Goal: Task Accomplishment & Management: Use online tool/utility

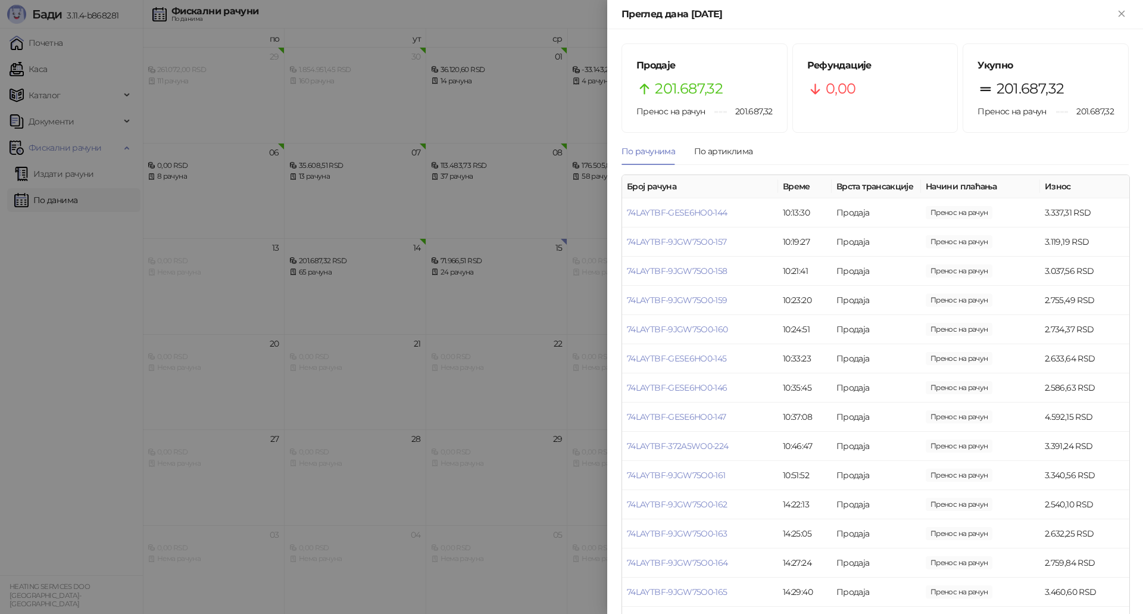
scroll to position [714, 0]
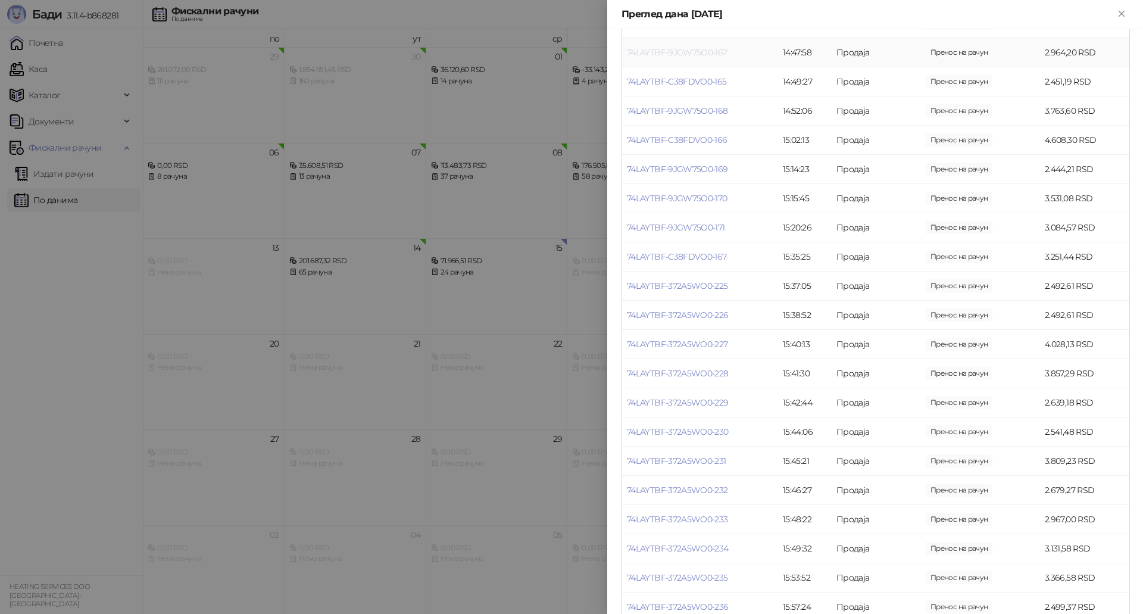
click at [688, 52] on link "74LAYTBF-9JGW75O0-167" at bounding box center [677, 52] width 101 height 11
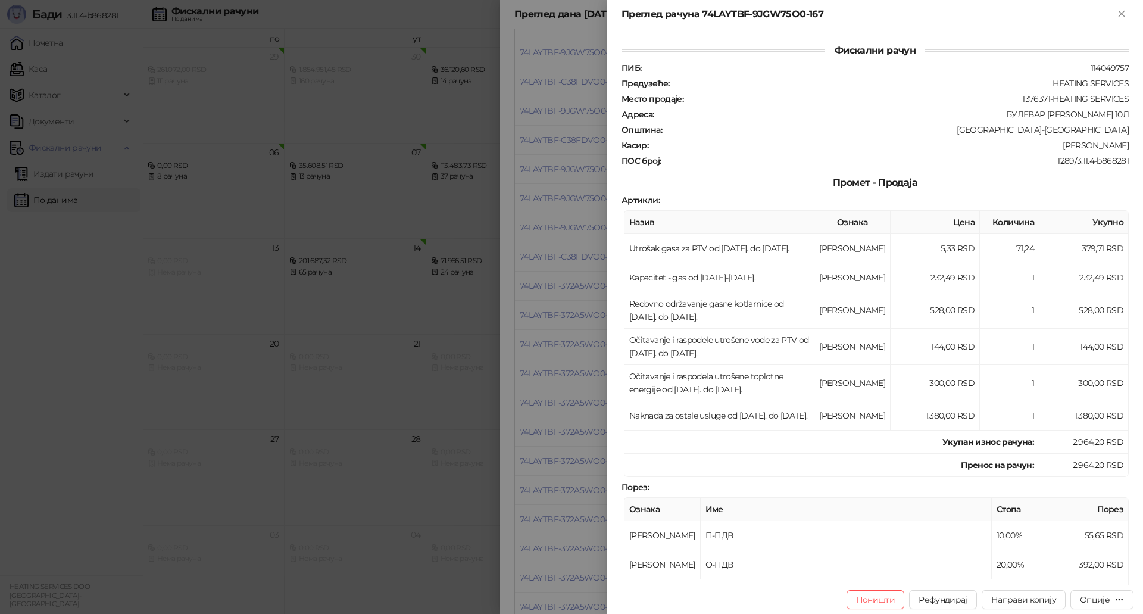
click at [561, 340] on div at bounding box center [571, 307] width 1143 height 614
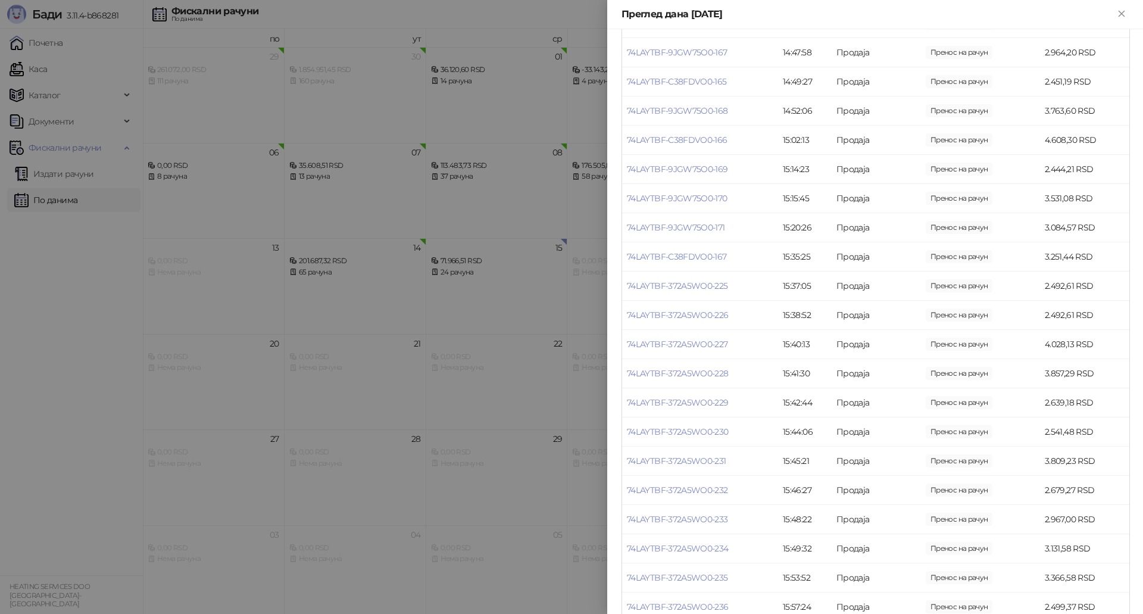
click at [457, 283] on div at bounding box center [571, 307] width 1143 height 614
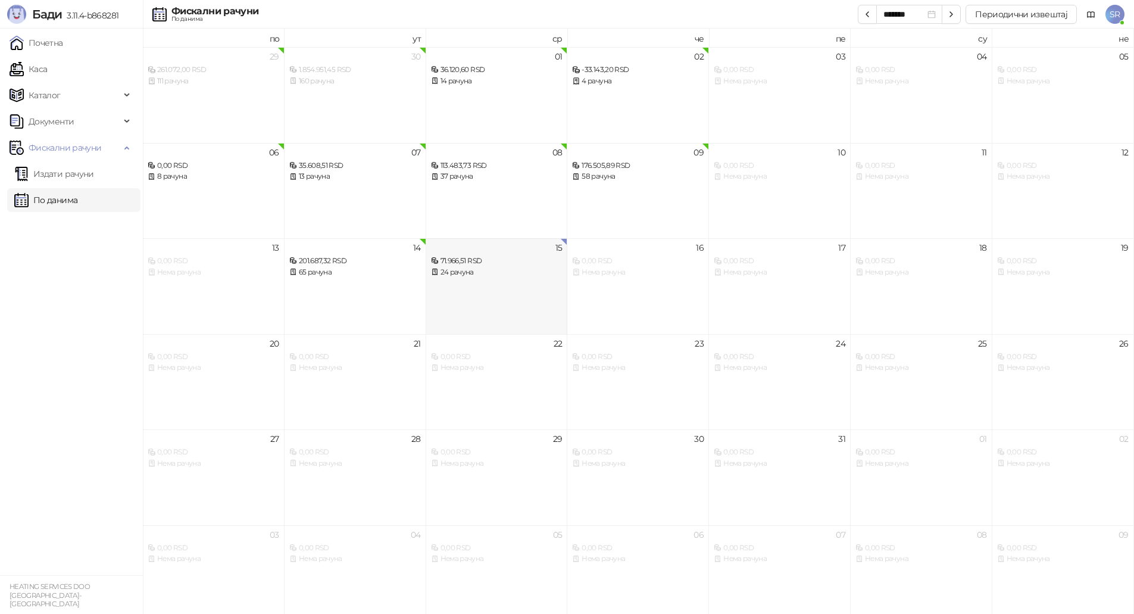
click at [499, 279] on div "15 71.966,51 RSD 24 рачуна" at bounding box center [497, 286] width 142 height 96
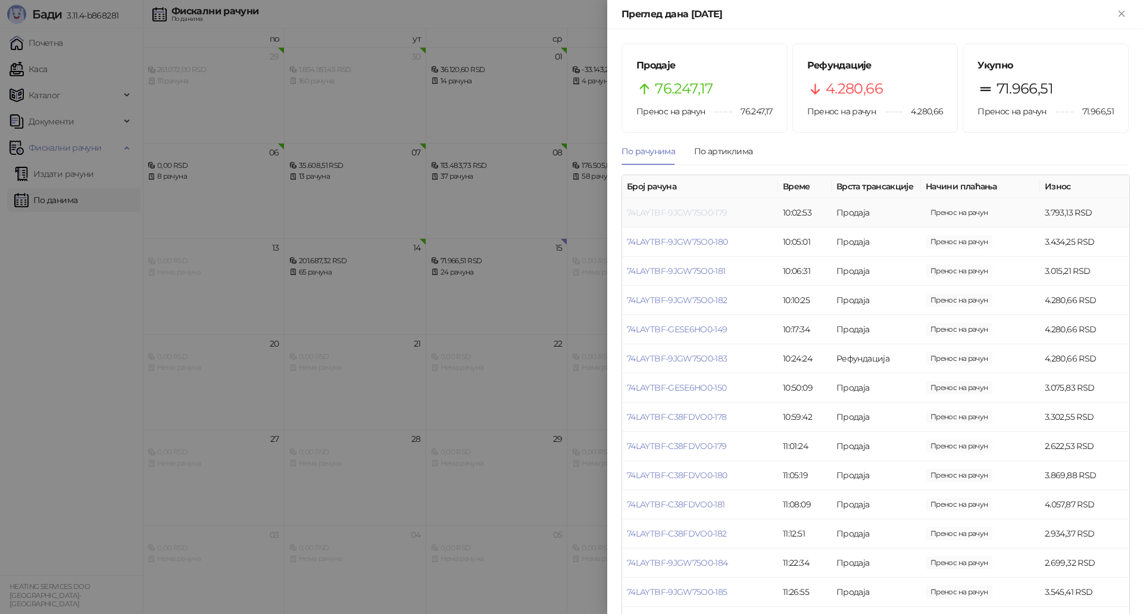
click at [711, 214] on link "74LAYTBF-9JGW75O0-179" at bounding box center [677, 212] width 101 height 11
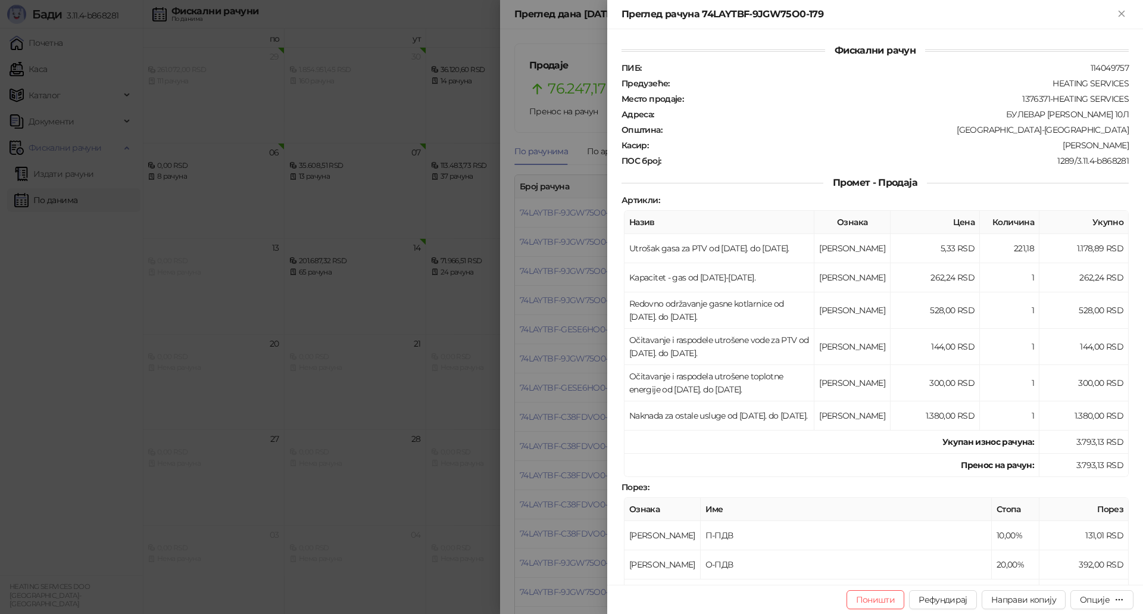
click at [531, 298] on div at bounding box center [571, 307] width 1143 height 614
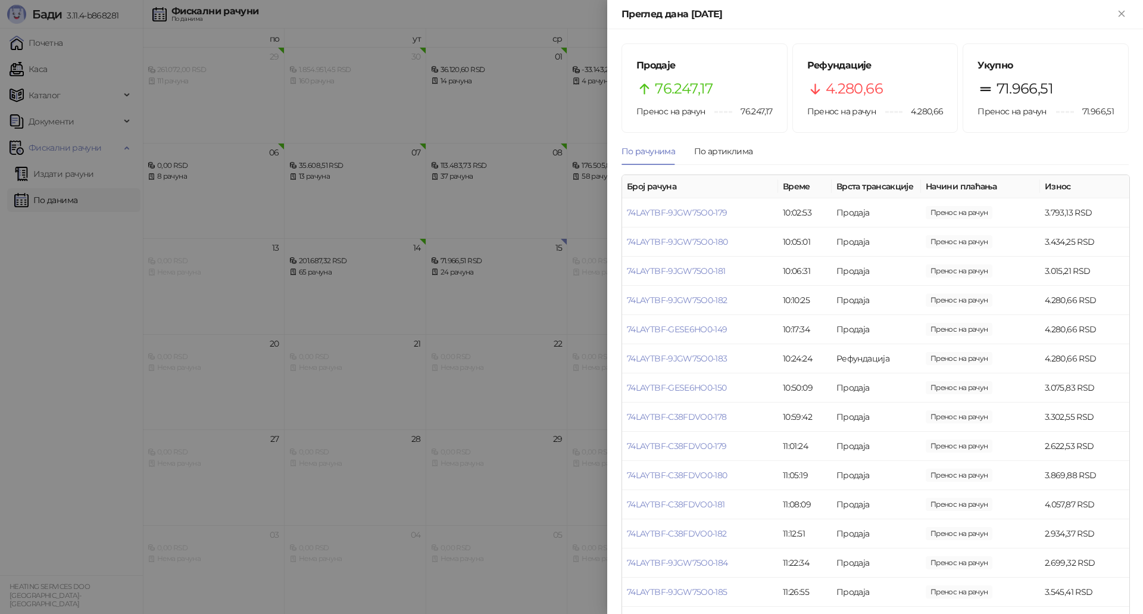
click at [52, 179] on div at bounding box center [571, 307] width 1143 height 614
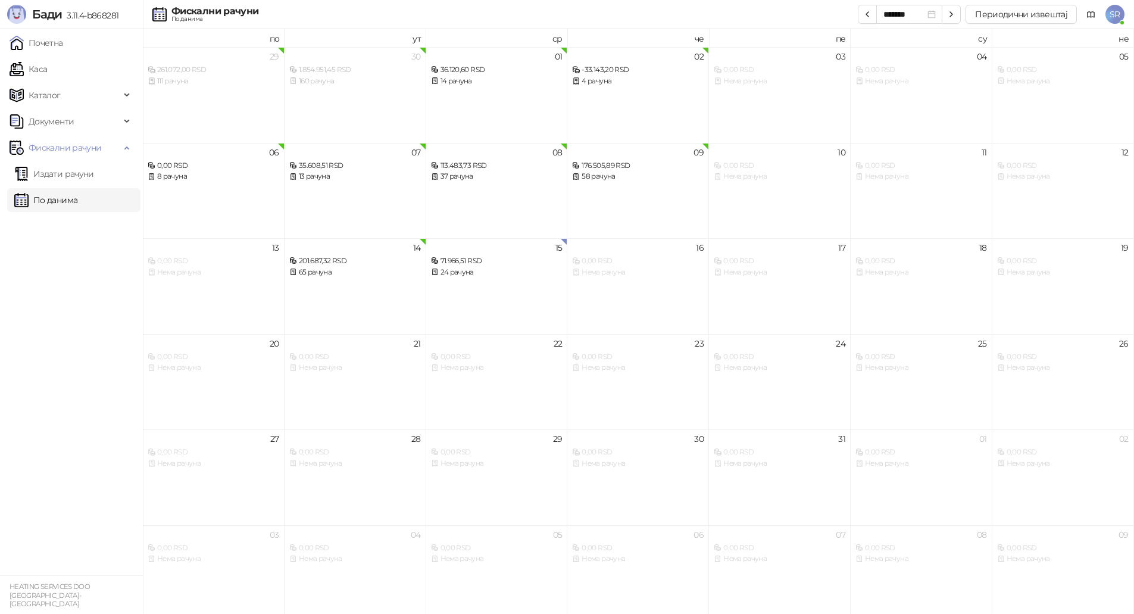
click at [66, 174] on link "Издати рачуни" at bounding box center [54, 174] width 80 height 24
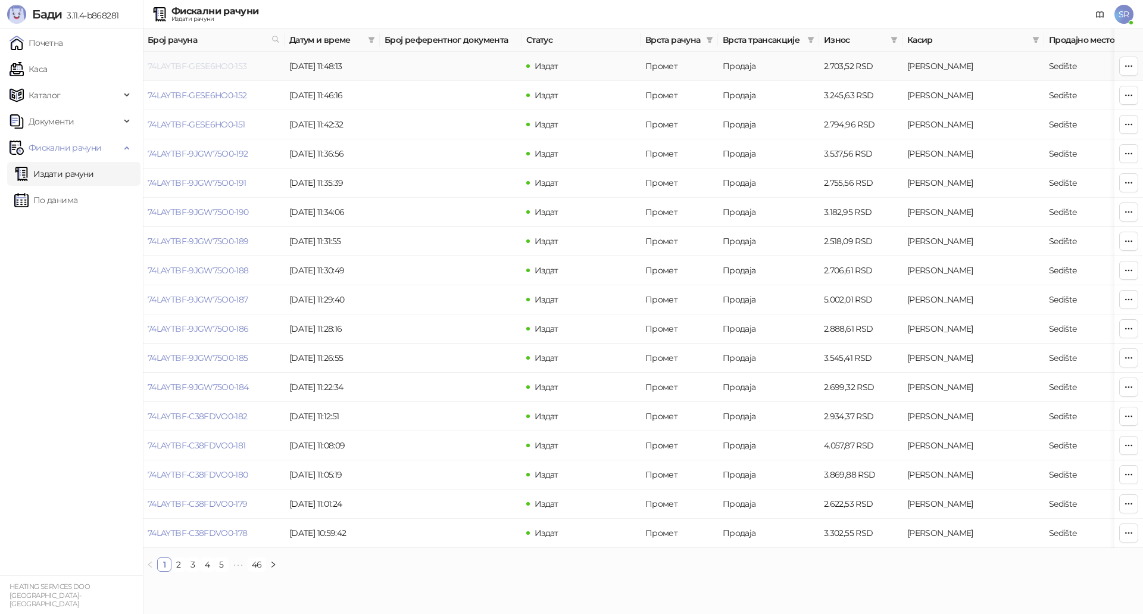
click at [232, 64] on link "74LAYTBF-GESE6HO0-153" at bounding box center [197, 66] width 99 height 11
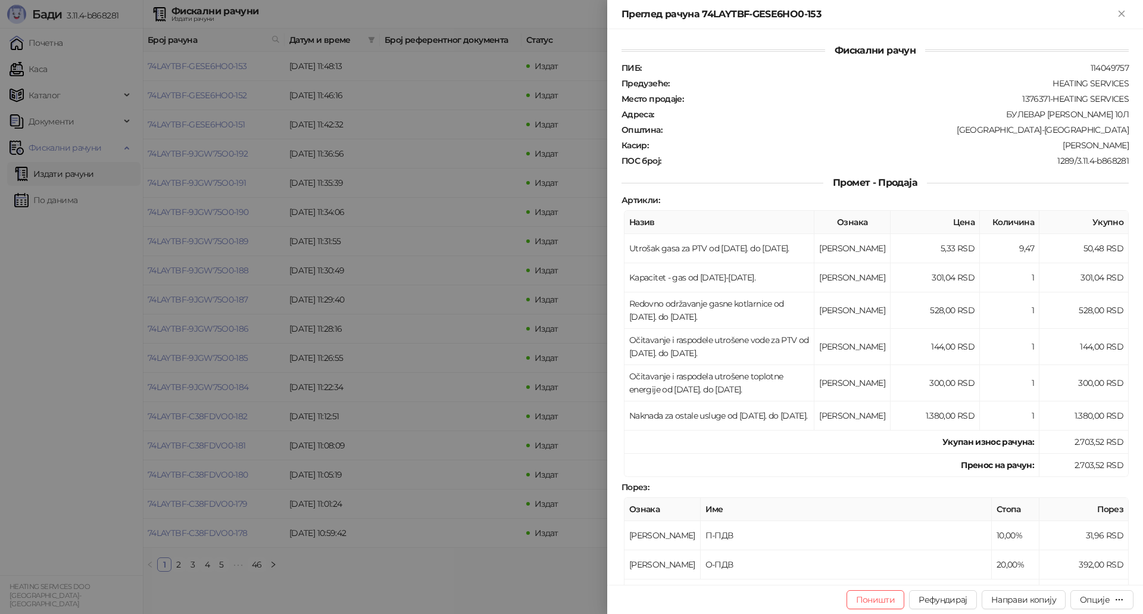
click at [345, 357] on div at bounding box center [571, 307] width 1143 height 614
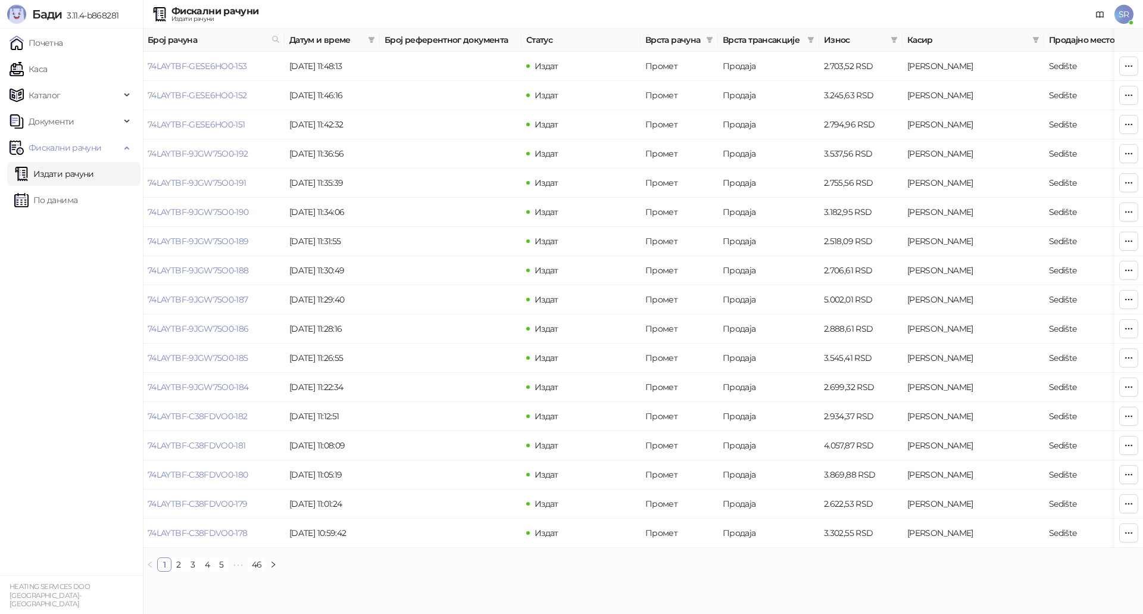
click at [78, 174] on link "Издати рачуни" at bounding box center [54, 174] width 80 height 24
click at [68, 195] on link "По данима" at bounding box center [45, 200] width 63 height 24
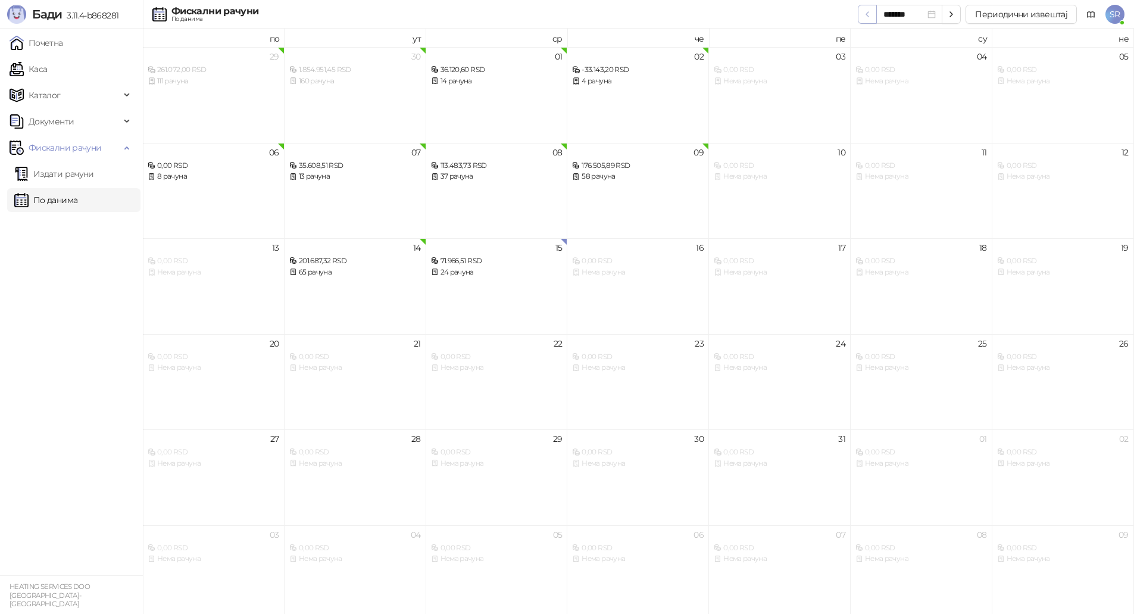
click at [866, 12] on icon "button" at bounding box center [867, 15] width 10 height 10
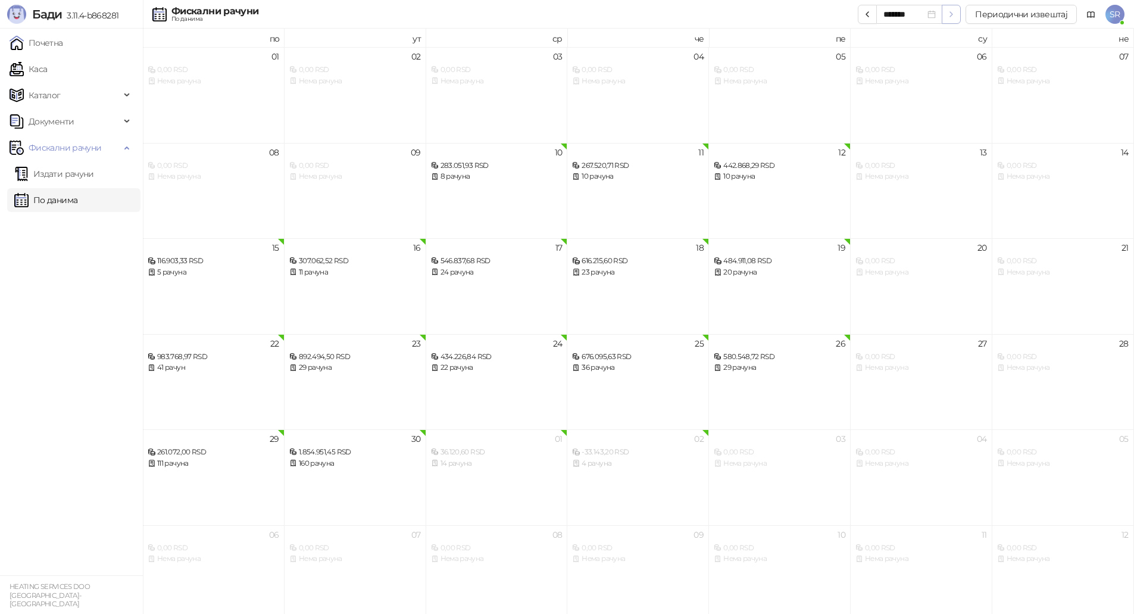
click at [949, 17] on icon "button" at bounding box center [951, 15] width 10 height 10
type input "*******"
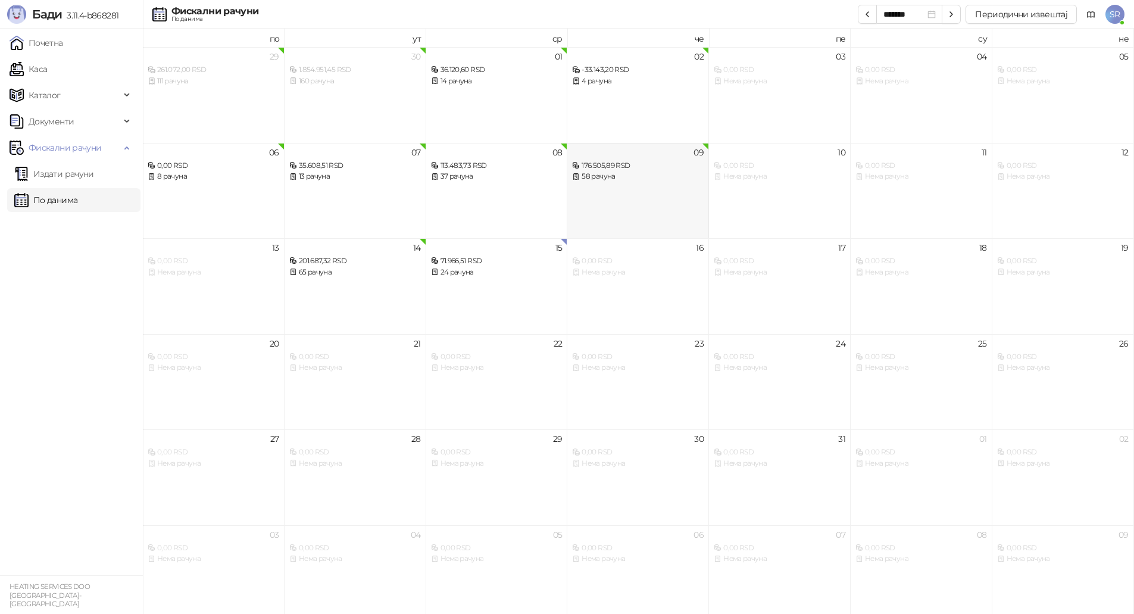
click at [632, 186] on div "09 176.505,89 RSD 58 рачуна" at bounding box center [638, 191] width 142 height 96
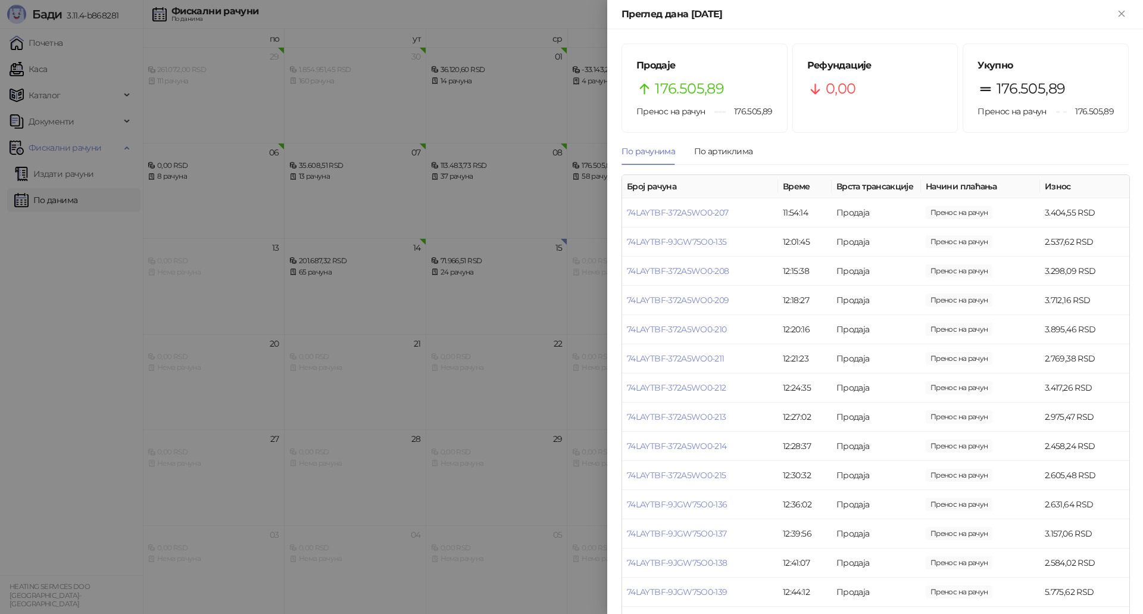
click at [77, 173] on div at bounding box center [571, 307] width 1143 height 614
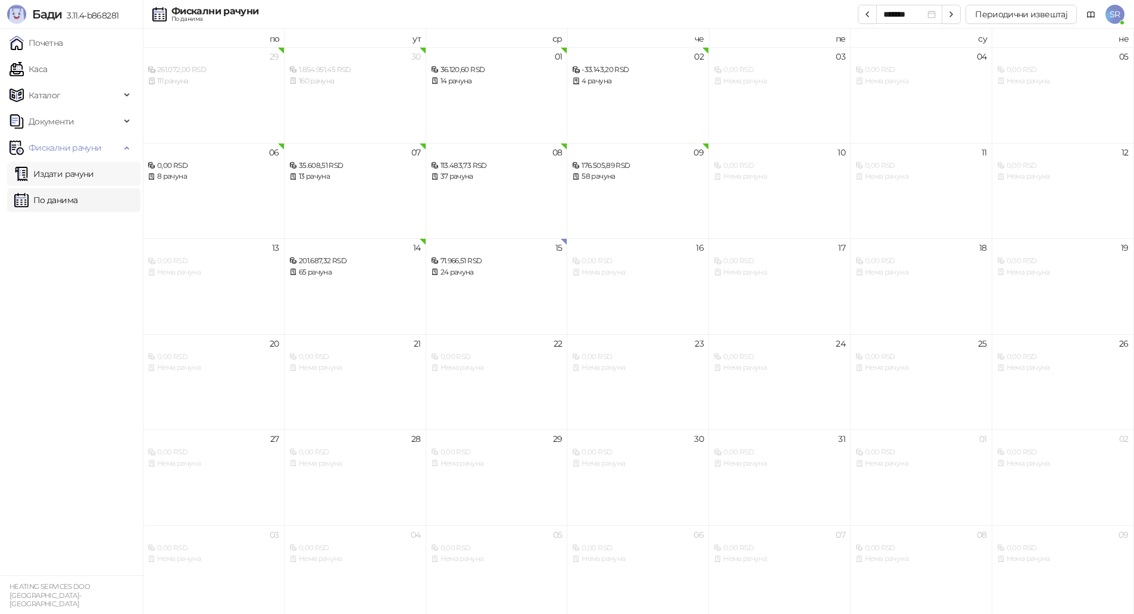
click at [79, 173] on link "Издати рачуни" at bounding box center [54, 174] width 80 height 24
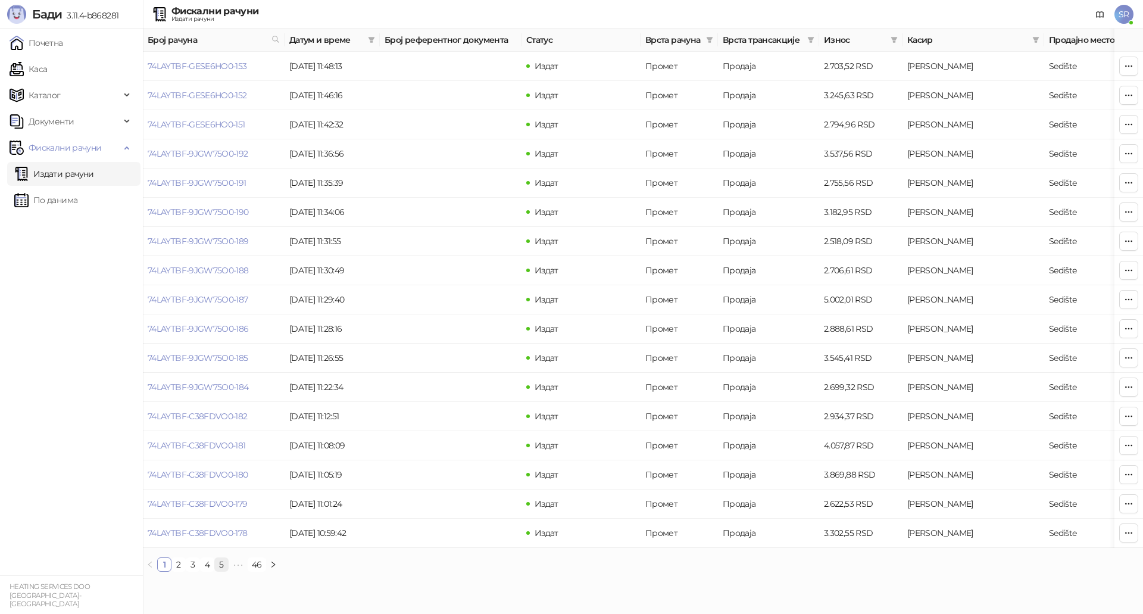
click at [224, 570] on link "5" at bounding box center [221, 564] width 13 height 13
click at [291, 571] on link "46" at bounding box center [290, 564] width 17 height 13
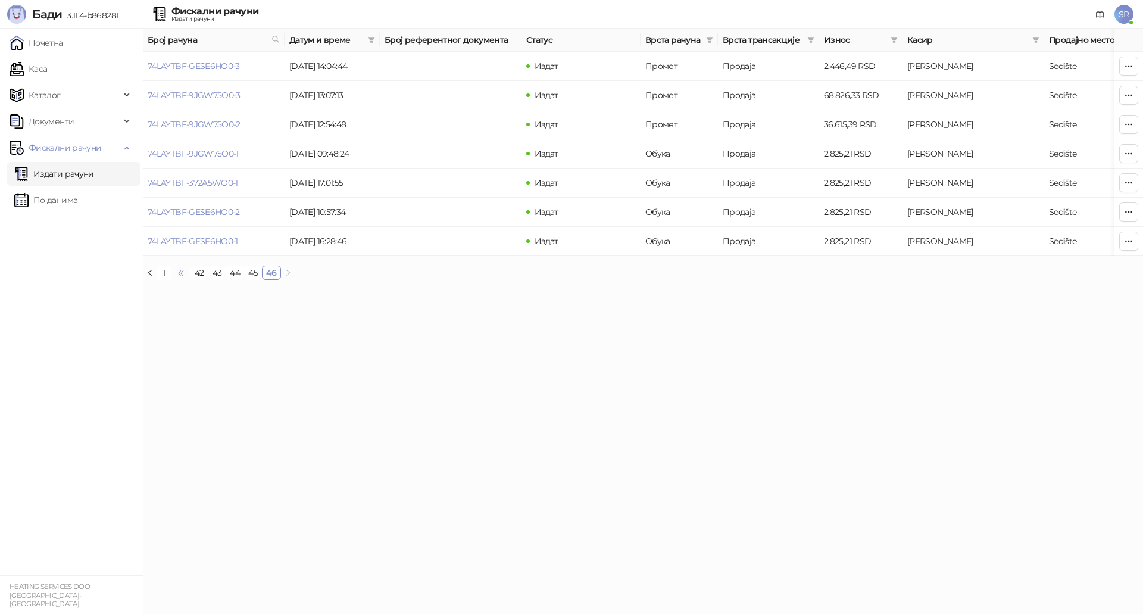
click at [181, 280] on span "•••" at bounding box center [180, 272] width 19 height 14
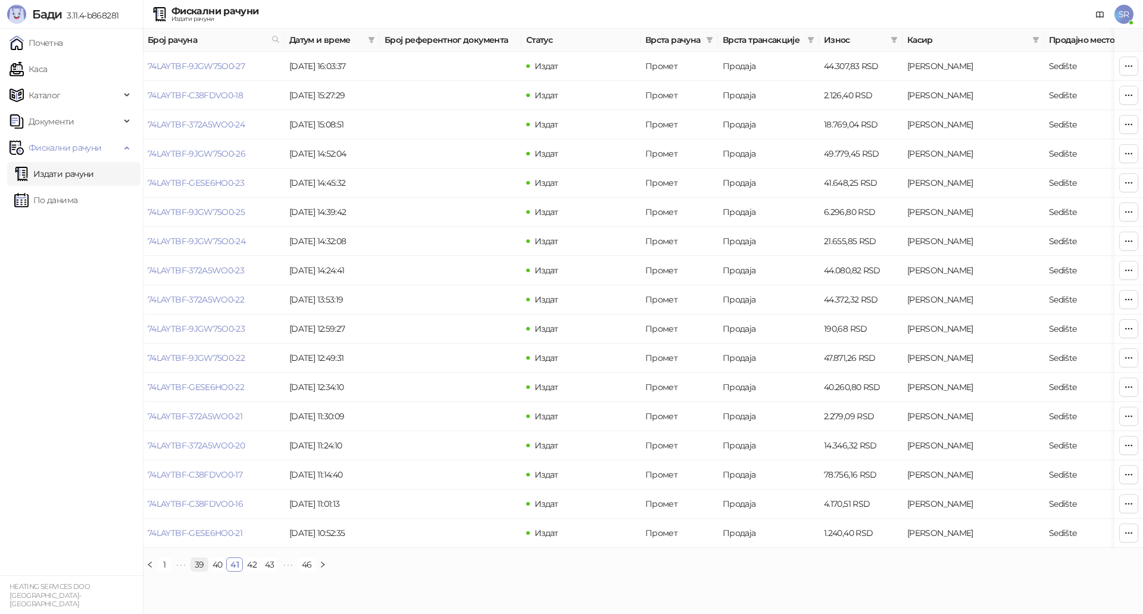
click at [201, 571] on link "39" at bounding box center [199, 564] width 17 height 13
click at [203, 571] on link "37" at bounding box center [199, 564] width 16 height 13
click at [193, 571] on link "35" at bounding box center [199, 564] width 16 height 13
click at [196, 571] on link "33" at bounding box center [199, 564] width 16 height 13
click at [196, 571] on link "31" at bounding box center [198, 564] width 14 height 13
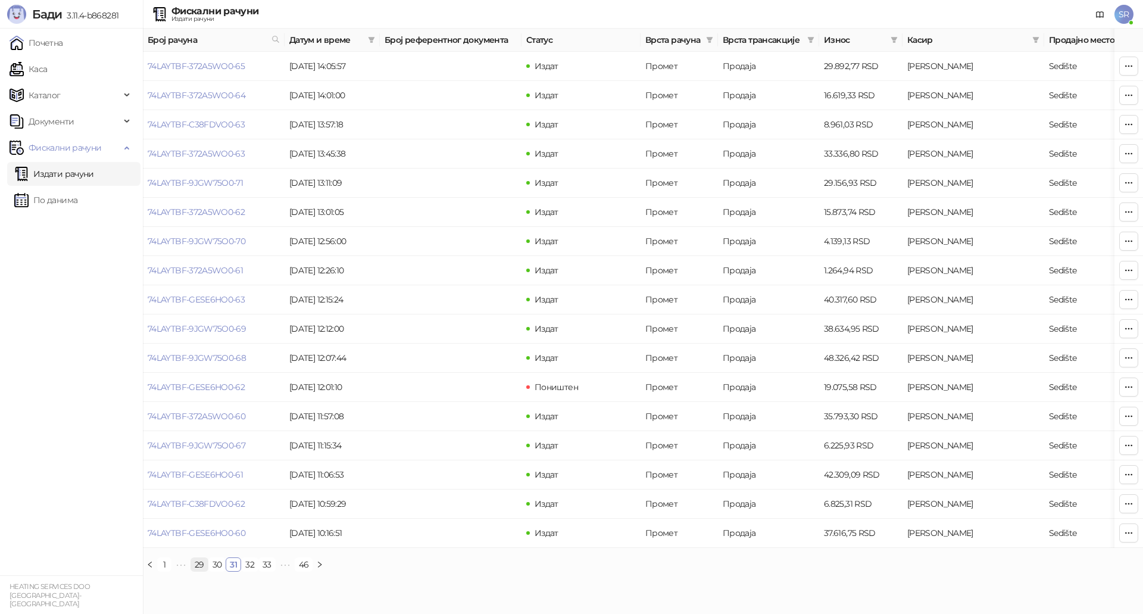
click at [196, 571] on link "29" at bounding box center [199, 564] width 17 height 13
click at [196, 571] on link "27" at bounding box center [199, 564] width 16 height 13
click at [196, 571] on link "25" at bounding box center [199, 564] width 16 height 13
click at [196, 571] on link "23" at bounding box center [199, 564] width 16 height 13
click at [196, 571] on link "21" at bounding box center [198, 564] width 14 height 13
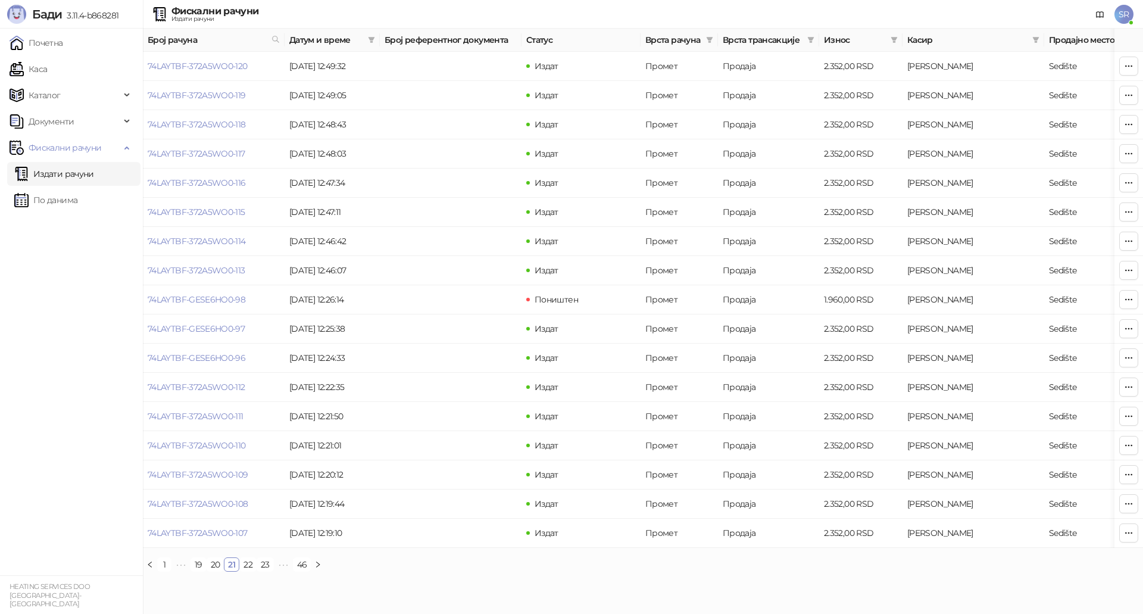
click at [196, 571] on link "19" at bounding box center [198, 564] width 15 height 13
click at [196, 571] on link "17" at bounding box center [198, 564] width 14 height 13
click at [196, 571] on link "15" at bounding box center [198, 564] width 14 height 13
click at [196, 571] on link "13" at bounding box center [198, 564] width 14 height 13
click at [196, 571] on link "11" at bounding box center [197, 564] width 13 height 13
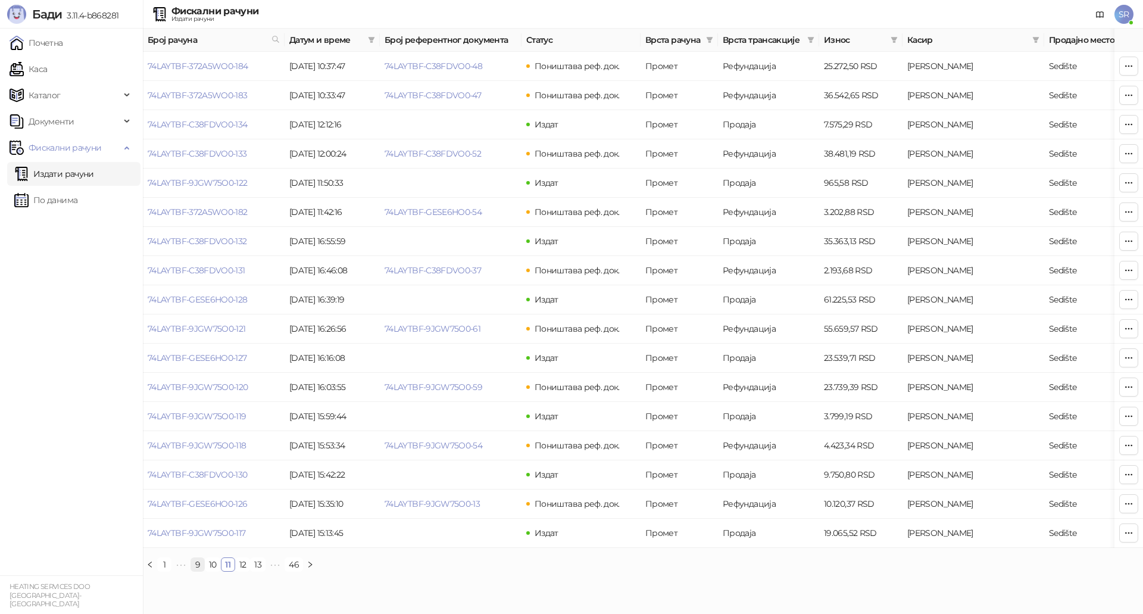
click at [196, 571] on link "9" at bounding box center [197, 564] width 13 height 13
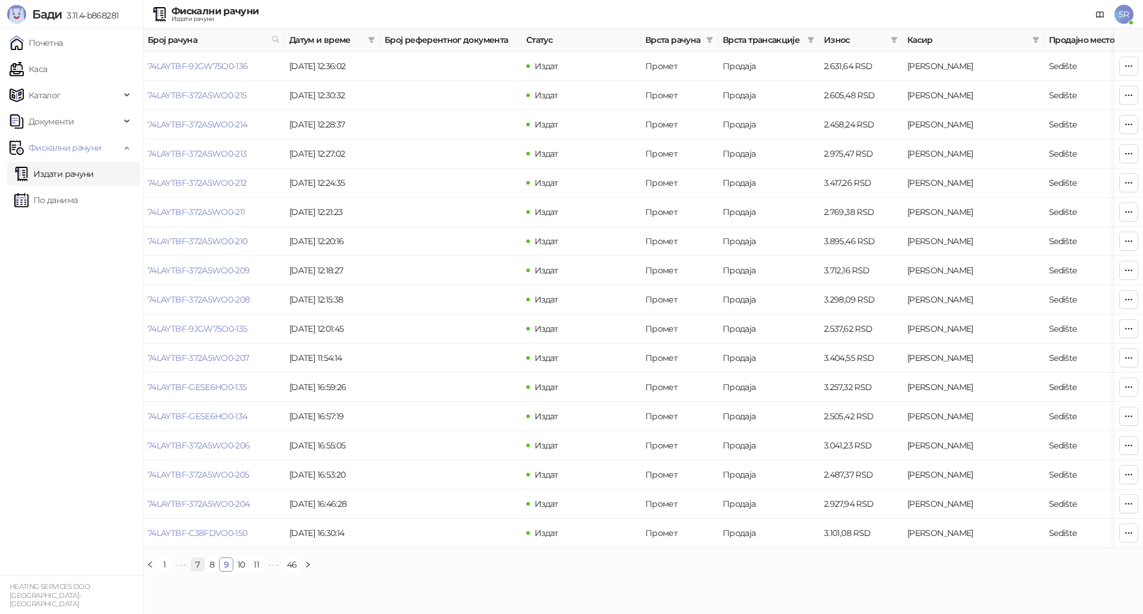
click at [196, 571] on link "7" at bounding box center [197, 564] width 13 height 13
click at [214, 571] on link "6" at bounding box center [211, 564] width 13 height 13
click at [226, 571] on link "6" at bounding box center [226, 564] width 13 height 13
click at [240, 571] on link "7" at bounding box center [240, 564] width 13 height 13
click at [254, 571] on link "9" at bounding box center [254, 564] width 13 height 13
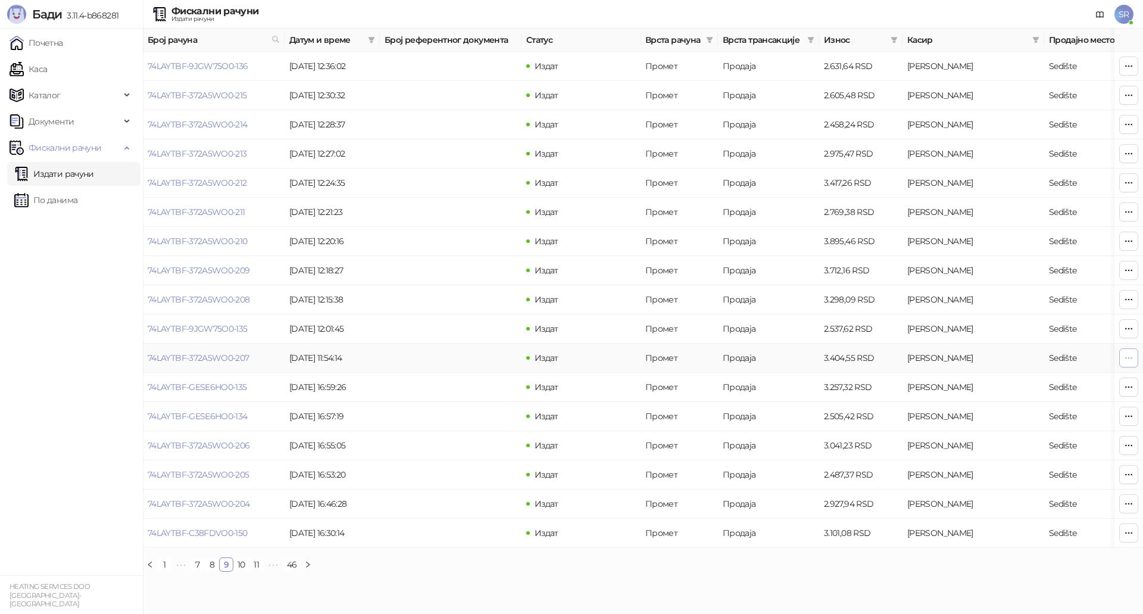
click at [1130, 356] on icon "button" at bounding box center [1129, 358] width 10 height 10
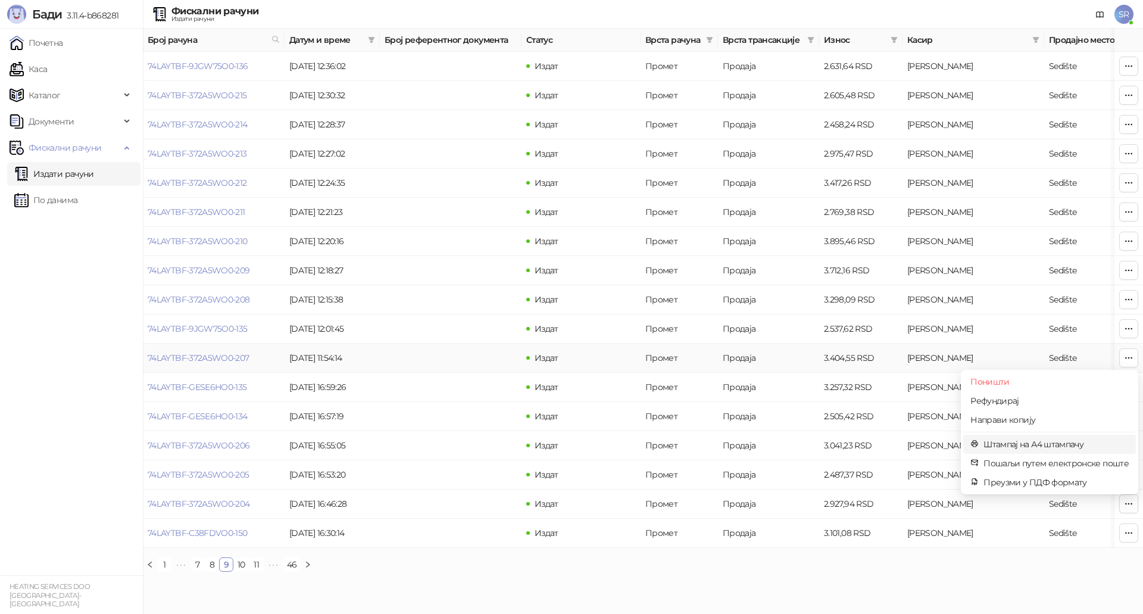
click at [1021, 443] on span "Штампај на А4 штампачу" at bounding box center [1055, 443] width 145 height 13
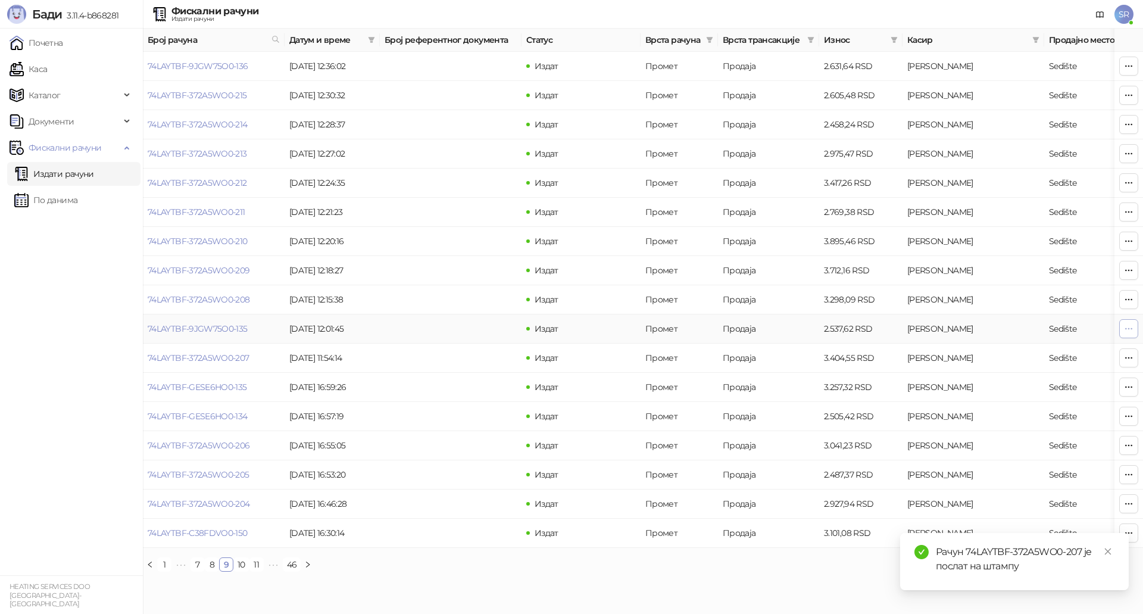
click at [1131, 325] on icon "button" at bounding box center [1129, 329] width 10 height 10
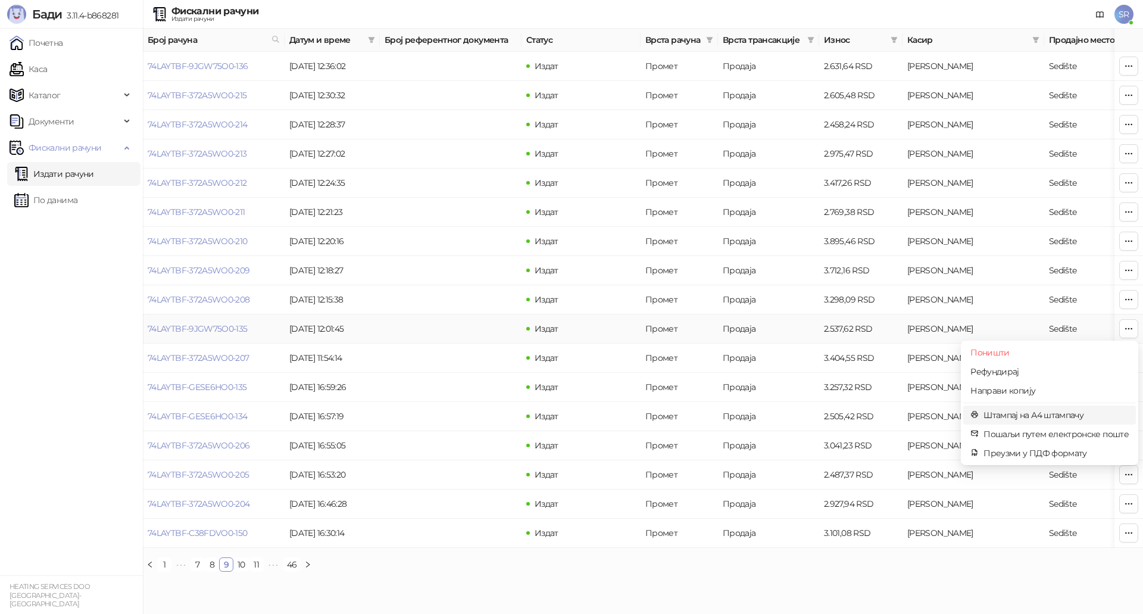
click at [1024, 416] on span "Штампај на А4 штампачу" at bounding box center [1055, 414] width 145 height 13
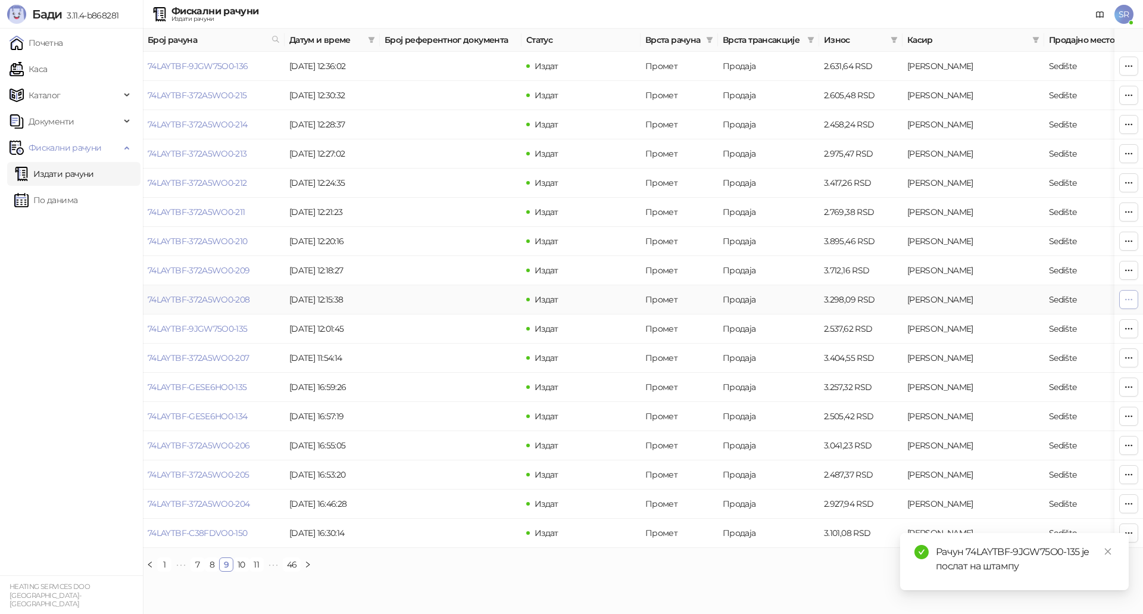
click at [1127, 299] on icon "button" at bounding box center [1129, 300] width 10 height 10
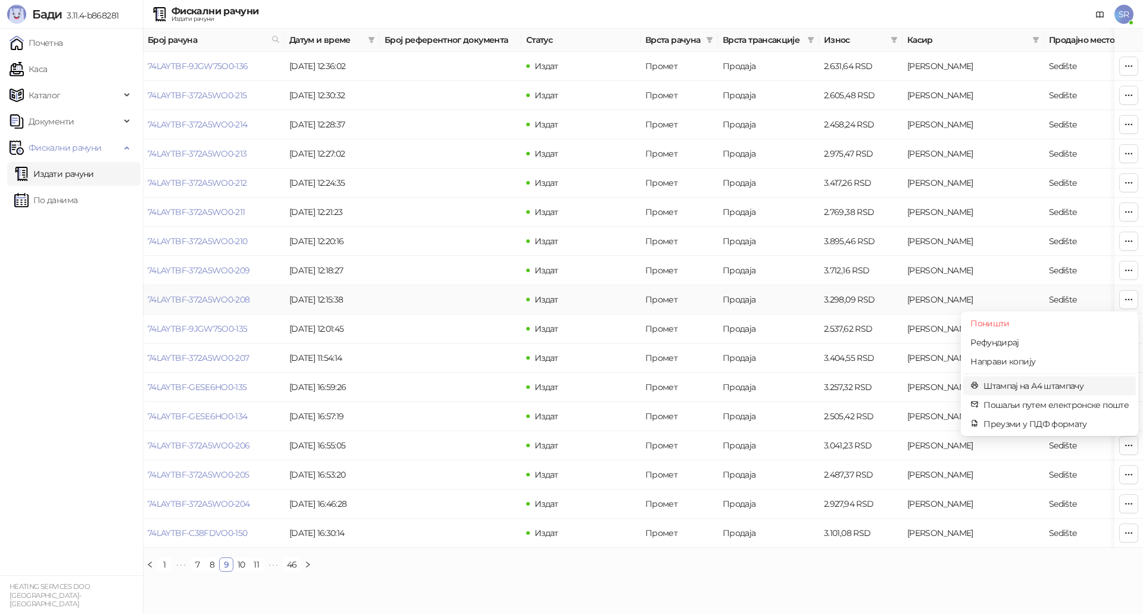
click at [1023, 384] on span "Штампај на А4 штампачу" at bounding box center [1055, 385] width 145 height 13
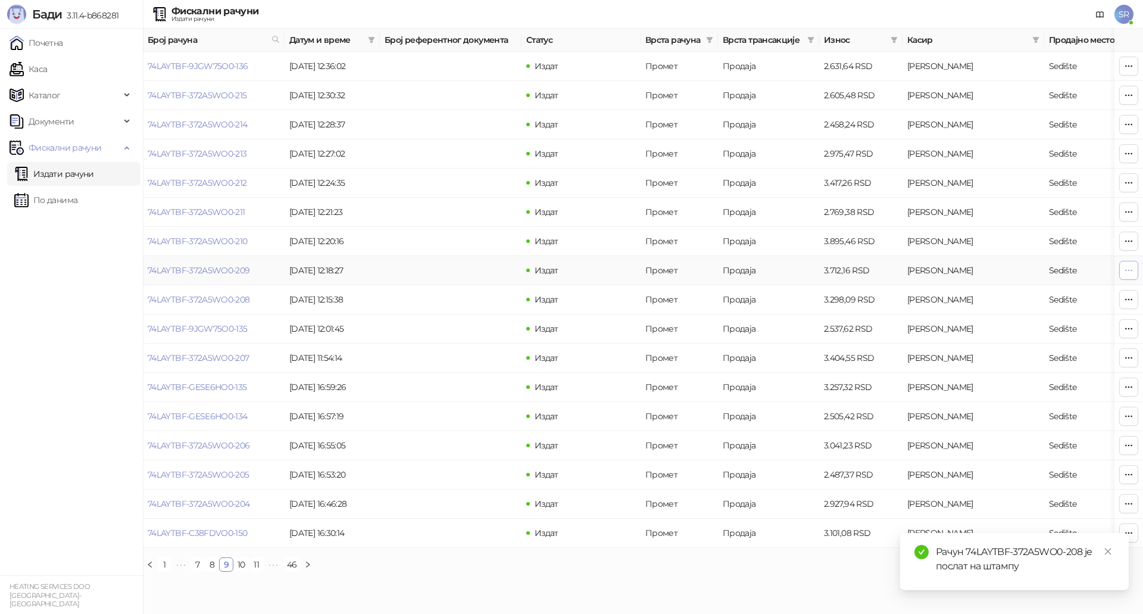
click at [1123, 274] on button "button" at bounding box center [1128, 270] width 19 height 19
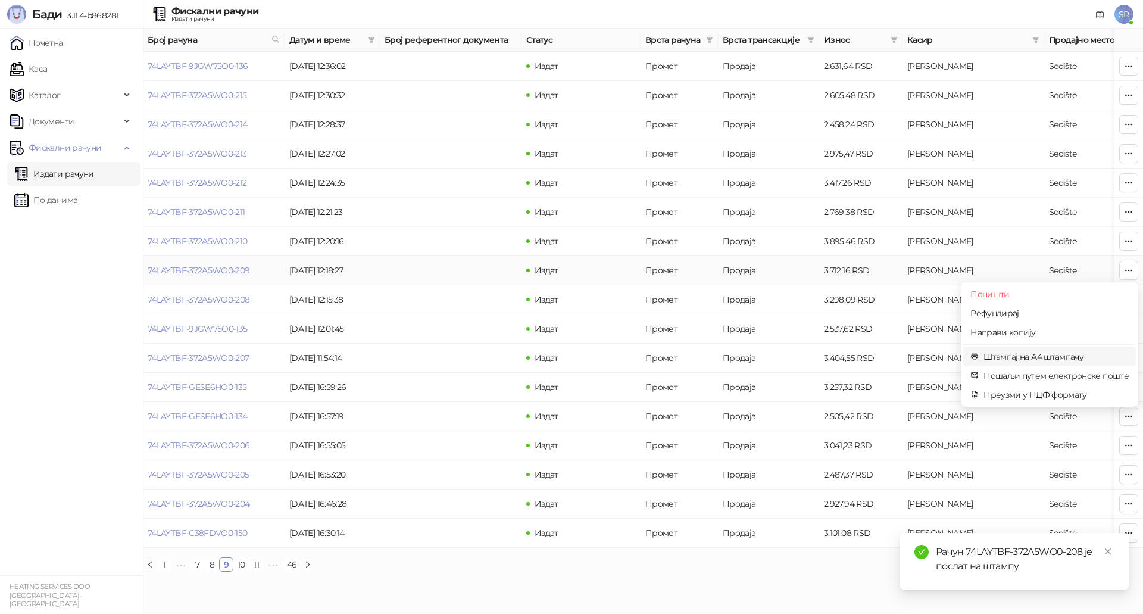
click at [1019, 355] on span "Штампај на А4 штампачу" at bounding box center [1055, 356] width 145 height 13
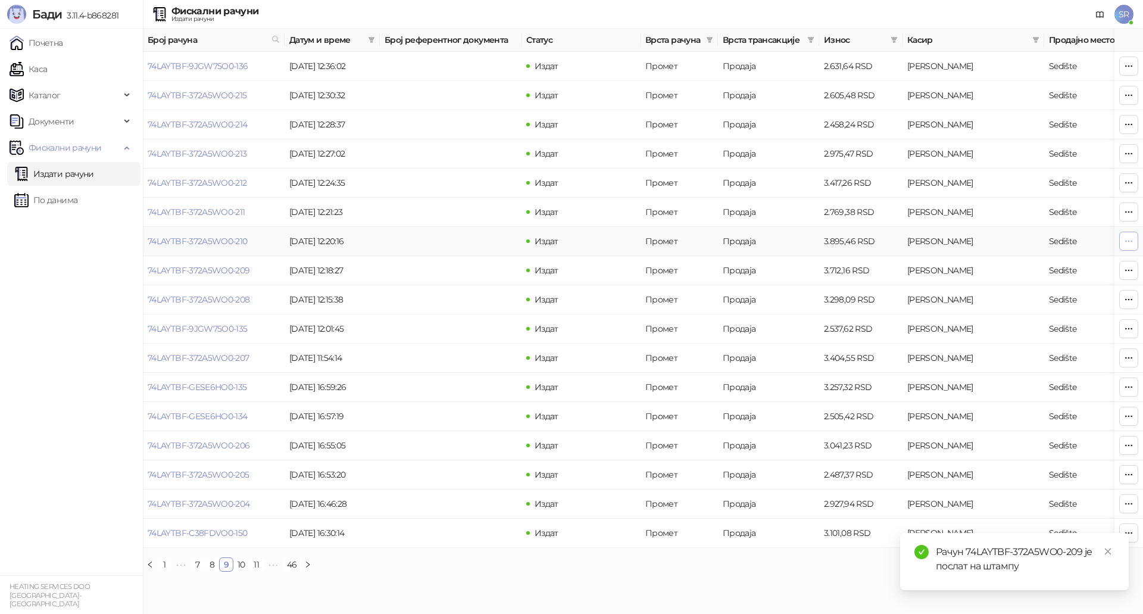
click at [1127, 242] on icon "button" at bounding box center [1129, 241] width 10 height 10
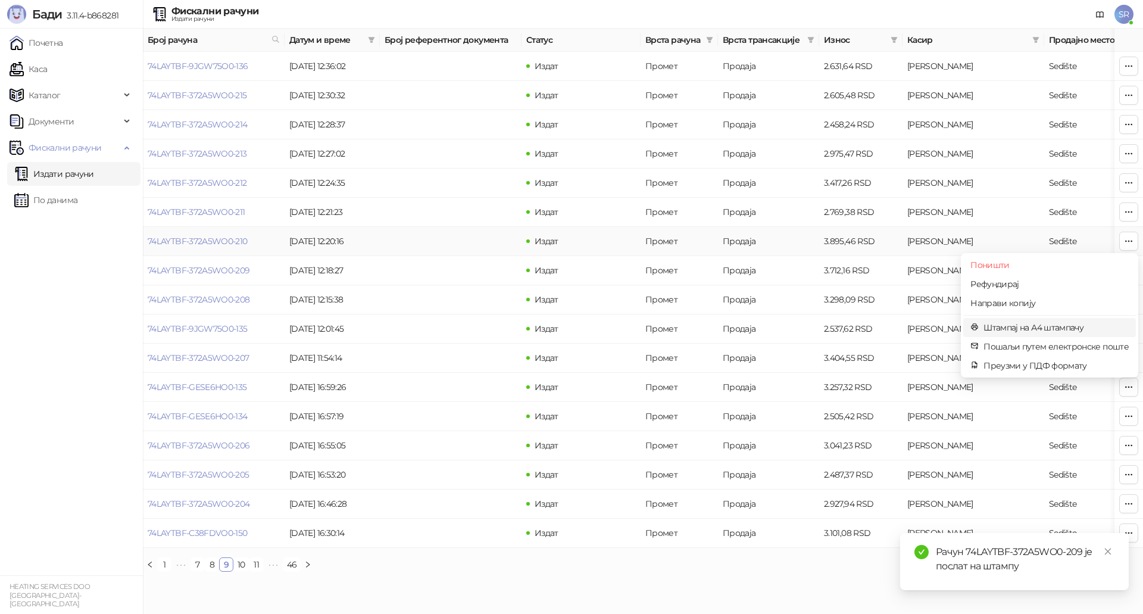
click at [1026, 325] on span "Штампај на А4 штампачу" at bounding box center [1055, 327] width 145 height 13
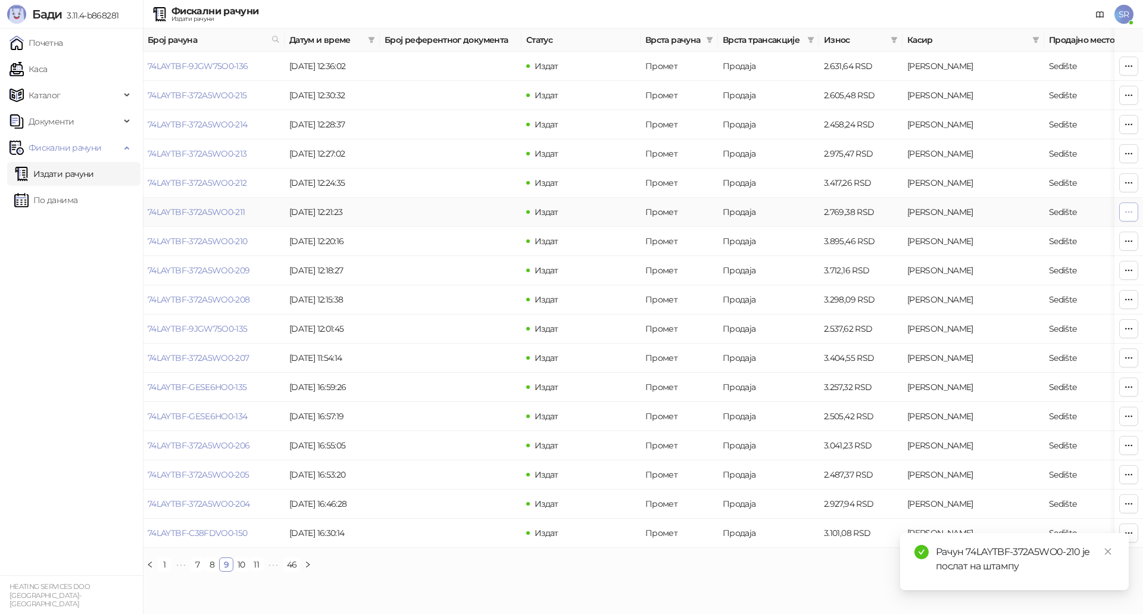
click at [1130, 211] on icon "button" at bounding box center [1129, 212] width 10 height 10
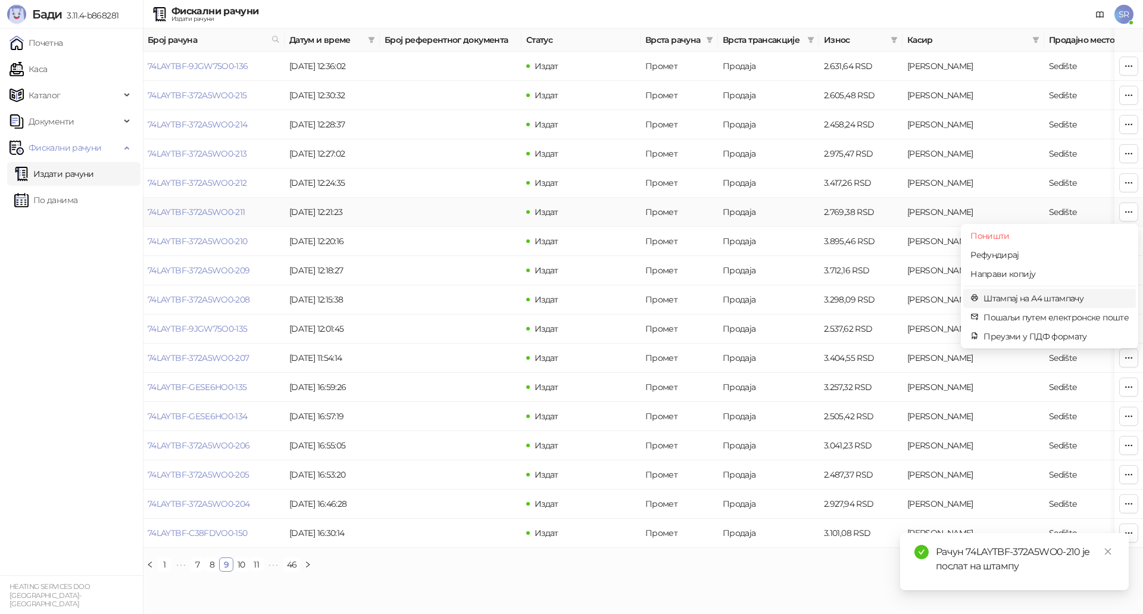
click at [1009, 295] on span "Штампај на А4 штампачу" at bounding box center [1055, 298] width 145 height 13
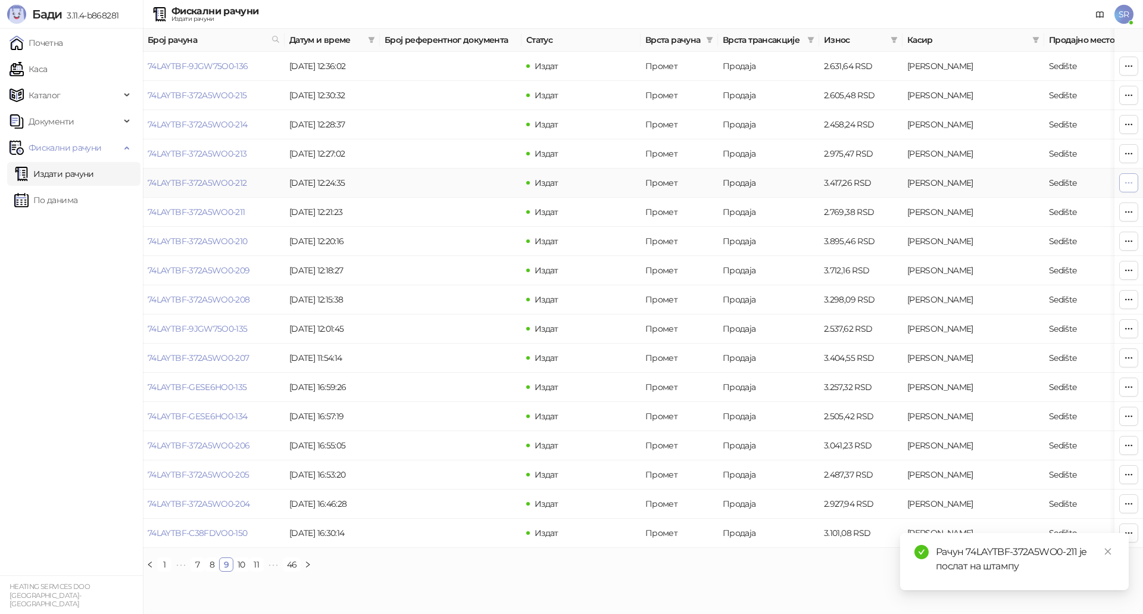
click at [1126, 186] on icon "button" at bounding box center [1129, 183] width 10 height 10
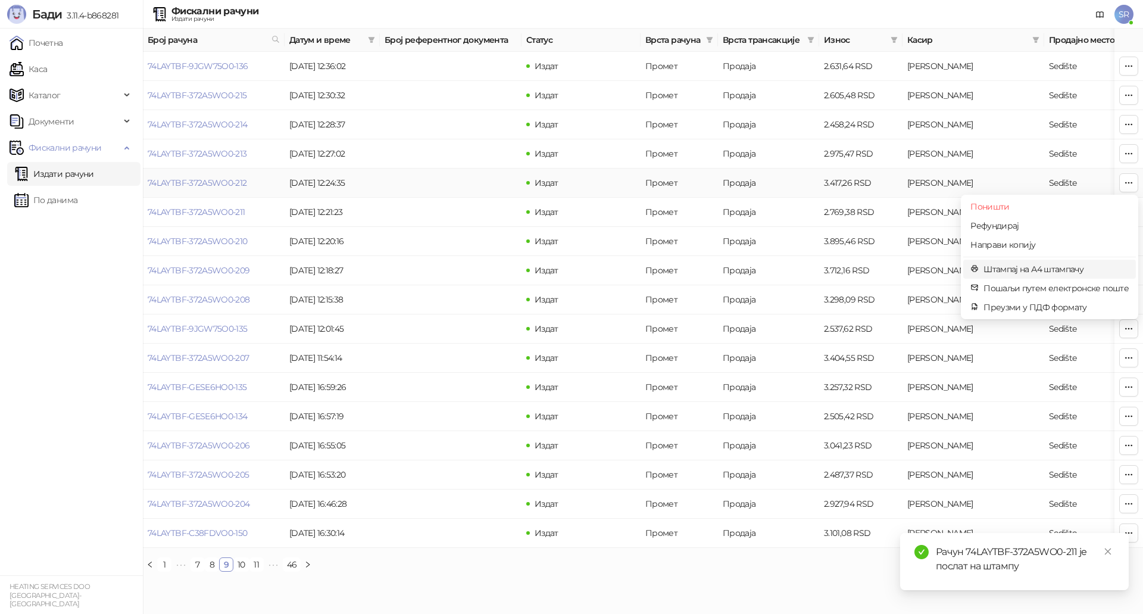
click at [1022, 271] on span "Штампај на А4 штампачу" at bounding box center [1055, 268] width 145 height 13
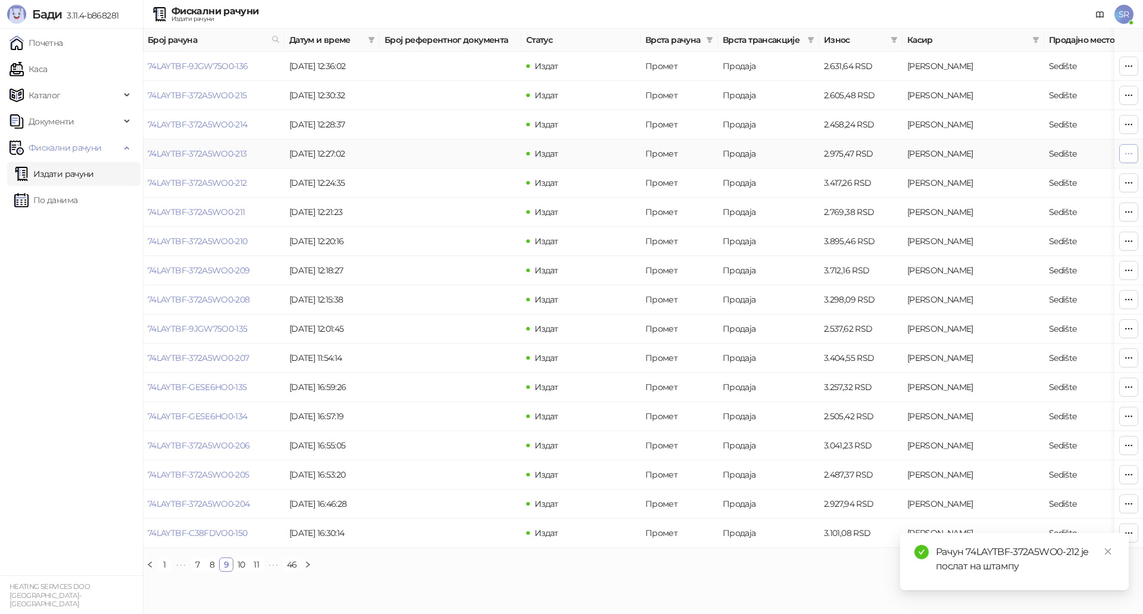
click at [1136, 154] on button "button" at bounding box center [1128, 153] width 19 height 19
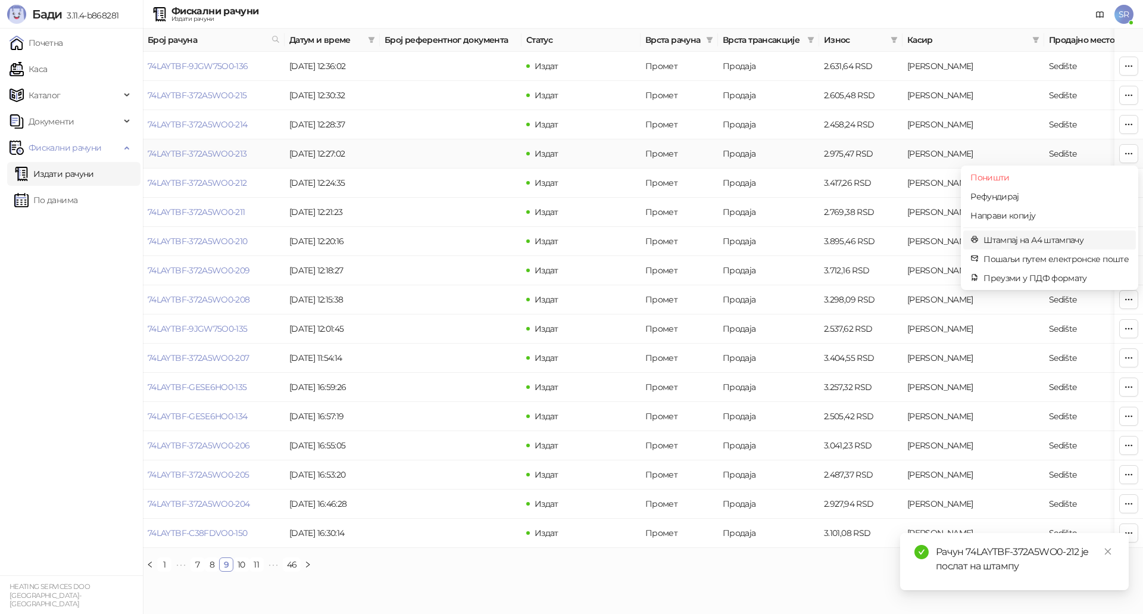
click at [1010, 240] on span "Штампај на А4 штампачу" at bounding box center [1055, 239] width 145 height 13
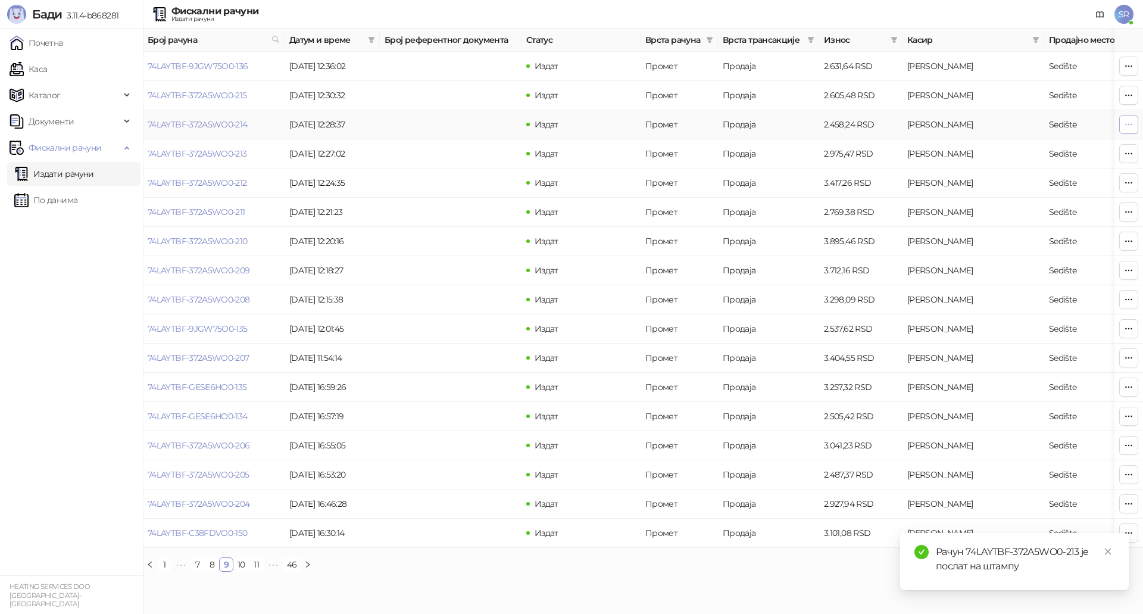
click at [1122, 127] on button "button" at bounding box center [1128, 124] width 19 height 19
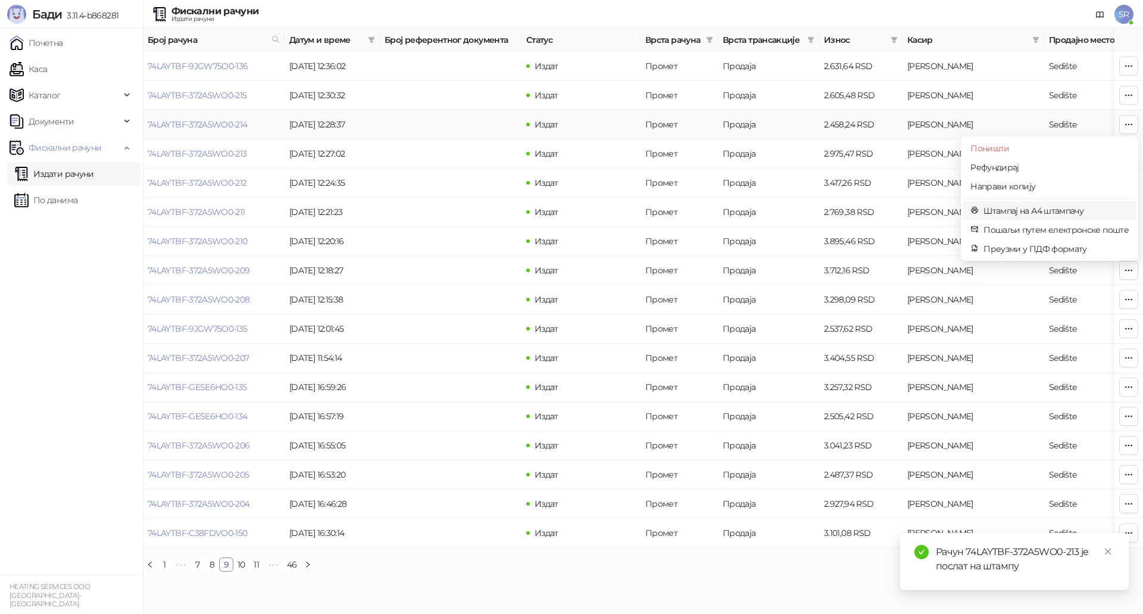
click at [1079, 212] on span "Штампај на А4 штампачу" at bounding box center [1055, 210] width 145 height 13
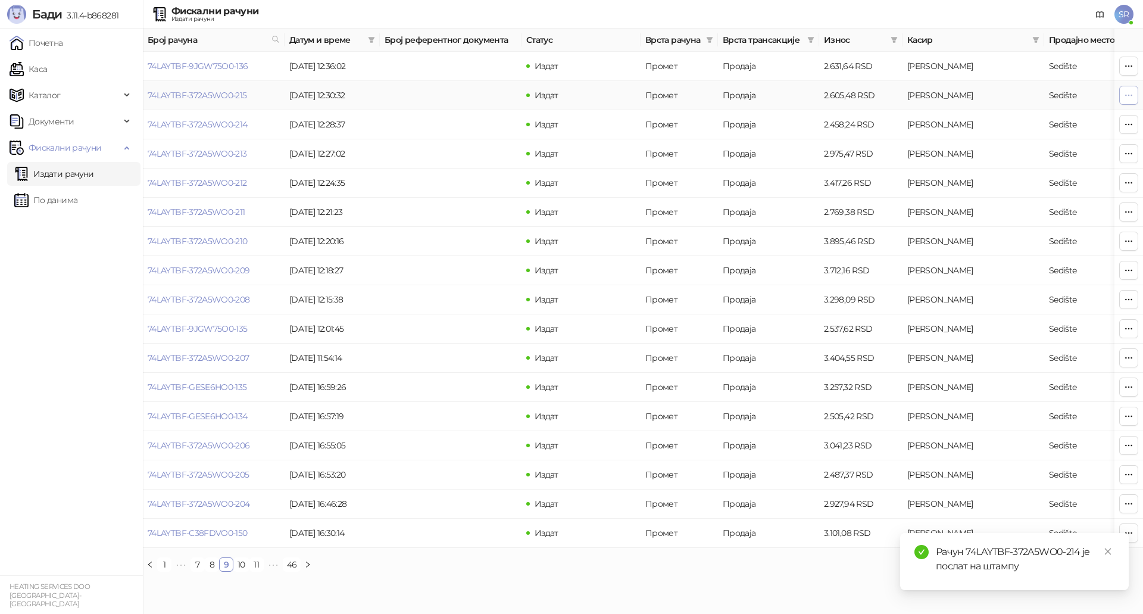
click at [1137, 95] on button "button" at bounding box center [1128, 95] width 19 height 19
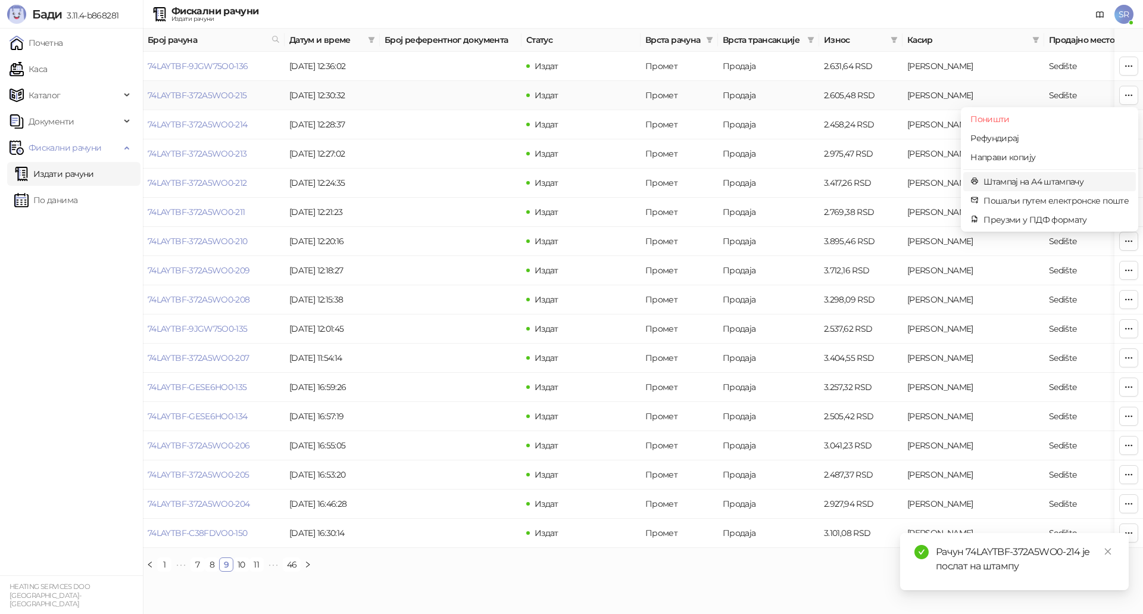
click at [1019, 182] on span "Штампај на А4 штампачу" at bounding box center [1055, 181] width 145 height 13
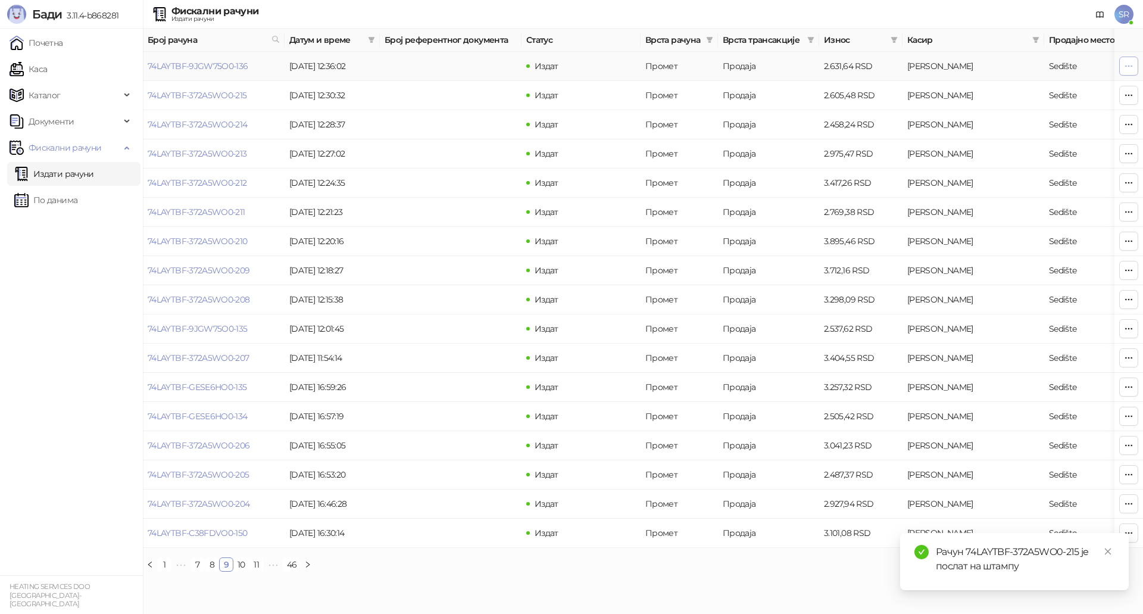
click at [1127, 75] on button "button" at bounding box center [1128, 66] width 19 height 19
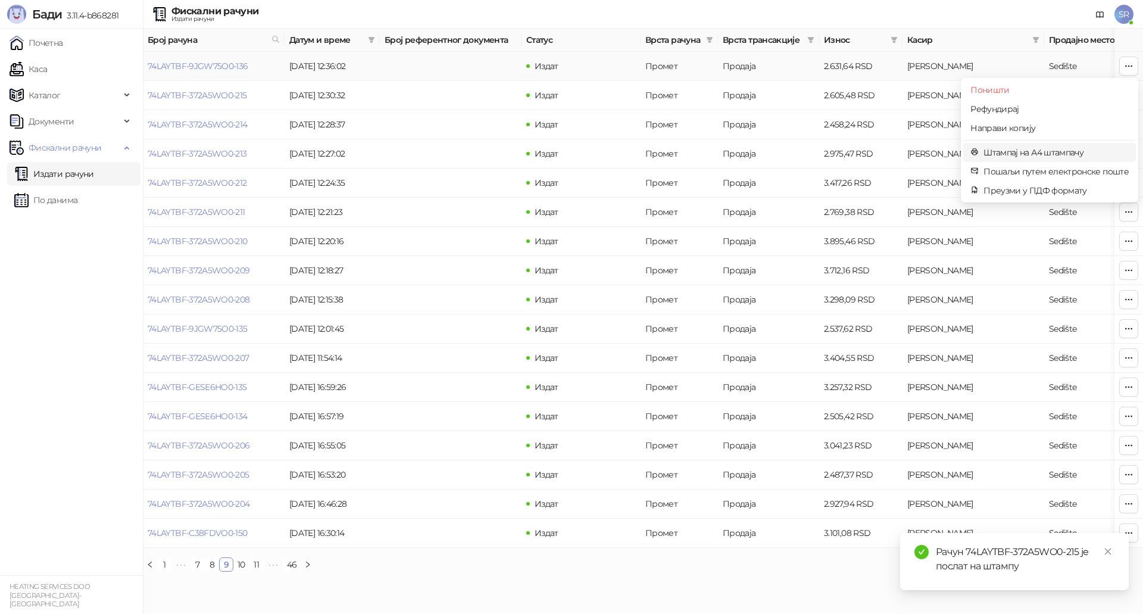
click at [1011, 154] on span "Штампај на А4 штампачу" at bounding box center [1055, 152] width 145 height 13
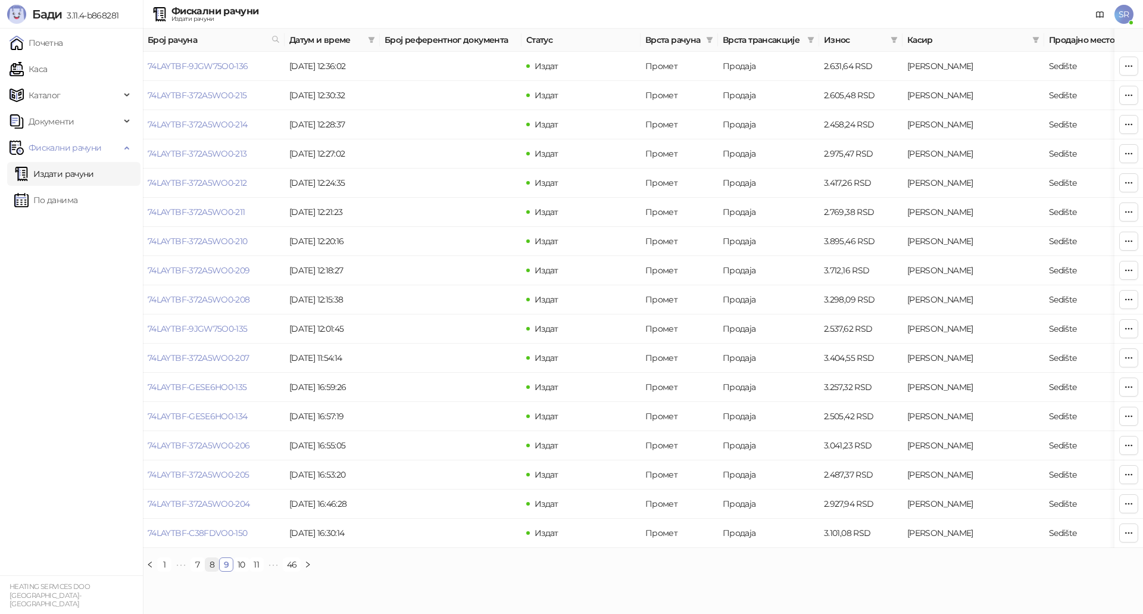
click at [211, 571] on link "8" at bounding box center [211, 564] width 13 height 13
click at [1125, 533] on icon "button" at bounding box center [1129, 533] width 10 height 10
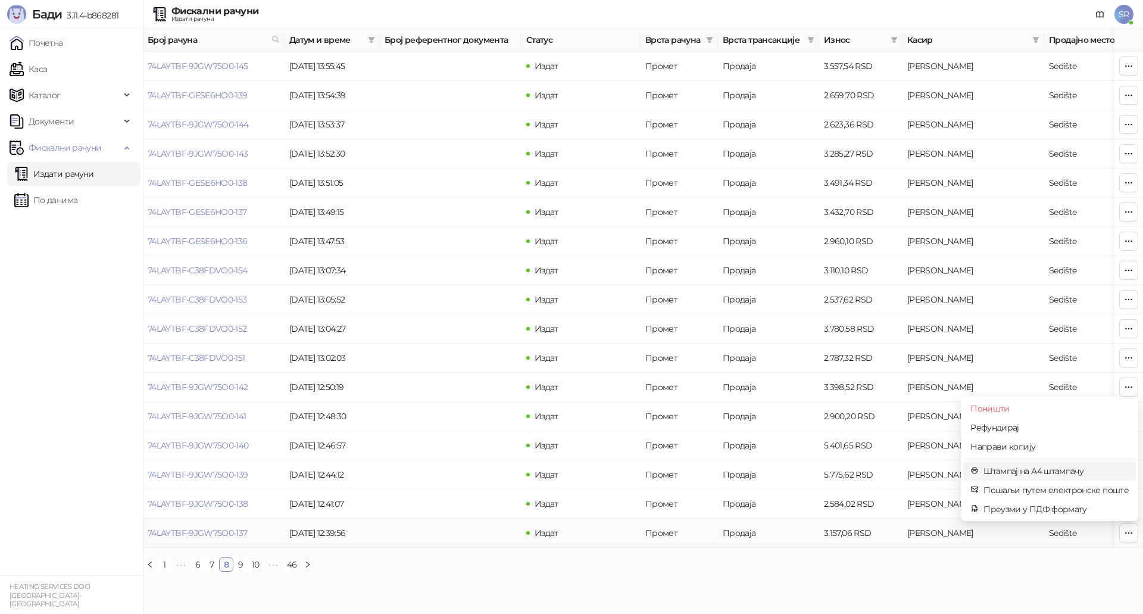
click at [1073, 473] on span "Штампај на А4 штампачу" at bounding box center [1055, 470] width 145 height 13
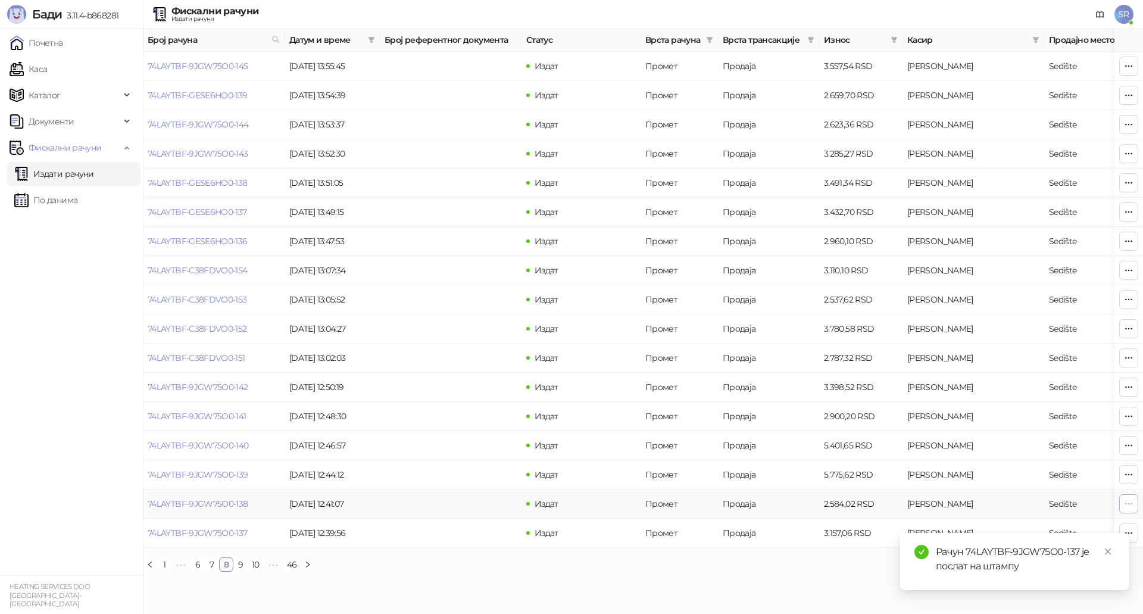
click at [1130, 499] on icon "button" at bounding box center [1129, 504] width 10 height 10
click at [1020, 438] on span "Штампај на А4 штампачу" at bounding box center [1055, 441] width 145 height 13
click at [1132, 470] on icon "button" at bounding box center [1129, 475] width 10 height 10
click at [1108, 548] on icon "close" at bounding box center [1108, 551] width 8 height 8
click at [1125, 473] on icon "button" at bounding box center [1129, 475] width 10 height 10
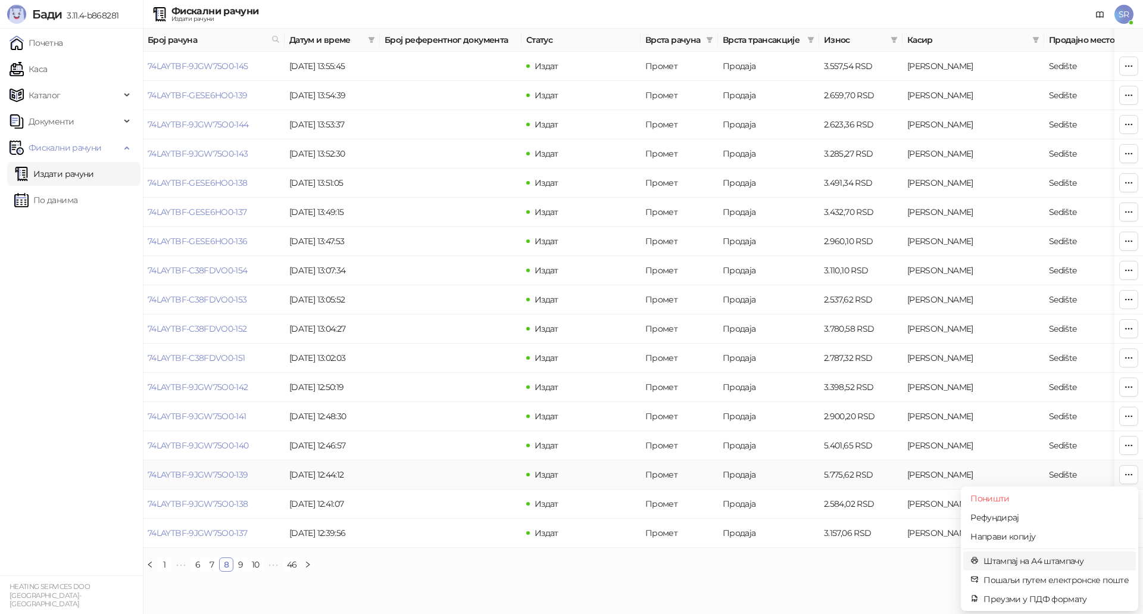
click at [1029, 561] on span "Штампај на А4 штампачу" at bounding box center [1055, 560] width 145 height 13
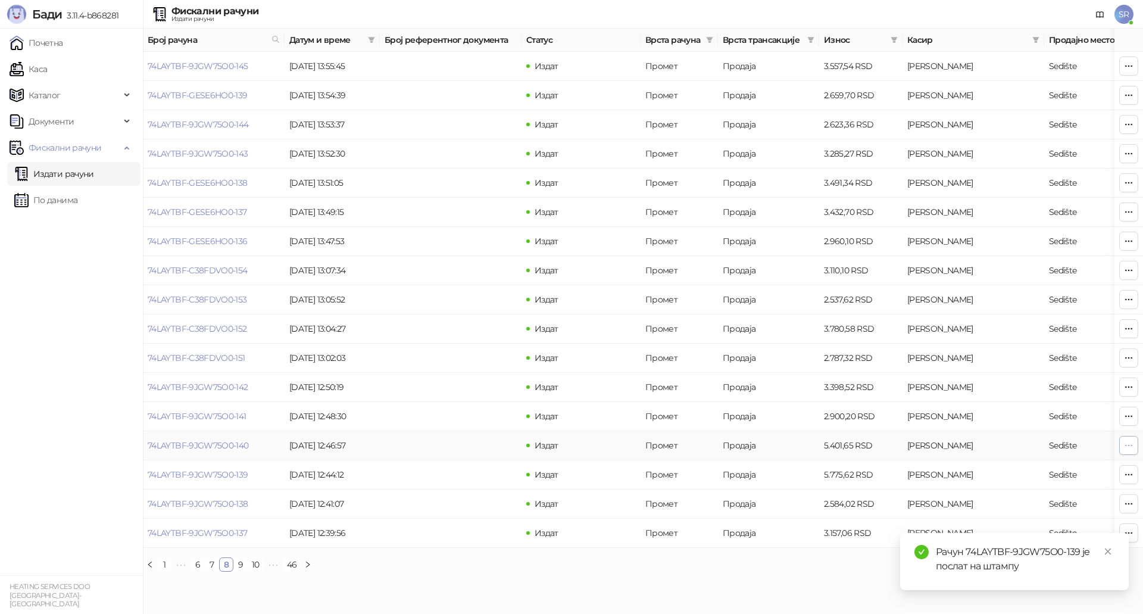
click at [1132, 442] on icon "button" at bounding box center [1129, 445] width 10 height 10
click at [1026, 527] on span "Штампај на А4 штампачу" at bounding box center [1055, 531] width 145 height 13
click at [1131, 411] on icon "button" at bounding box center [1129, 416] width 10 height 10
click at [1029, 504] on span "Штампај на А4 штампачу" at bounding box center [1055, 502] width 145 height 13
click at [1127, 386] on icon "button" at bounding box center [1129, 387] width 10 height 10
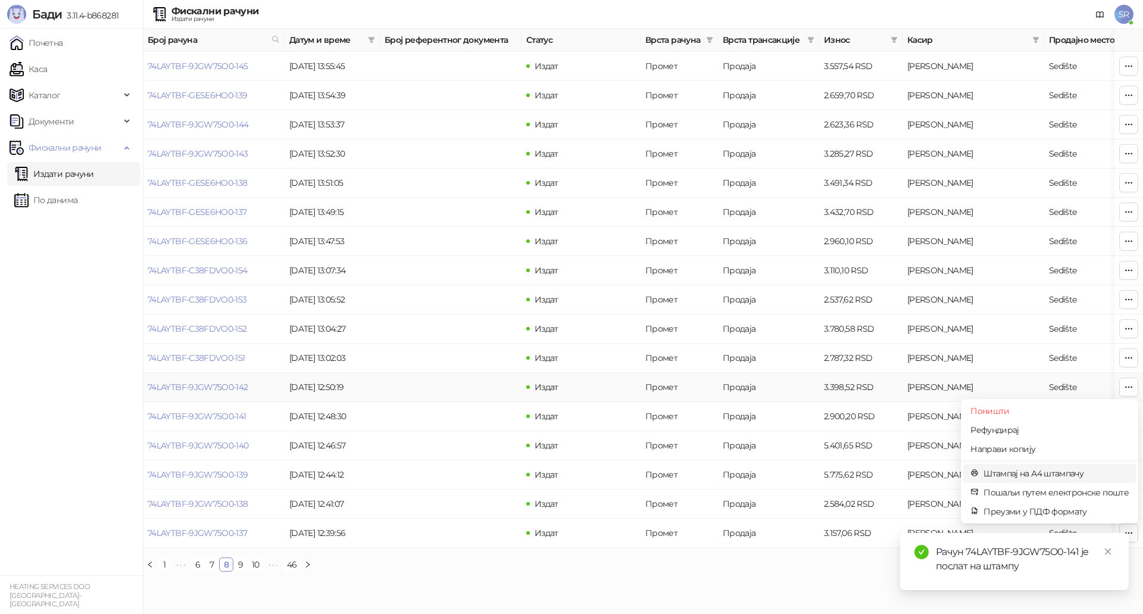
click at [1020, 474] on span "Штампај на А4 штампачу" at bounding box center [1055, 473] width 145 height 13
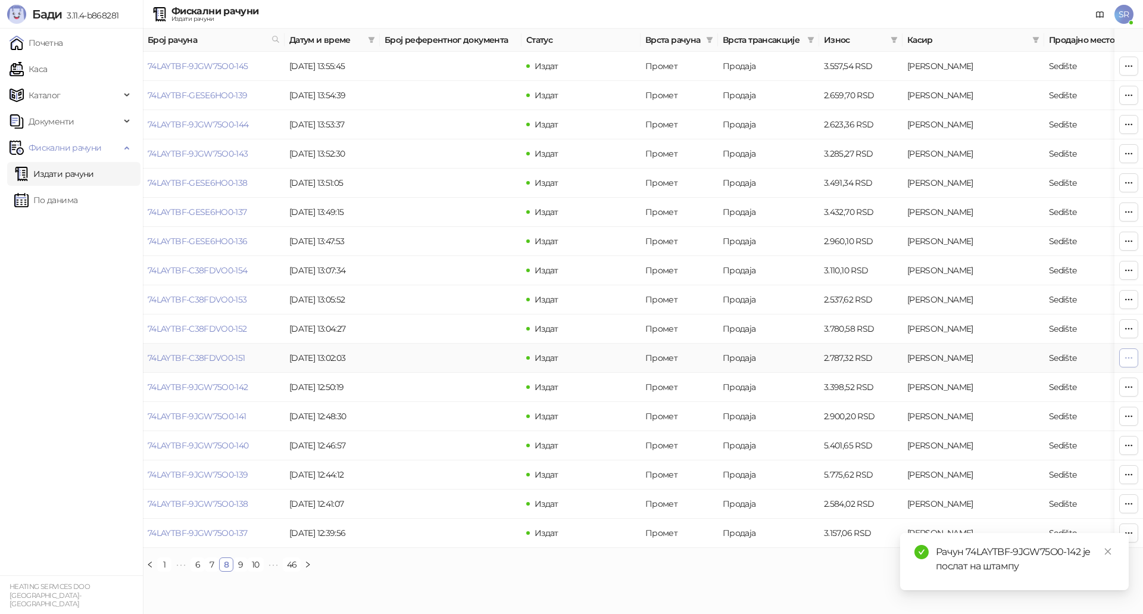
click at [1133, 352] on button "button" at bounding box center [1128, 357] width 19 height 19
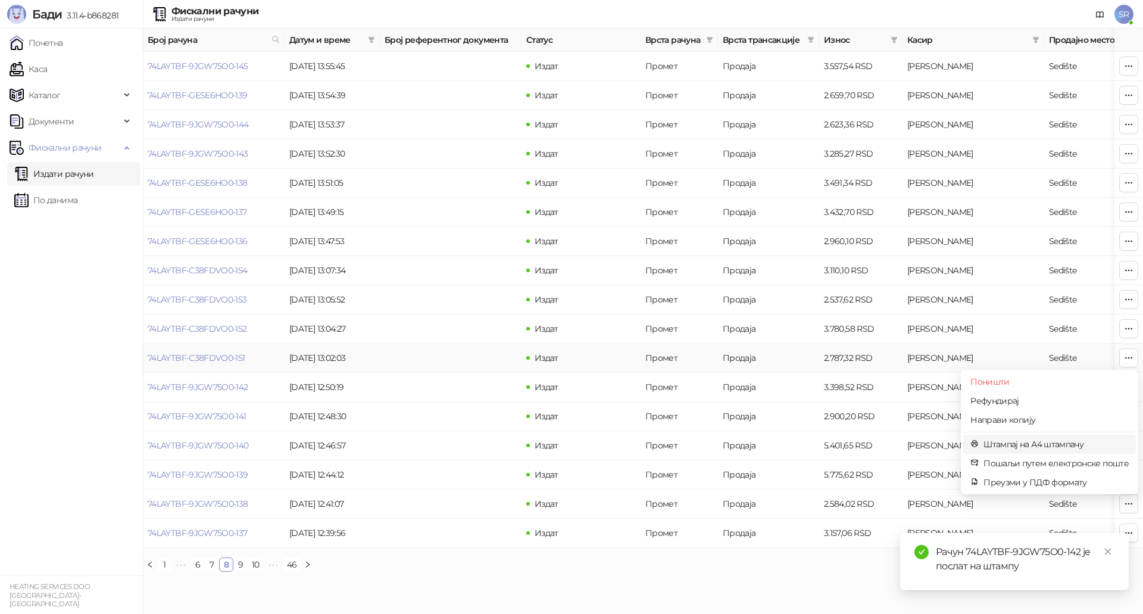
click at [1038, 439] on span "Штампај на А4 штампачу" at bounding box center [1055, 443] width 145 height 13
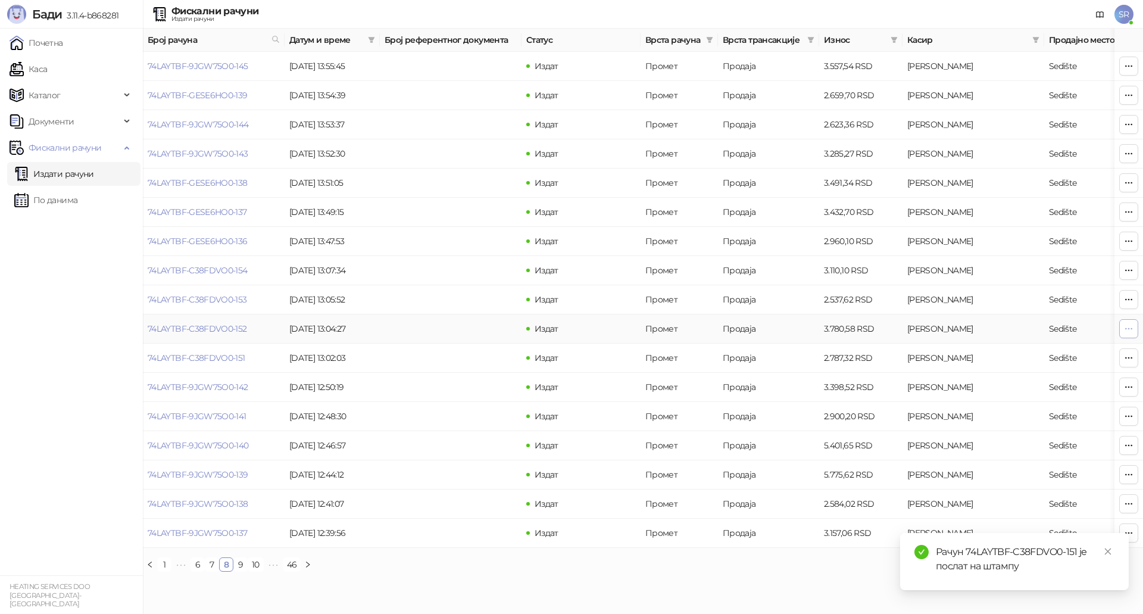
click at [1126, 330] on icon "button" at bounding box center [1129, 329] width 10 height 10
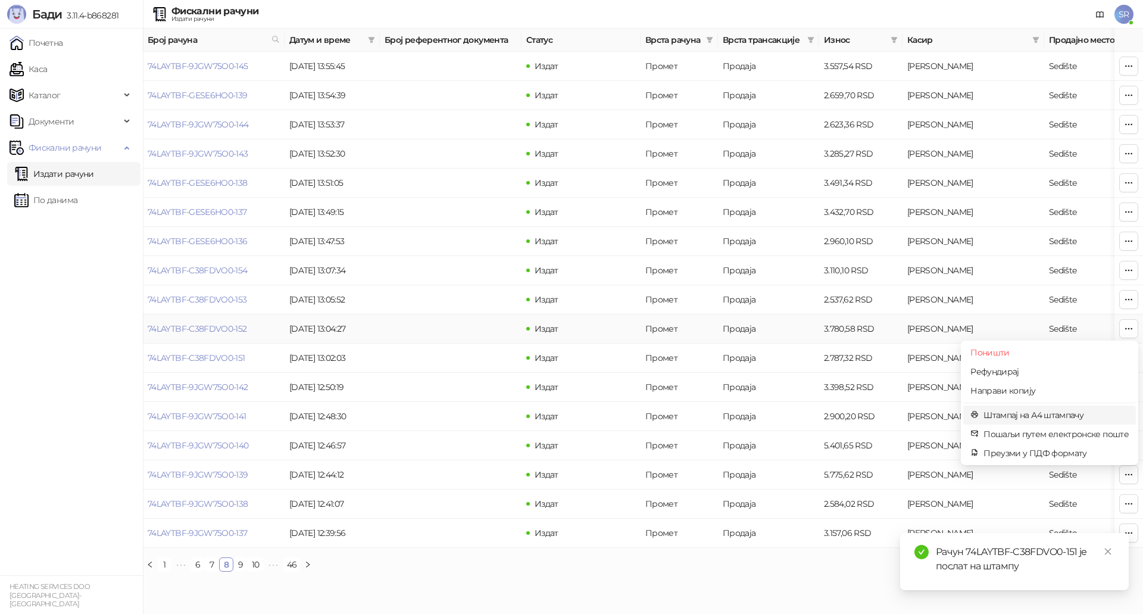
click at [1023, 417] on span "Штампај на А4 штампачу" at bounding box center [1055, 414] width 145 height 13
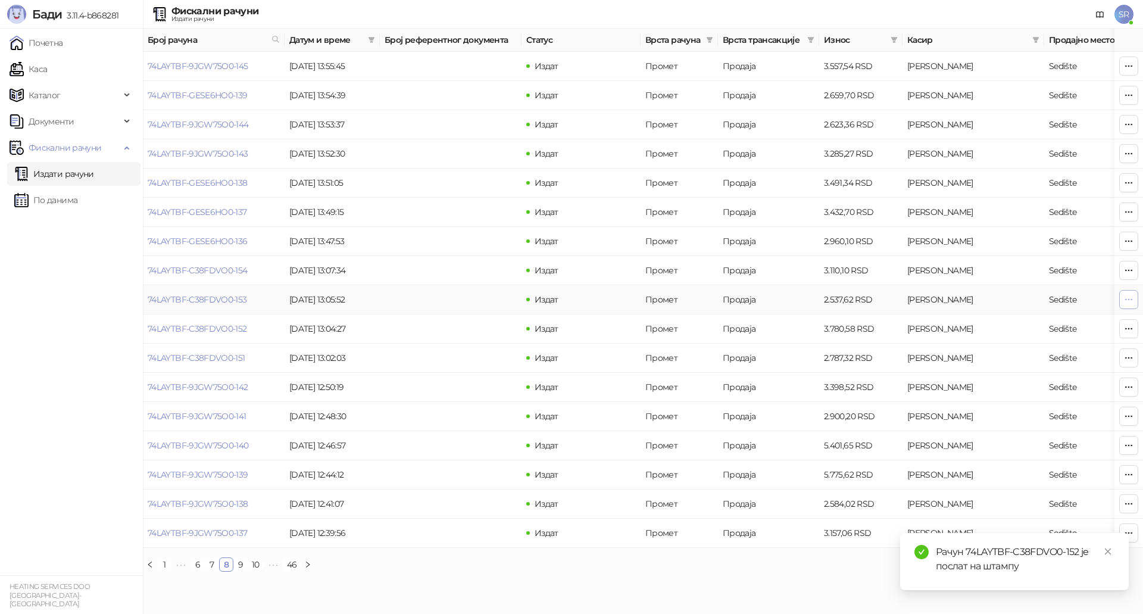
click at [1131, 302] on icon "button" at bounding box center [1129, 300] width 10 height 10
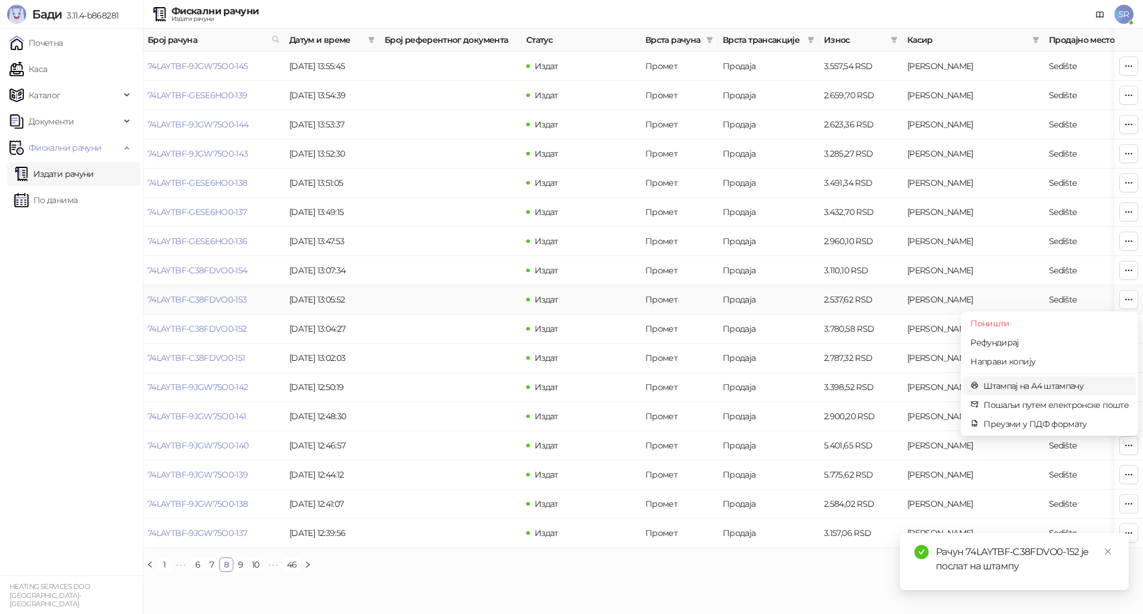
click at [1043, 385] on span "Штампај на А4 штампачу" at bounding box center [1055, 385] width 145 height 13
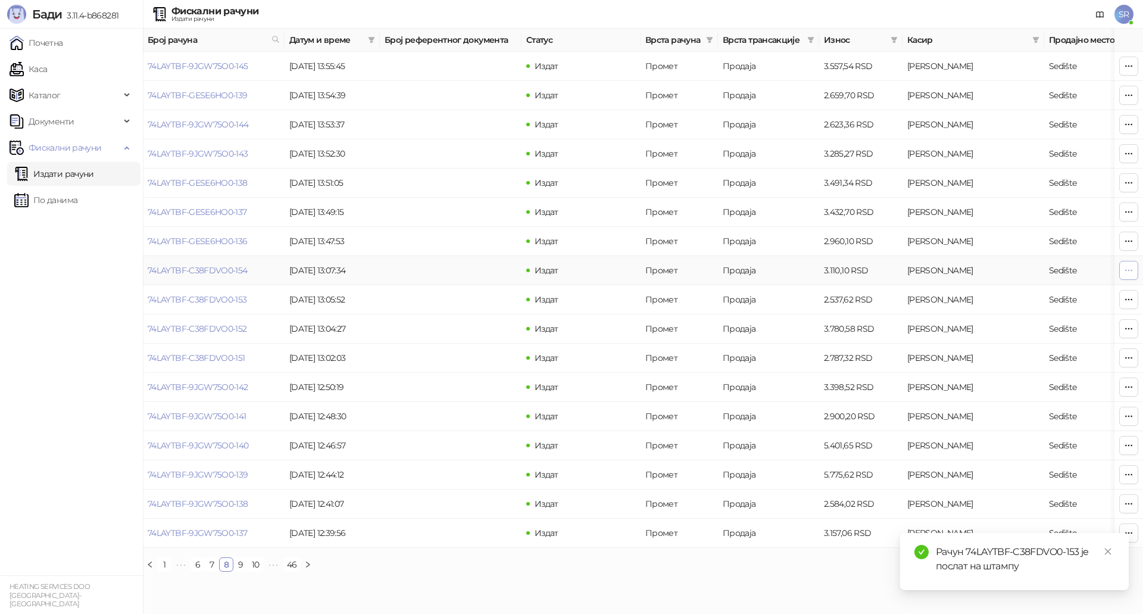
click at [1126, 268] on icon "button" at bounding box center [1129, 270] width 10 height 10
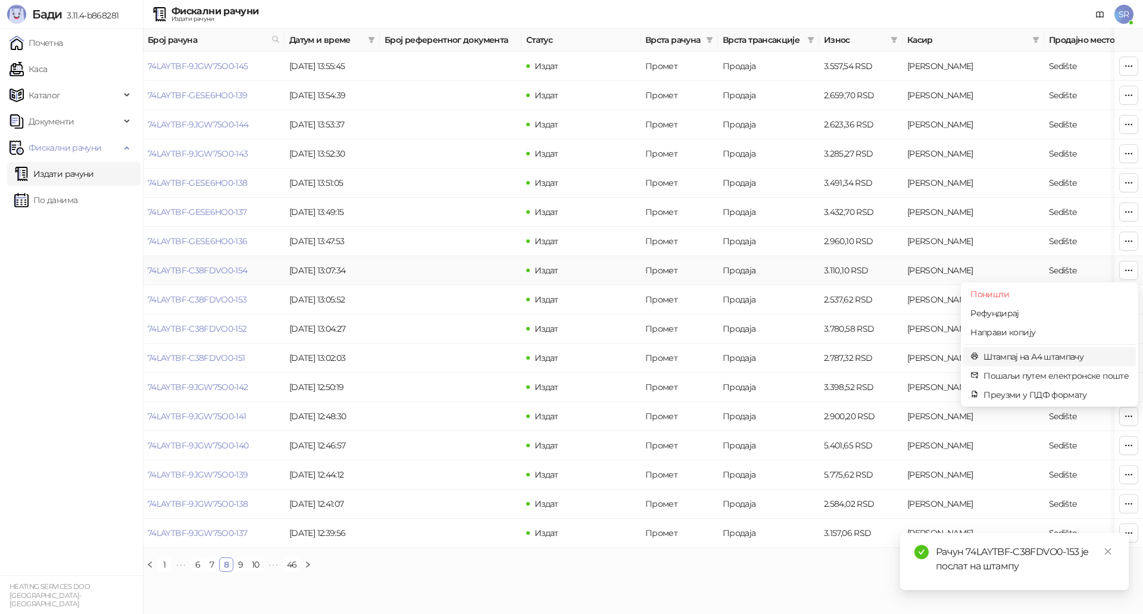
click at [1018, 357] on span "Штампај на А4 штампачу" at bounding box center [1055, 356] width 145 height 13
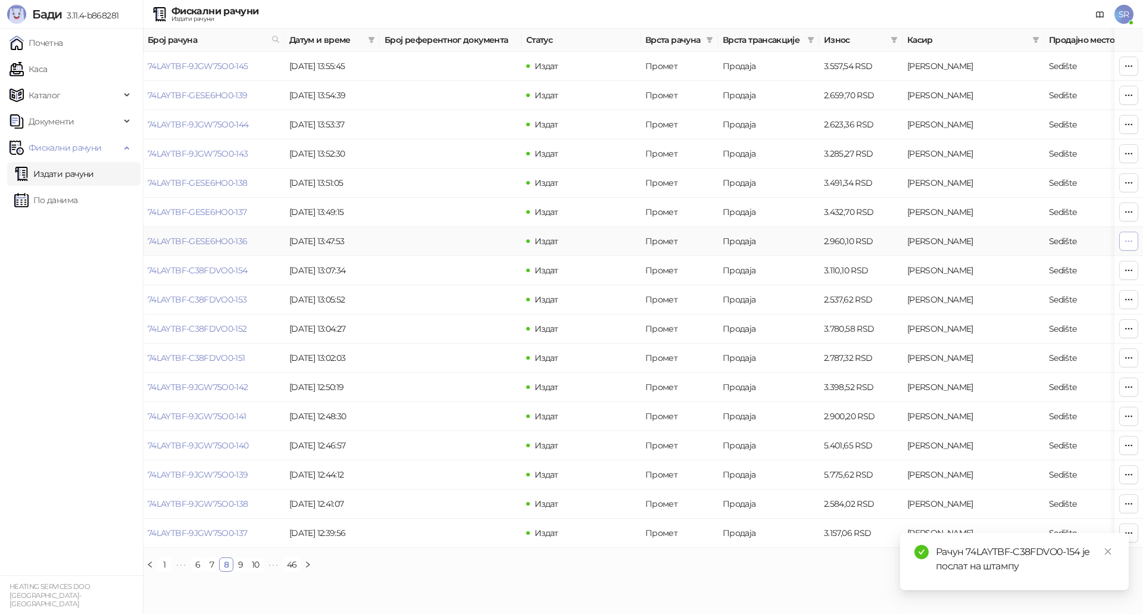
click at [1129, 241] on icon "button" at bounding box center [1129, 240] width 7 height 1
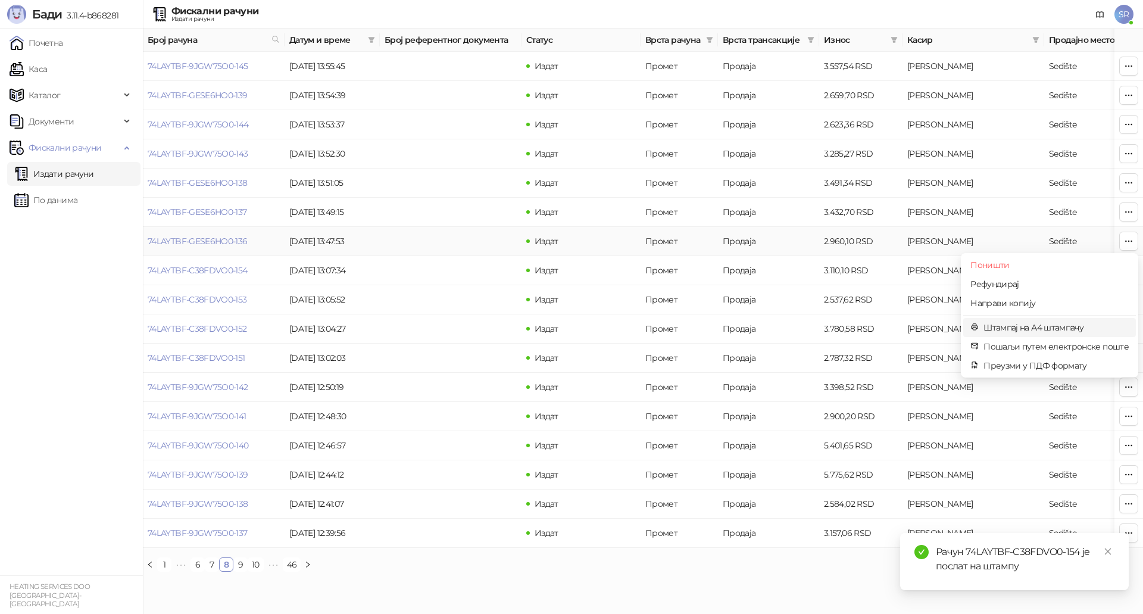
click at [1056, 328] on span "Штампај на А4 штампачу" at bounding box center [1055, 327] width 145 height 13
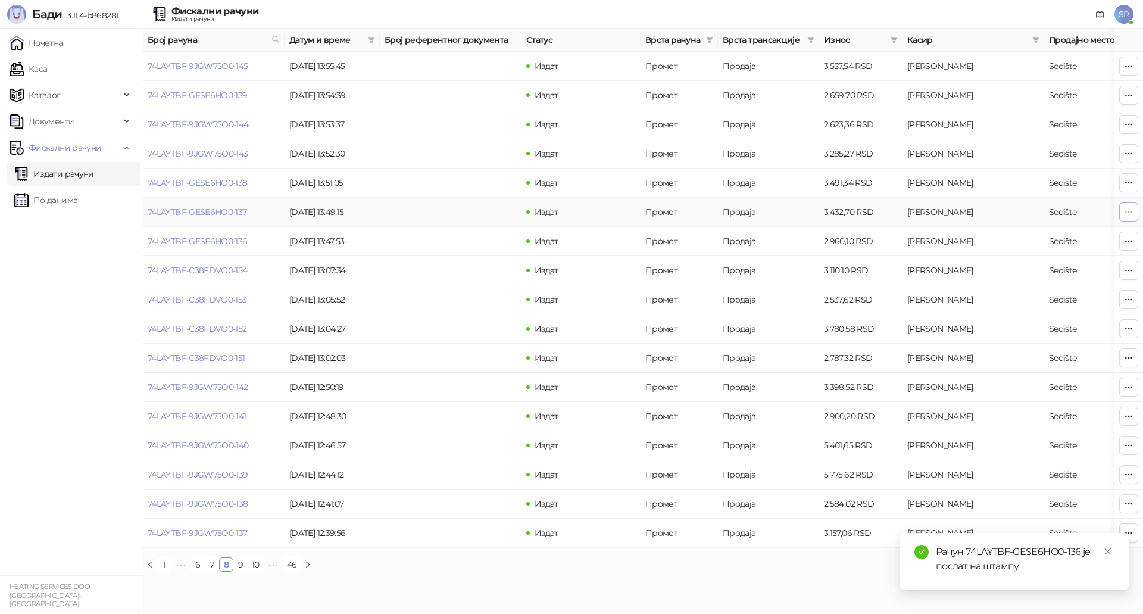
click at [1129, 214] on icon "button" at bounding box center [1129, 212] width 10 height 10
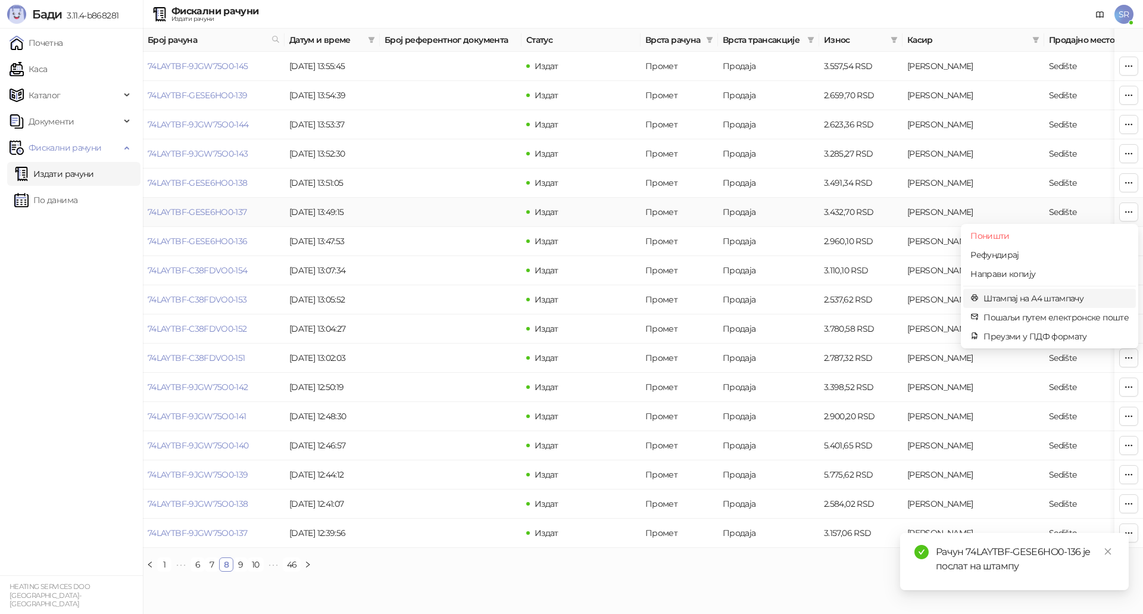
click at [1036, 296] on span "Штампај на А4 штампачу" at bounding box center [1055, 298] width 145 height 13
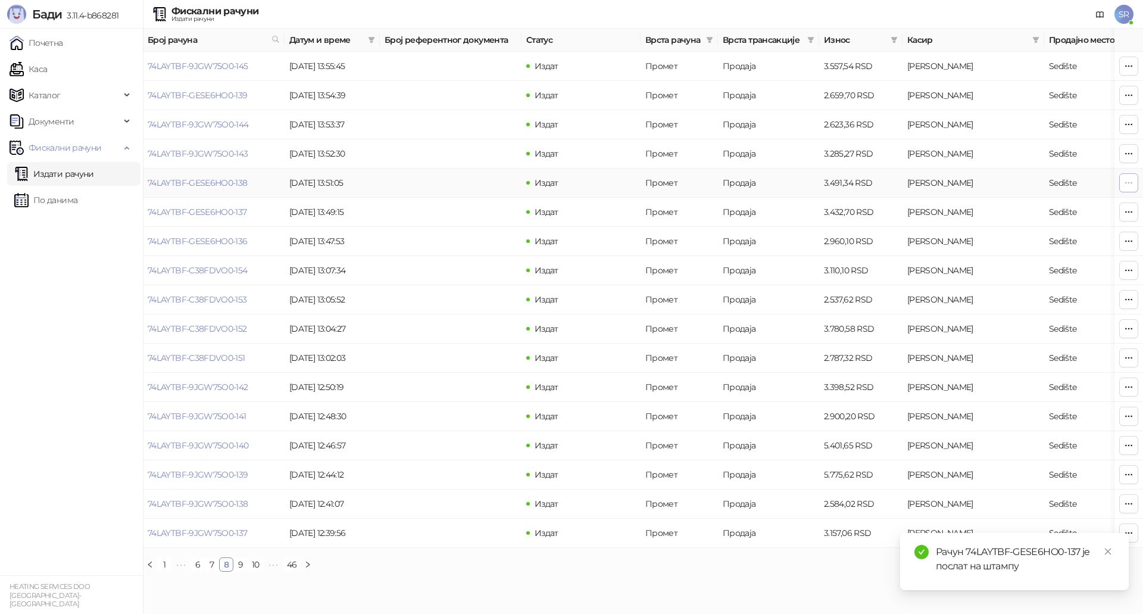
click at [1131, 186] on icon "button" at bounding box center [1129, 183] width 10 height 10
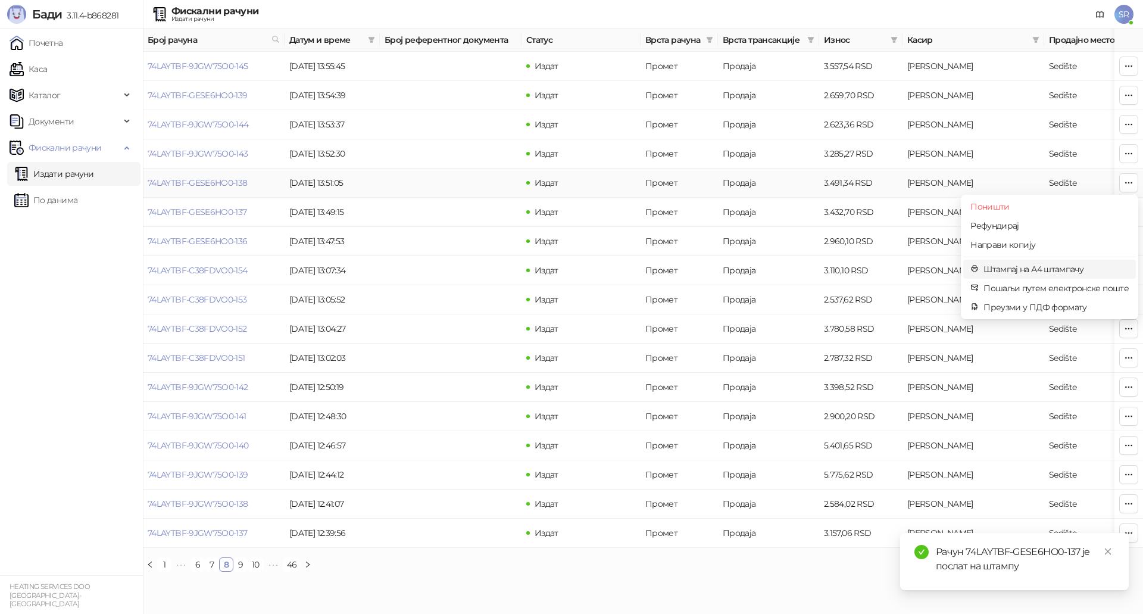
click at [1059, 268] on span "Штампај на А4 штампачу" at bounding box center [1055, 268] width 145 height 13
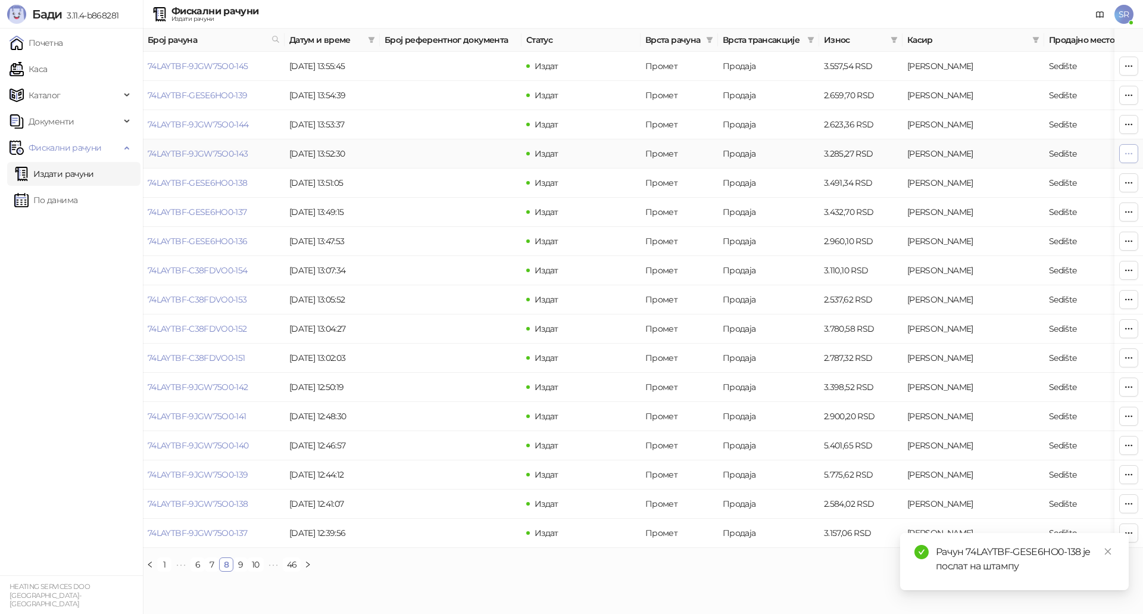
click at [1134, 157] on button "button" at bounding box center [1128, 153] width 19 height 19
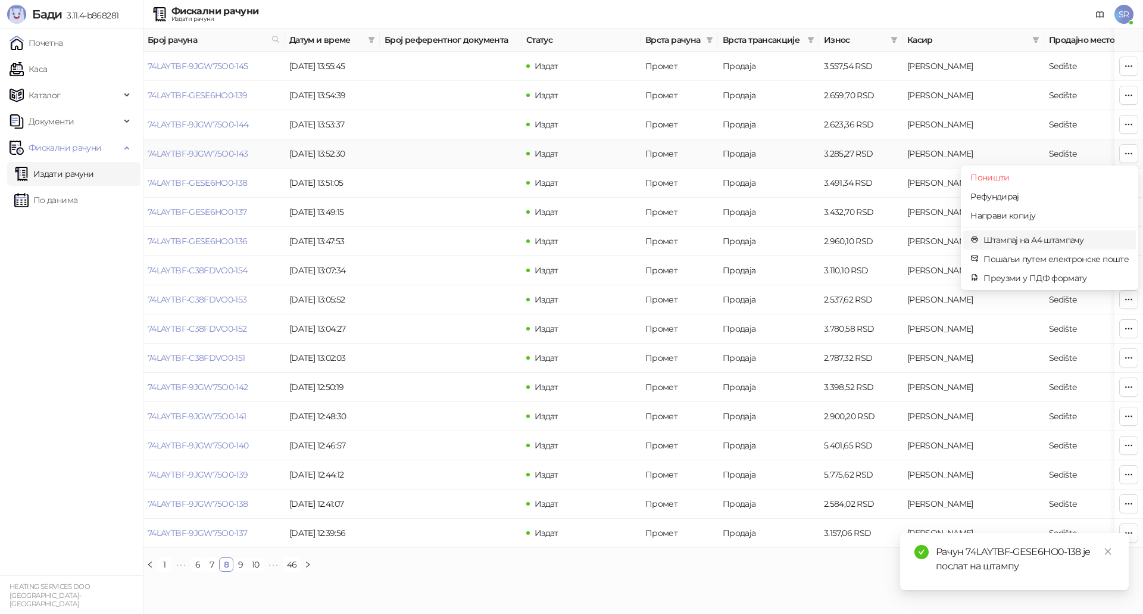
click at [1079, 235] on span "Штампај на А4 штампачу" at bounding box center [1055, 239] width 145 height 13
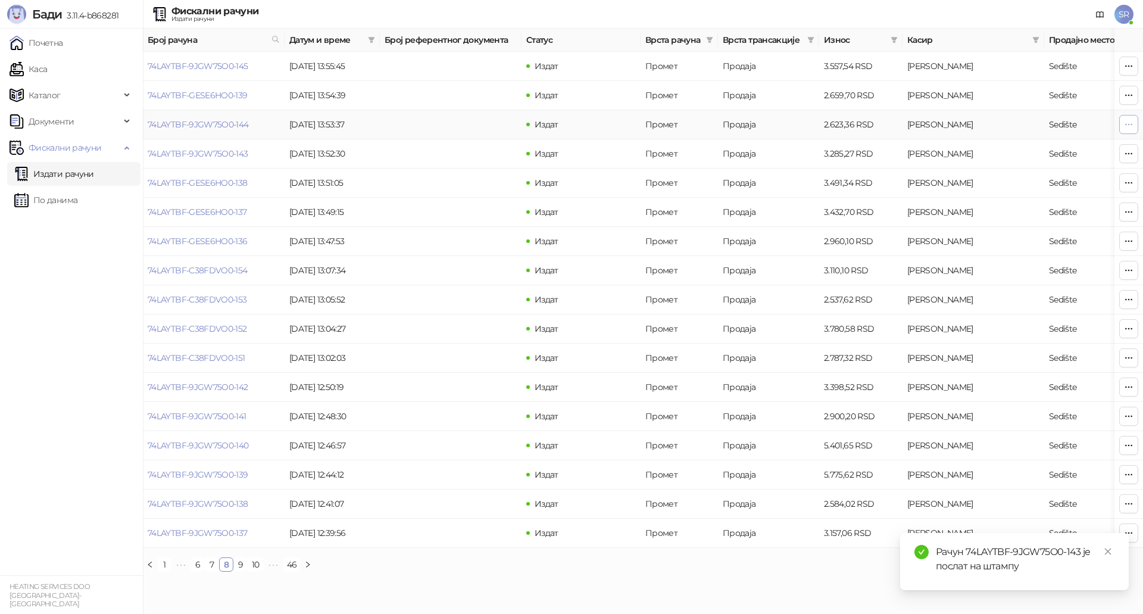
click at [1135, 126] on button "button" at bounding box center [1128, 124] width 19 height 19
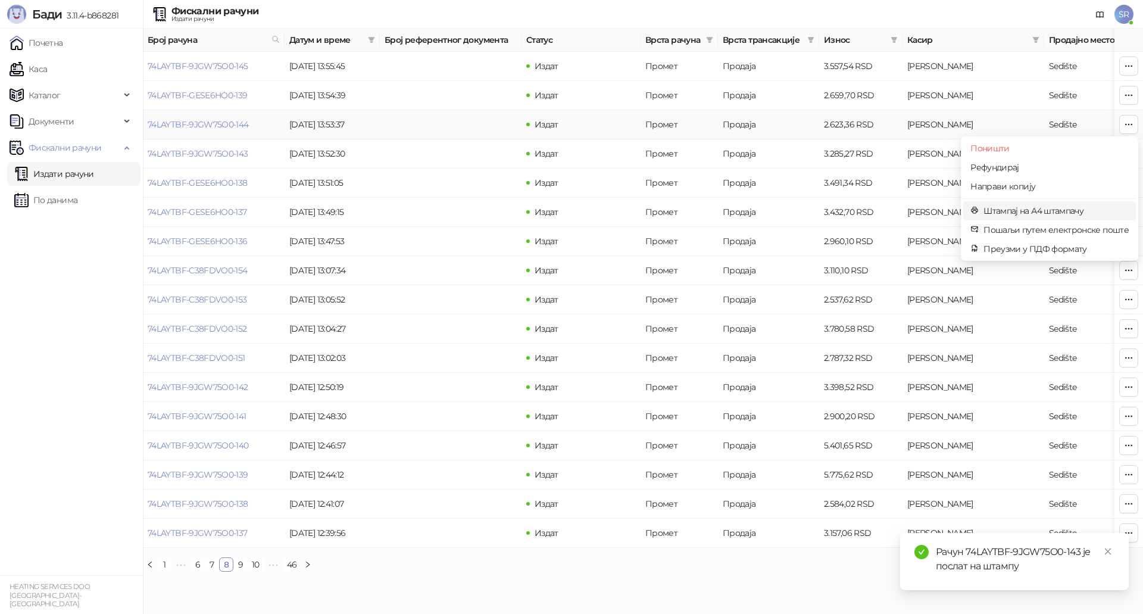
click at [1033, 208] on span "Штампај на А4 штампачу" at bounding box center [1055, 210] width 145 height 13
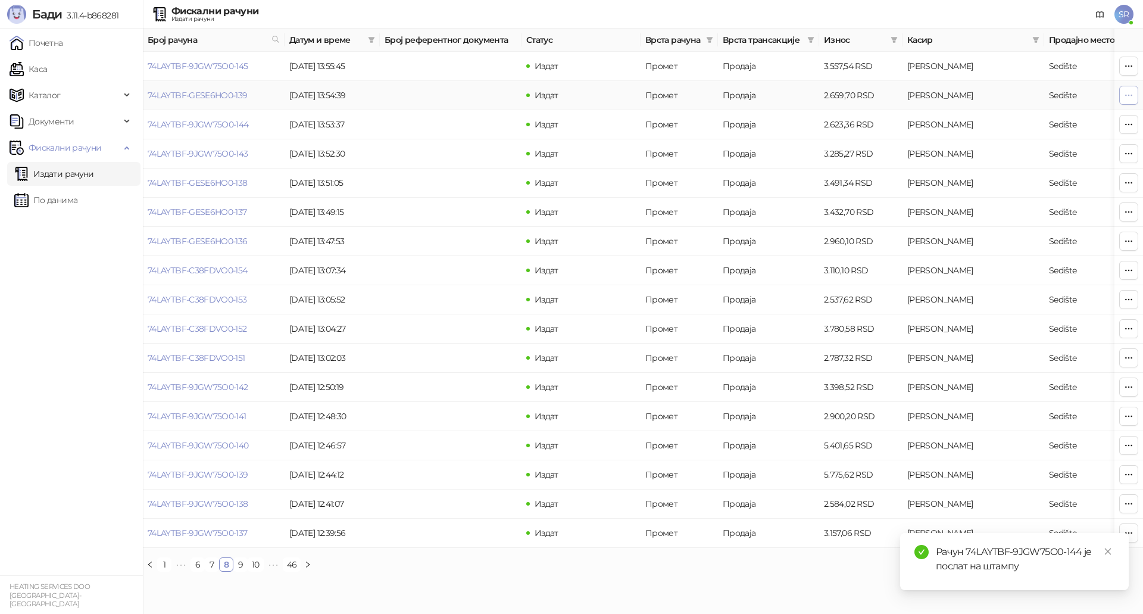
click at [1121, 95] on button "button" at bounding box center [1128, 95] width 19 height 19
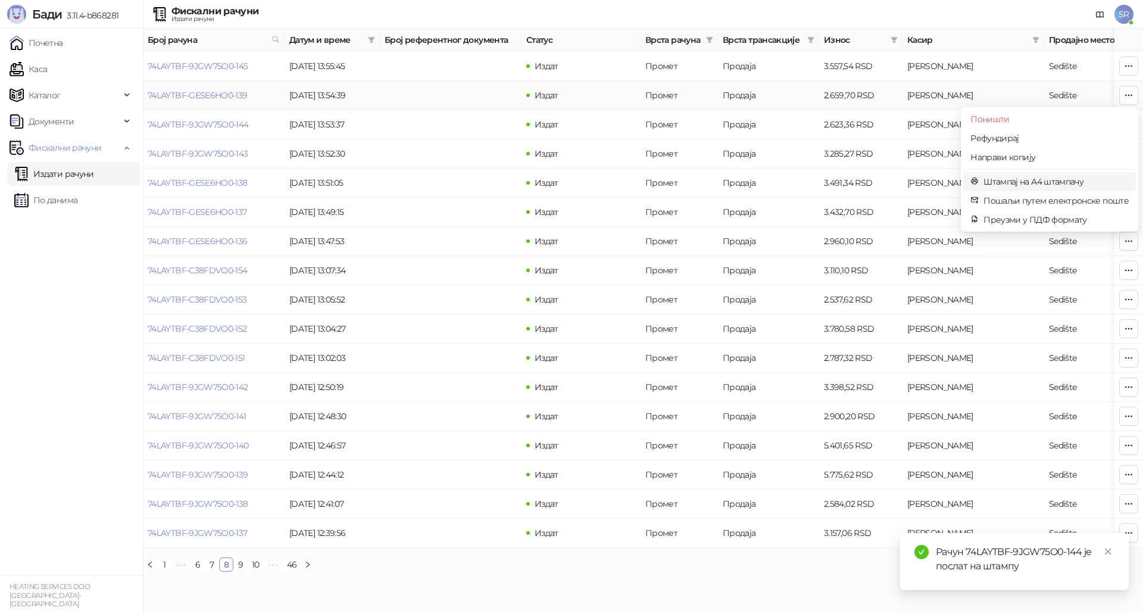
click at [1055, 182] on span "Штампај на А4 штампачу" at bounding box center [1055, 181] width 145 height 13
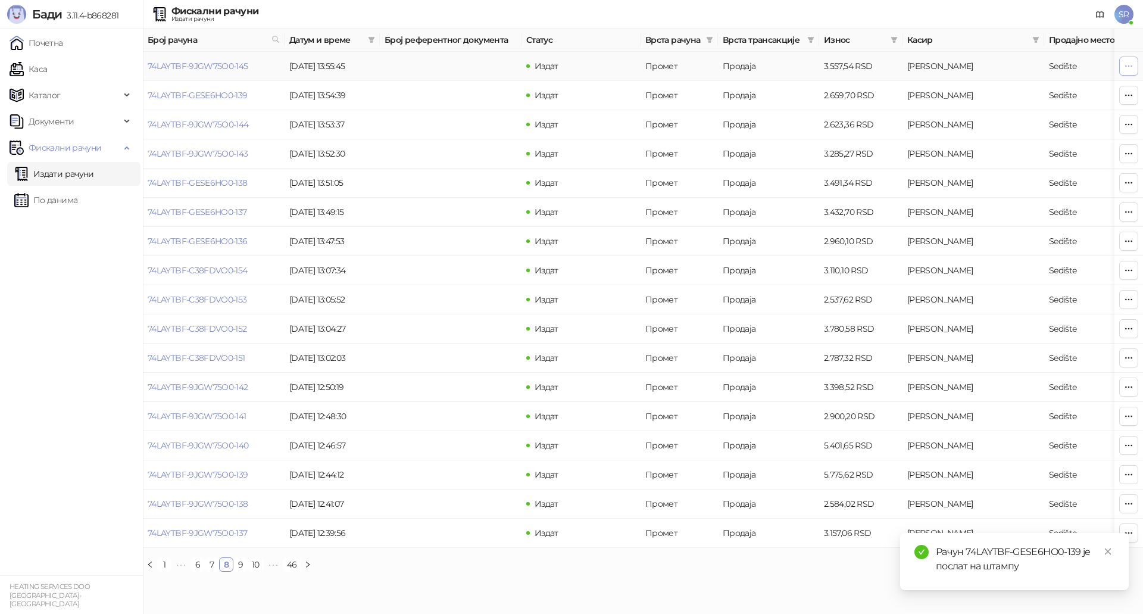
click at [1133, 71] on span "button" at bounding box center [1129, 65] width 10 height 11
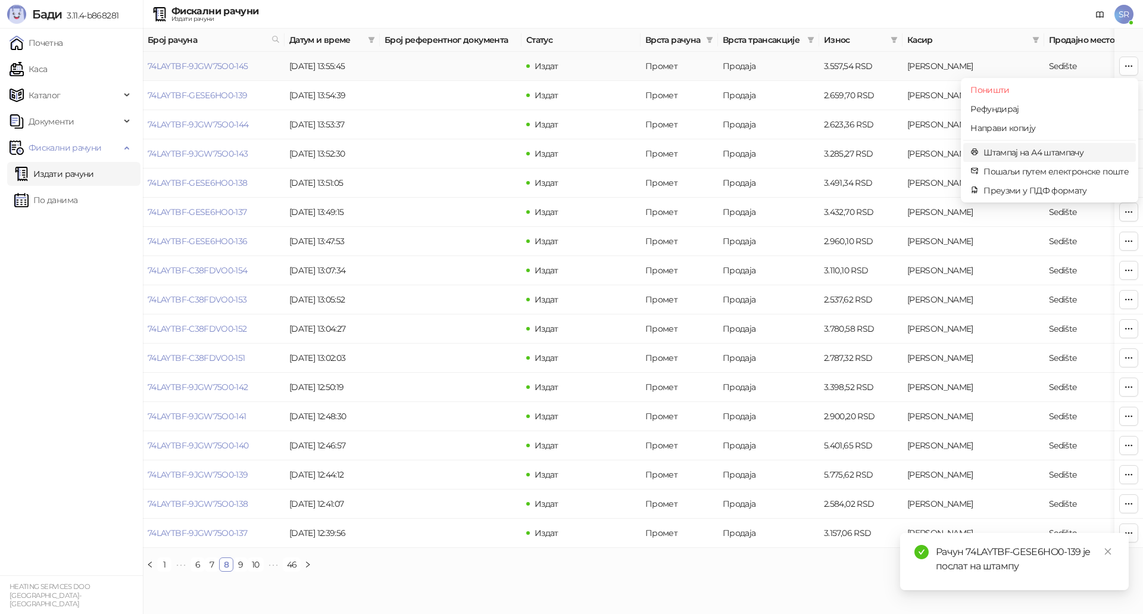
click at [1042, 152] on span "Штампај на А4 штампачу" at bounding box center [1055, 152] width 145 height 13
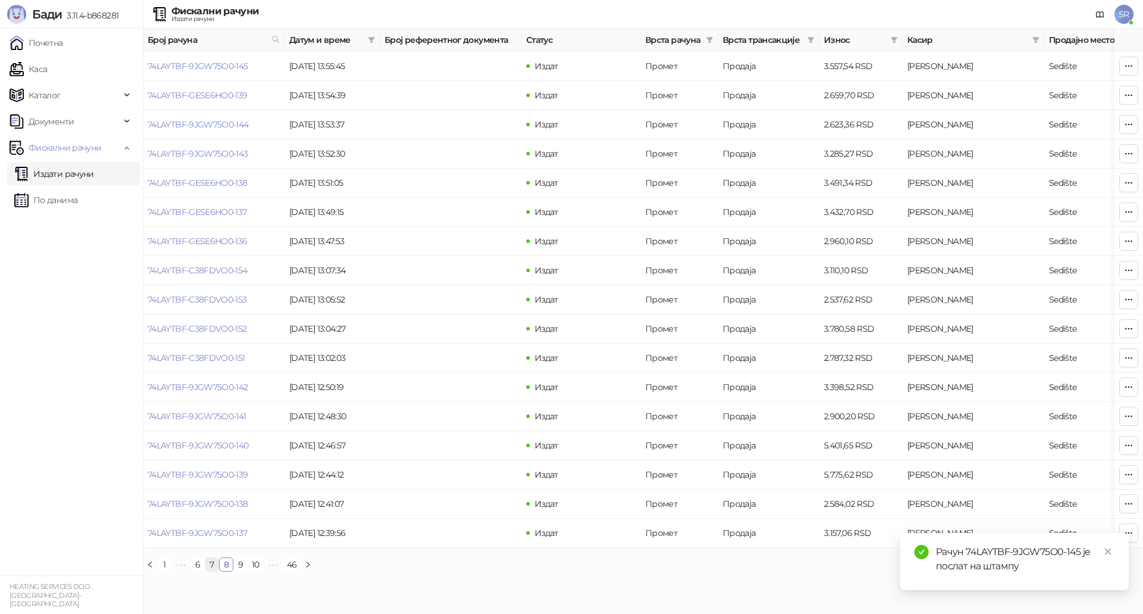
click at [211, 571] on link "7" at bounding box center [211, 564] width 13 height 13
click at [1133, 533] on button "button" at bounding box center [1128, 532] width 19 height 19
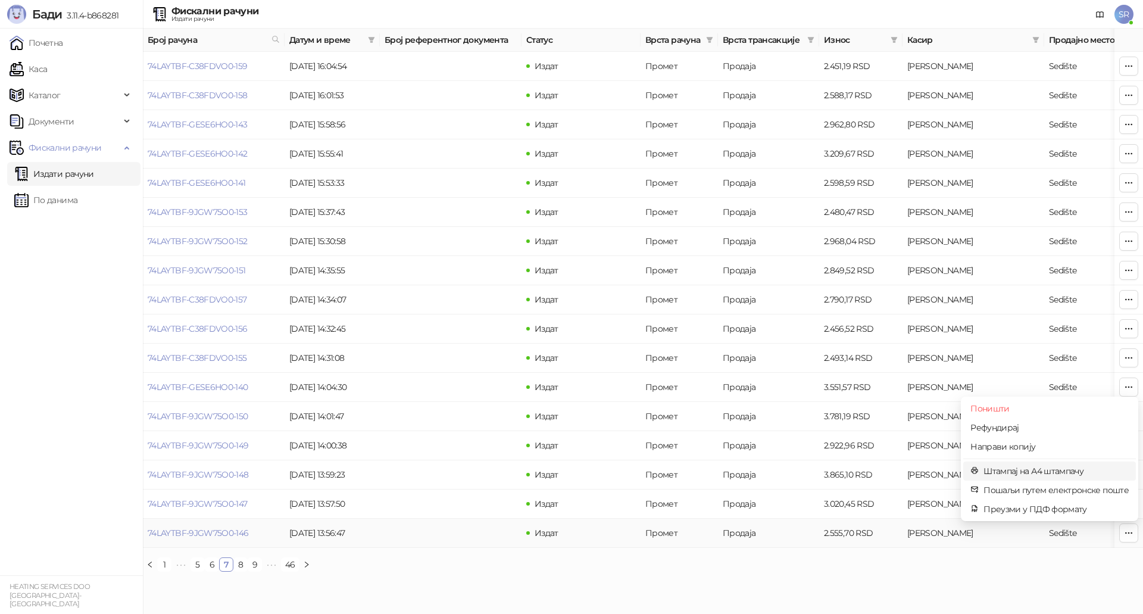
click at [1037, 473] on span "Штампај на А4 штампачу" at bounding box center [1055, 470] width 145 height 13
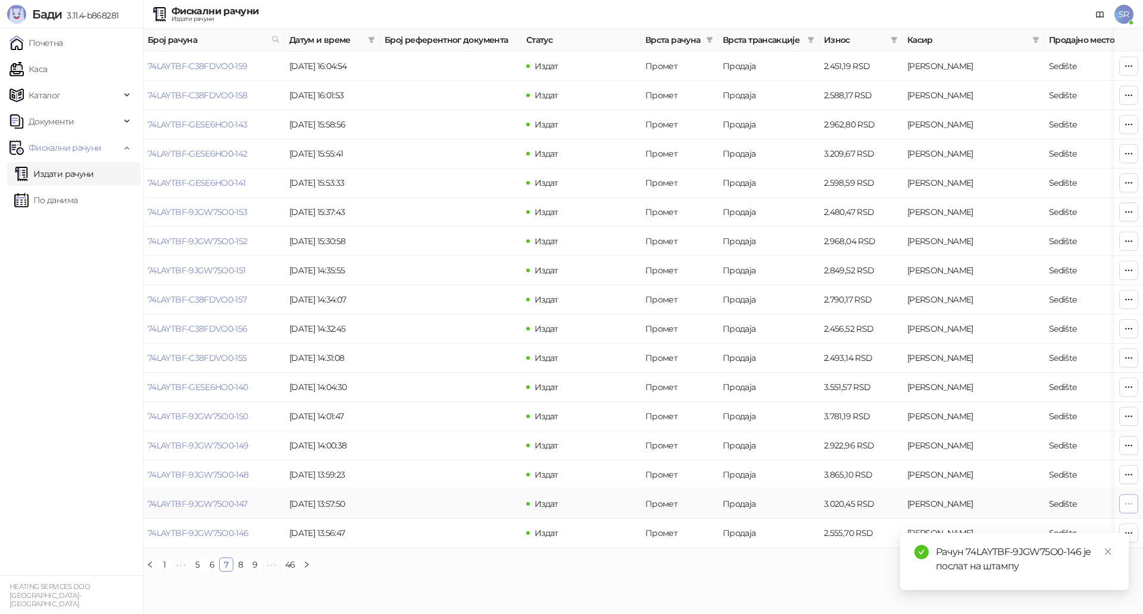
click at [1133, 501] on button "button" at bounding box center [1128, 503] width 19 height 19
click at [1016, 440] on span "Штампај на А4 штампачу" at bounding box center [1055, 441] width 145 height 13
click at [1133, 474] on button "button" at bounding box center [1128, 474] width 19 height 19
click at [1111, 552] on icon "close" at bounding box center [1108, 551] width 8 height 8
click at [1130, 474] on icon "button" at bounding box center [1129, 475] width 10 height 10
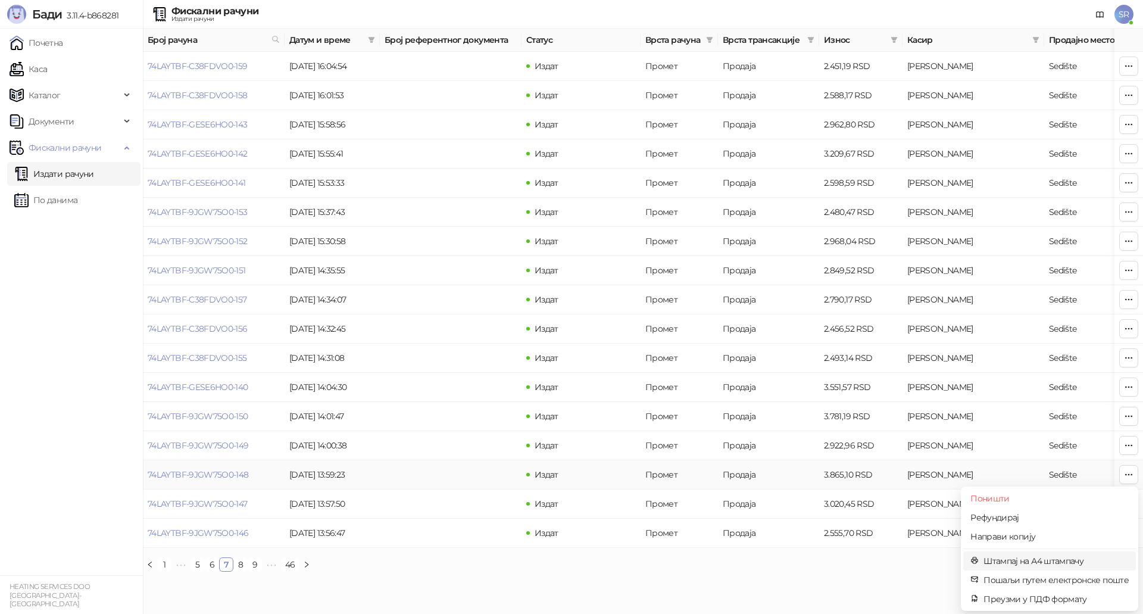
click at [1007, 561] on span "Штампај на А4 штампачу" at bounding box center [1055, 560] width 145 height 13
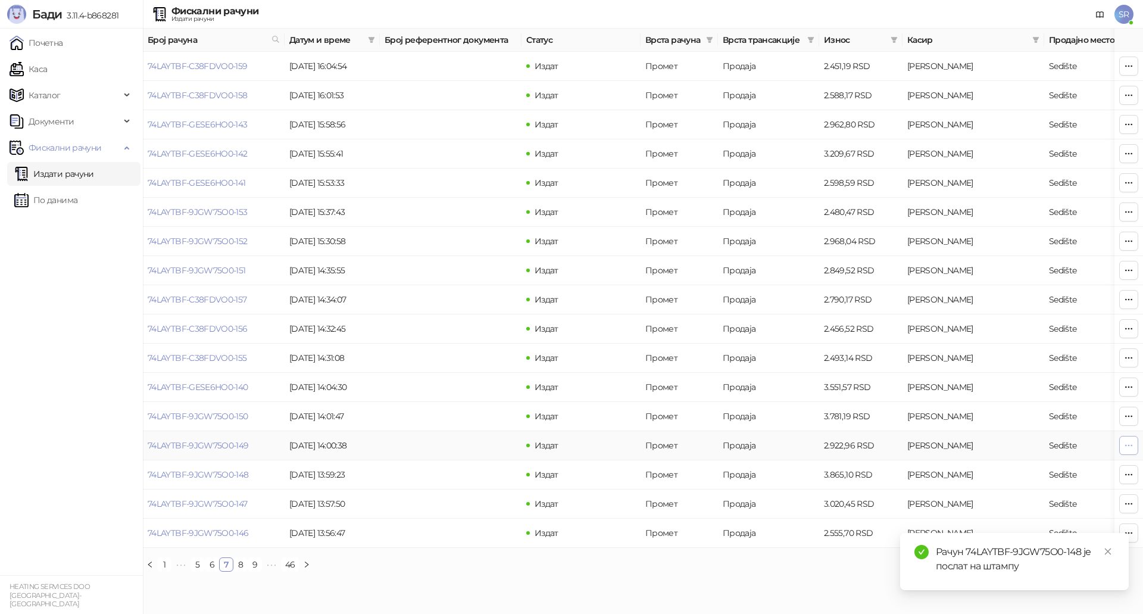
click at [1126, 445] on icon "button" at bounding box center [1129, 445] width 7 height 1
click at [1022, 526] on span "Штампај на А4 штампачу" at bounding box center [1055, 531] width 145 height 13
click at [1131, 416] on icon "button" at bounding box center [1129, 415] width 7 height 1
click at [1052, 501] on span "Штампај на А4 штампачу" at bounding box center [1055, 502] width 145 height 13
click at [1133, 383] on button "button" at bounding box center [1128, 386] width 19 height 19
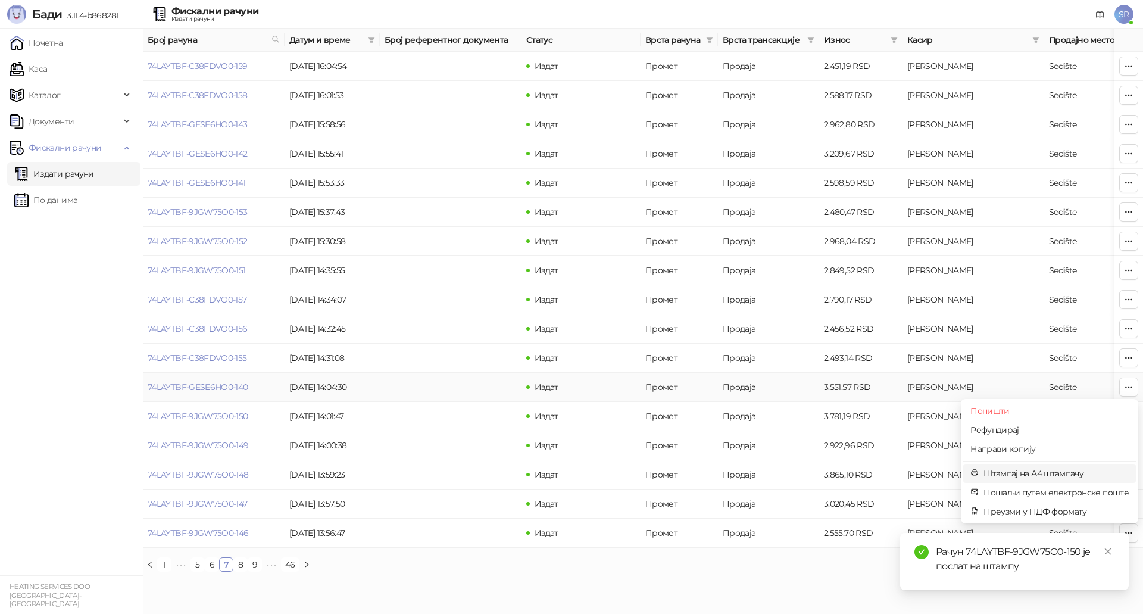
click at [1021, 470] on span "Штампај на А4 штампачу" at bounding box center [1055, 473] width 145 height 13
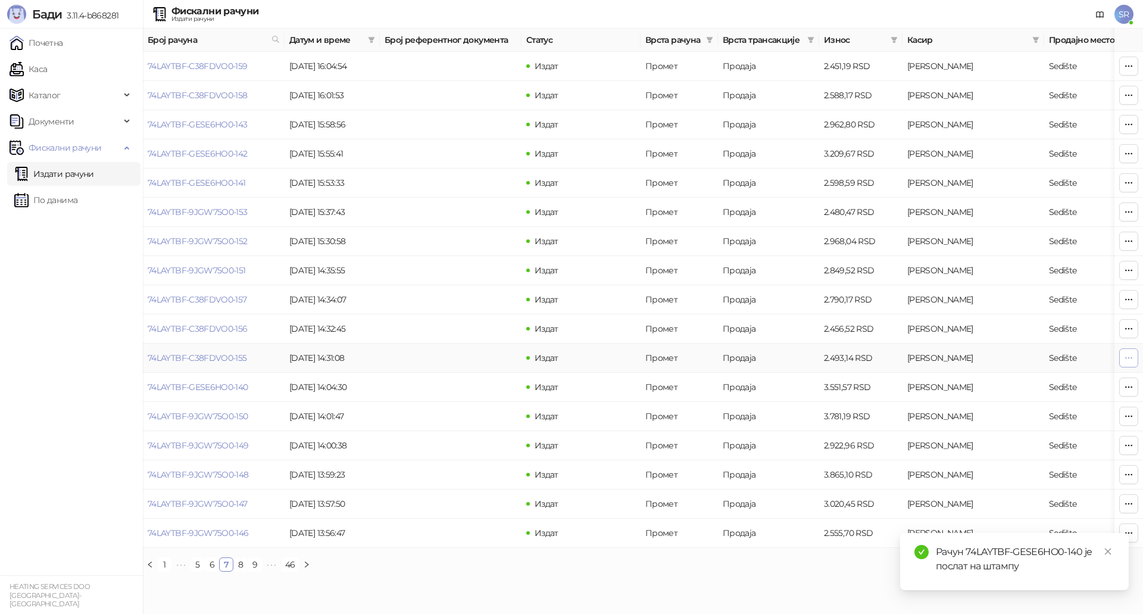
click at [1132, 359] on icon "button" at bounding box center [1129, 358] width 10 height 10
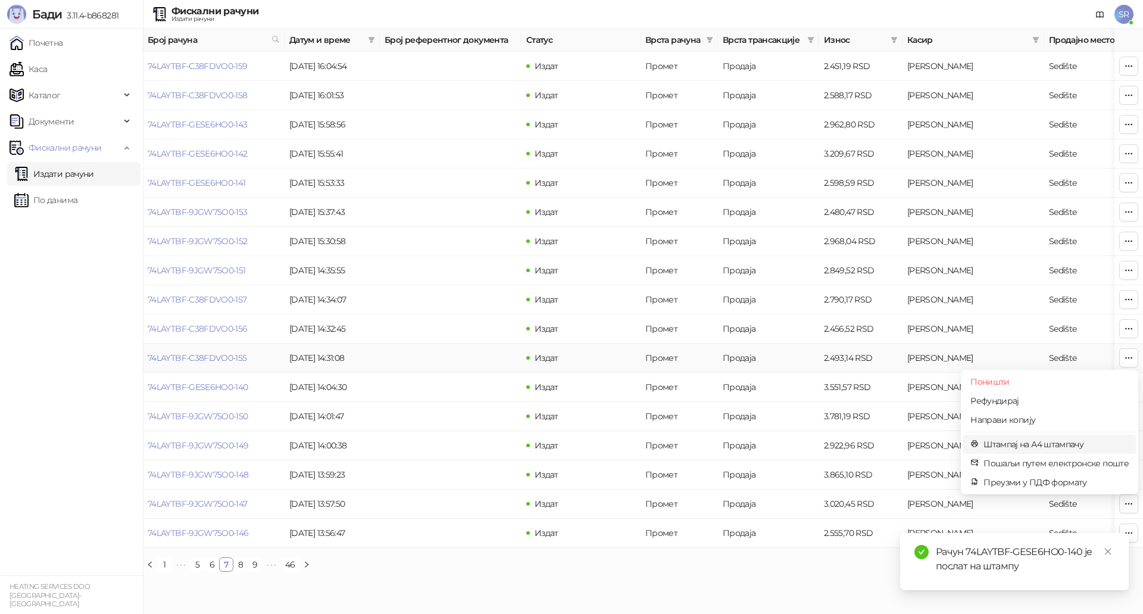
click at [1008, 447] on span "Штампај на А4 штампачу" at bounding box center [1055, 443] width 145 height 13
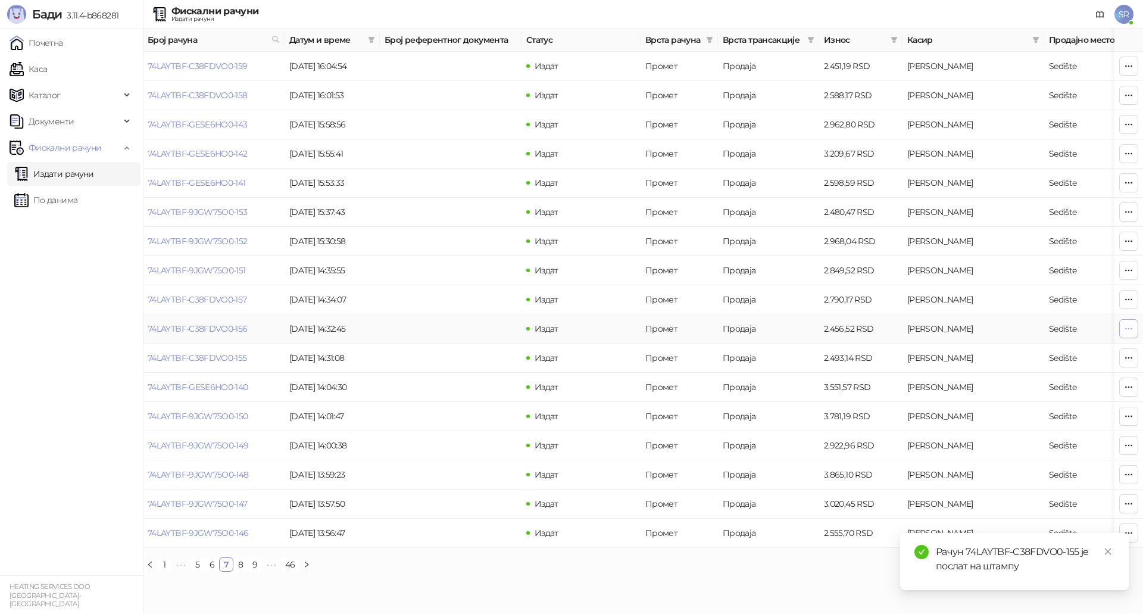
click at [1127, 330] on icon "button" at bounding box center [1129, 329] width 10 height 10
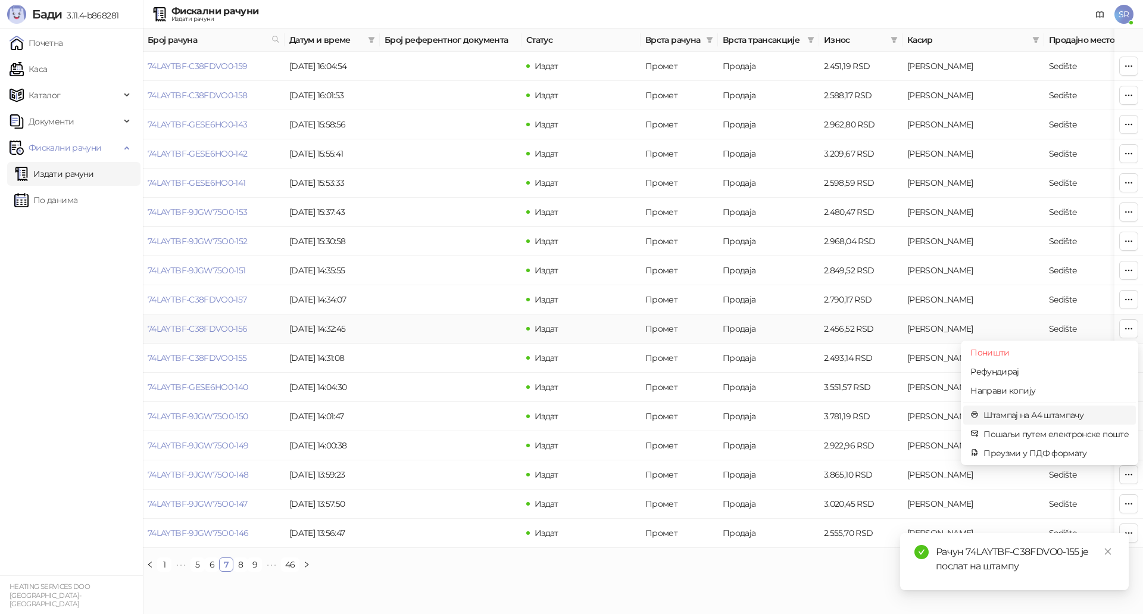
click at [1045, 411] on span "Штампај на А4 штампачу" at bounding box center [1055, 414] width 145 height 13
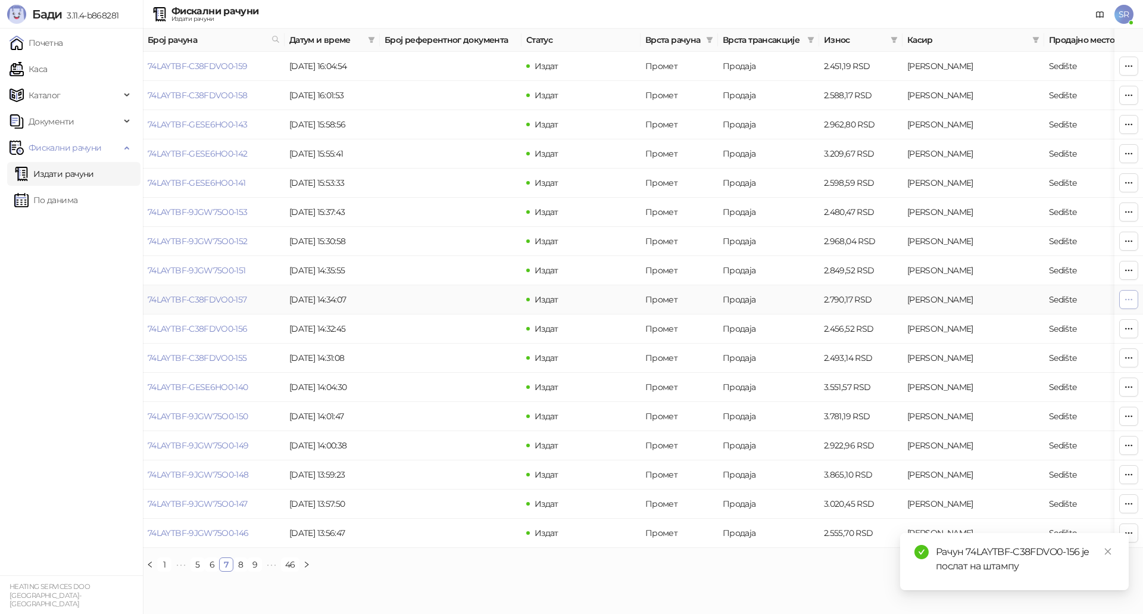
click at [1132, 301] on icon "button" at bounding box center [1129, 300] width 10 height 10
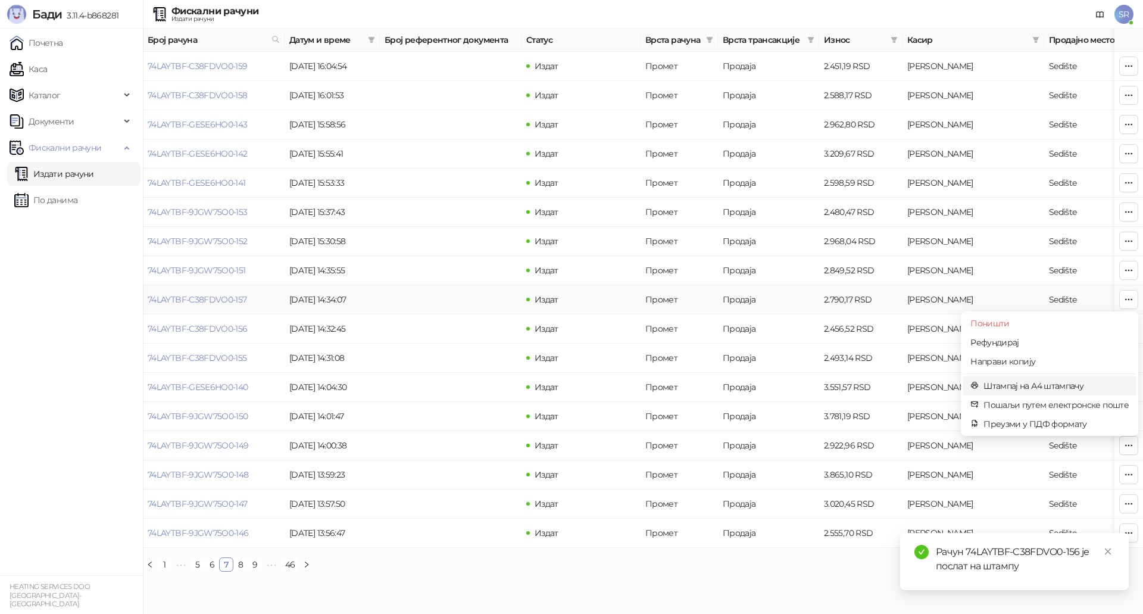
click at [1030, 385] on span "Штампај на А4 штампачу" at bounding box center [1055, 385] width 145 height 13
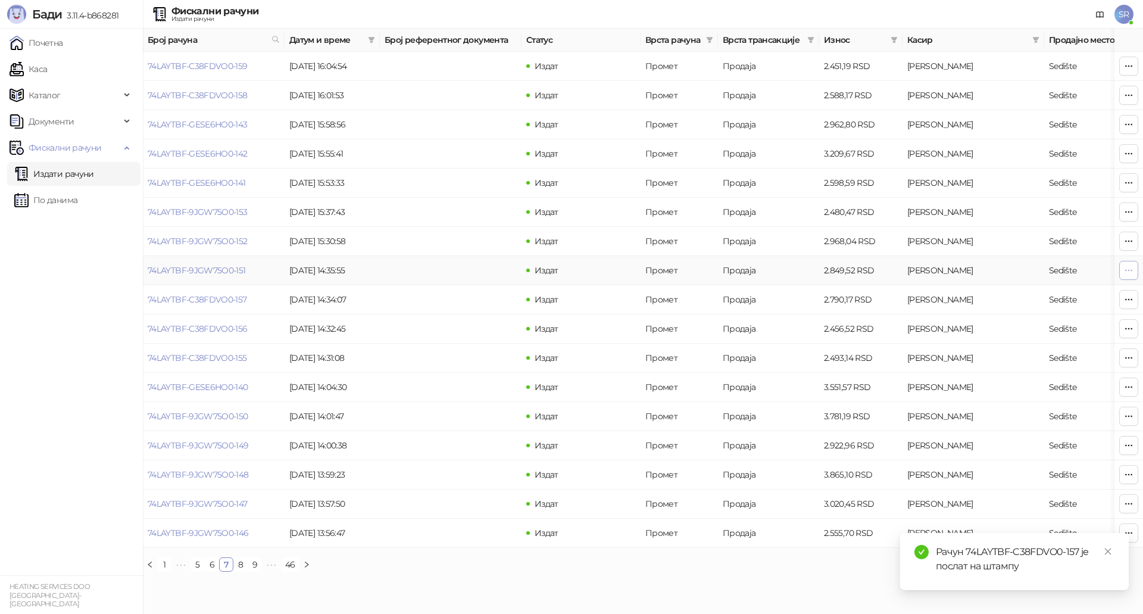
click at [1128, 270] on icon "button" at bounding box center [1129, 270] width 7 height 1
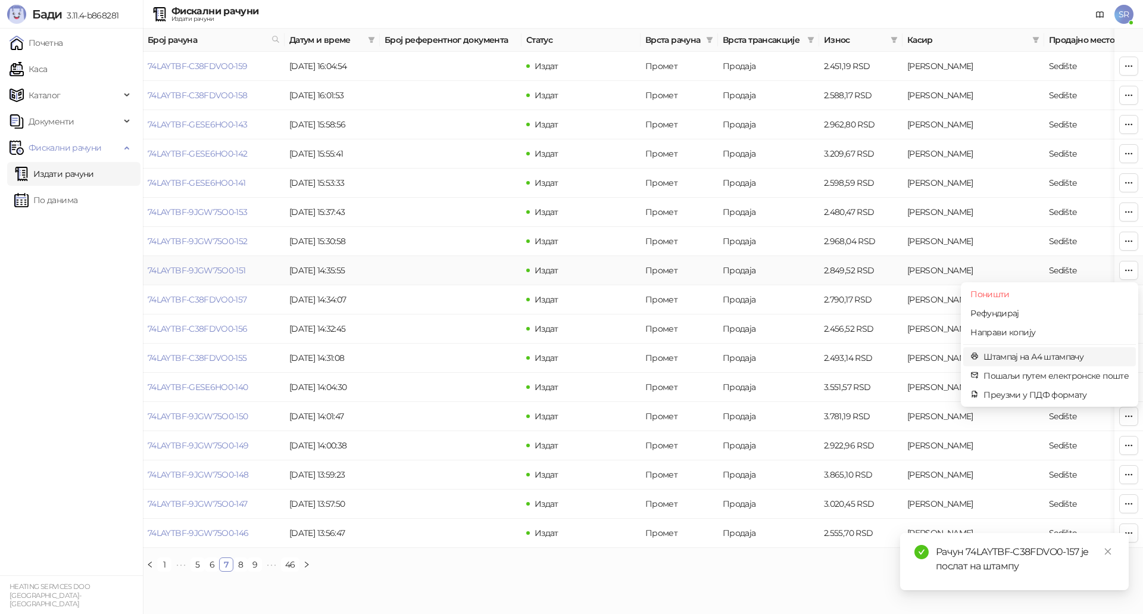
click at [1046, 355] on span "Штампај на А4 штампачу" at bounding box center [1055, 356] width 145 height 13
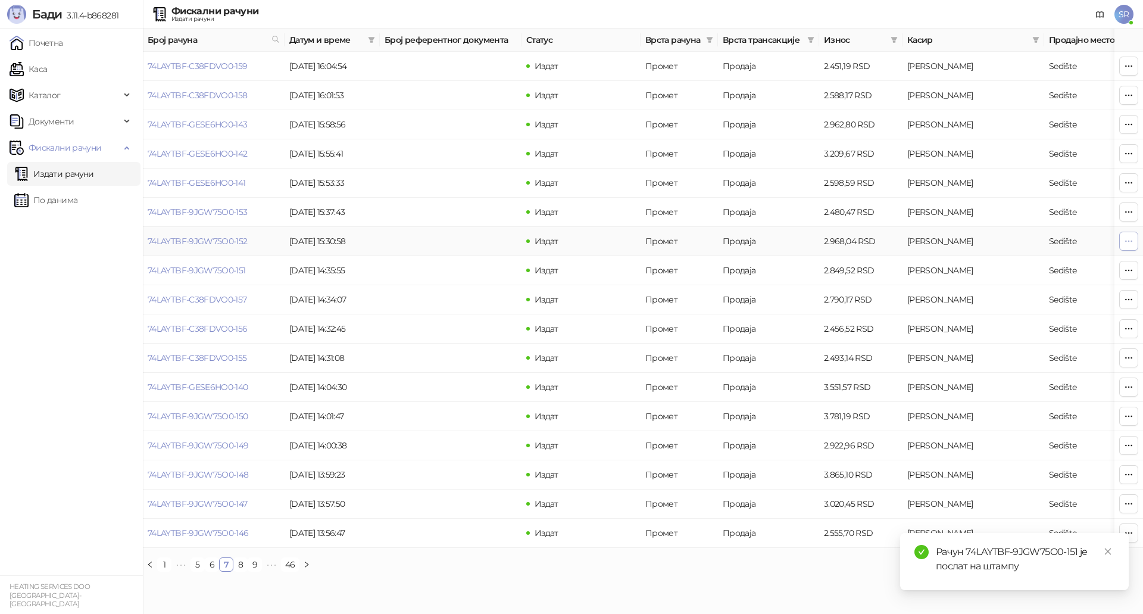
click at [1121, 240] on button "button" at bounding box center [1128, 241] width 19 height 19
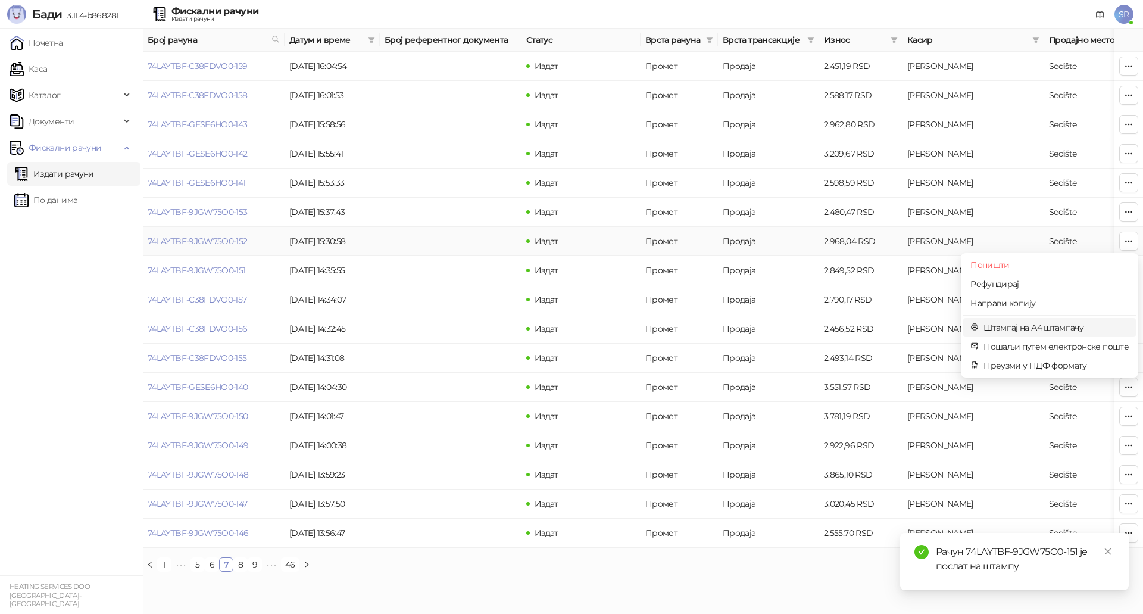
click at [1017, 327] on span "Штампај на А4 штампачу" at bounding box center [1055, 327] width 145 height 13
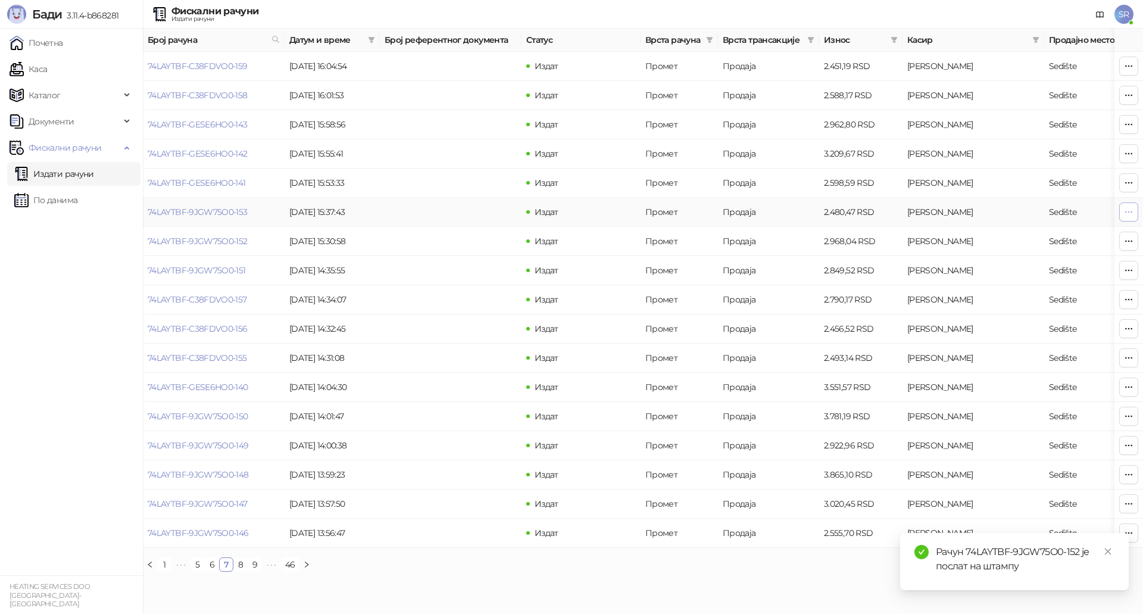
click at [1121, 210] on button "button" at bounding box center [1128, 211] width 19 height 19
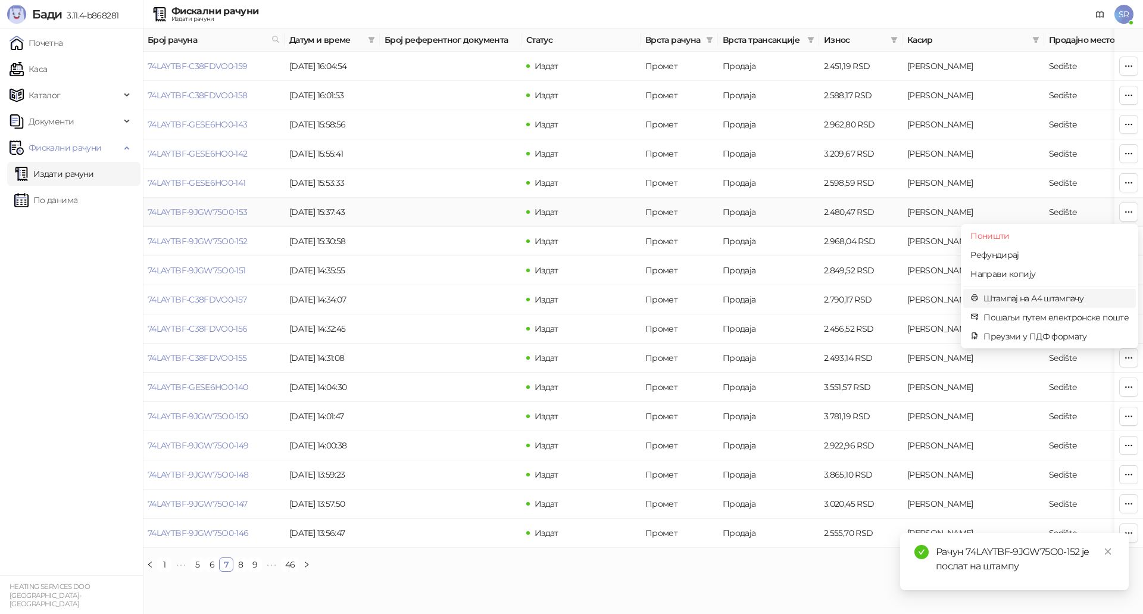
click at [1009, 294] on span "Штампај на А4 штампачу" at bounding box center [1055, 298] width 145 height 13
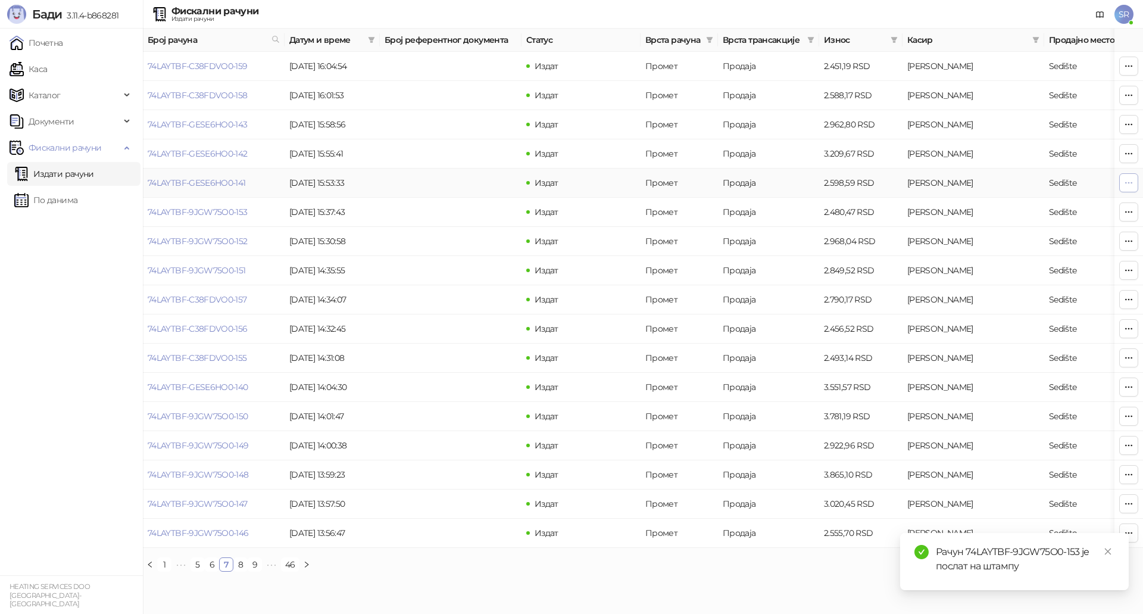
click at [1136, 180] on button "button" at bounding box center [1128, 182] width 19 height 19
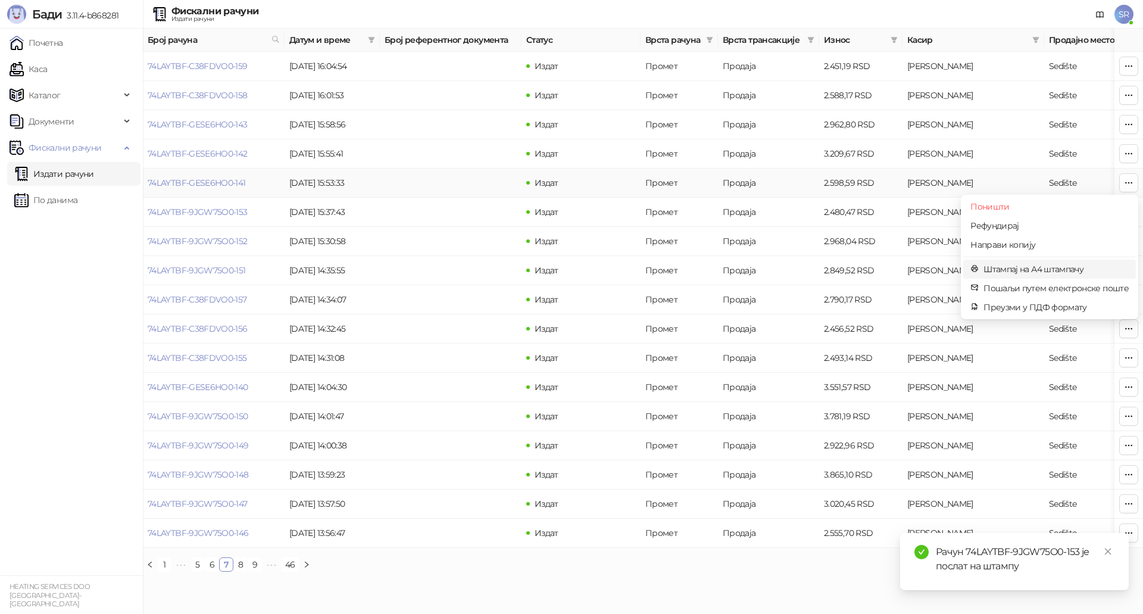
click at [1048, 265] on span "Штампај на А4 штампачу" at bounding box center [1055, 268] width 145 height 13
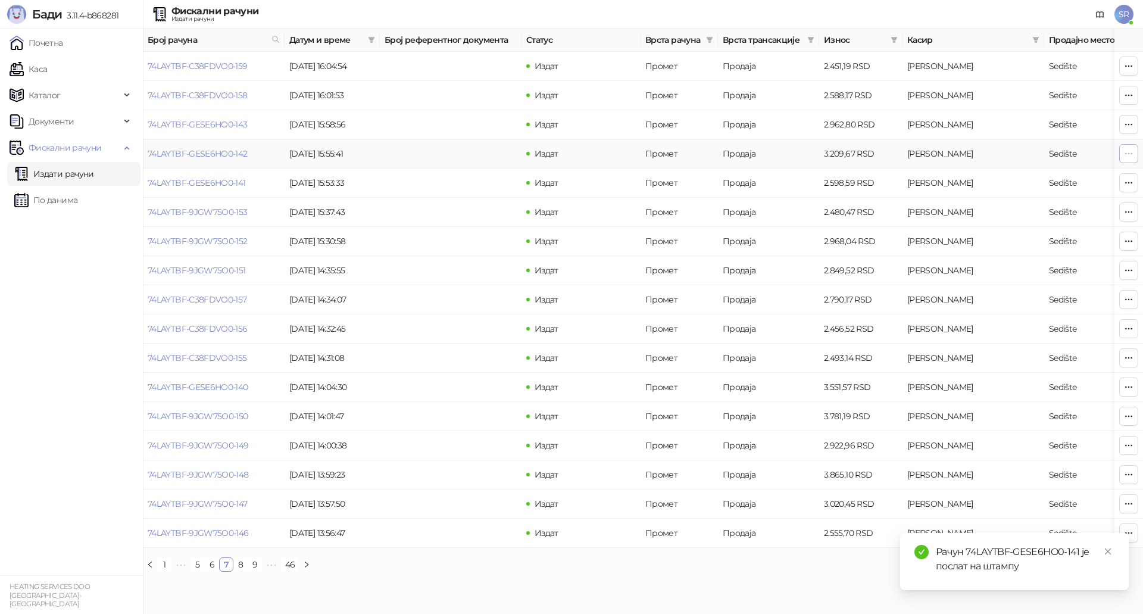
click at [1130, 155] on icon "button" at bounding box center [1129, 154] width 10 height 10
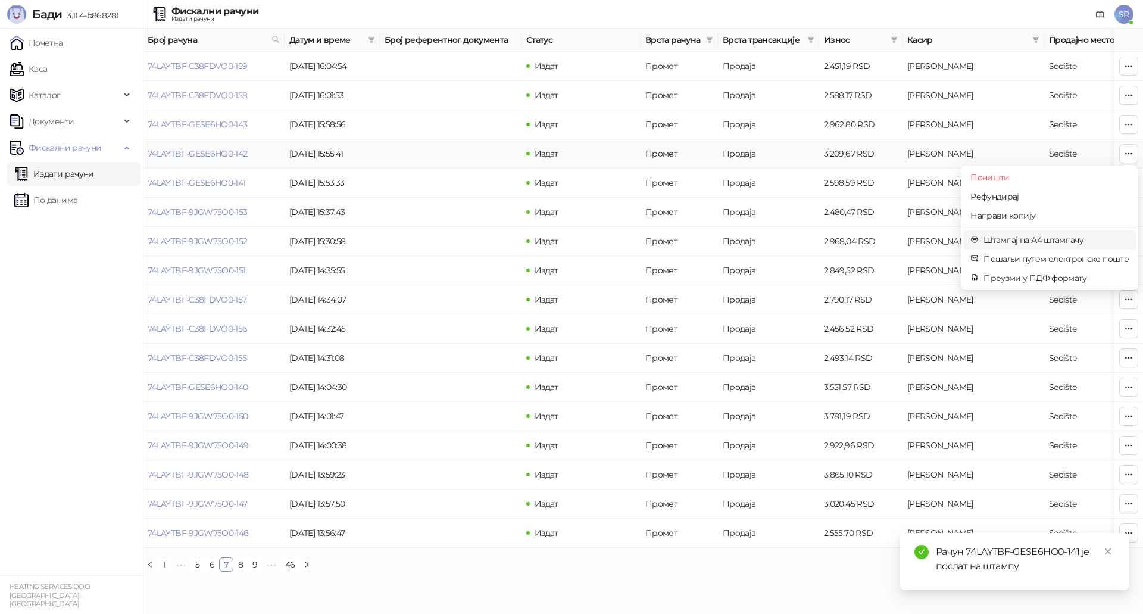
click at [1068, 239] on span "Штампај на А4 штампачу" at bounding box center [1055, 239] width 145 height 13
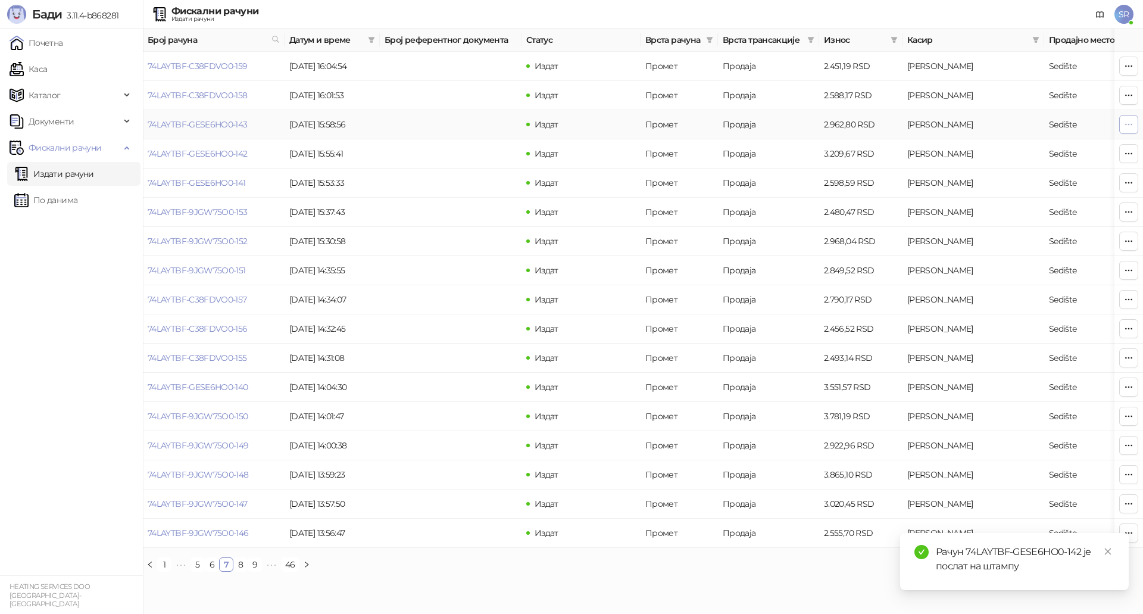
click at [1133, 121] on icon "button" at bounding box center [1129, 125] width 10 height 10
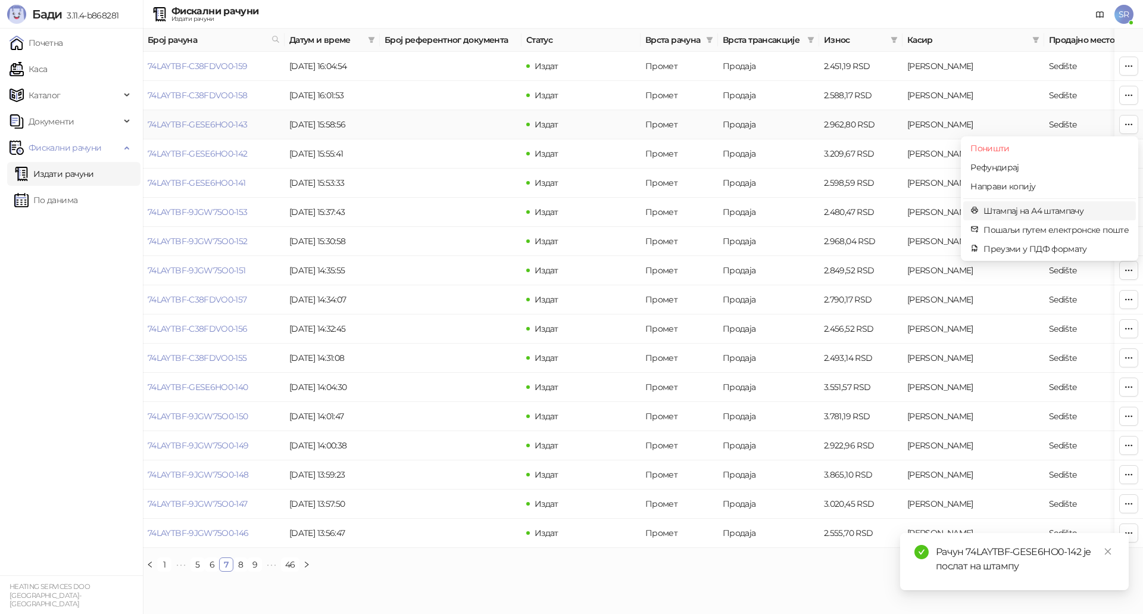
click at [1027, 209] on span "Штампај на А4 штампачу" at bounding box center [1055, 210] width 145 height 13
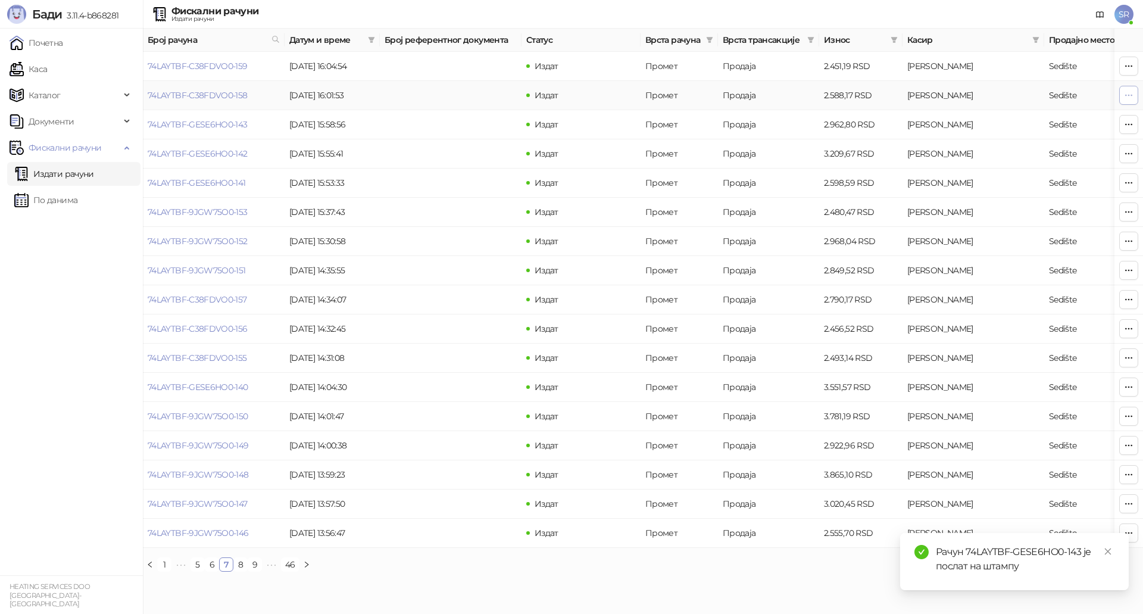
click at [1129, 92] on icon "button" at bounding box center [1129, 95] width 10 height 10
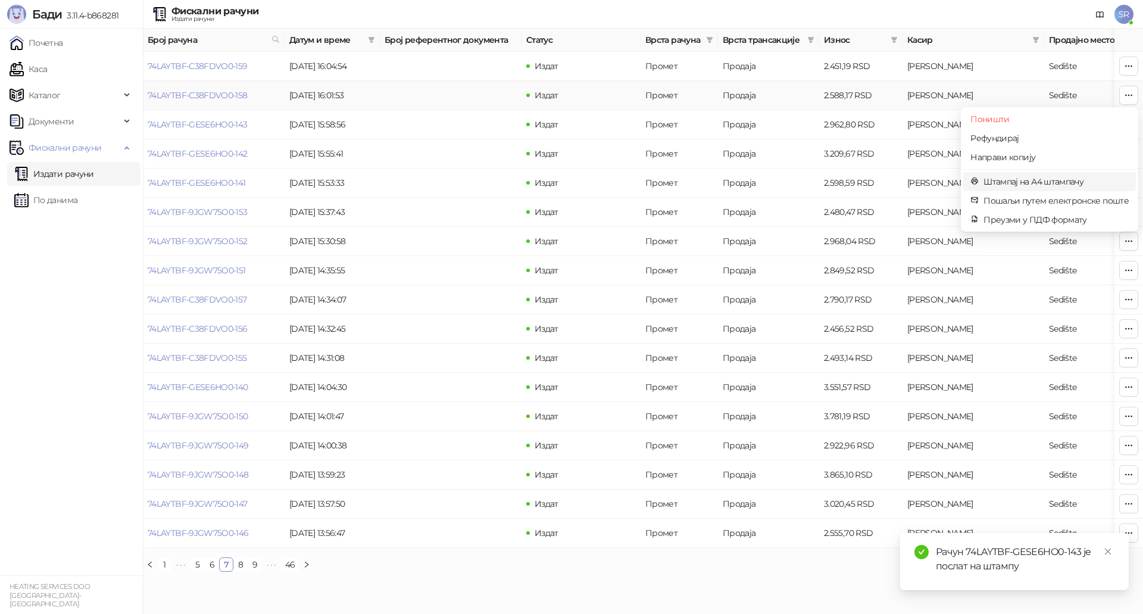
click at [1030, 180] on span "Штампај на А4 штампачу" at bounding box center [1055, 181] width 145 height 13
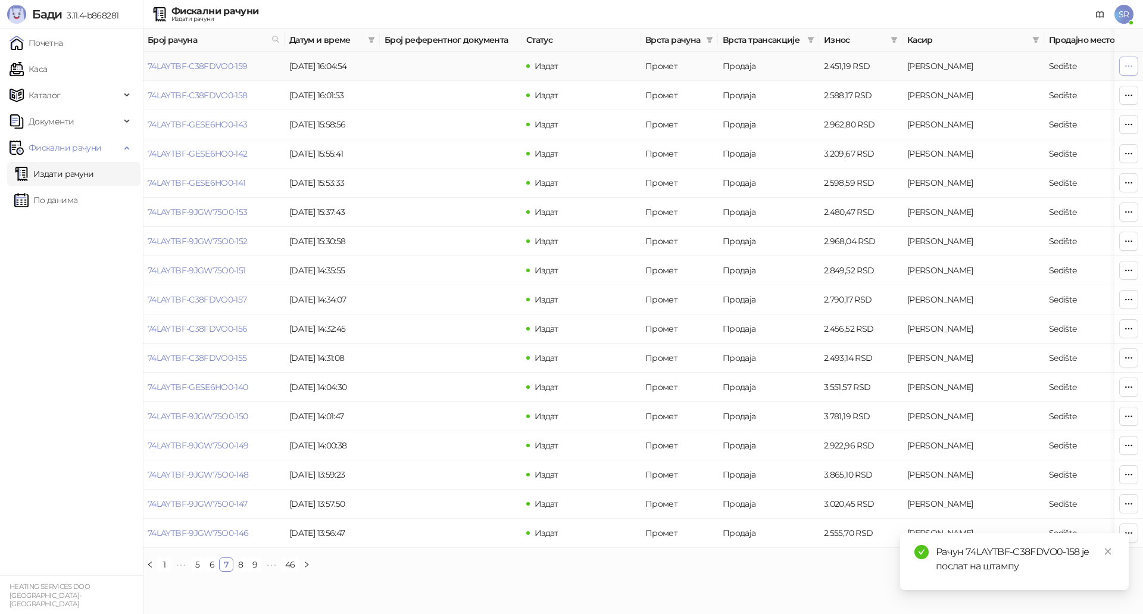
click at [1130, 73] on button "button" at bounding box center [1128, 66] width 19 height 19
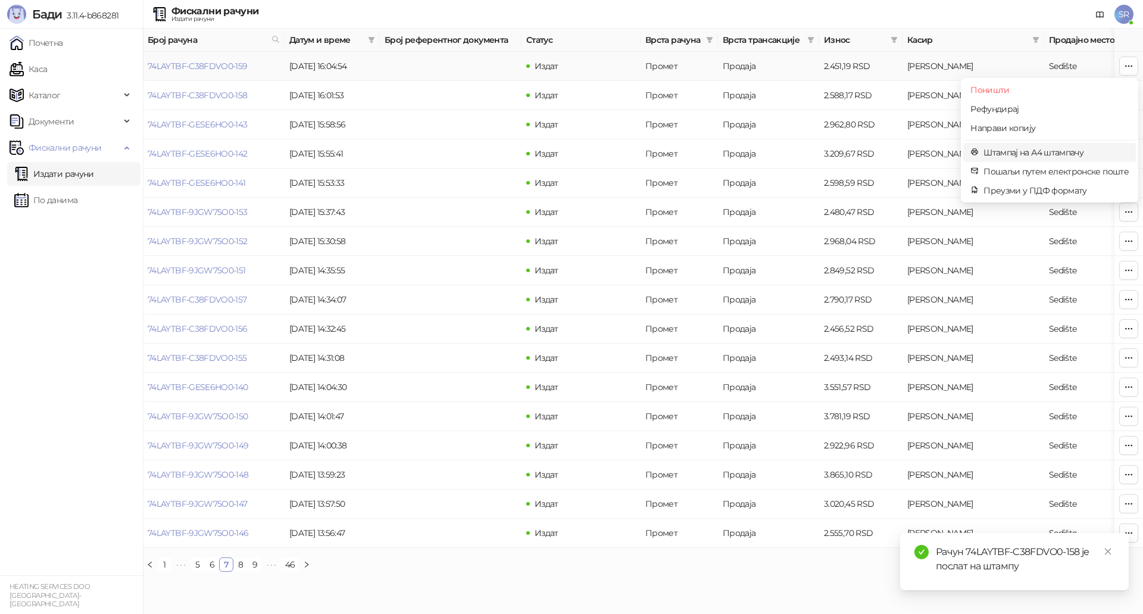
click at [1057, 153] on span "Штампај на А4 штампачу" at bounding box center [1055, 152] width 145 height 13
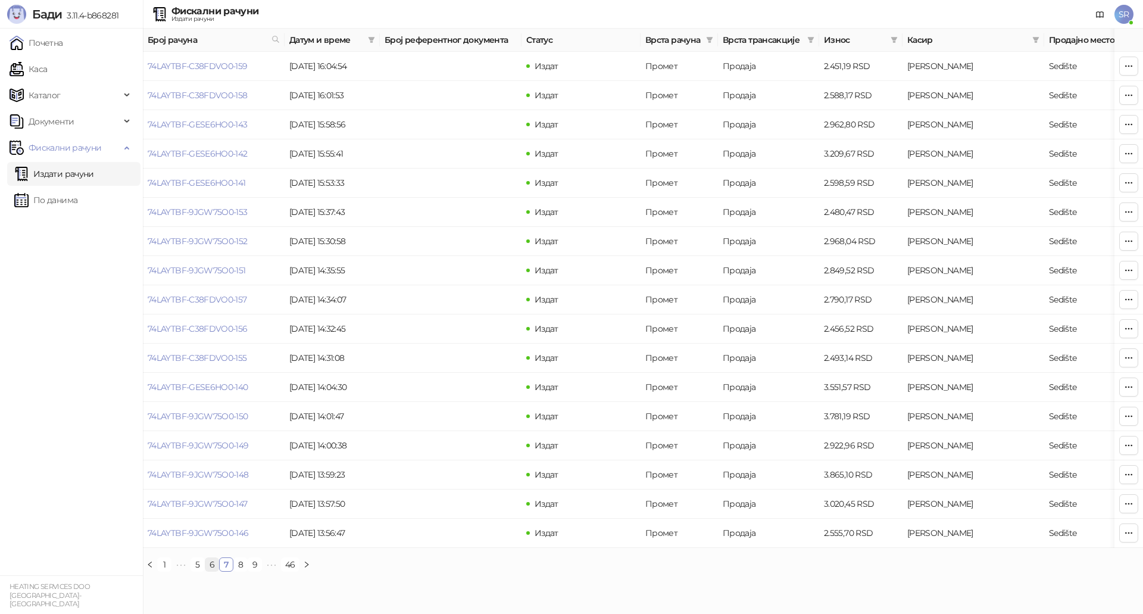
click at [210, 571] on link "6" at bounding box center [211, 564] width 13 height 13
click at [1129, 534] on icon "button" at bounding box center [1129, 533] width 10 height 10
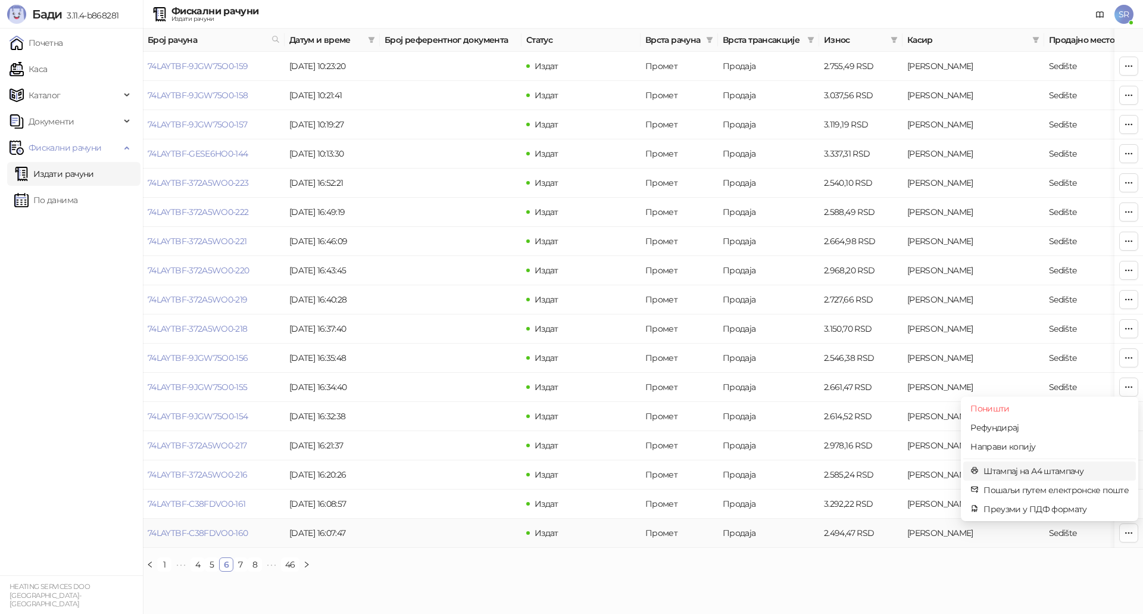
click at [1026, 474] on span "Штампај на А4 штампачу" at bounding box center [1055, 470] width 145 height 13
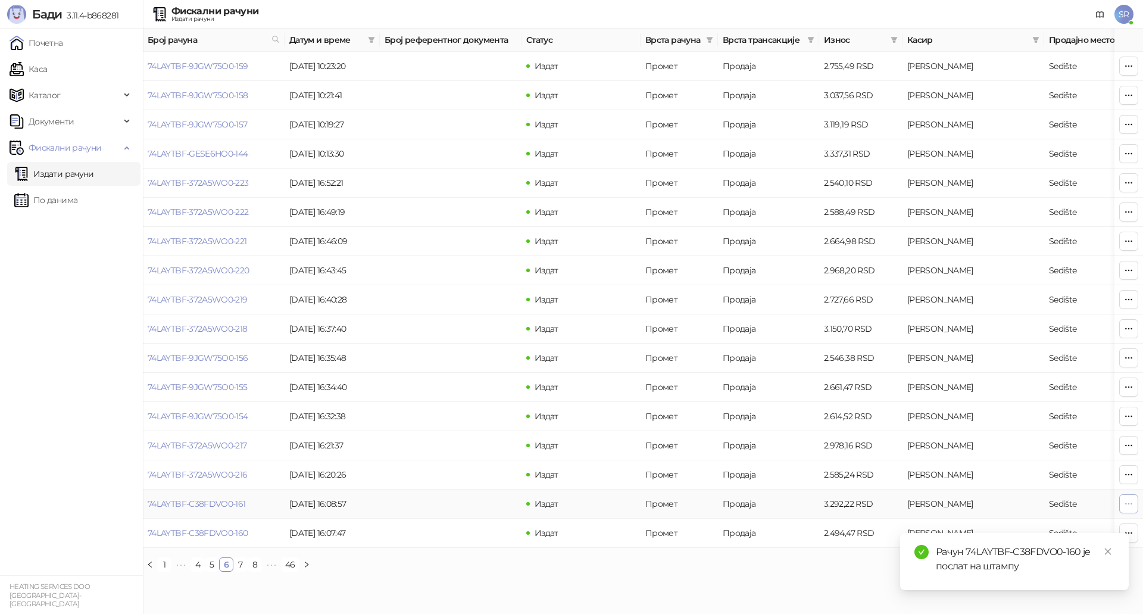
click at [1128, 502] on icon "button" at bounding box center [1129, 504] width 10 height 10
click at [1027, 439] on span "Штампај на А4 штампачу" at bounding box center [1055, 441] width 145 height 13
click at [1128, 471] on icon "button" at bounding box center [1129, 475] width 10 height 10
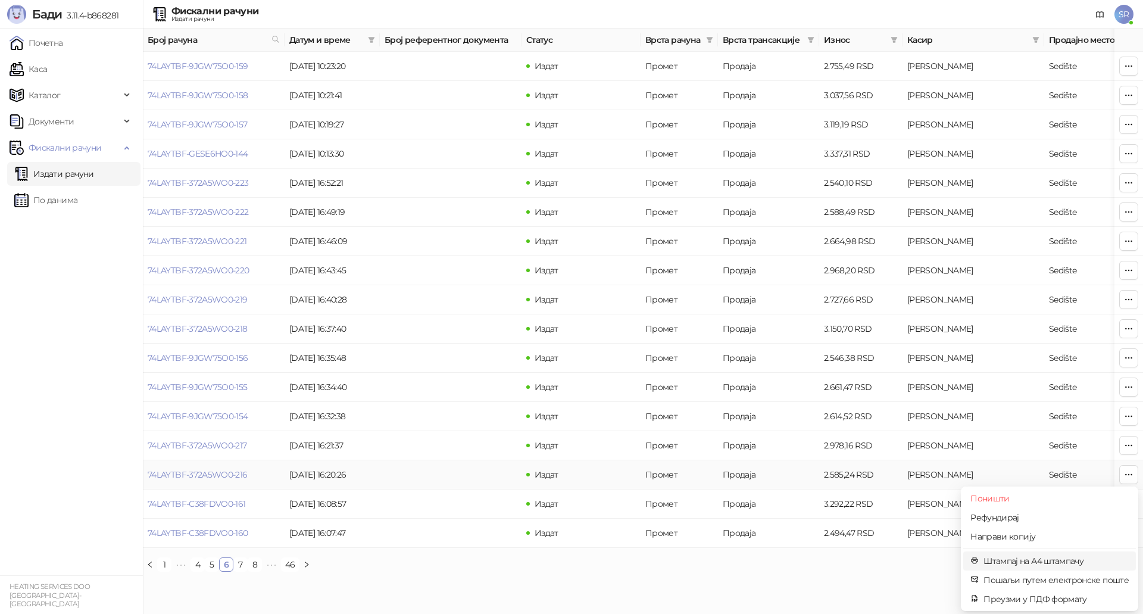
click at [1029, 562] on span "Штампај на А4 штампачу" at bounding box center [1055, 560] width 145 height 13
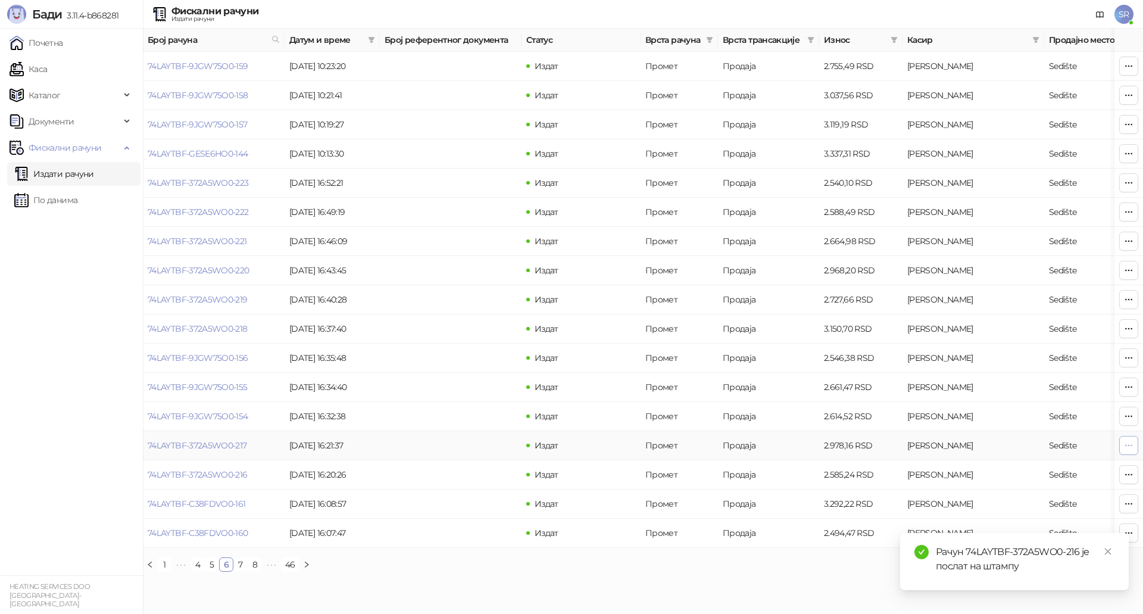
click at [1128, 448] on icon "button" at bounding box center [1129, 445] width 10 height 10
click at [991, 529] on span "Штампај на А4 штампачу" at bounding box center [1055, 531] width 145 height 13
click at [1134, 416] on button "button" at bounding box center [1128, 416] width 19 height 19
click at [1033, 496] on span "Штампај на А4 штампачу" at bounding box center [1055, 502] width 145 height 13
click at [1124, 388] on icon "button" at bounding box center [1129, 387] width 10 height 10
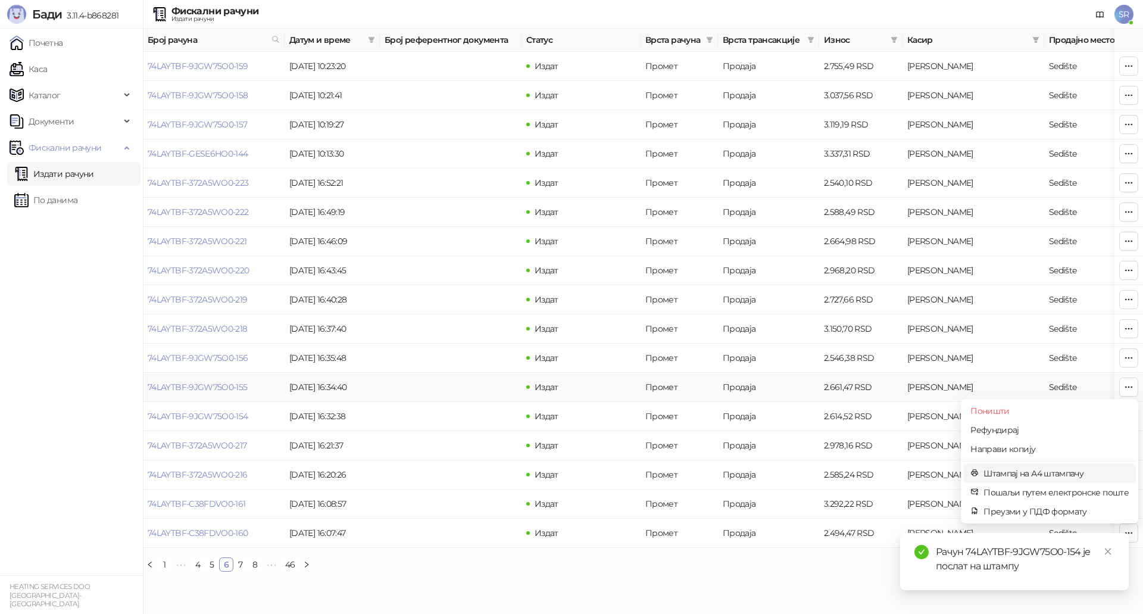
click at [1012, 471] on span "Штампај на А4 штампачу" at bounding box center [1055, 473] width 145 height 13
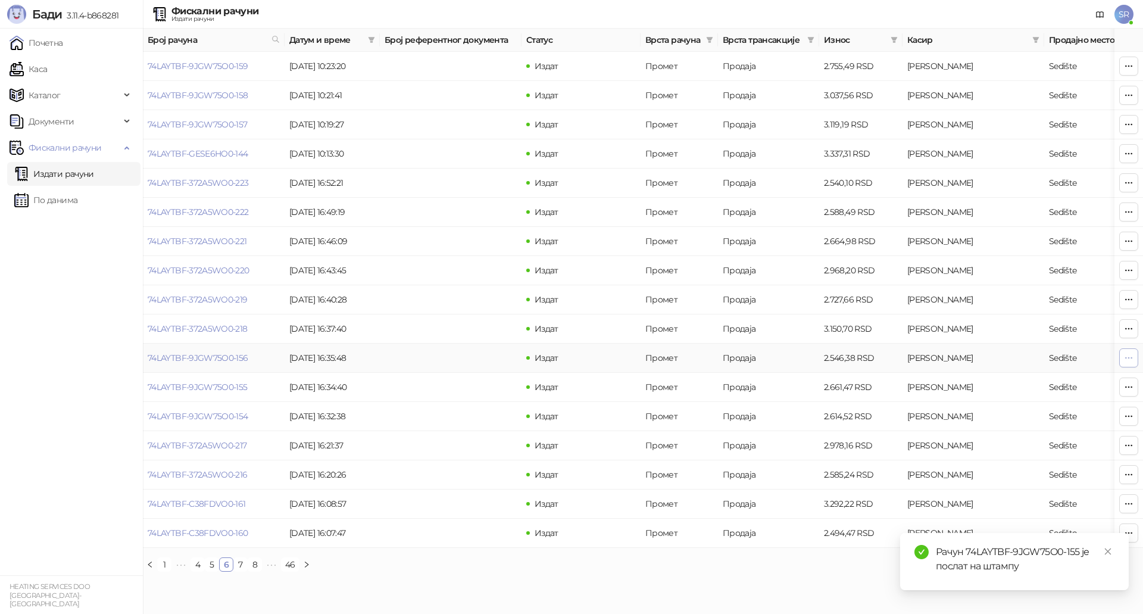
click at [1131, 357] on icon "button" at bounding box center [1129, 357] width 7 height 1
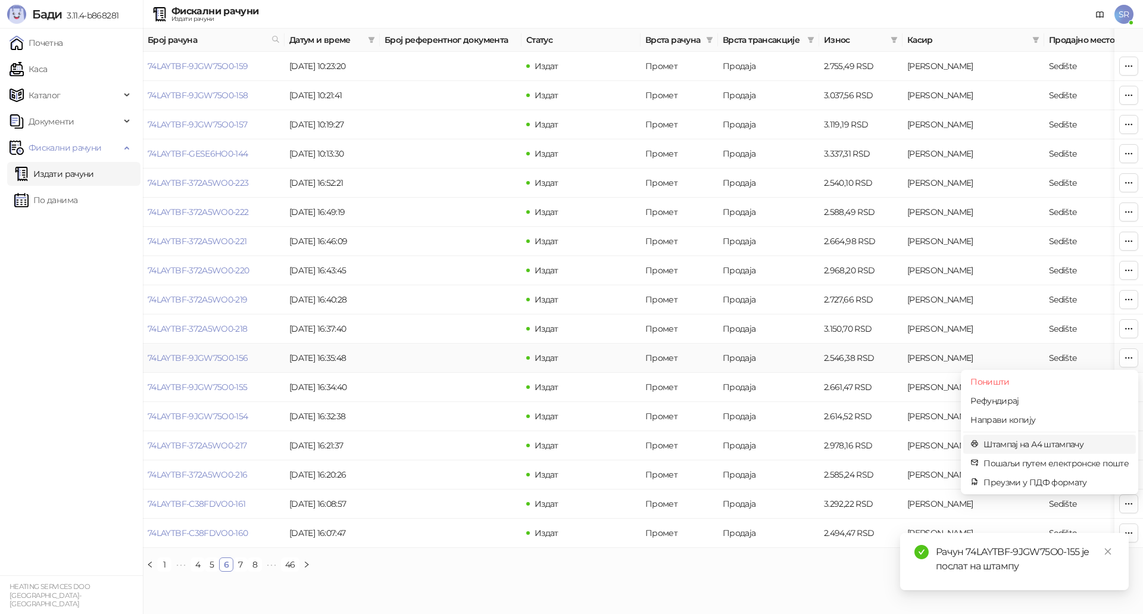
click at [1009, 445] on span "Штампај на А4 штампачу" at bounding box center [1055, 443] width 145 height 13
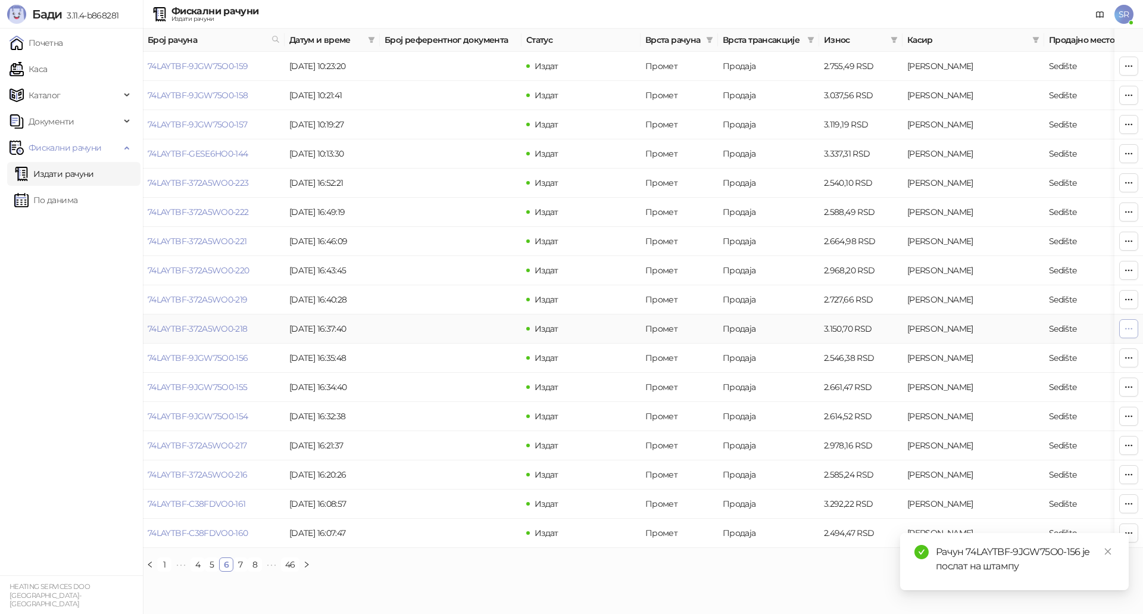
click at [1121, 333] on button "button" at bounding box center [1128, 328] width 19 height 19
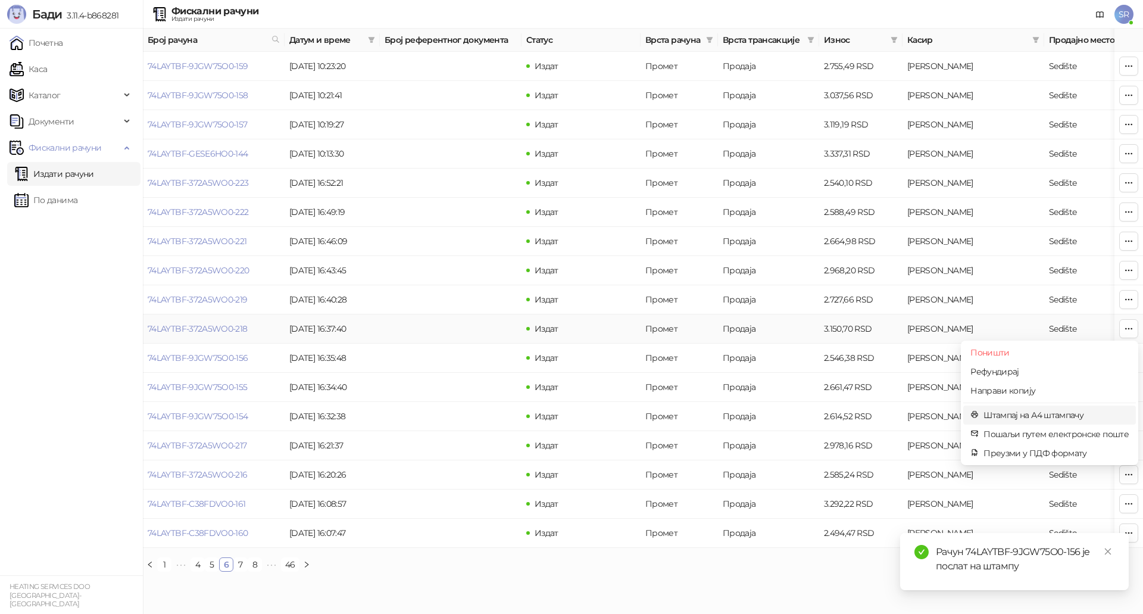
click at [1050, 411] on span "Штампај на А4 штампачу" at bounding box center [1055, 414] width 145 height 13
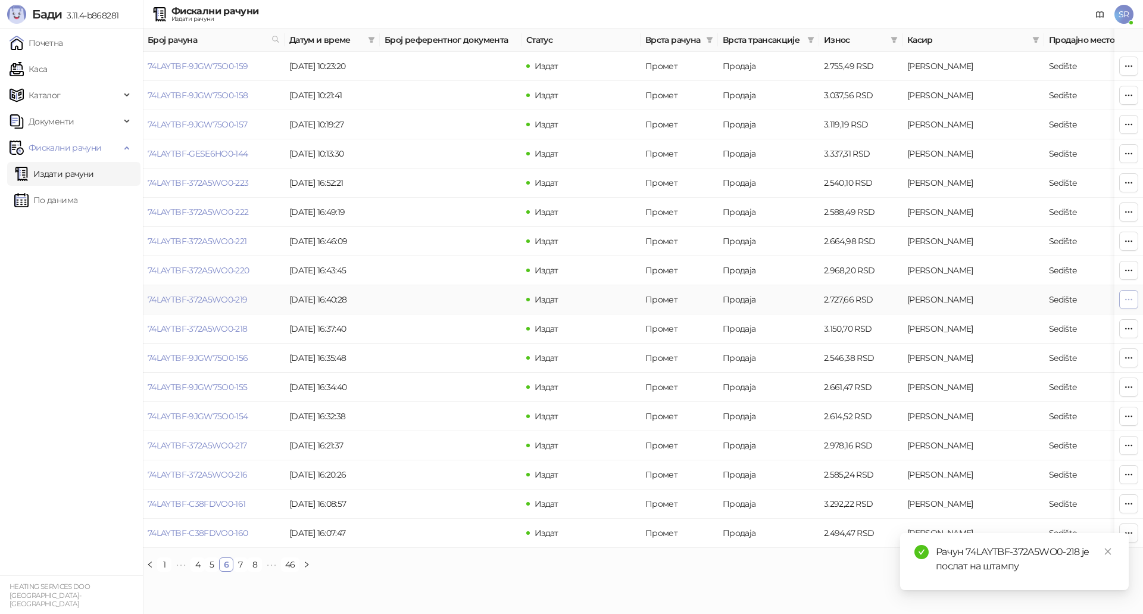
click at [1132, 299] on icon "button" at bounding box center [1129, 299] width 7 height 1
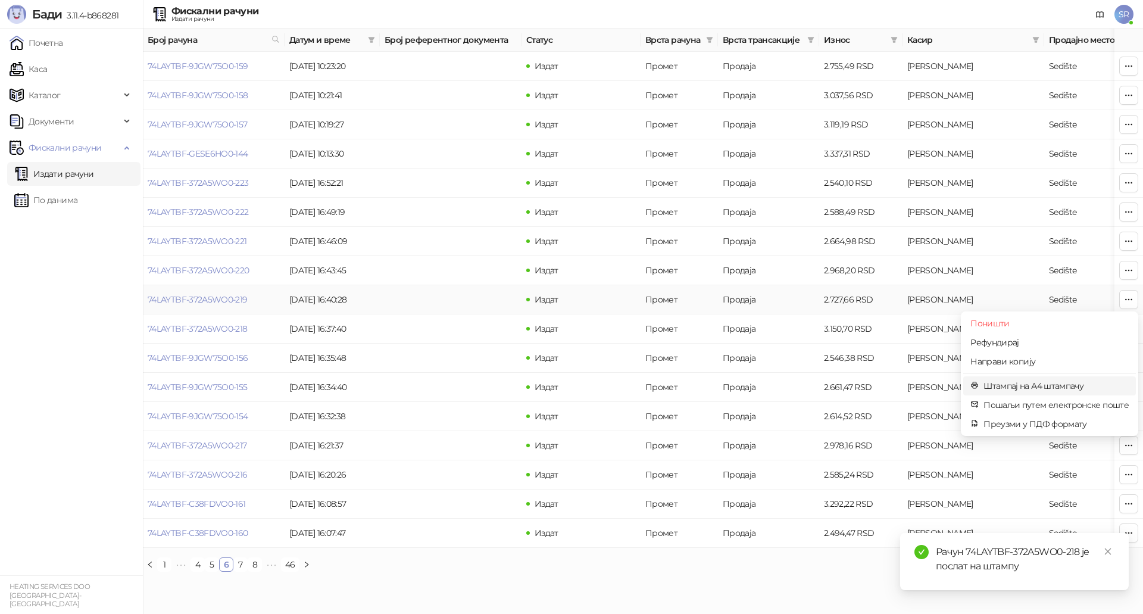
click at [1012, 387] on span "Штампај на А4 штампачу" at bounding box center [1055, 385] width 145 height 13
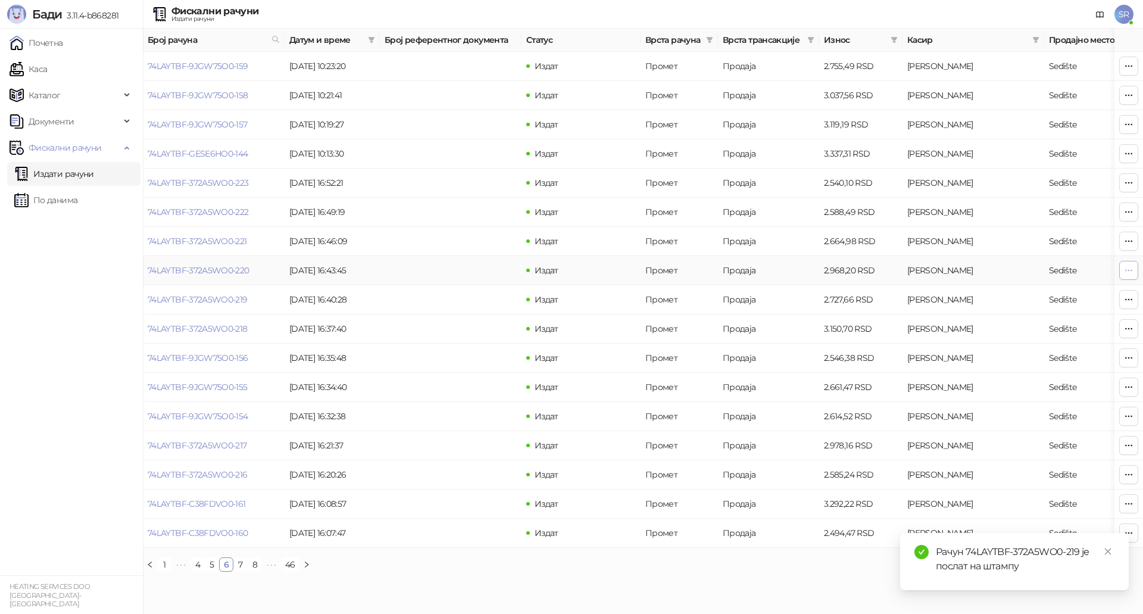
click at [1130, 276] on span "button" at bounding box center [1129, 269] width 10 height 11
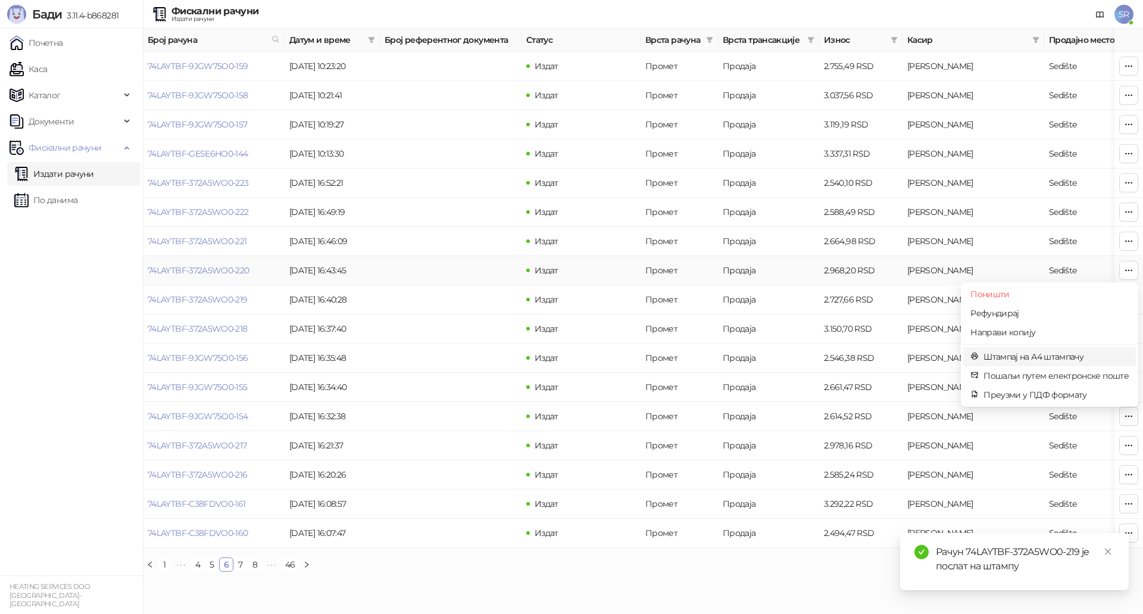
click at [1011, 358] on span "Штампај на А4 штампачу" at bounding box center [1055, 356] width 145 height 13
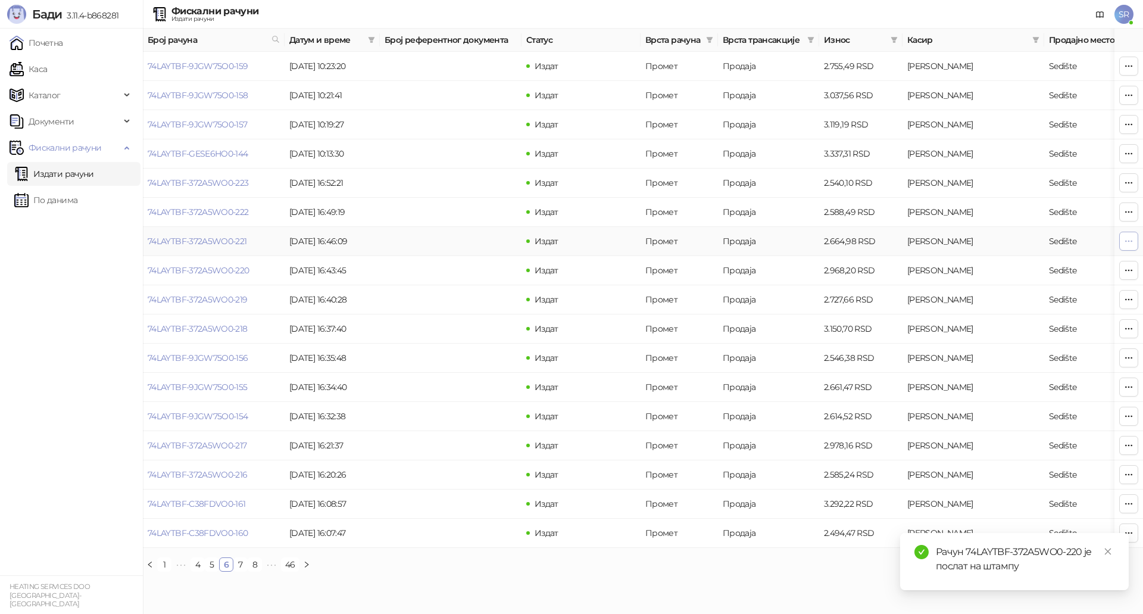
click at [1129, 242] on icon "button" at bounding box center [1129, 241] width 10 height 10
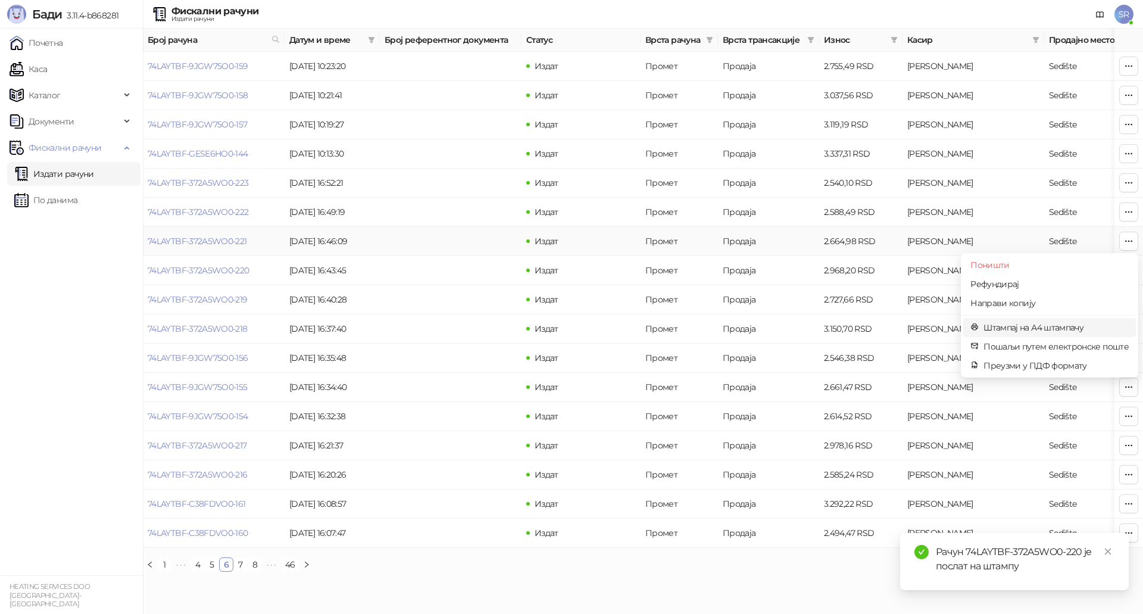
click at [1007, 329] on span "Штампај на А4 штампачу" at bounding box center [1055, 327] width 145 height 13
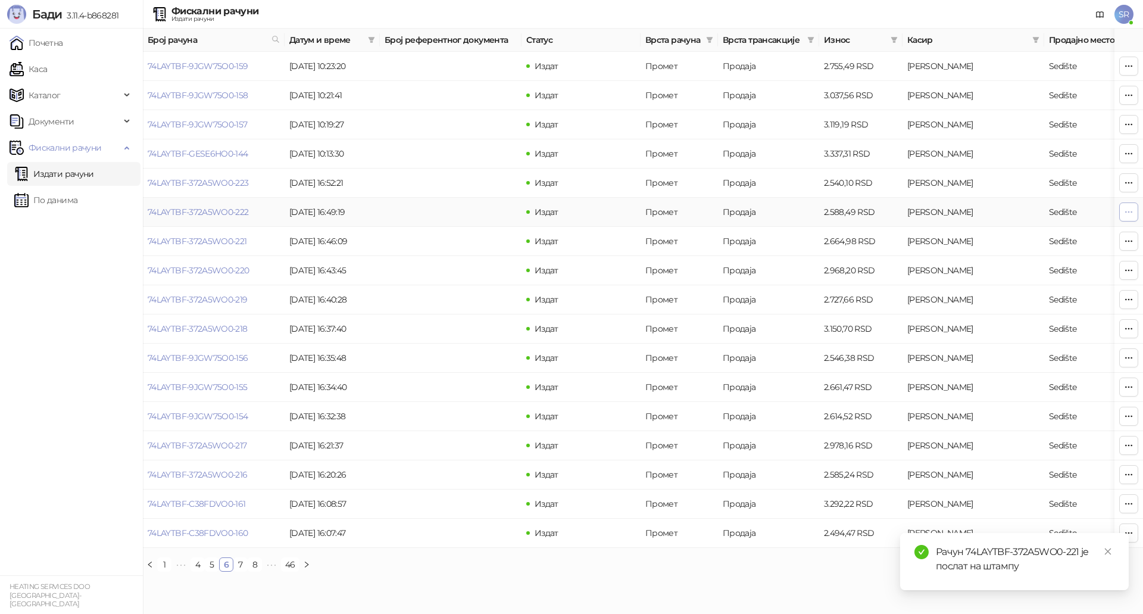
click at [1123, 217] on button "button" at bounding box center [1128, 211] width 19 height 19
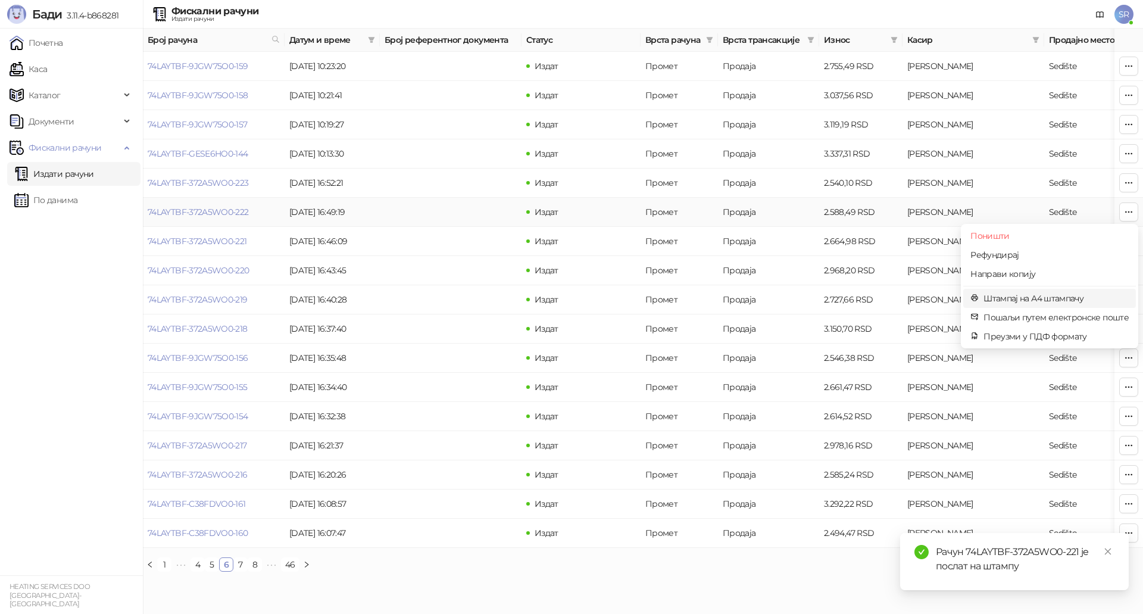
click at [1018, 295] on span "Штампај на А4 штампачу" at bounding box center [1055, 298] width 145 height 13
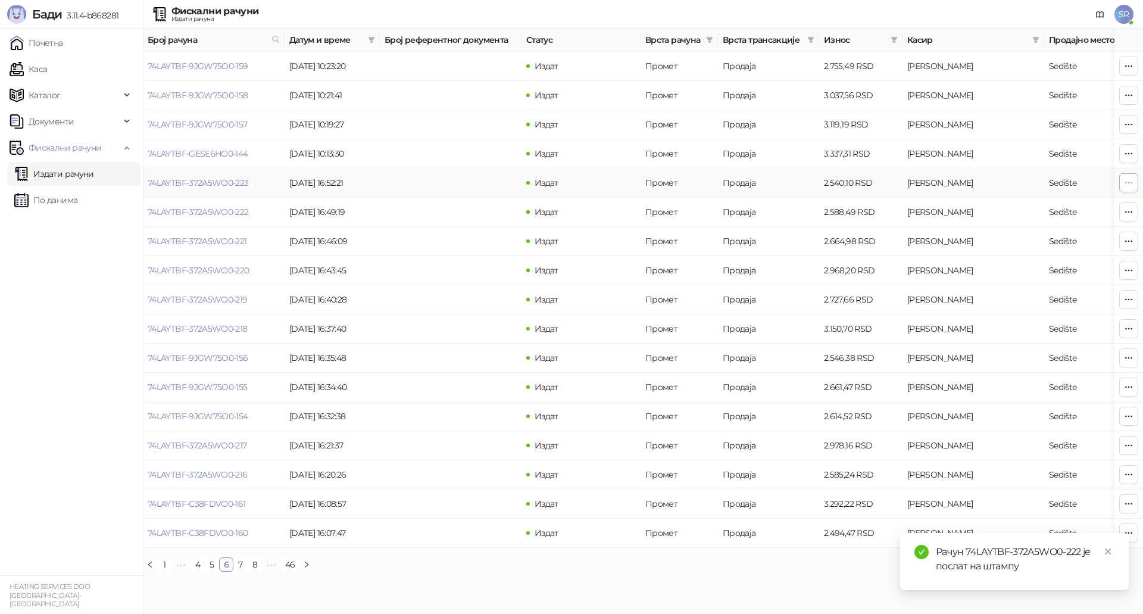
click at [1126, 186] on icon "button" at bounding box center [1129, 183] width 10 height 10
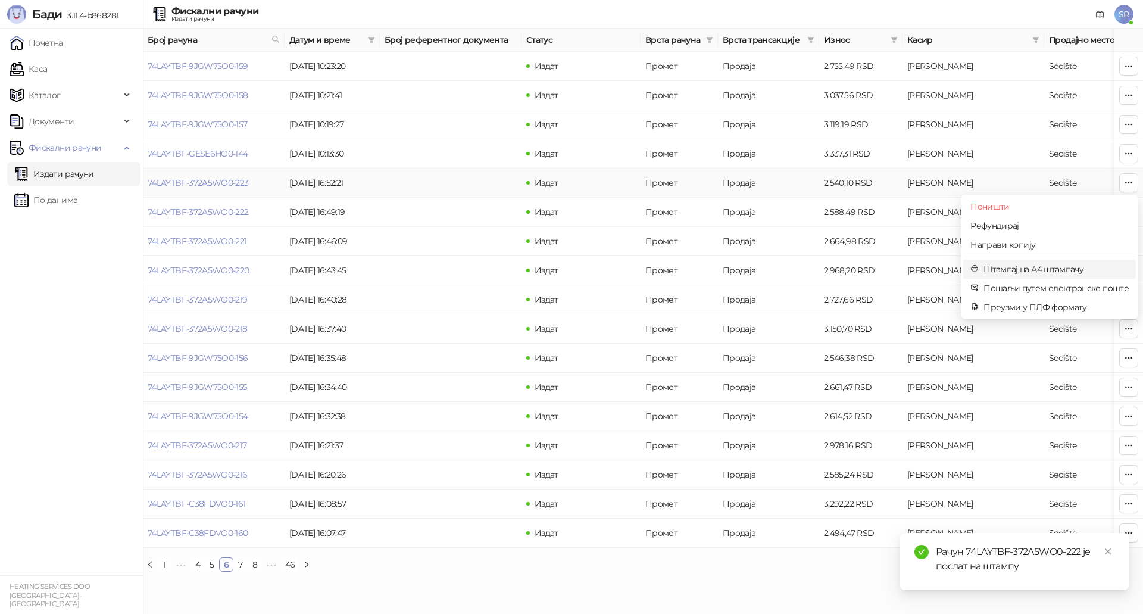
click at [1018, 267] on span "Штампај на А4 штампачу" at bounding box center [1055, 268] width 145 height 13
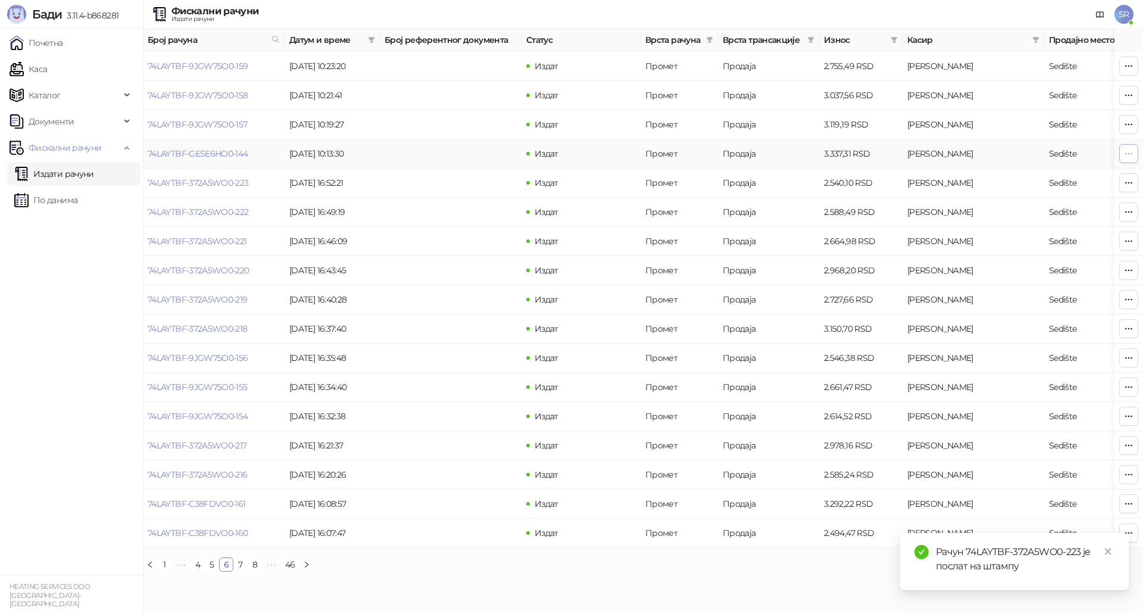
click at [1131, 154] on icon "button" at bounding box center [1129, 153] width 7 height 1
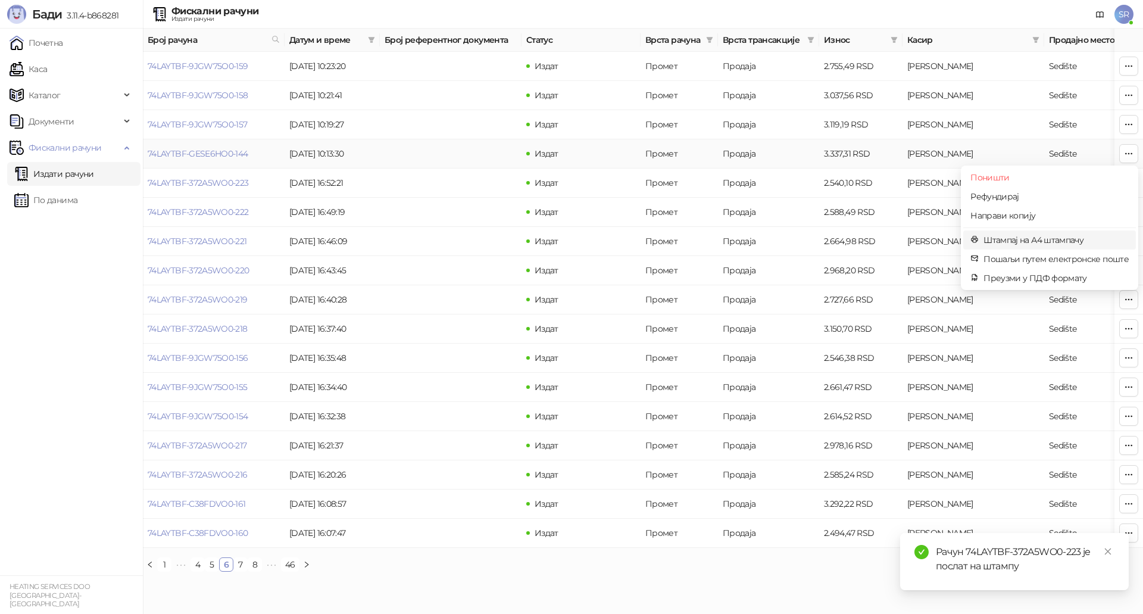
click at [1034, 237] on span "Штампај на А4 штампачу" at bounding box center [1055, 239] width 145 height 13
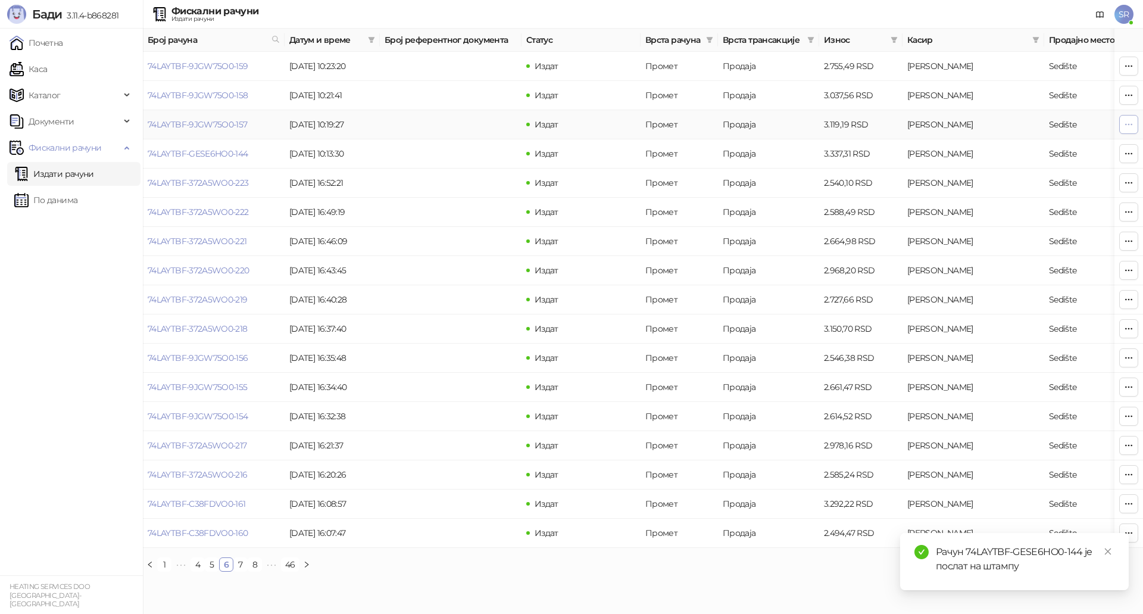
click at [1133, 124] on icon "button" at bounding box center [1129, 125] width 10 height 10
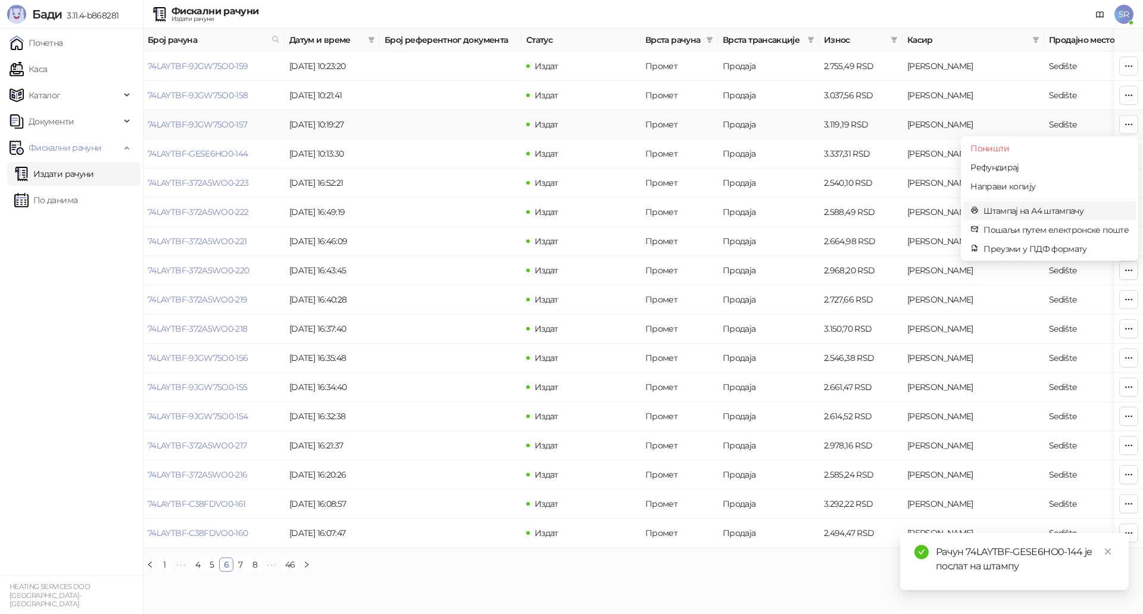
click at [995, 210] on span "Штампај на А4 штампачу" at bounding box center [1055, 210] width 145 height 13
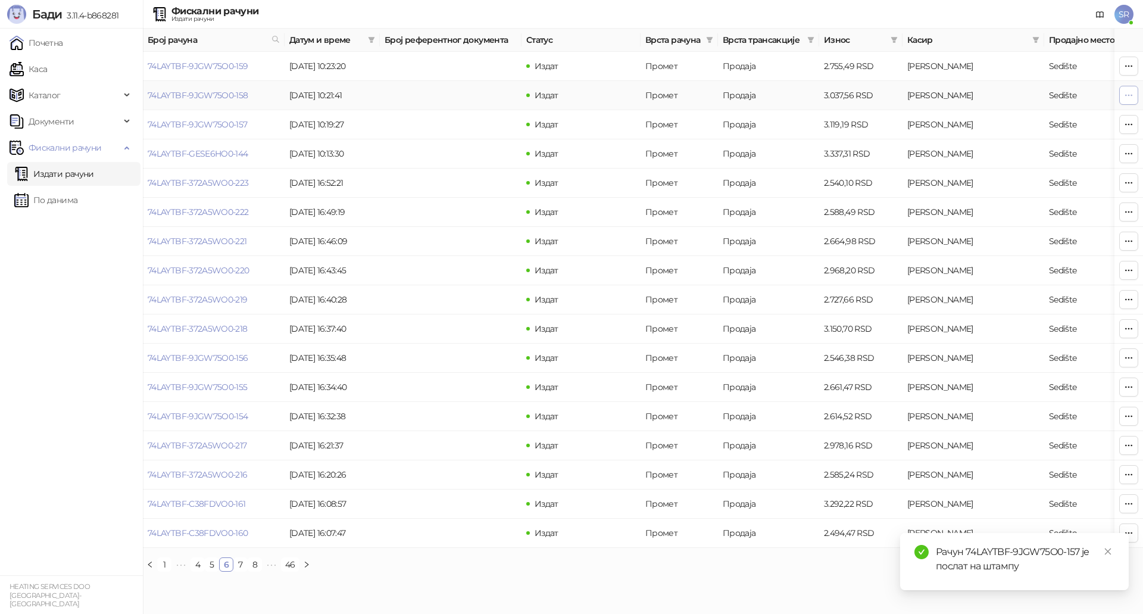
click at [1134, 96] on button "button" at bounding box center [1128, 95] width 19 height 19
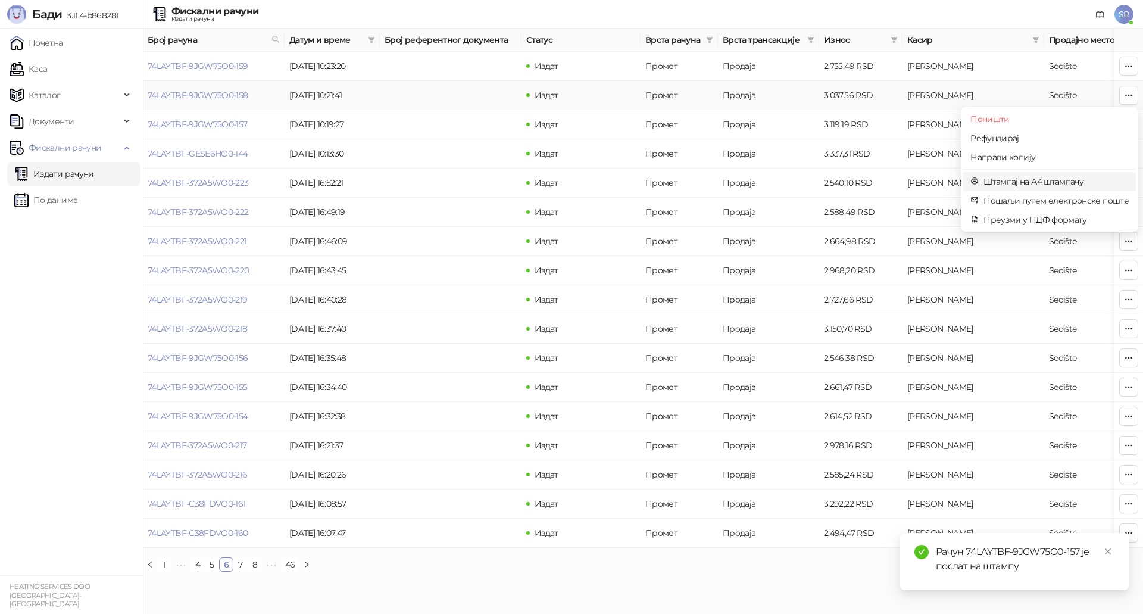
click at [1054, 185] on span "Штампај на А4 штампачу" at bounding box center [1055, 181] width 145 height 13
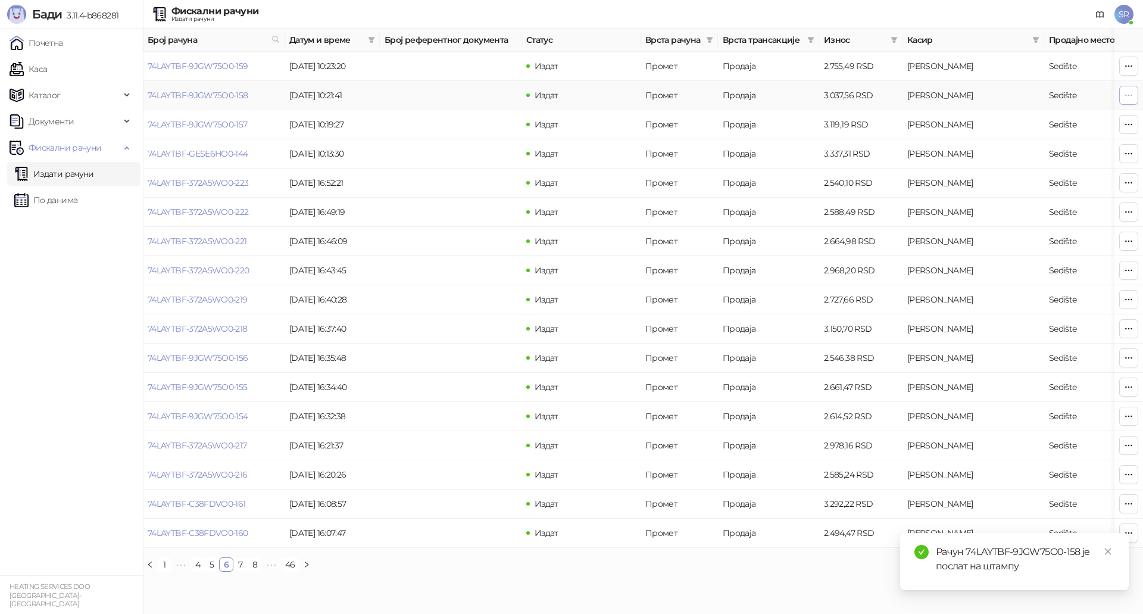
click at [1126, 98] on icon "button" at bounding box center [1129, 95] width 10 height 10
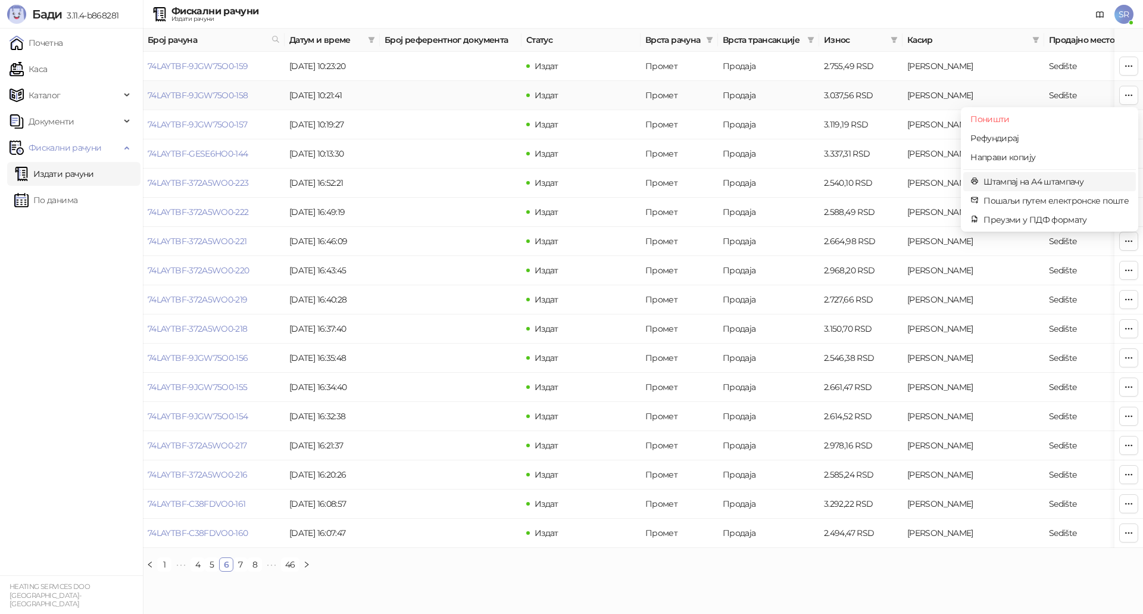
click at [1012, 180] on span "Штампај на А4 штампачу" at bounding box center [1055, 181] width 145 height 13
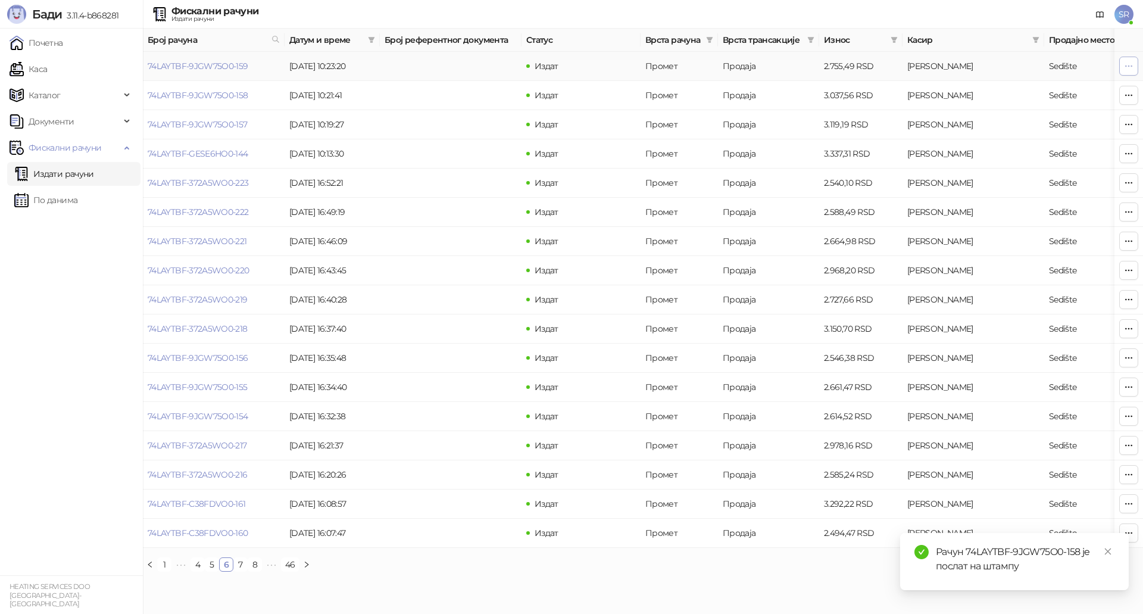
click at [1130, 69] on icon "button" at bounding box center [1129, 66] width 10 height 10
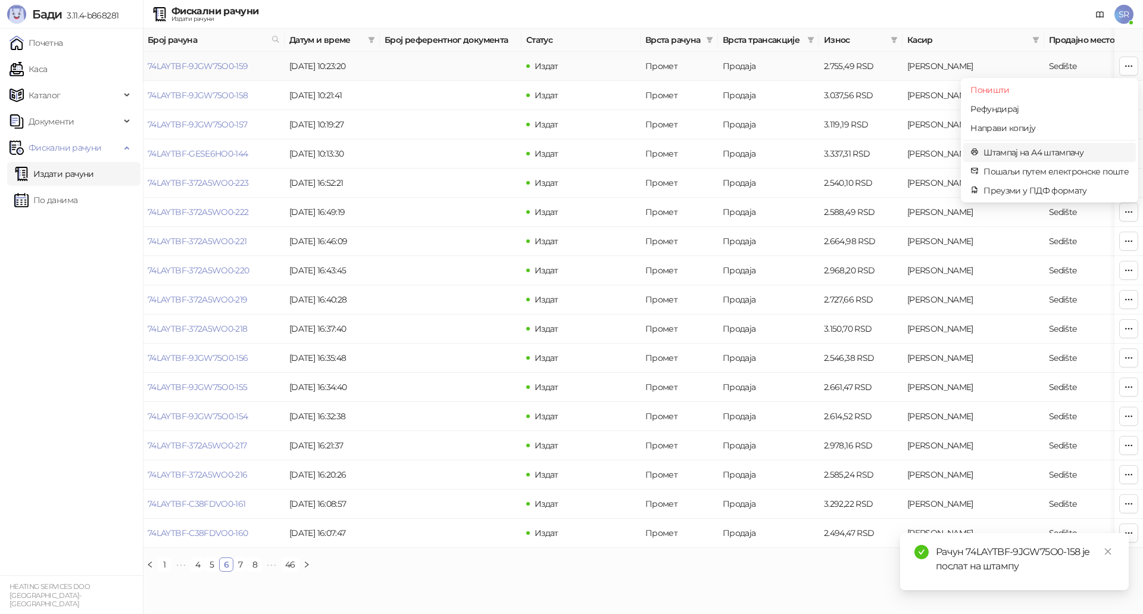
click at [1025, 149] on span "Штампај на А4 штампачу" at bounding box center [1055, 152] width 145 height 13
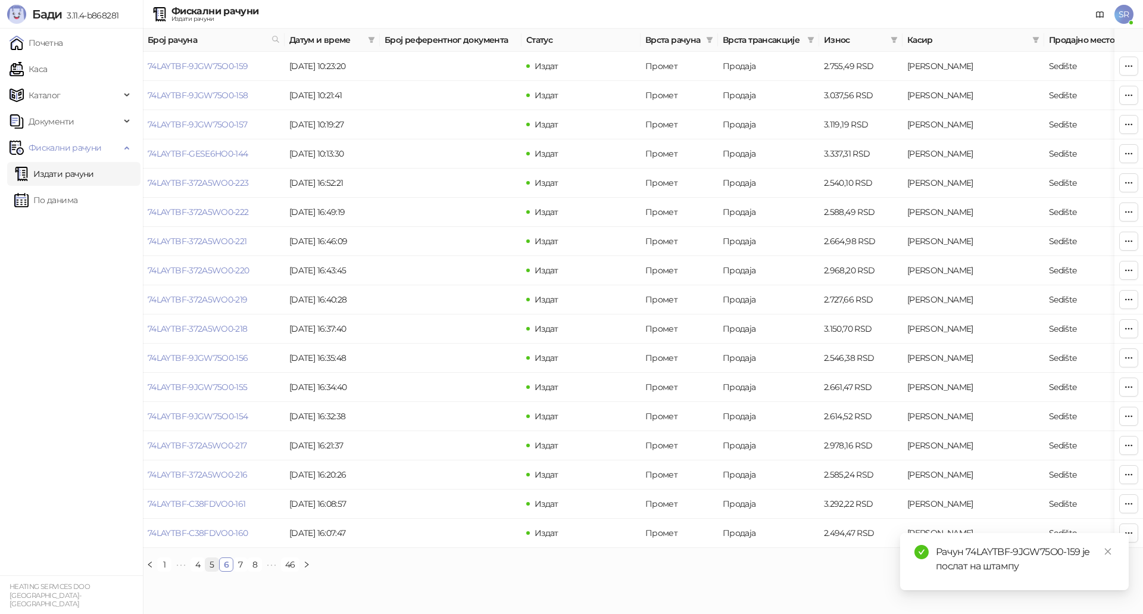
click at [211, 570] on link "5" at bounding box center [211, 564] width 13 height 13
click at [1130, 539] on button "button" at bounding box center [1128, 532] width 19 height 19
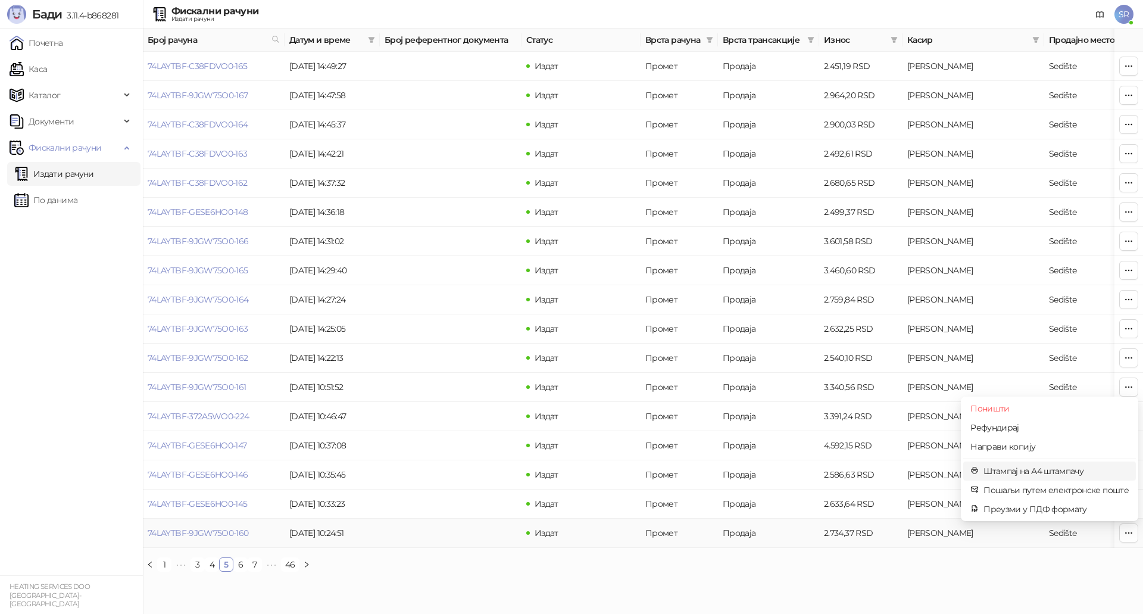
click at [1064, 472] on span "Штампај на А4 штампачу" at bounding box center [1055, 470] width 145 height 13
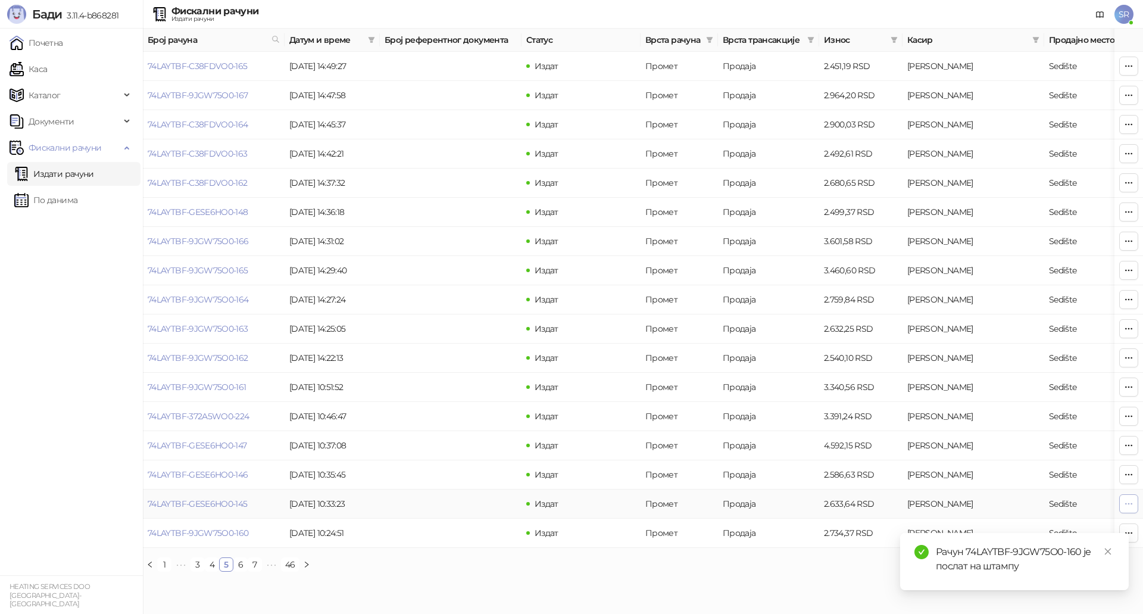
click at [1129, 503] on icon "button" at bounding box center [1129, 503] width 7 height 1
click at [1037, 443] on span "Штампај на А4 штампачу" at bounding box center [1055, 441] width 145 height 13
click at [1108, 552] on icon "close" at bounding box center [1108, 551] width 8 height 8
click at [1129, 476] on icon "button" at bounding box center [1129, 475] width 10 height 10
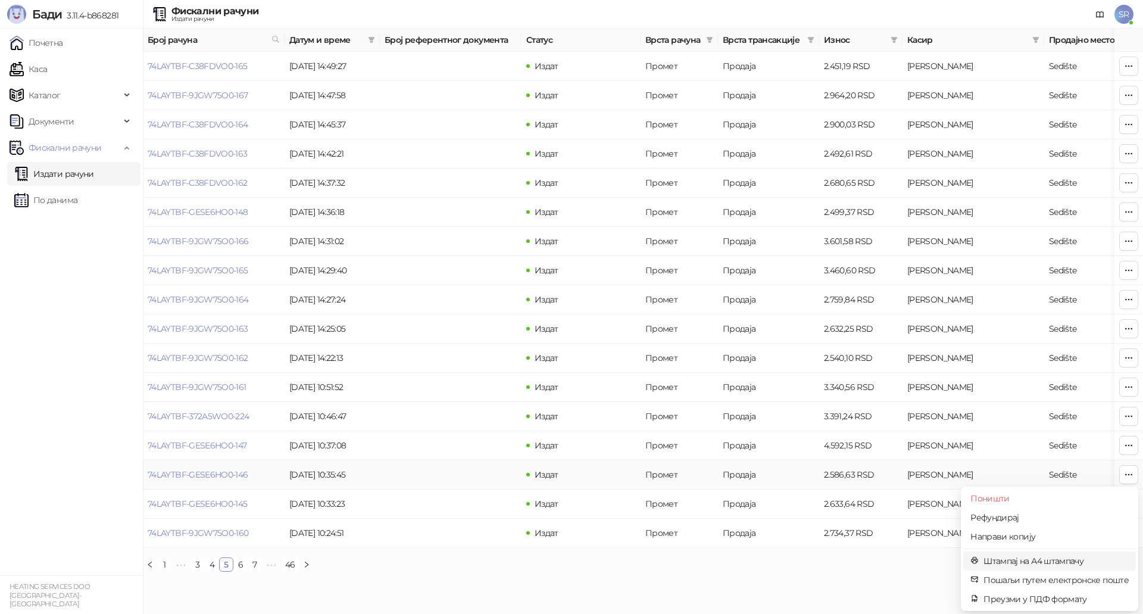
click at [1043, 563] on span "Штампај на А4 штампачу" at bounding box center [1055, 560] width 145 height 13
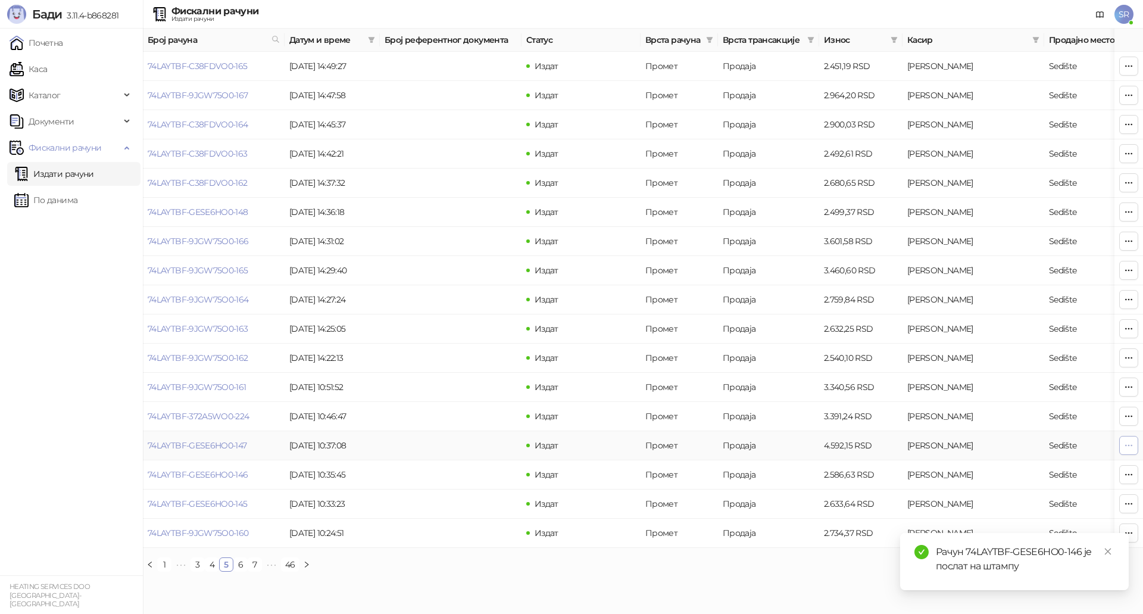
click at [1130, 444] on icon "button" at bounding box center [1129, 445] width 10 height 10
click at [1040, 525] on span "Штампај на А4 штампачу" at bounding box center [1055, 531] width 145 height 13
click at [1129, 411] on icon "button" at bounding box center [1129, 416] width 10 height 10
click at [1013, 503] on span "Штампај на А4 штампачу" at bounding box center [1055, 502] width 145 height 13
click at [1129, 389] on icon "button" at bounding box center [1129, 387] width 10 height 10
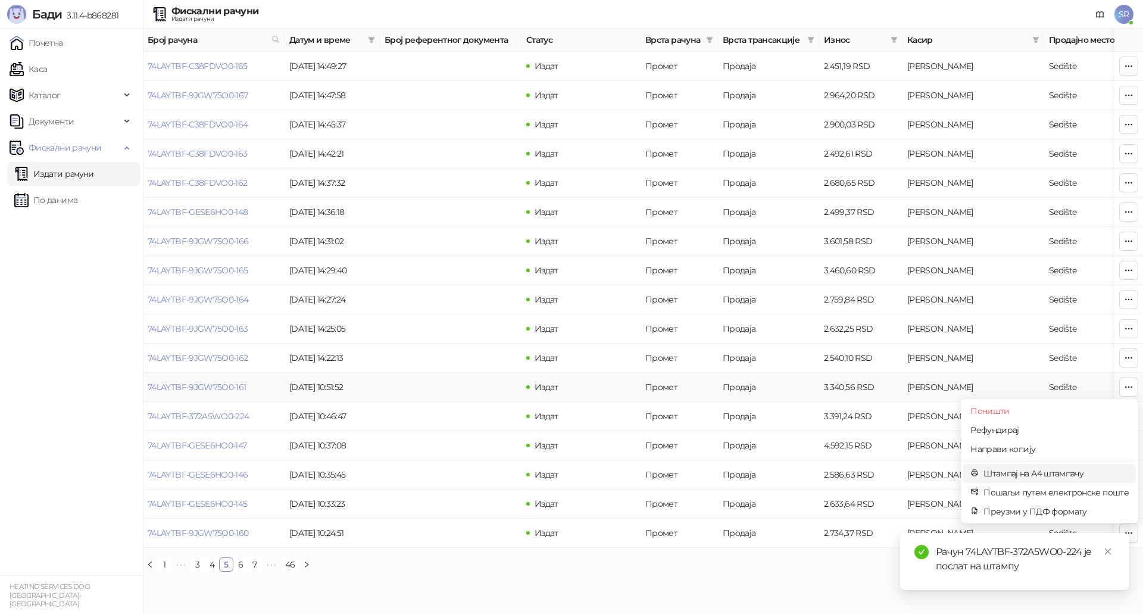
click at [1020, 474] on span "Штампај на А4 штампачу" at bounding box center [1055, 473] width 145 height 13
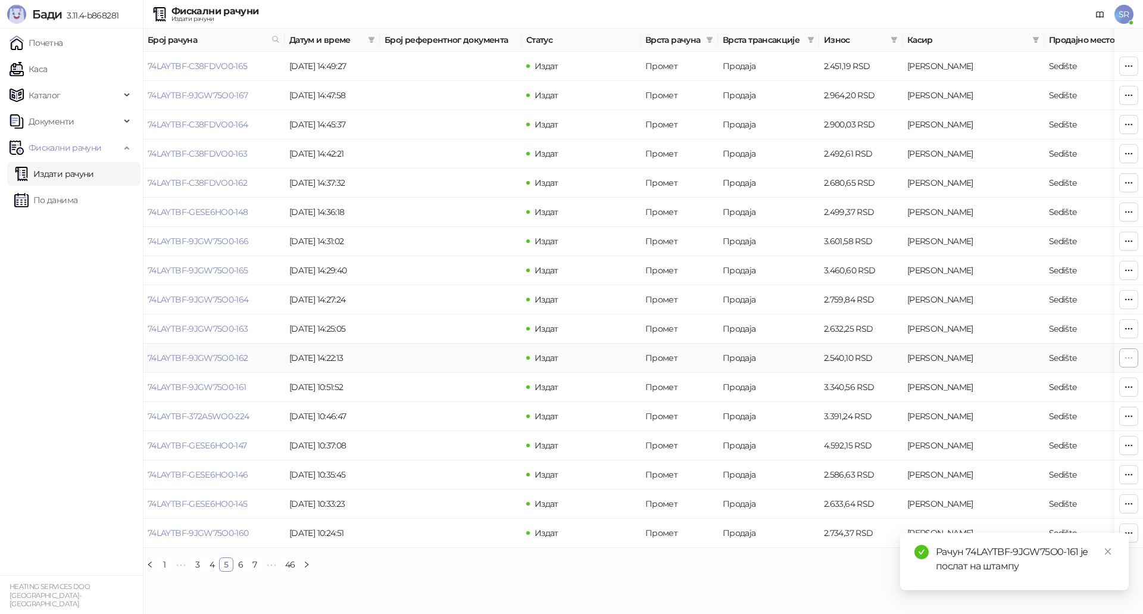
click at [1127, 360] on icon "button" at bounding box center [1129, 358] width 10 height 10
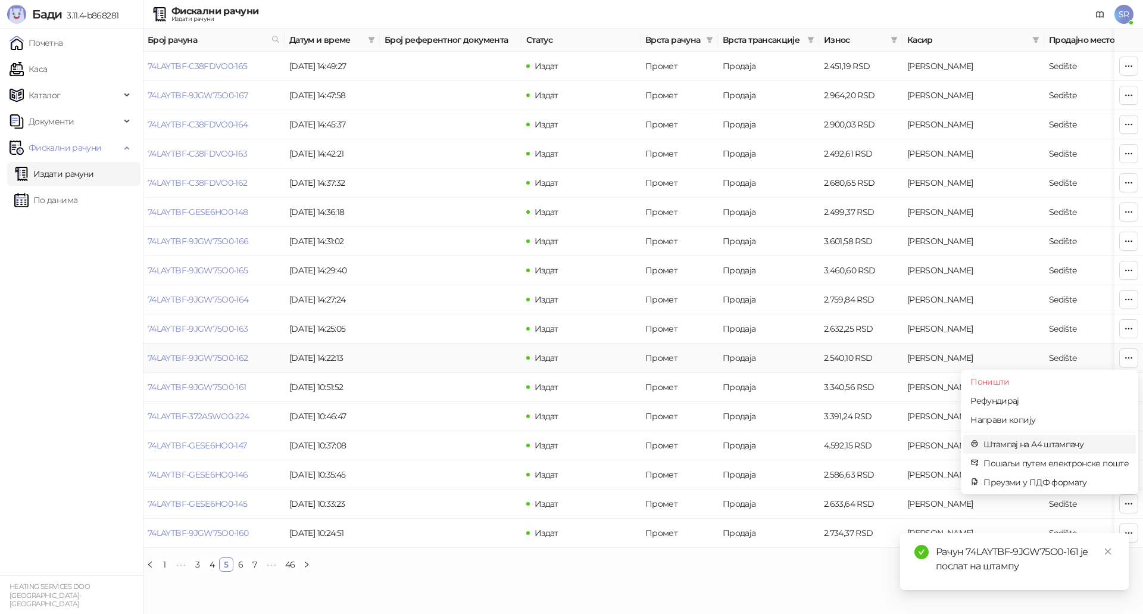
click at [1017, 443] on span "Штампај на А4 штампачу" at bounding box center [1055, 443] width 145 height 13
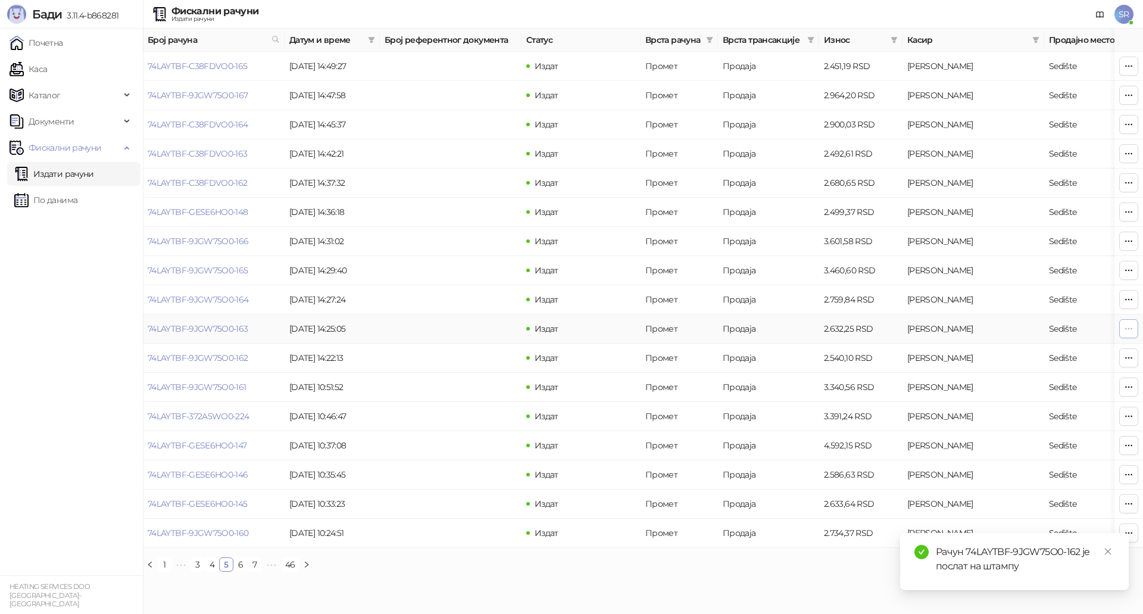
click at [1121, 329] on button "button" at bounding box center [1128, 328] width 19 height 19
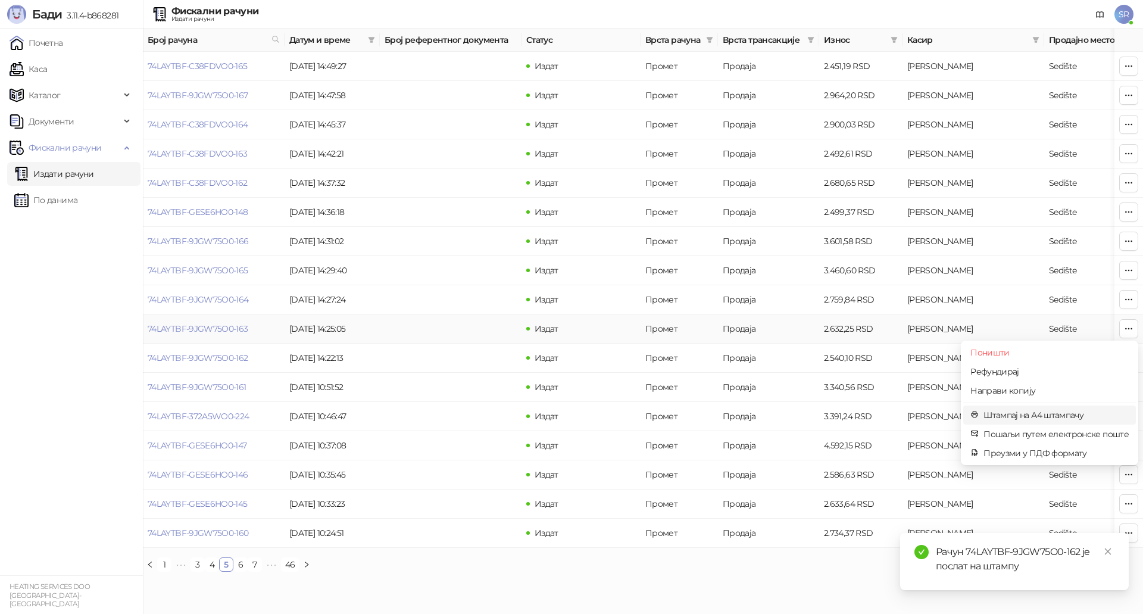
click at [1061, 416] on span "Штампај на А4 штампачу" at bounding box center [1055, 414] width 145 height 13
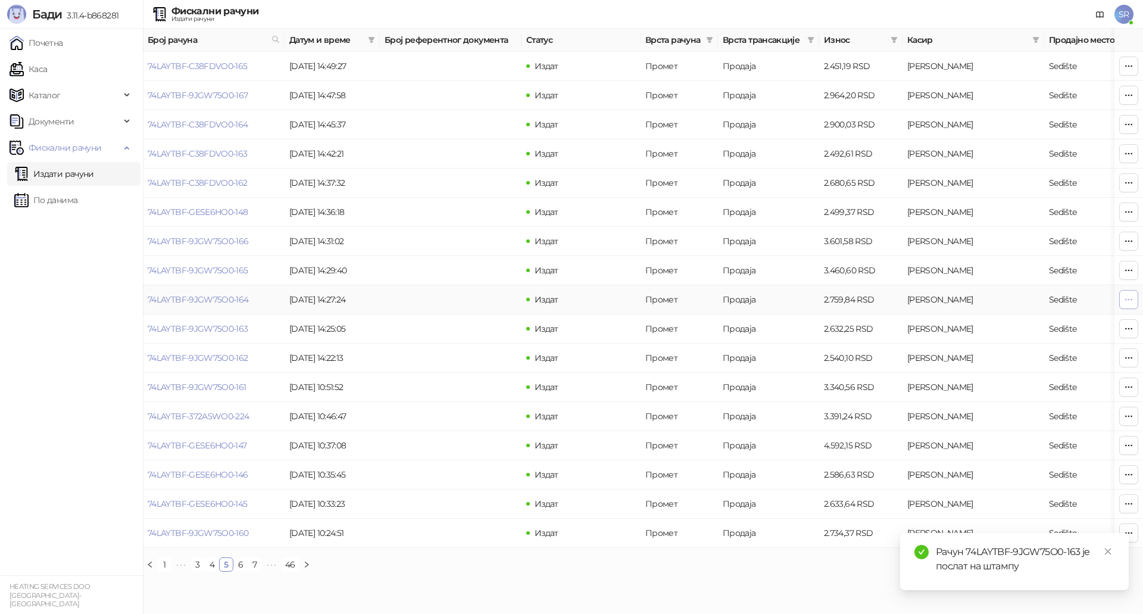
click at [1130, 299] on icon "button" at bounding box center [1129, 300] width 10 height 10
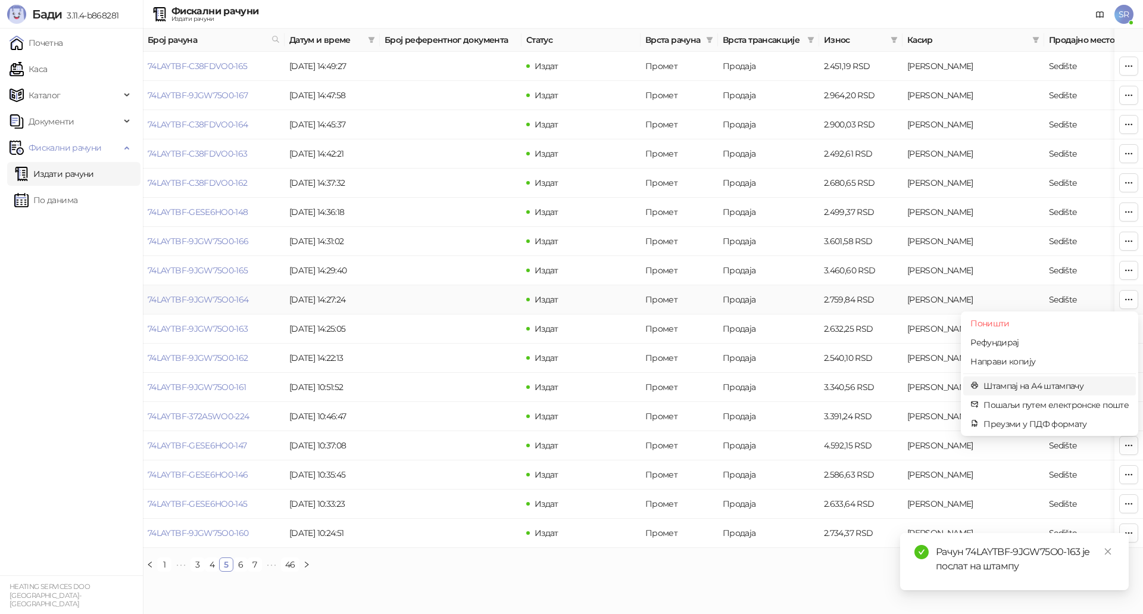
click at [1009, 385] on span "Штампај на А4 штампачу" at bounding box center [1055, 385] width 145 height 13
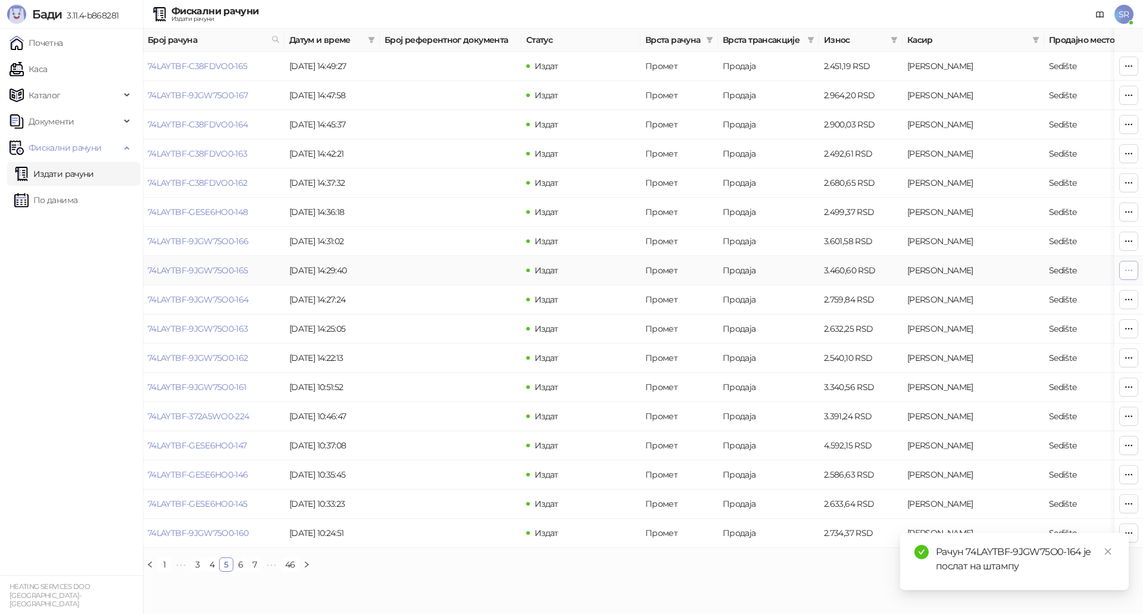
click at [1125, 270] on icon "button" at bounding box center [1129, 270] width 10 height 10
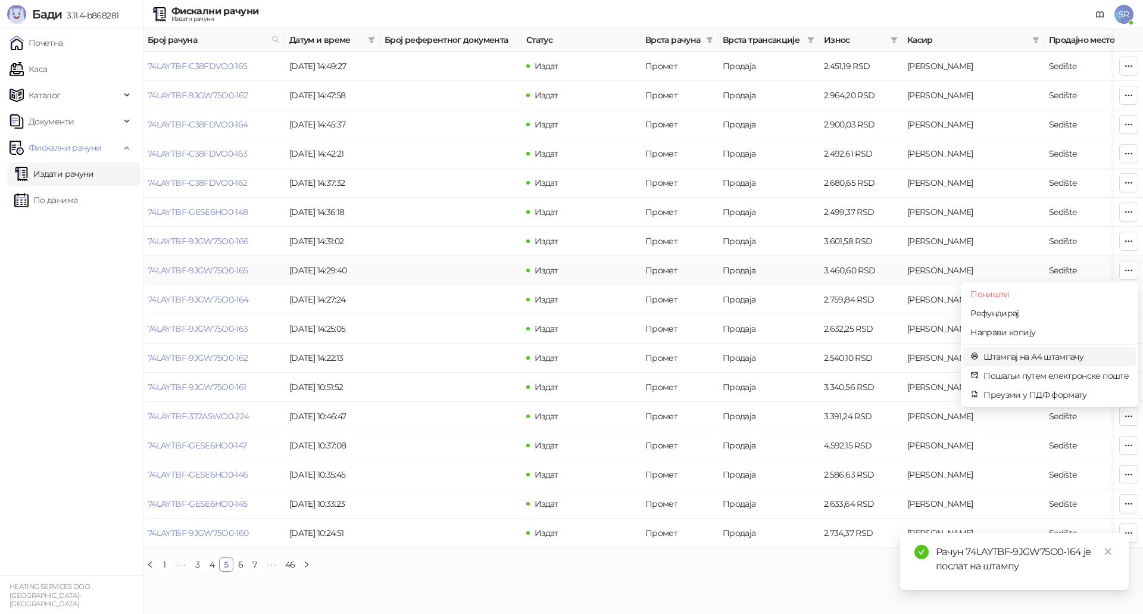
click at [1022, 358] on span "Штампај на А4 штампачу" at bounding box center [1055, 356] width 145 height 13
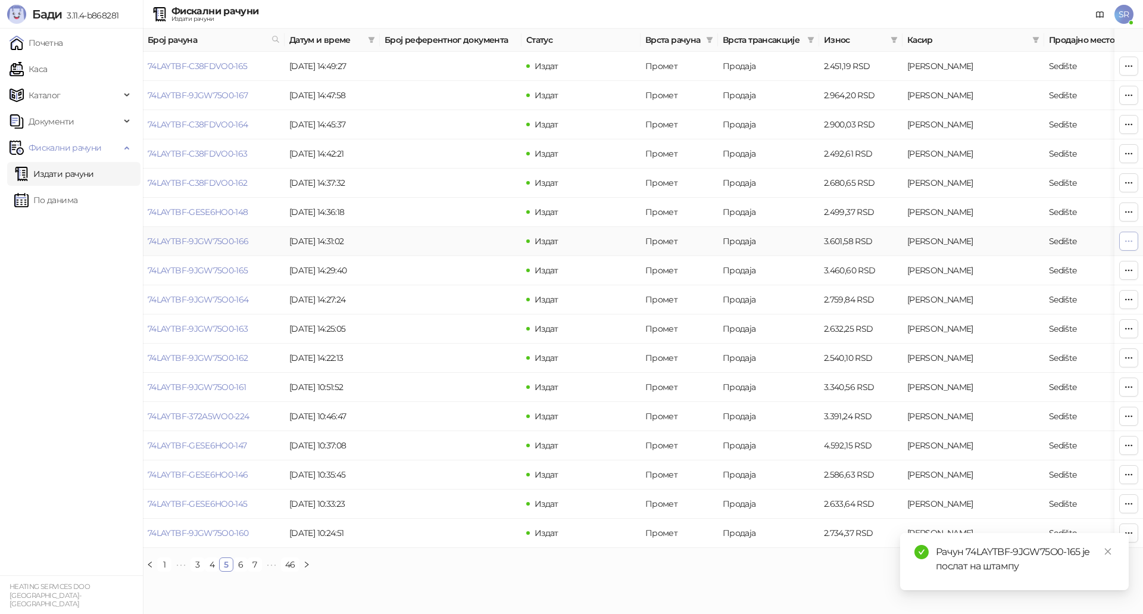
click at [1130, 239] on icon "button" at bounding box center [1129, 241] width 10 height 10
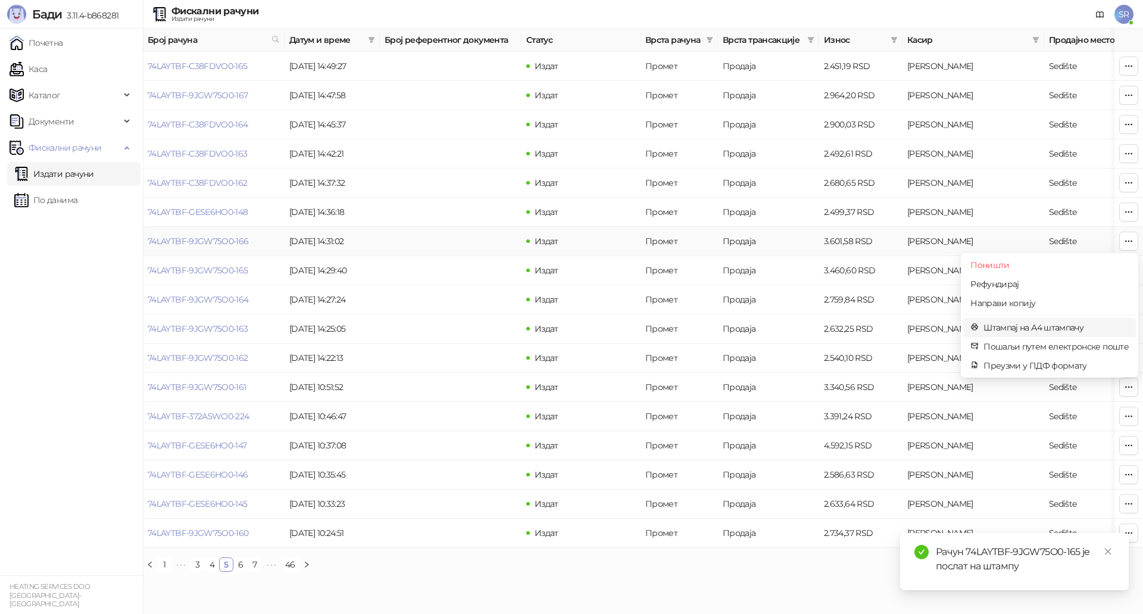
click at [1029, 325] on span "Штампај на А4 штампачу" at bounding box center [1055, 327] width 145 height 13
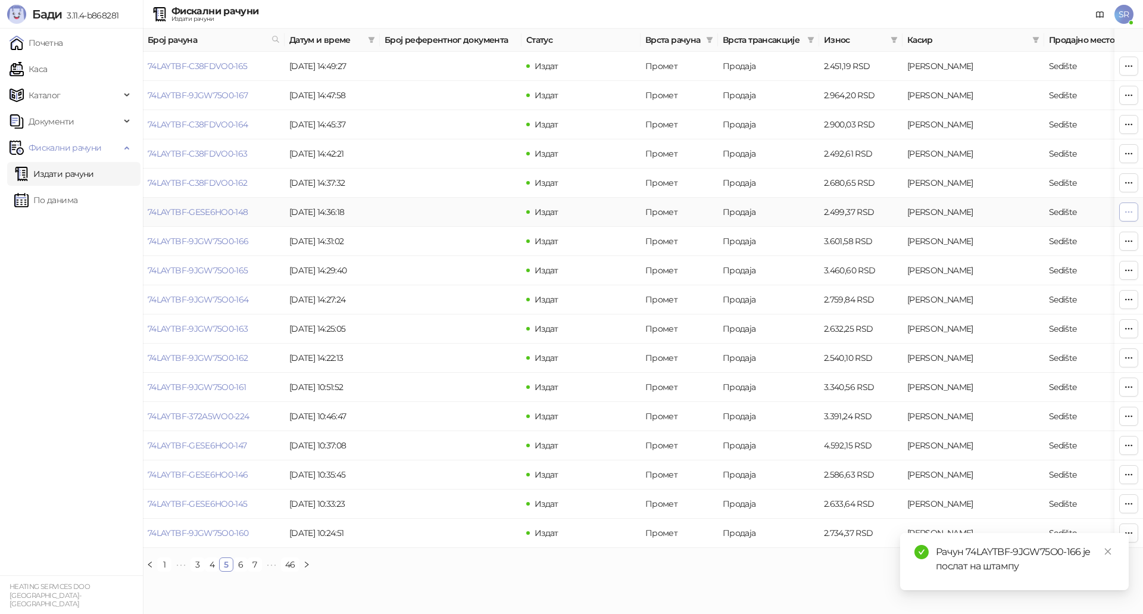
click at [1129, 212] on icon "button" at bounding box center [1129, 212] width 10 height 10
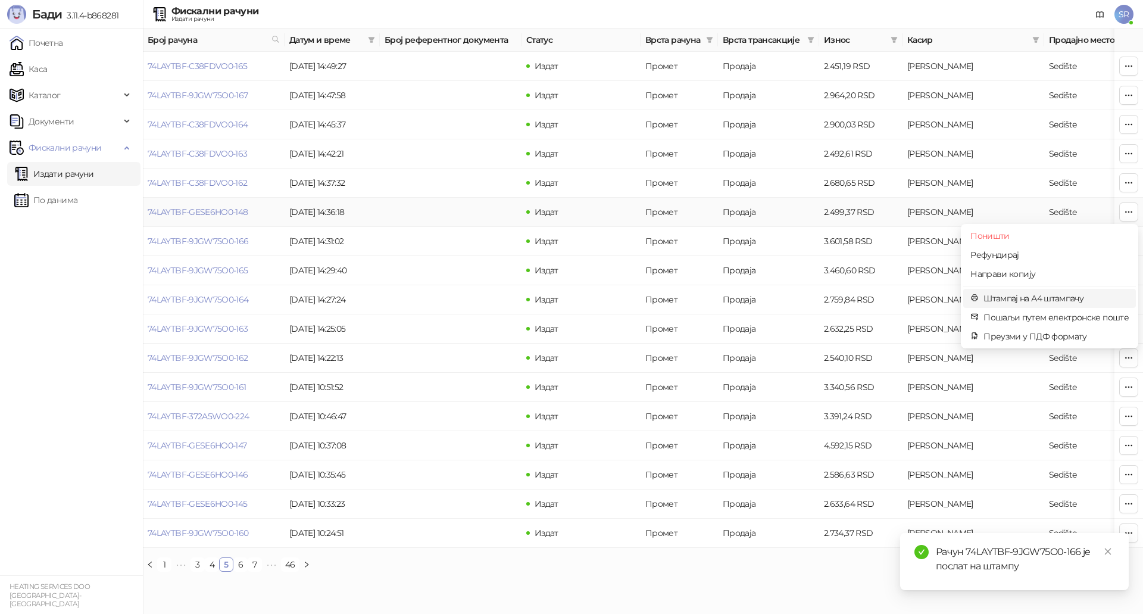
click at [1004, 295] on span "Штампај на А4 штампачу" at bounding box center [1055, 298] width 145 height 13
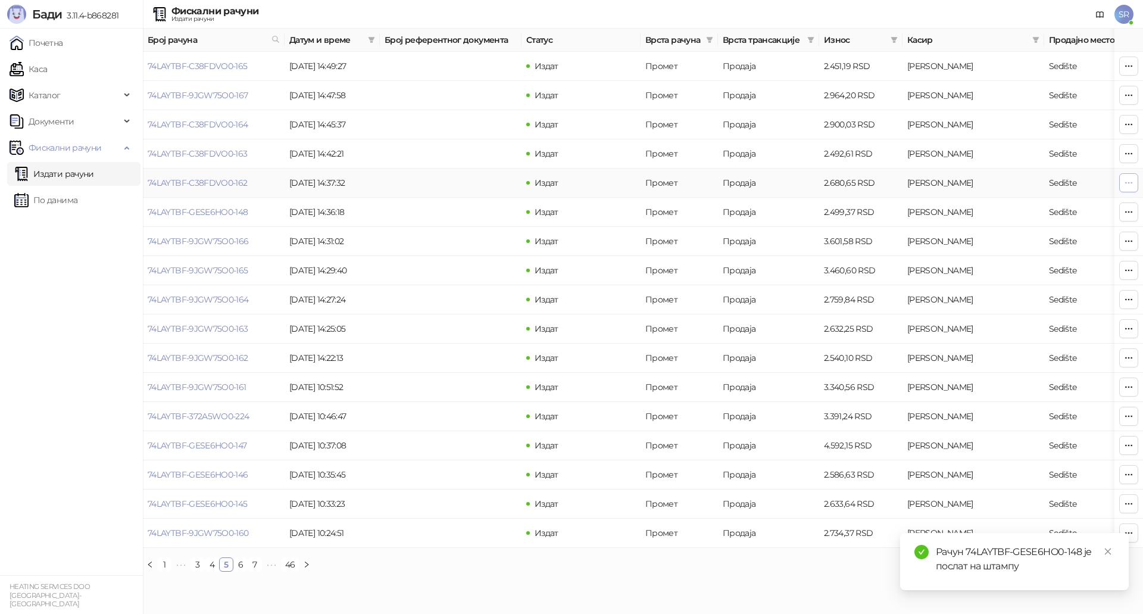
click at [1126, 182] on icon "button" at bounding box center [1129, 183] width 10 height 10
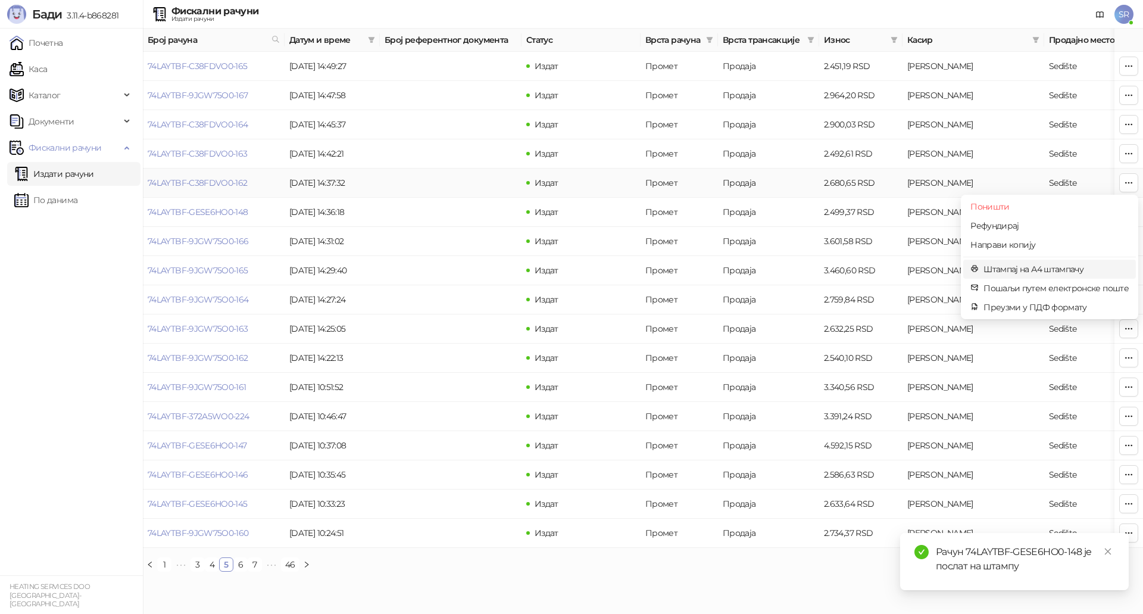
click at [1065, 264] on span "Штампај на А4 штампачу" at bounding box center [1055, 268] width 145 height 13
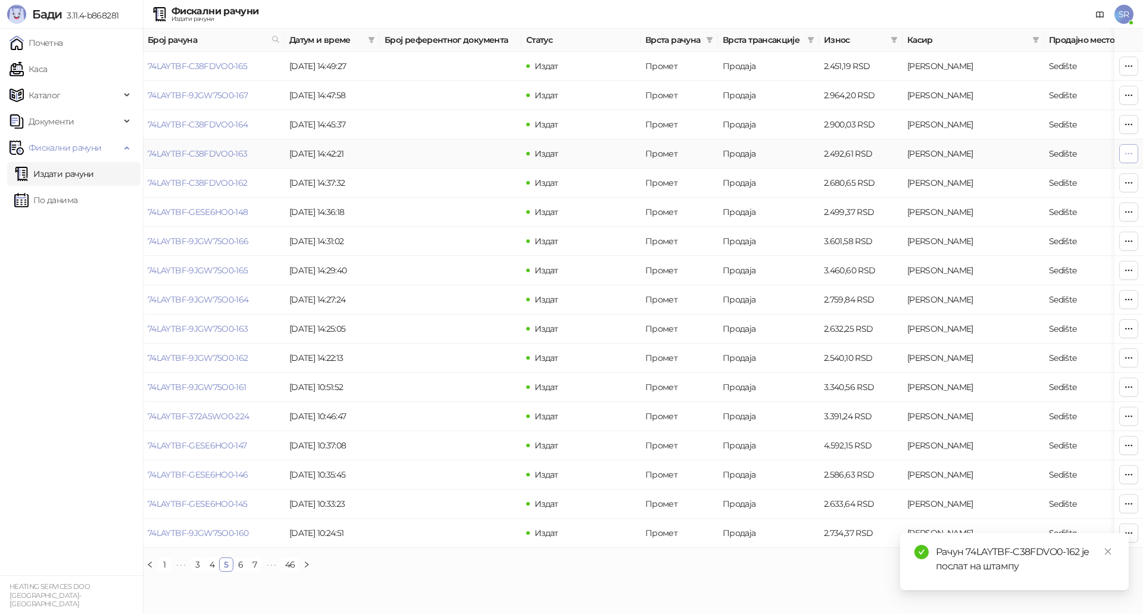
click at [1124, 151] on icon "button" at bounding box center [1129, 154] width 10 height 10
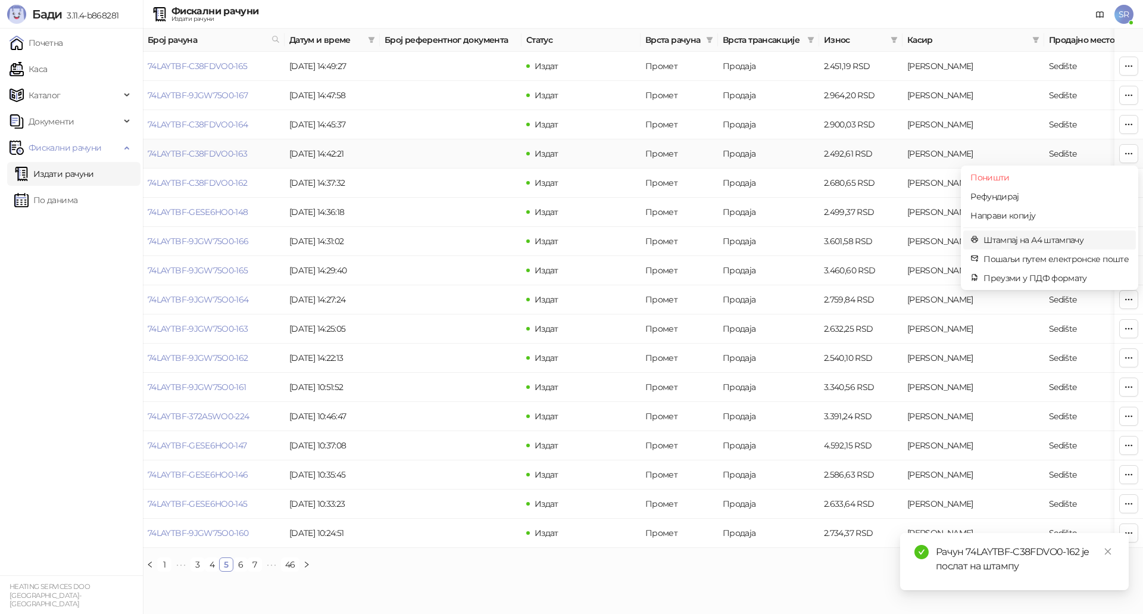
click at [1038, 233] on span "Штампај на А4 штампачу" at bounding box center [1055, 239] width 145 height 13
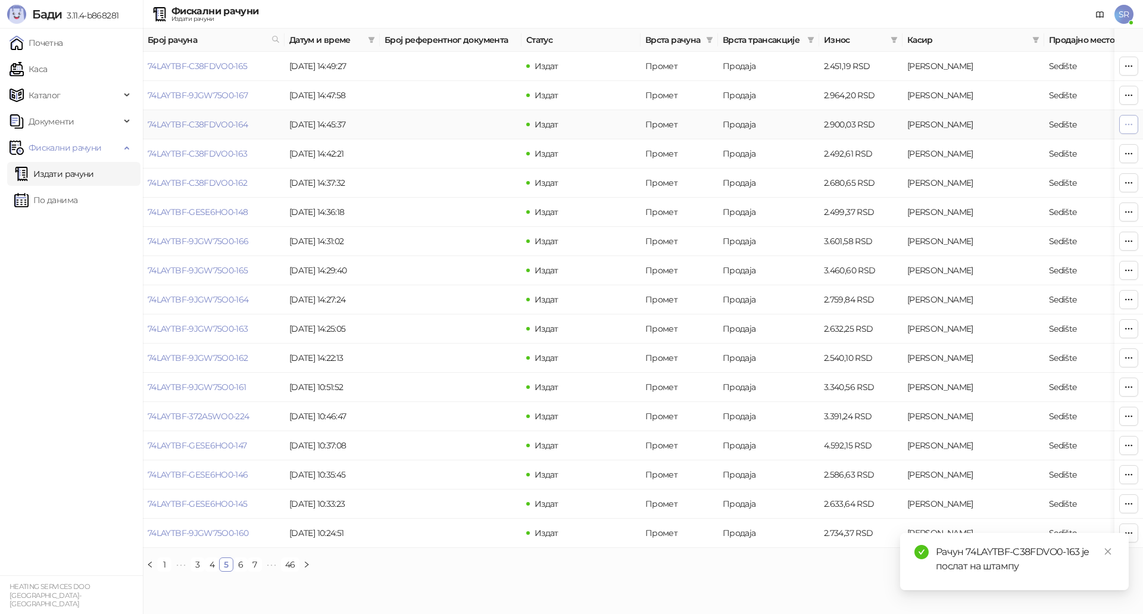
click at [1126, 129] on icon "button" at bounding box center [1129, 125] width 10 height 10
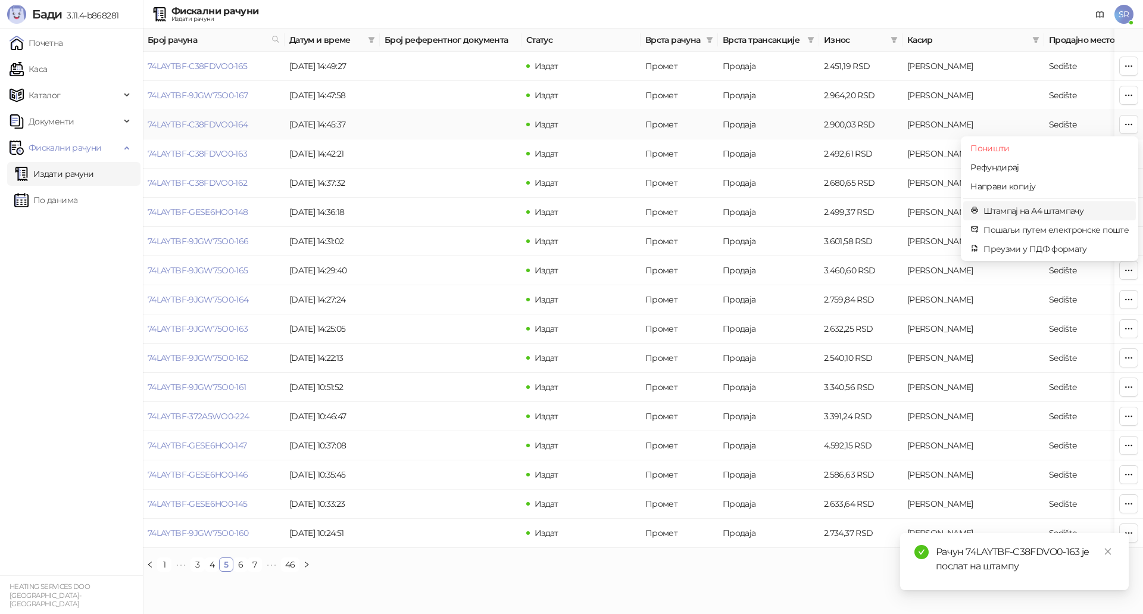
click at [1046, 214] on span "Штампај на А4 штампачу" at bounding box center [1055, 210] width 145 height 13
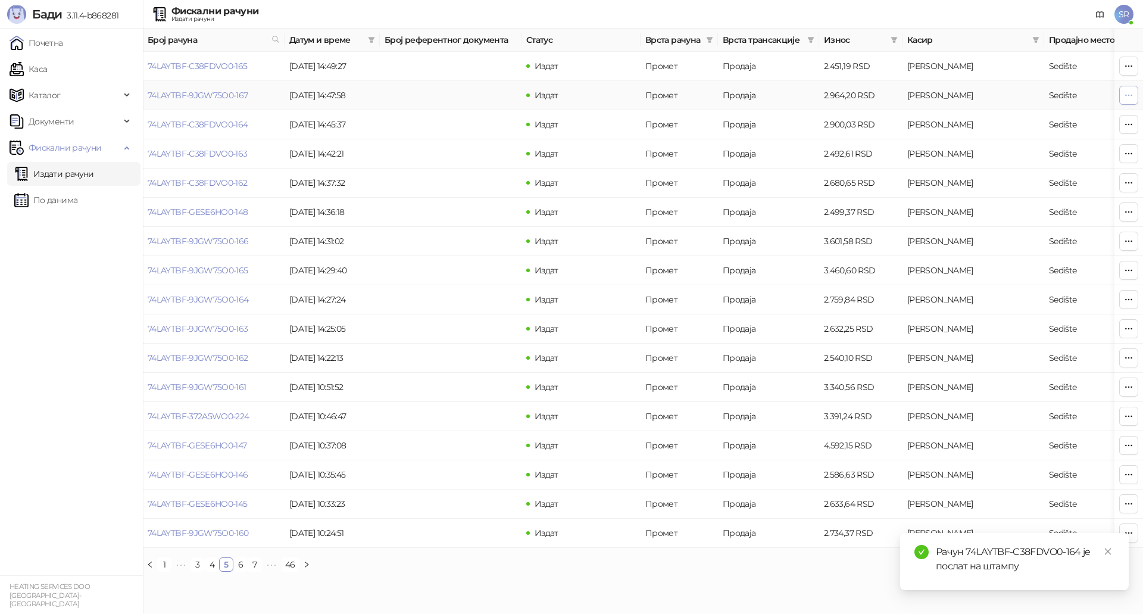
click at [1131, 100] on span "button" at bounding box center [1129, 94] width 10 height 11
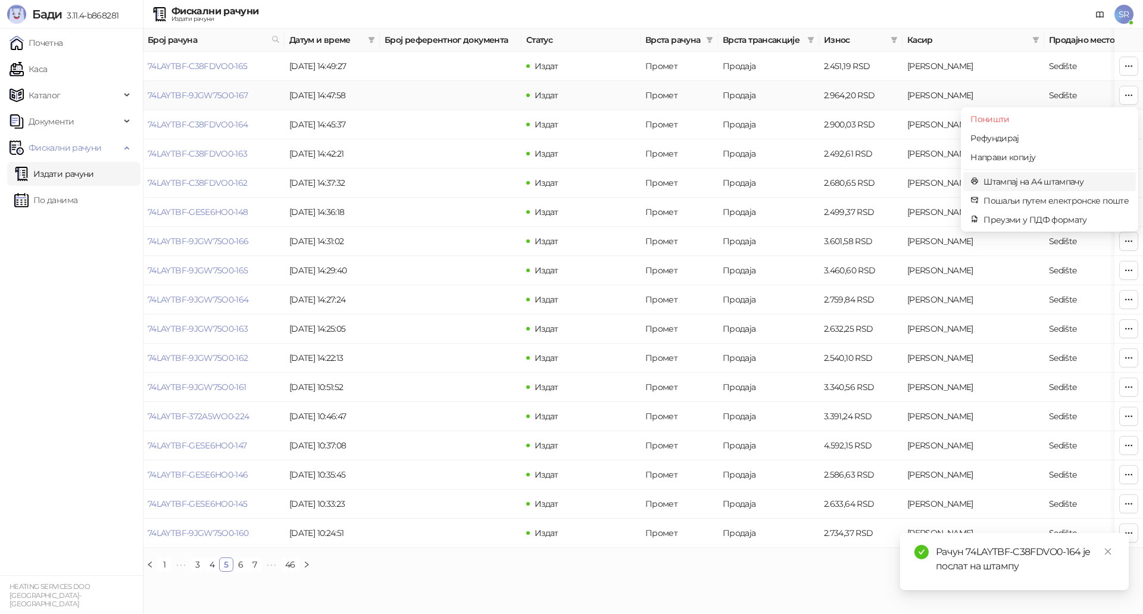
click at [1023, 184] on span "Штампај на А4 штампачу" at bounding box center [1055, 181] width 145 height 13
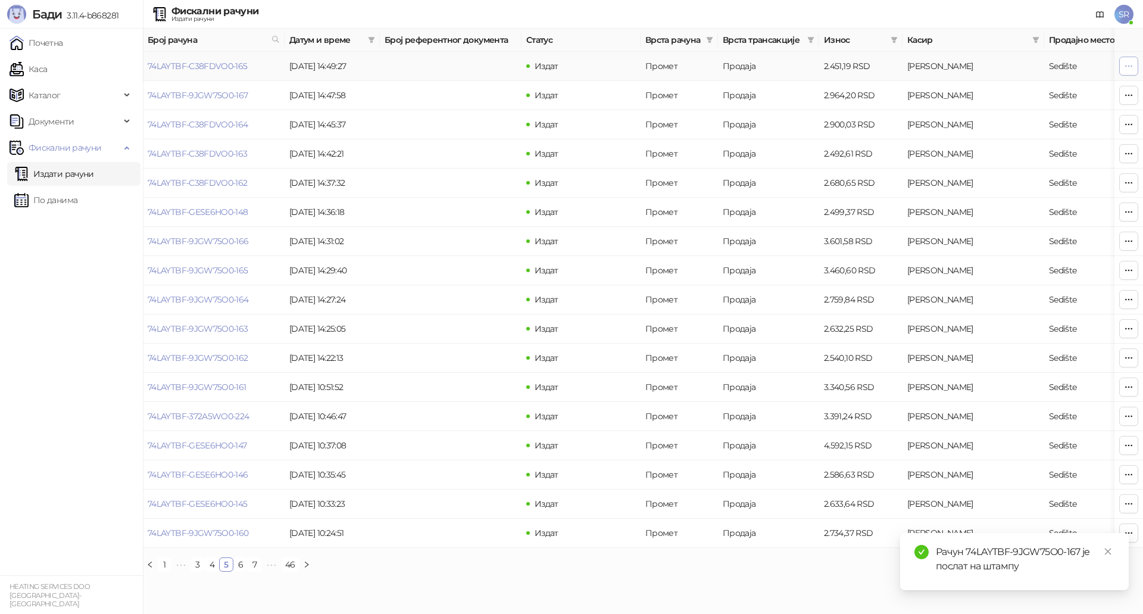
click at [1131, 65] on icon "button" at bounding box center [1129, 66] width 10 height 10
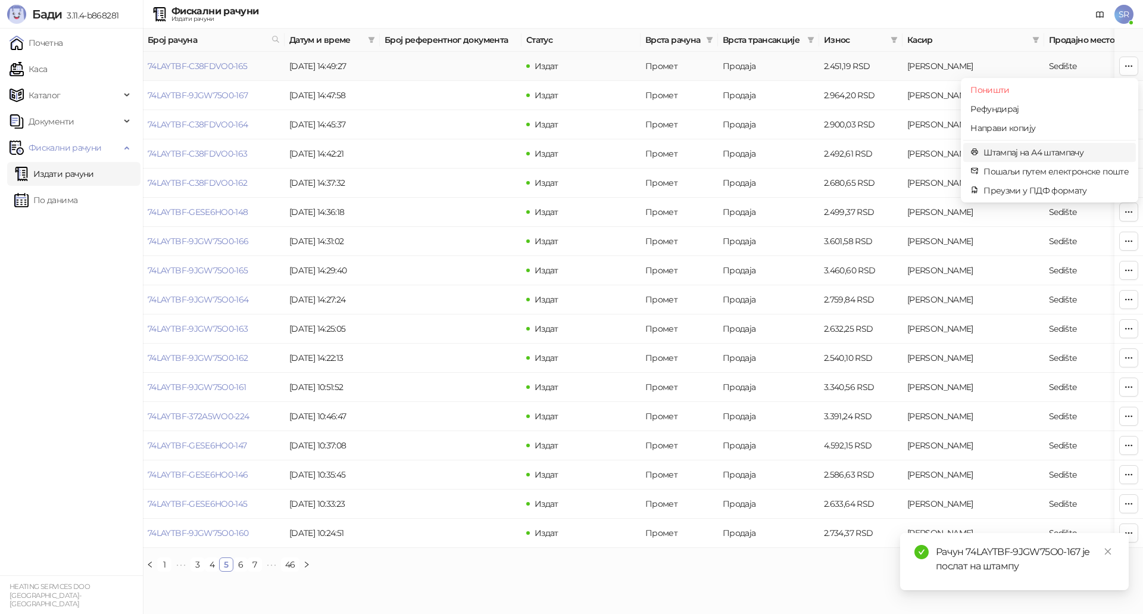
click at [1029, 154] on span "Штампај на А4 штампачу" at bounding box center [1055, 152] width 145 height 13
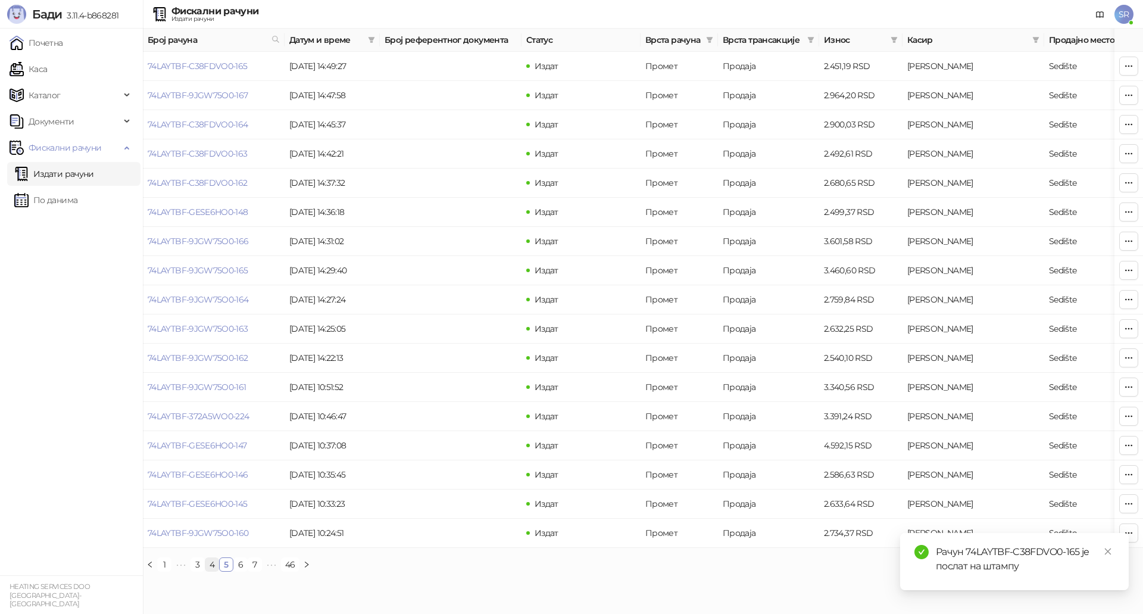
click at [212, 571] on link "4" at bounding box center [211, 564] width 13 height 13
click at [1109, 550] on icon "close" at bounding box center [1108, 551] width 8 height 8
click at [1127, 536] on icon "button" at bounding box center [1129, 533] width 10 height 10
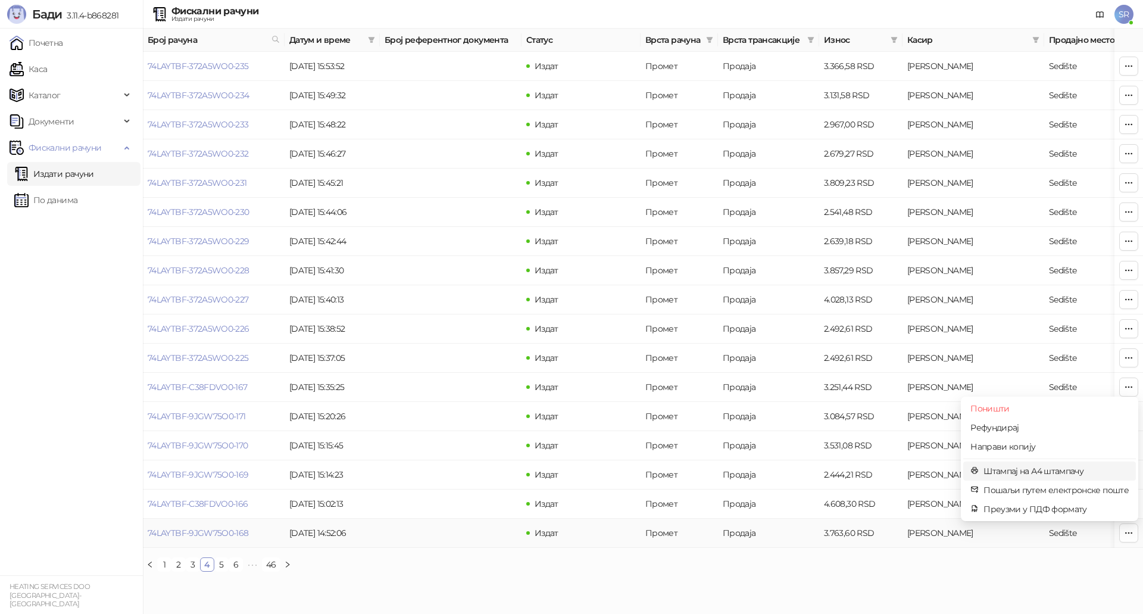
click at [1055, 471] on span "Штампај на А4 штампачу" at bounding box center [1055, 470] width 145 height 13
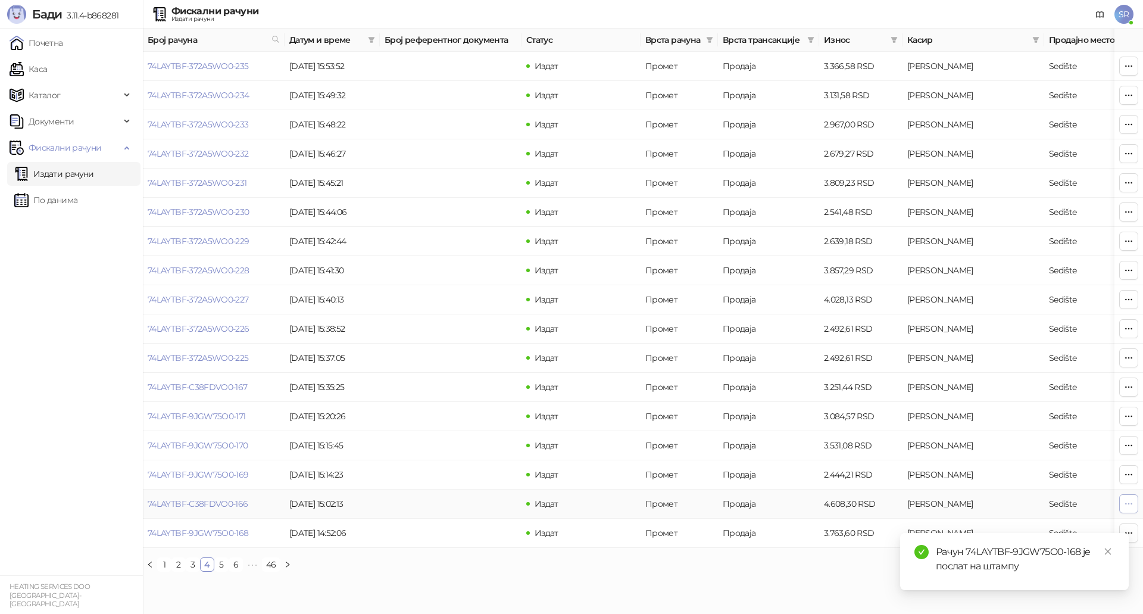
click at [1127, 501] on icon "button" at bounding box center [1129, 504] width 10 height 10
click at [990, 443] on span "Штампај на А4 штампачу" at bounding box center [1055, 441] width 145 height 13
click at [1129, 470] on icon "button" at bounding box center [1129, 475] width 10 height 10
click at [1111, 551] on icon "close" at bounding box center [1108, 551] width 8 height 8
click at [1129, 472] on icon "button" at bounding box center [1129, 475] width 10 height 10
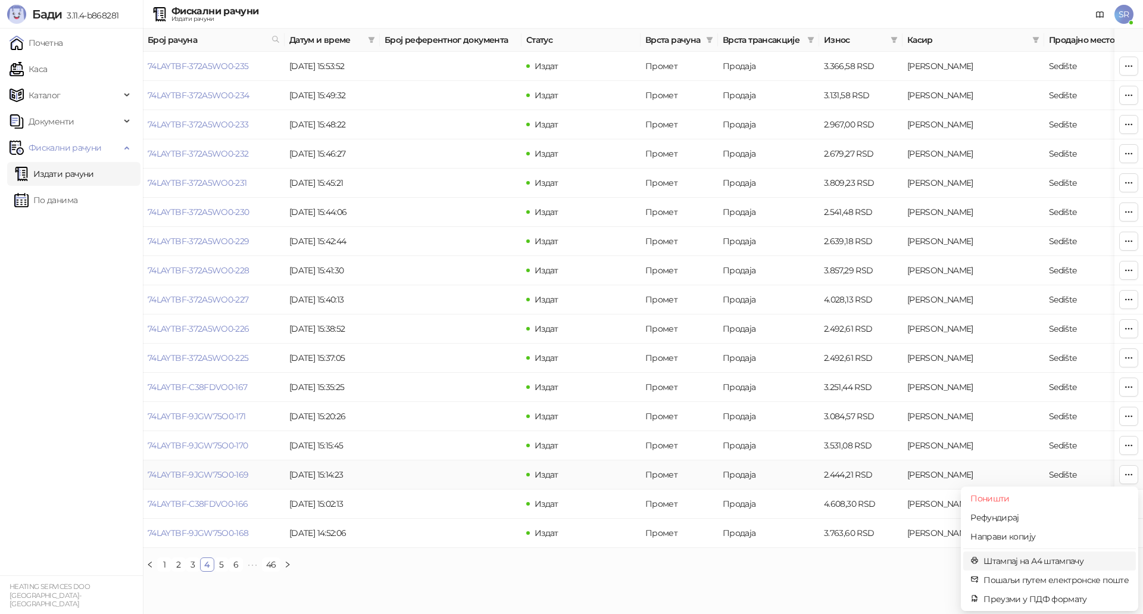
click at [1027, 560] on span "Штампај на А4 штампачу" at bounding box center [1055, 560] width 145 height 13
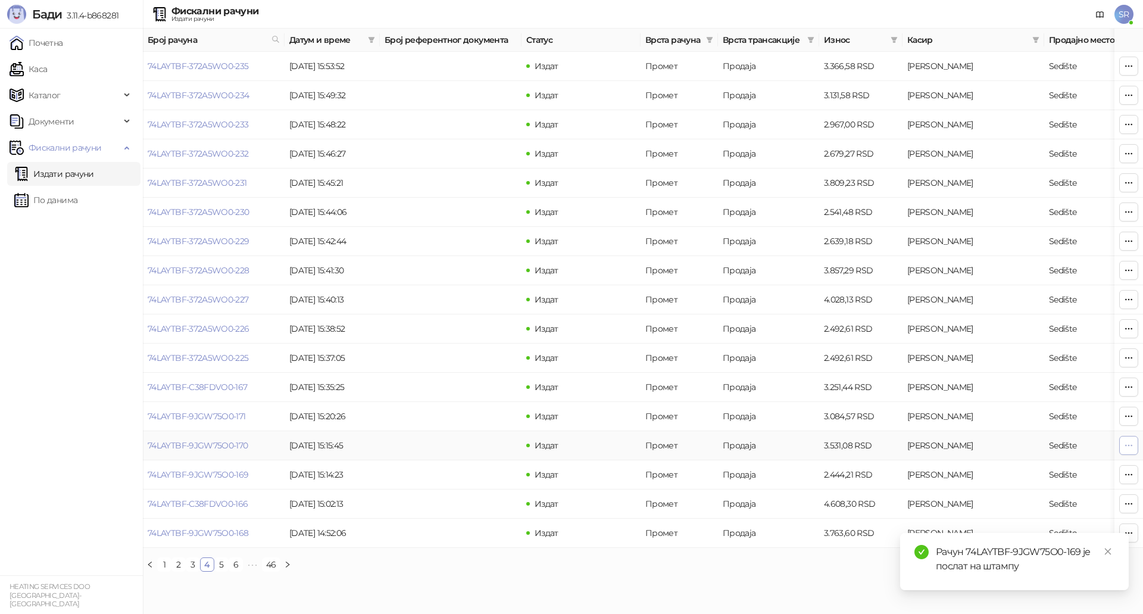
click at [1124, 443] on icon "button" at bounding box center [1129, 445] width 10 height 10
click at [1014, 528] on span "Штампај на А4 штампачу" at bounding box center [1055, 531] width 145 height 13
click at [1130, 414] on icon "button" at bounding box center [1129, 416] width 10 height 10
click at [1024, 503] on span "Штампај на А4 штампачу" at bounding box center [1055, 502] width 145 height 13
click at [1126, 386] on icon "button" at bounding box center [1129, 387] width 10 height 10
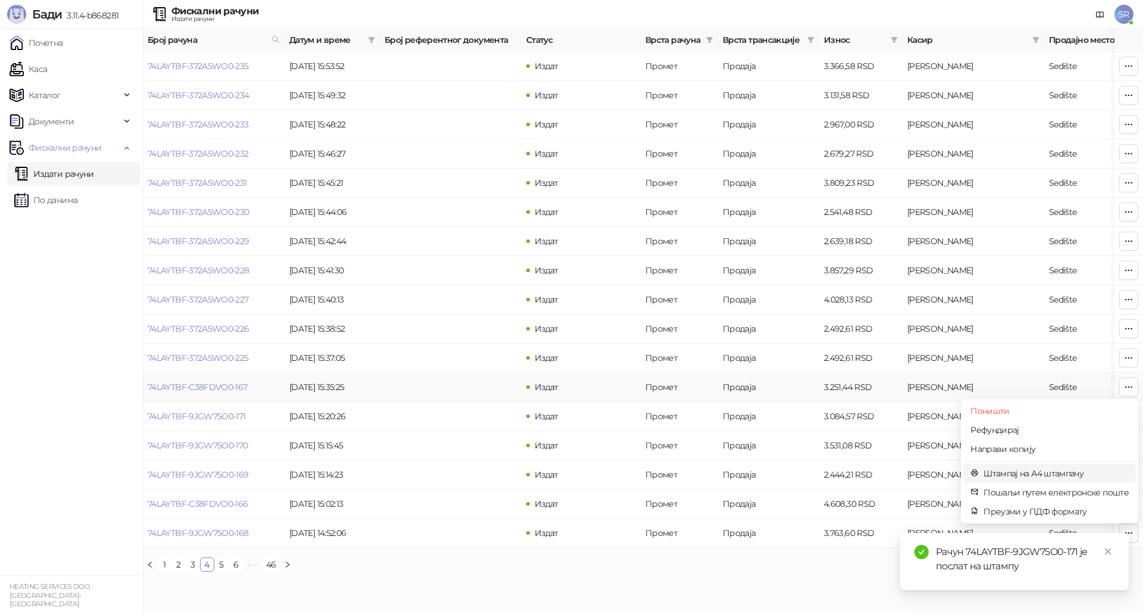
drag, startPoint x: 1015, startPoint y: 474, endPoint x: 945, endPoint y: 440, distance: 78.3
click at [1015, 474] on span "Штампај на А4 штампачу" at bounding box center [1055, 473] width 145 height 13
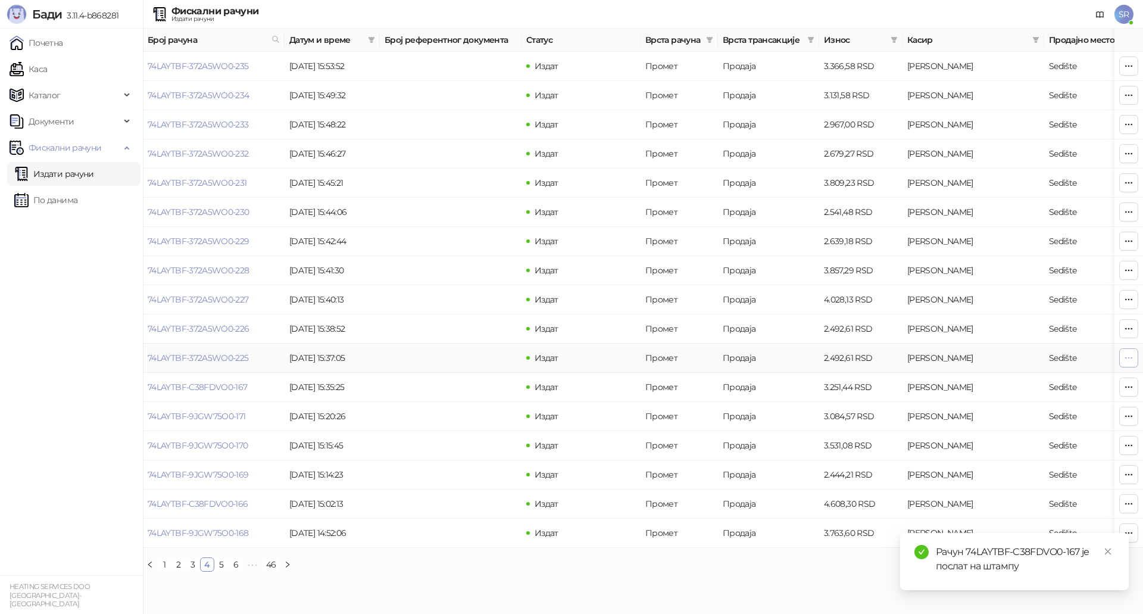
click at [1126, 357] on icon "button" at bounding box center [1129, 357] width 7 height 1
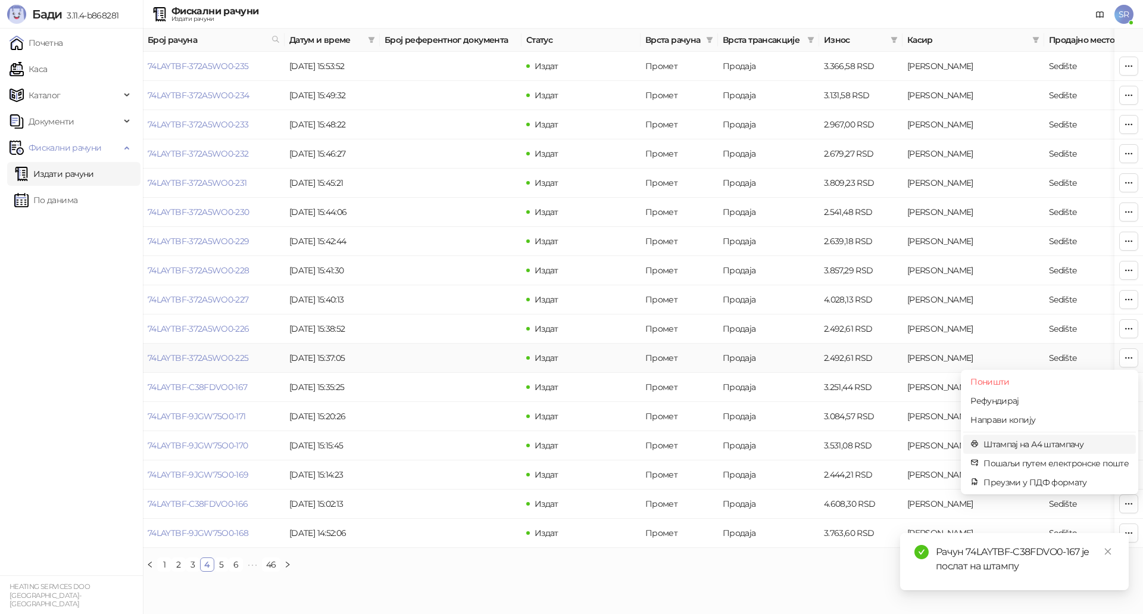
click at [1061, 443] on span "Штампај на А4 штампачу" at bounding box center [1055, 443] width 145 height 13
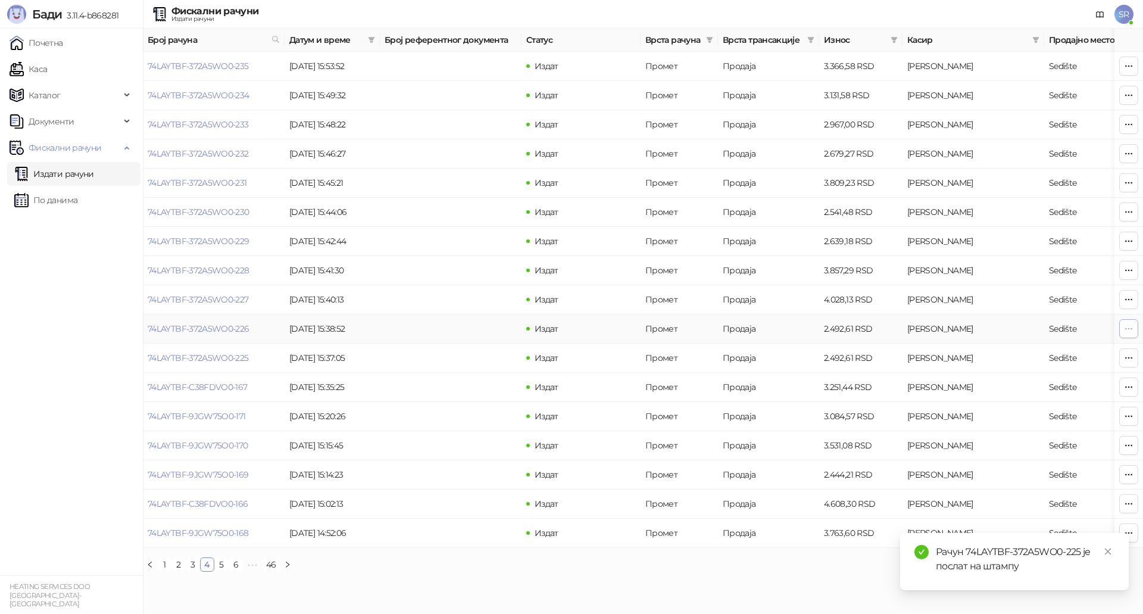
click at [1129, 328] on icon "button" at bounding box center [1129, 328] width 7 height 1
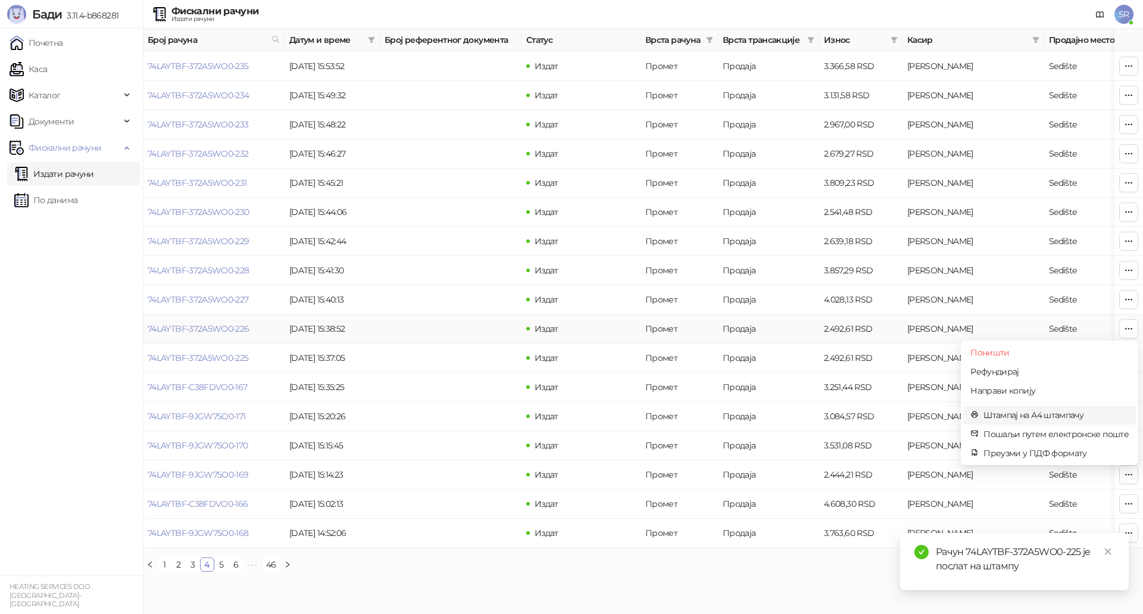
click at [1017, 414] on span "Штампај на А4 штампачу" at bounding box center [1055, 414] width 145 height 13
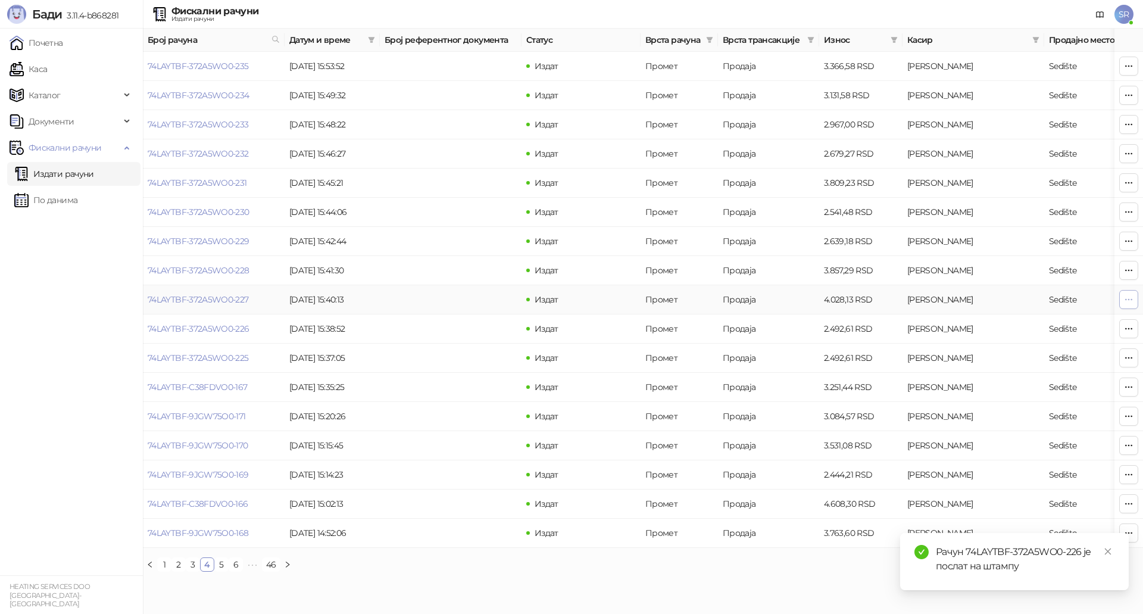
click at [1127, 304] on span "button" at bounding box center [1129, 298] width 10 height 11
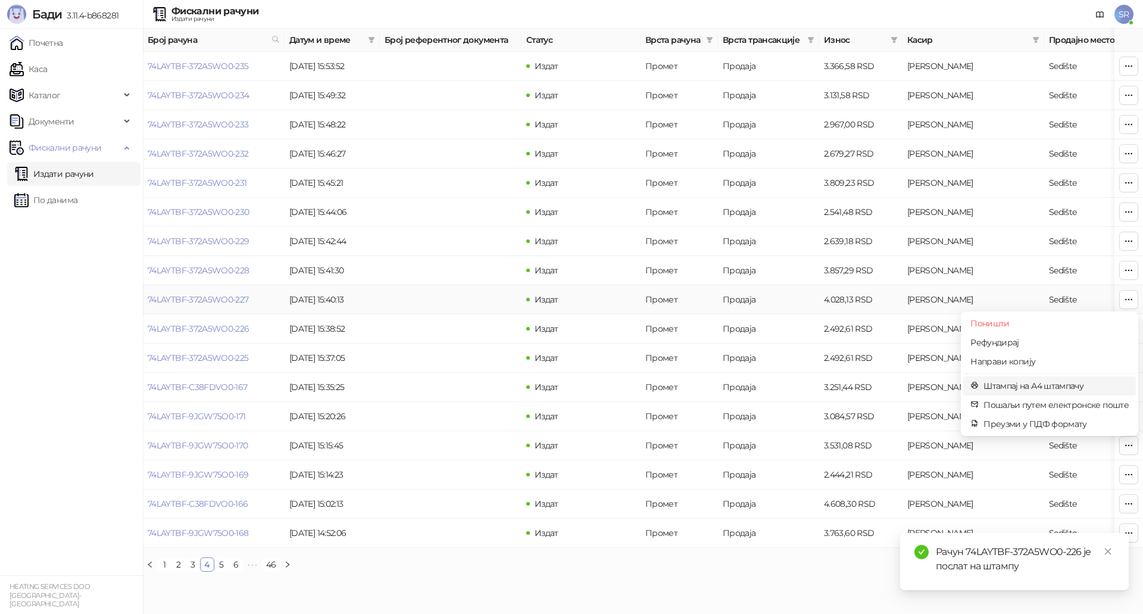
click at [1027, 386] on span "Штампај на А4 штампачу" at bounding box center [1055, 385] width 145 height 13
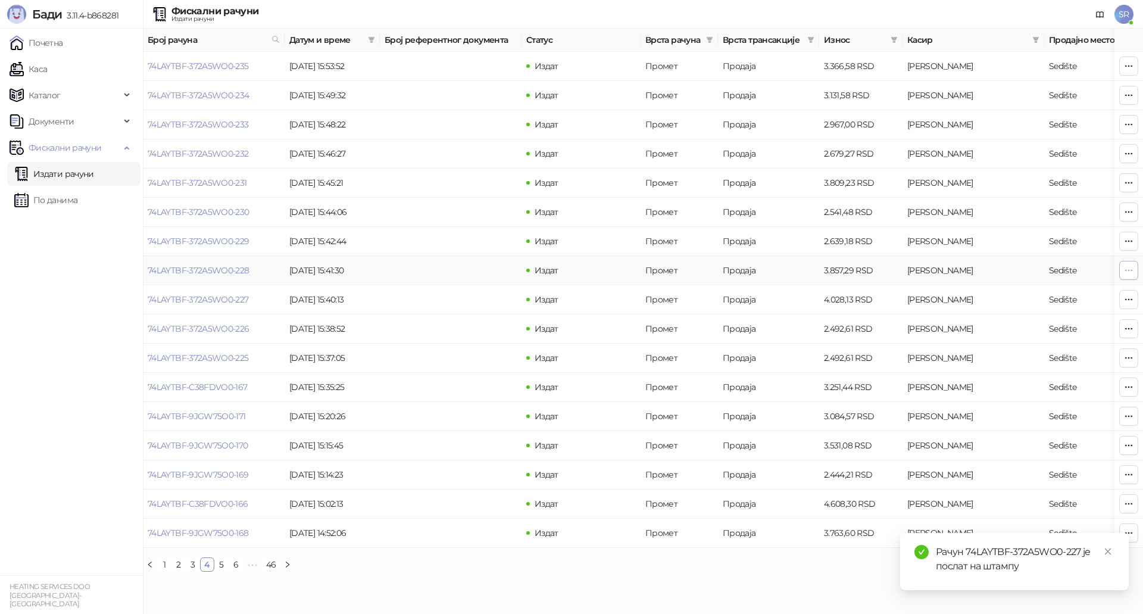
click at [1128, 270] on icon "button" at bounding box center [1129, 270] width 7 height 1
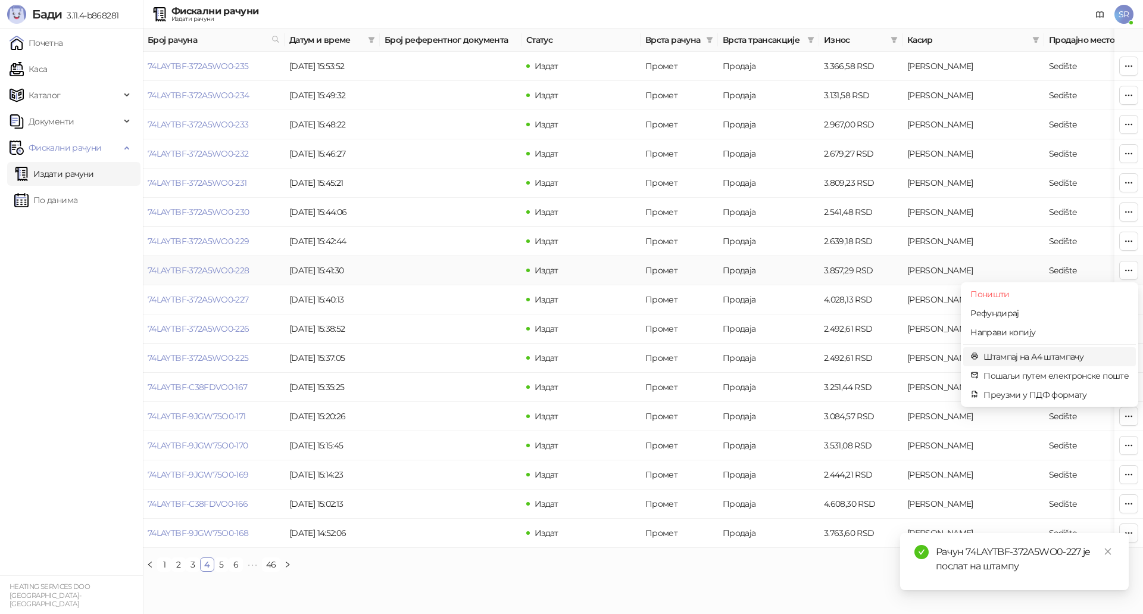
click at [1022, 357] on span "Штампај на А4 штампачу" at bounding box center [1055, 356] width 145 height 13
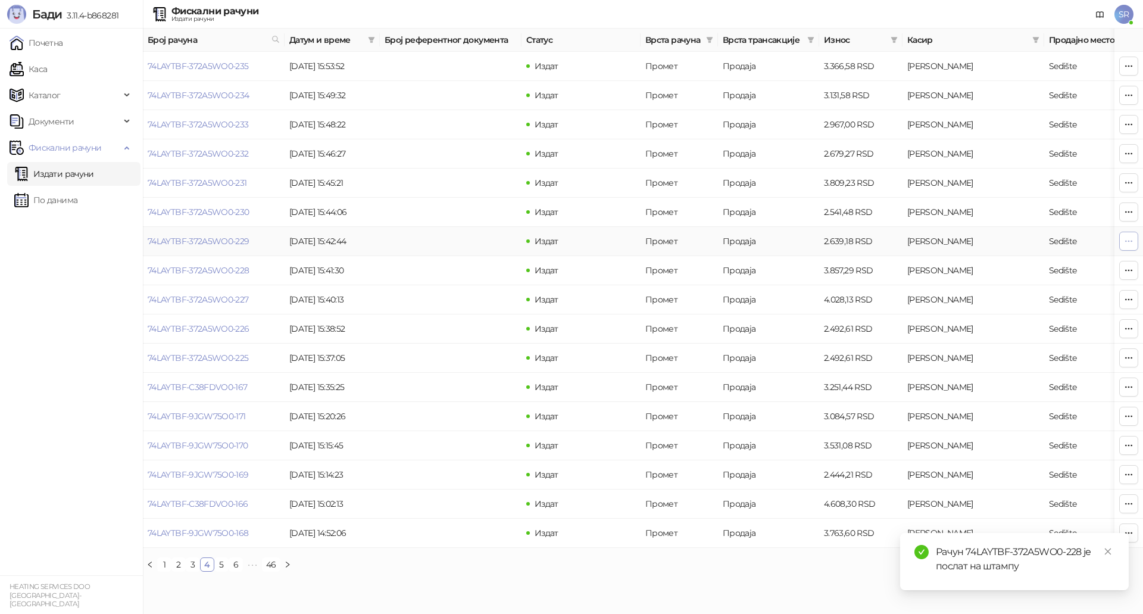
click at [1137, 244] on button "button" at bounding box center [1128, 241] width 19 height 19
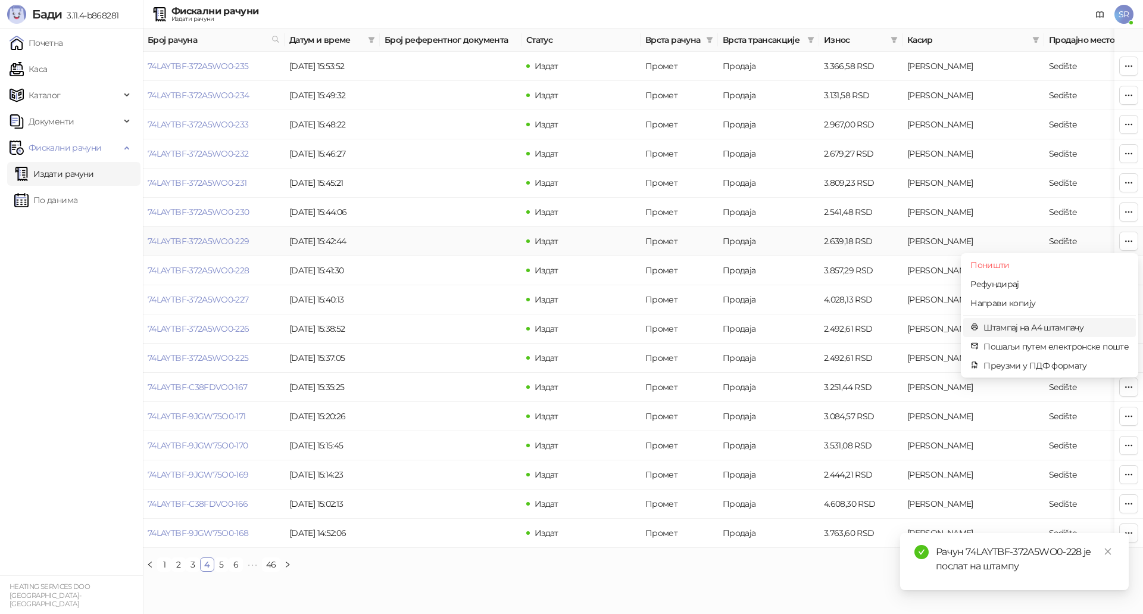
drag, startPoint x: 1017, startPoint y: 328, endPoint x: 720, endPoint y: 289, distance: 299.5
click at [1017, 328] on span "Штампај на А4 штампачу" at bounding box center [1055, 327] width 145 height 13
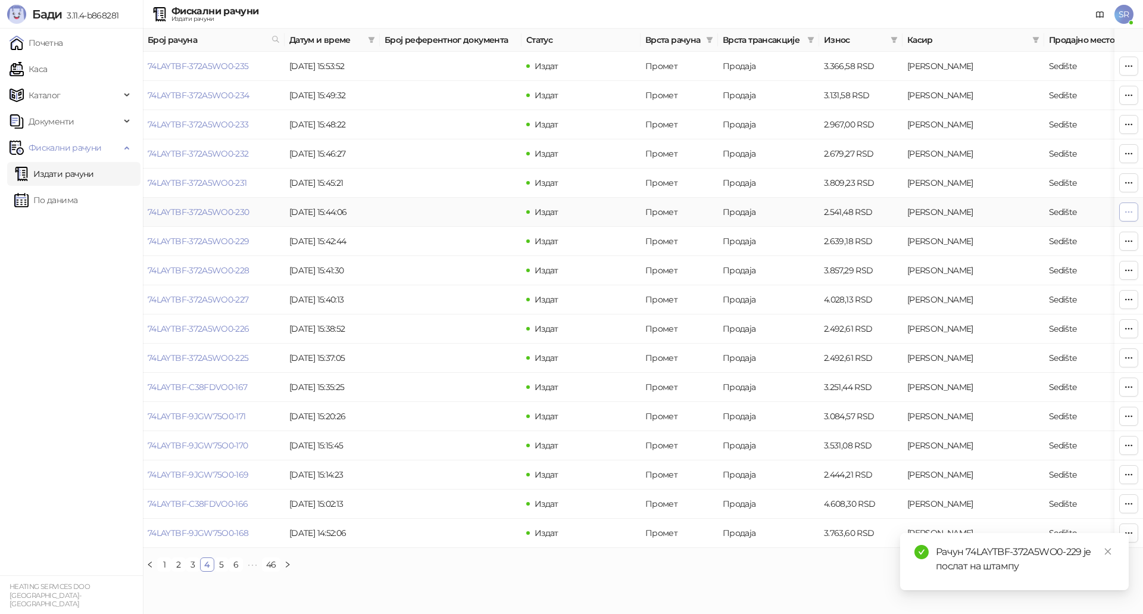
click at [1127, 218] on button "button" at bounding box center [1128, 211] width 19 height 19
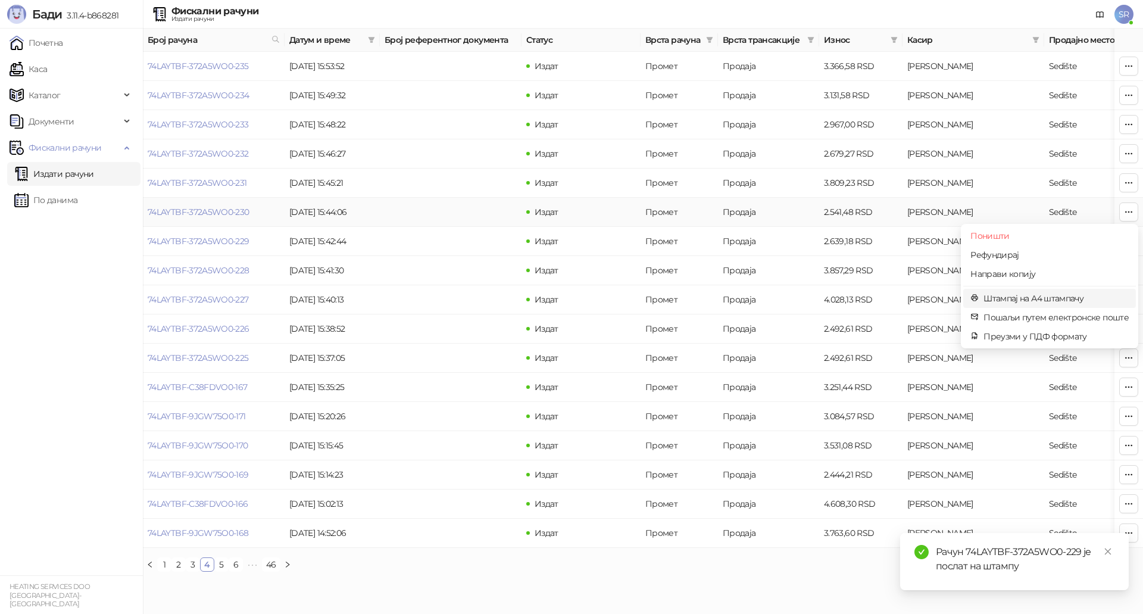
click at [1023, 298] on span "Штампај на А4 штампачу" at bounding box center [1055, 298] width 145 height 13
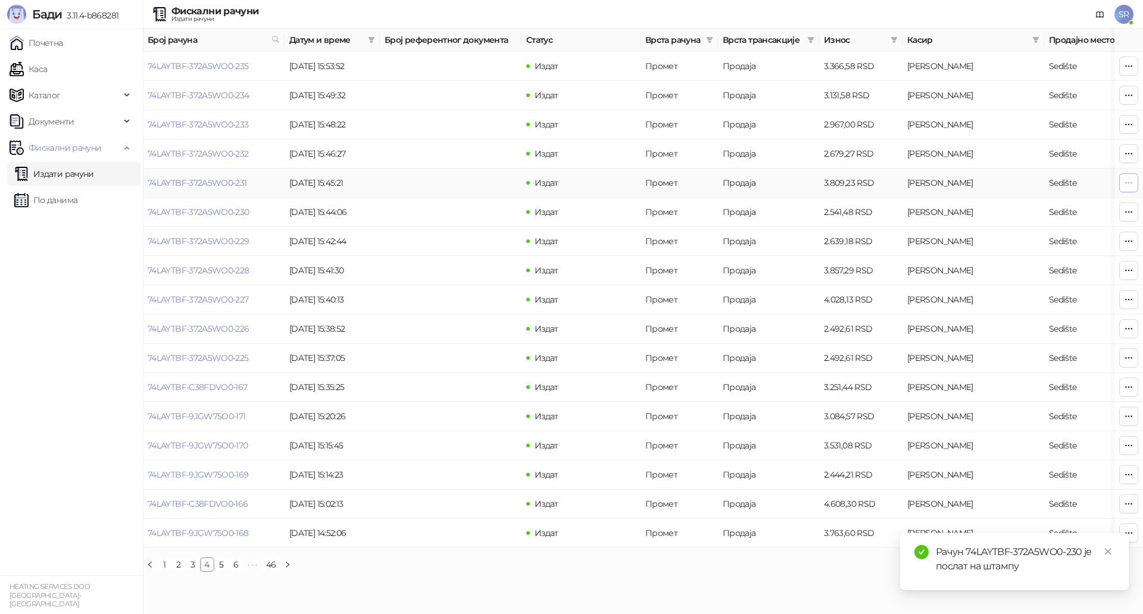
click at [1130, 186] on icon "button" at bounding box center [1129, 183] width 10 height 10
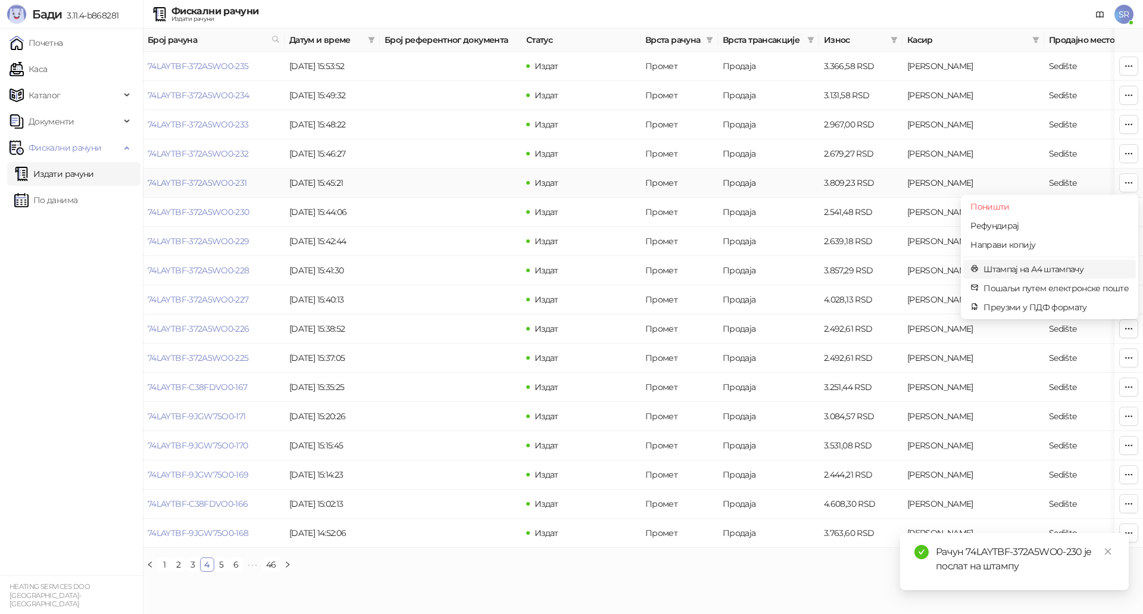
click at [1057, 267] on span "Штампај на А4 штампачу" at bounding box center [1055, 268] width 145 height 13
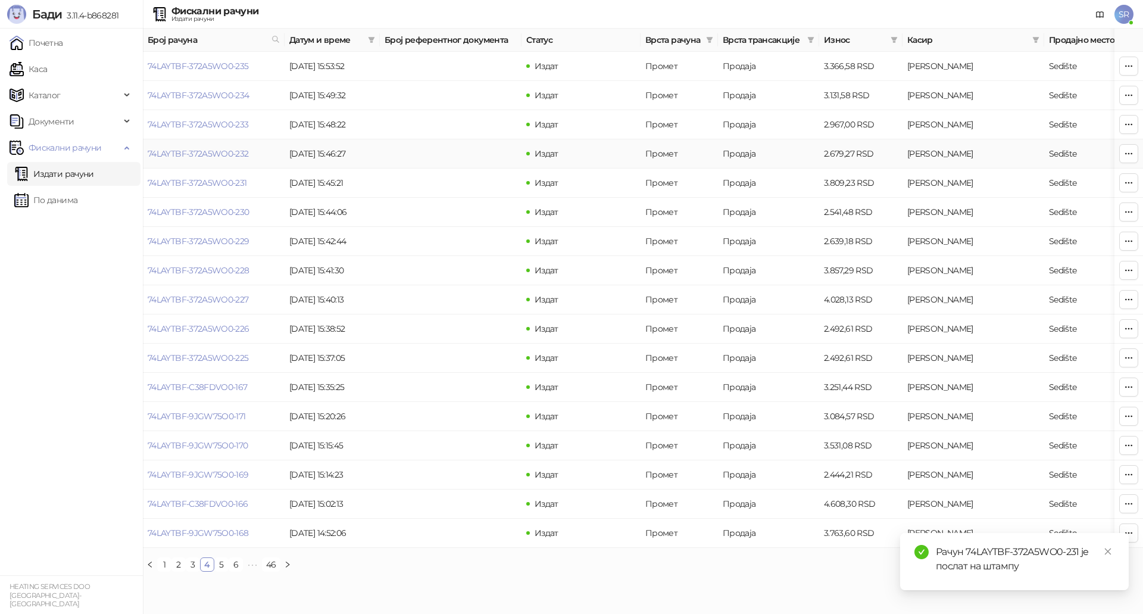
click at [1142, 154] on td at bounding box center [1128, 153] width 29 height 29
click at [1130, 153] on icon "button" at bounding box center [1129, 154] width 10 height 10
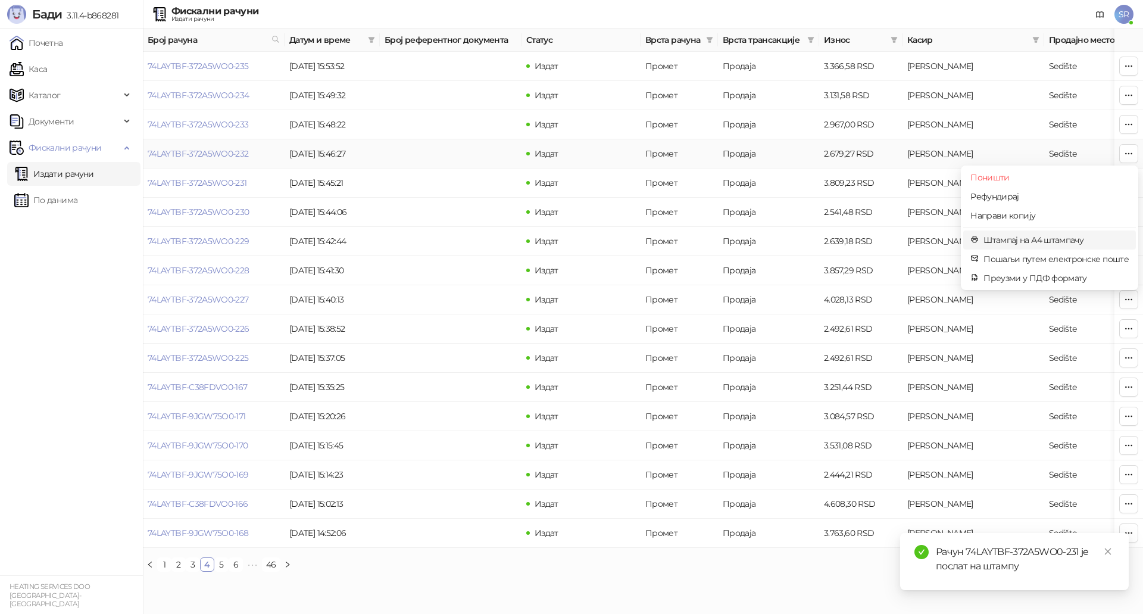
click at [1039, 237] on span "Штампај на А4 штампачу" at bounding box center [1055, 239] width 145 height 13
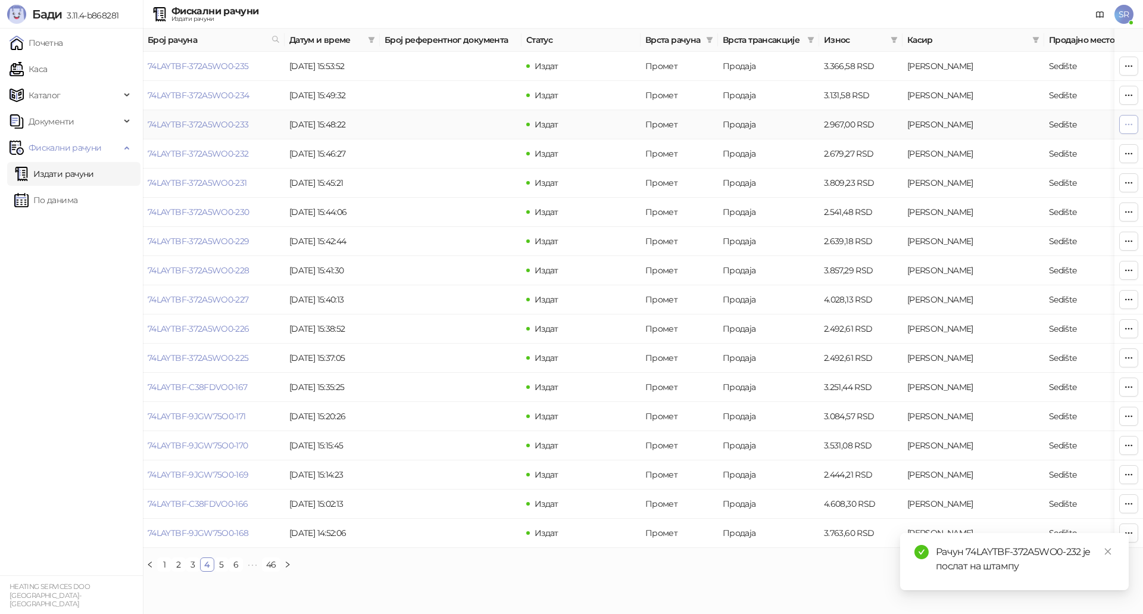
click at [1126, 128] on icon "button" at bounding box center [1129, 125] width 10 height 10
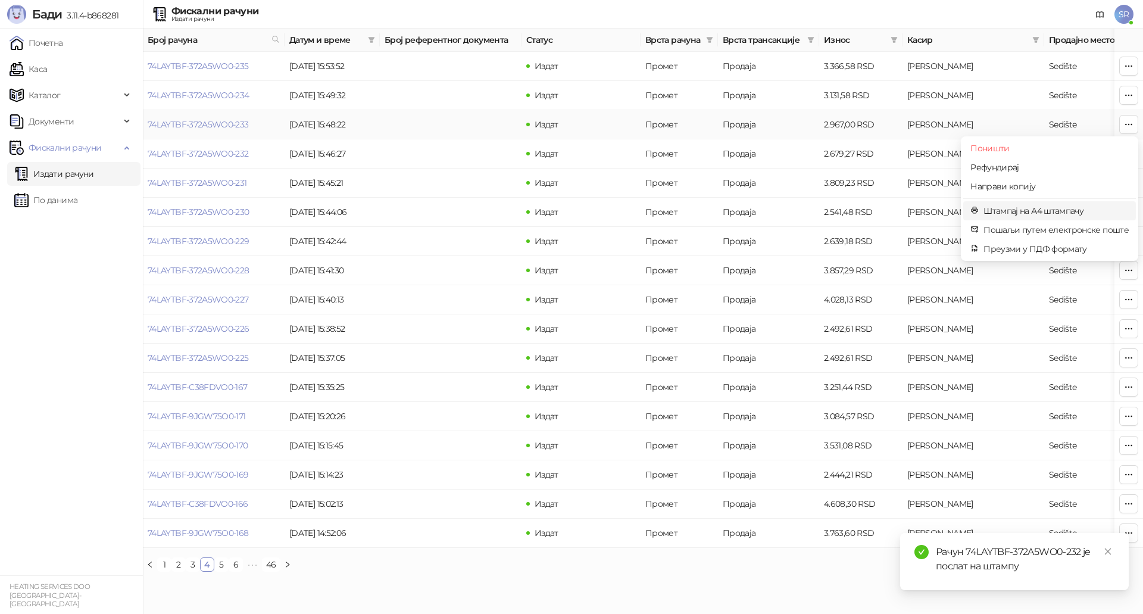
click at [1048, 212] on span "Штампај на А4 штампачу" at bounding box center [1055, 210] width 145 height 13
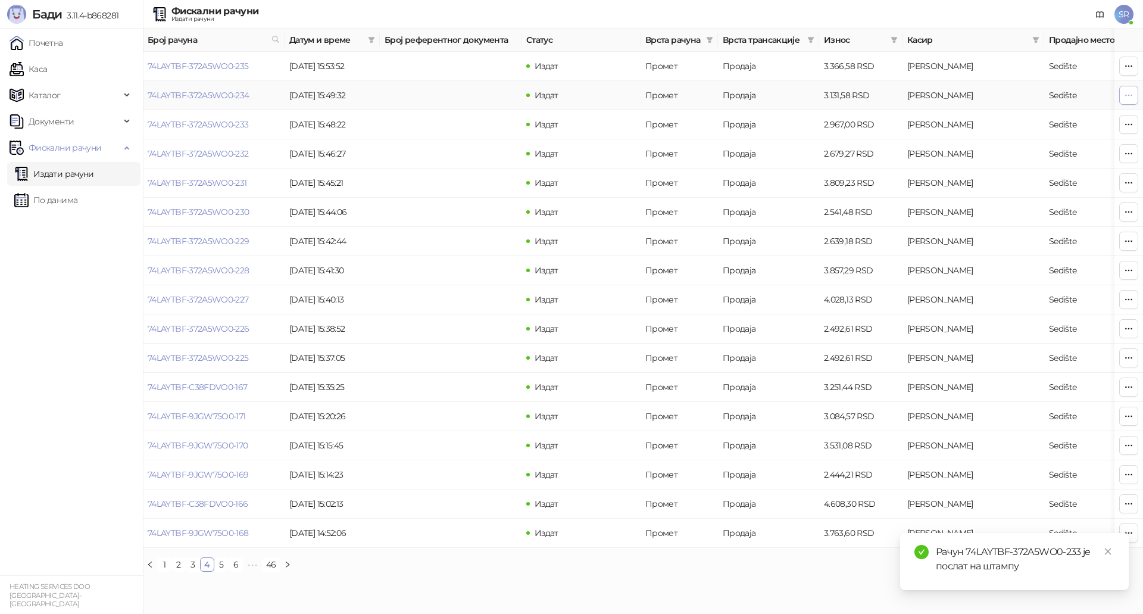
click at [1129, 102] on button "button" at bounding box center [1128, 95] width 19 height 19
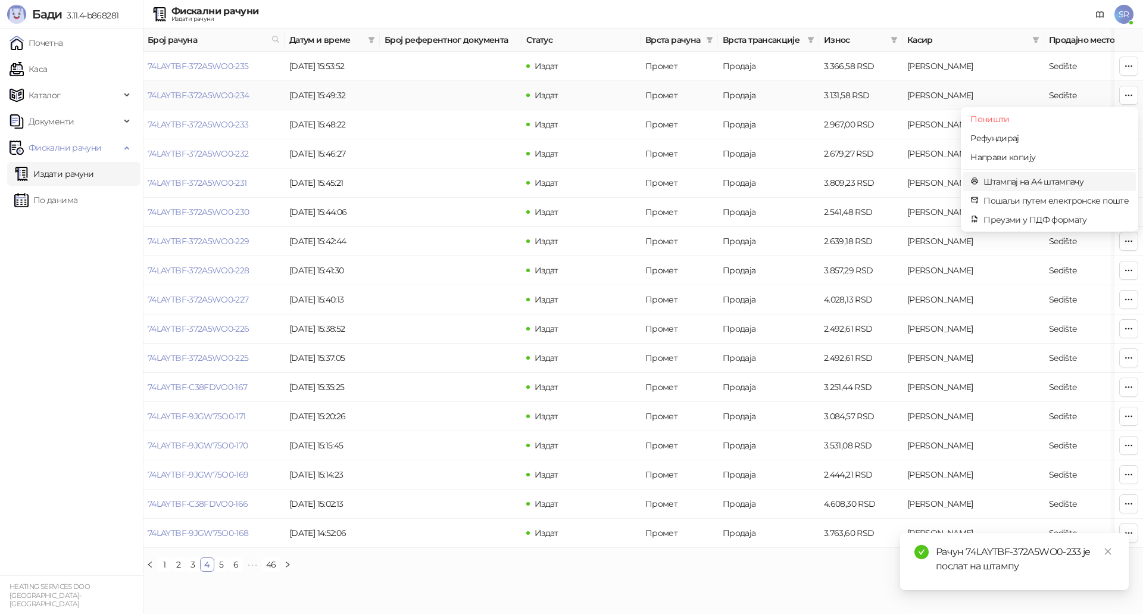
click at [1029, 178] on span "Штампај на А4 штампачу" at bounding box center [1055, 181] width 145 height 13
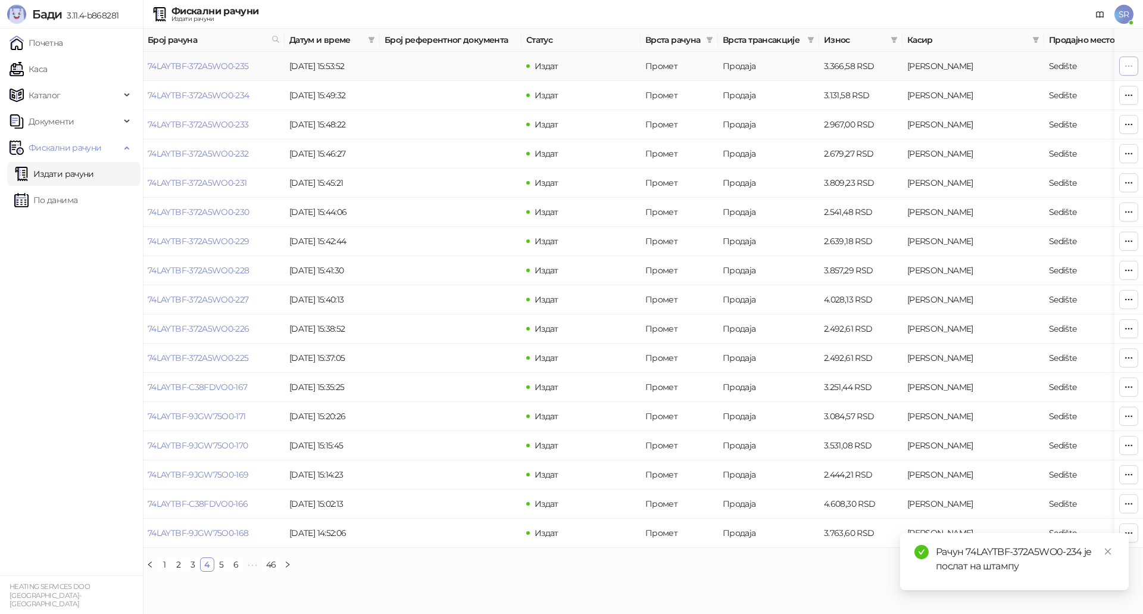
click at [1132, 72] on button "button" at bounding box center [1128, 66] width 19 height 19
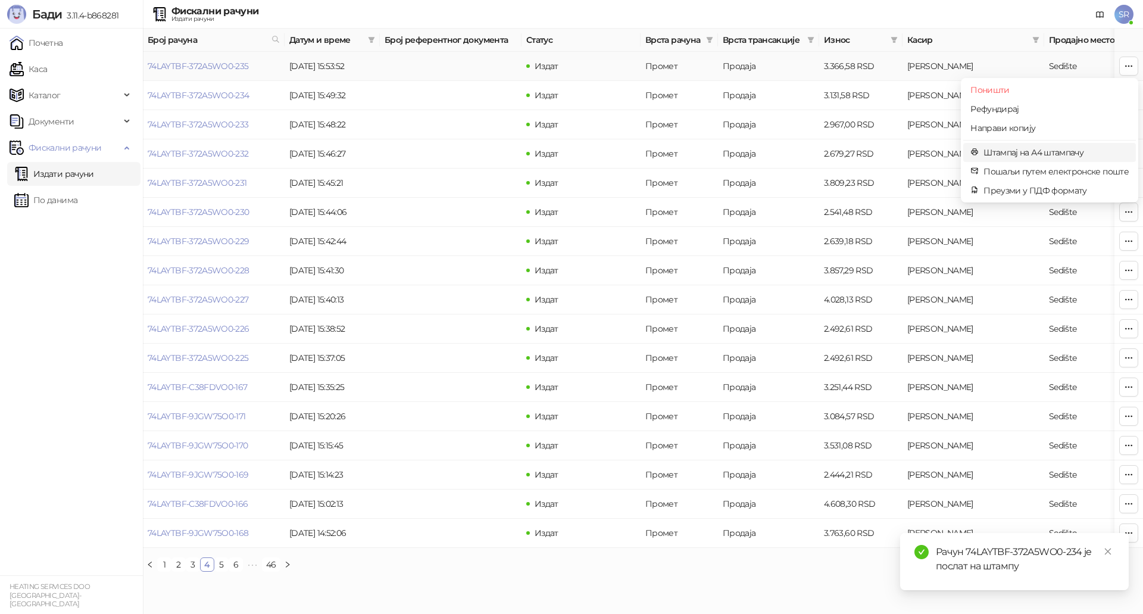
click at [1061, 150] on span "Штампај на А4 штампачу" at bounding box center [1055, 152] width 145 height 13
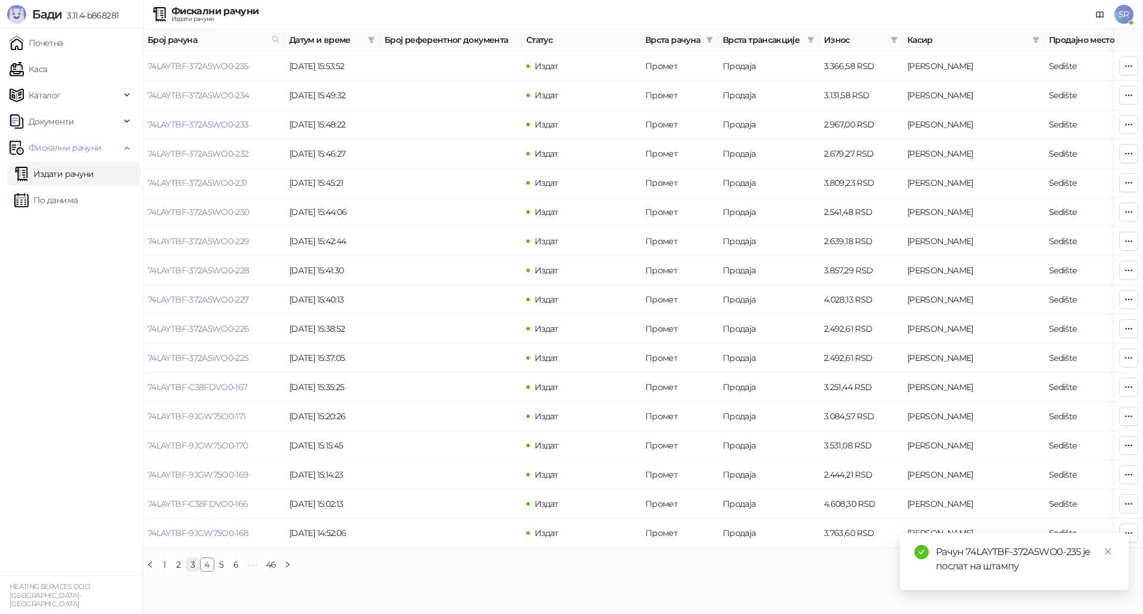
click at [190, 571] on link "3" at bounding box center [192, 564] width 13 height 13
click at [1127, 536] on icon "button" at bounding box center [1129, 533] width 10 height 10
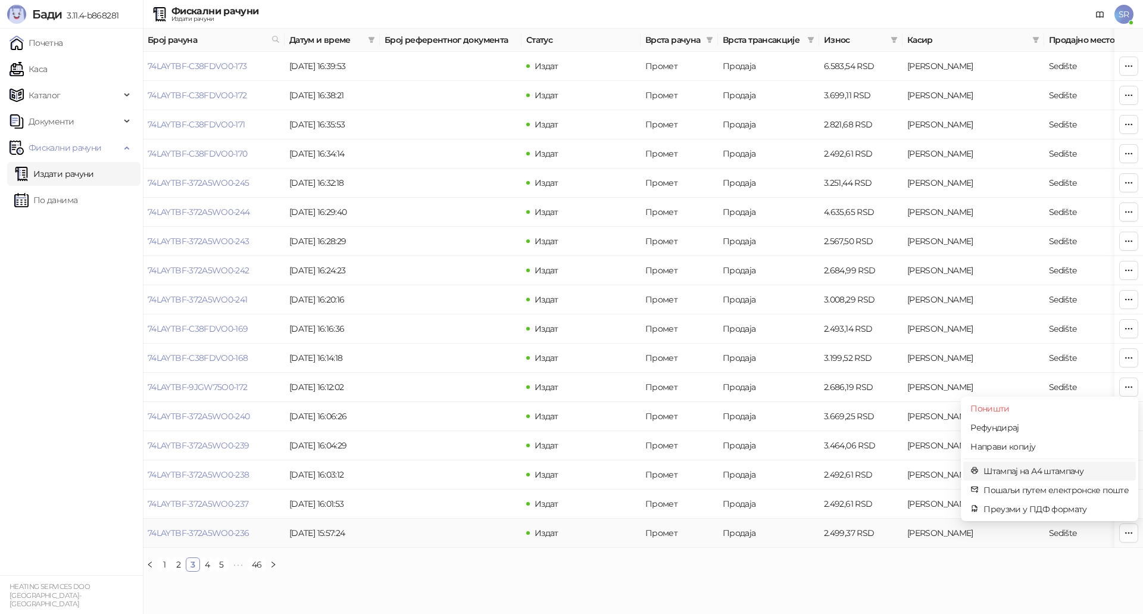
click at [1031, 473] on span "Штампај на А4 штампачу" at bounding box center [1055, 470] width 145 height 13
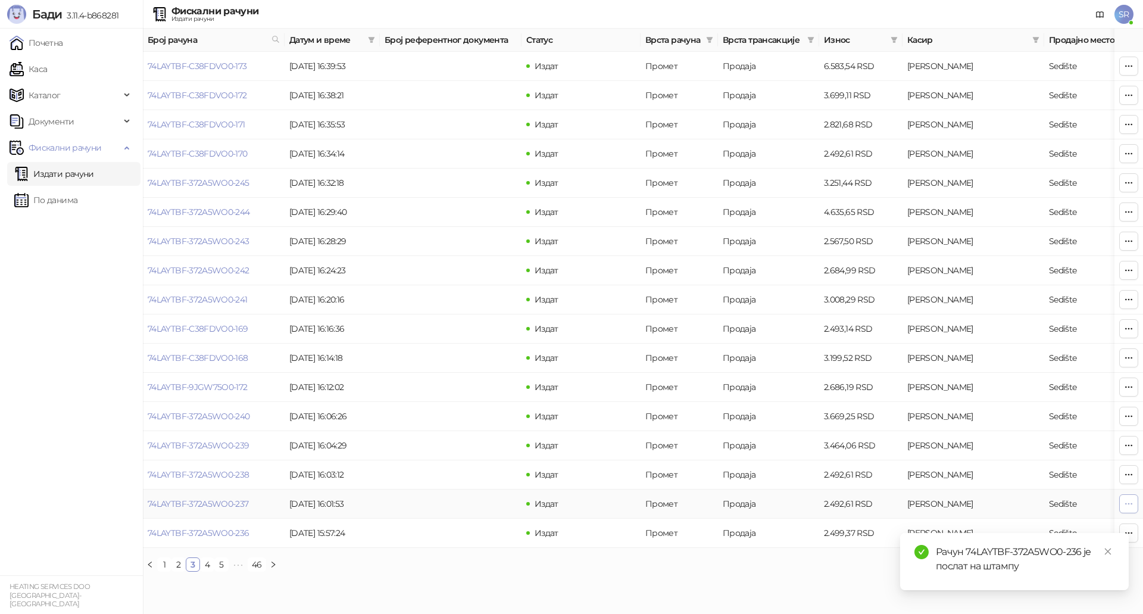
click at [1124, 501] on icon "button" at bounding box center [1129, 504] width 10 height 10
click at [999, 437] on span "Штампај на А4 штампачу" at bounding box center [1055, 441] width 145 height 13
click at [1122, 472] on button "button" at bounding box center [1128, 474] width 19 height 19
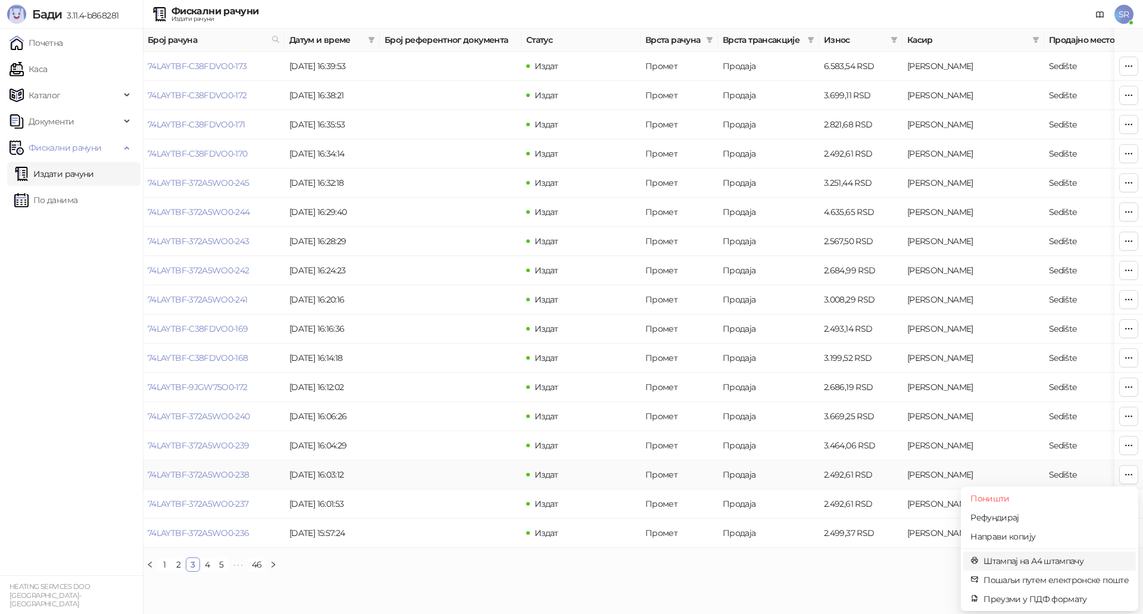
click at [1059, 558] on span "Штампај на А4 штампачу" at bounding box center [1055, 560] width 145 height 13
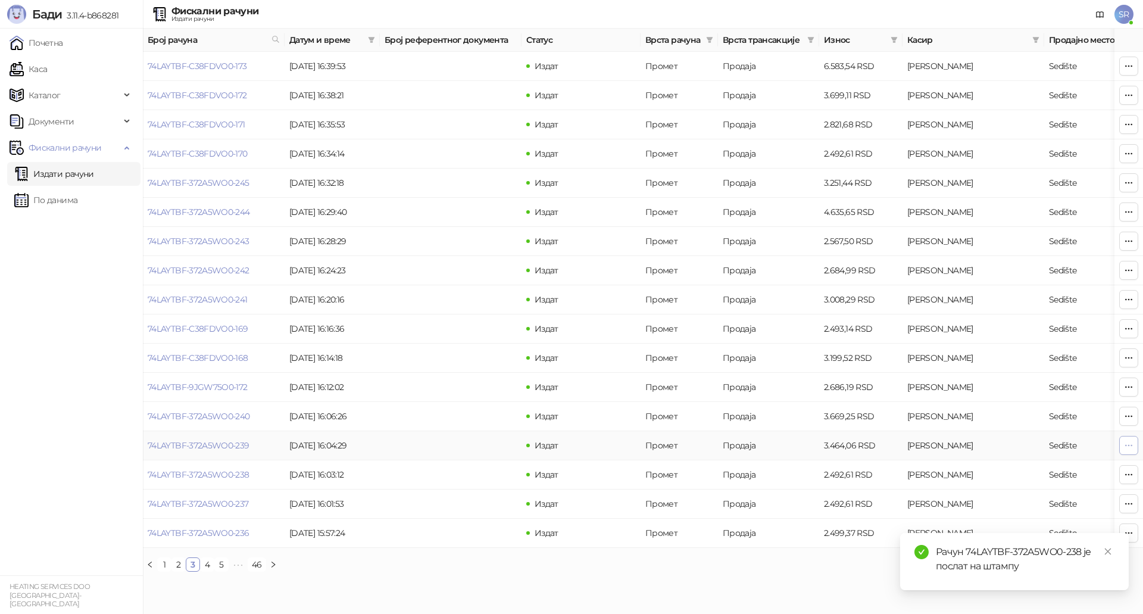
click at [1124, 443] on icon "button" at bounding box center [1129, 445] width 10 height 10
click at [996, 529] on span "Штампај на А4 штампачу" at bounding box center [1055, 531] width 145 height 13
click at [1142, 419] on td at bounding box center [1128, 416] width 29 height 29
click at [1127, 417] on icon "button" at bounding box center [1129, 416] width 10 height 10
click at [1027, 503] on span "Штампај на А4 штампачу" at bounding box center [1055, 502] width 145 height 13
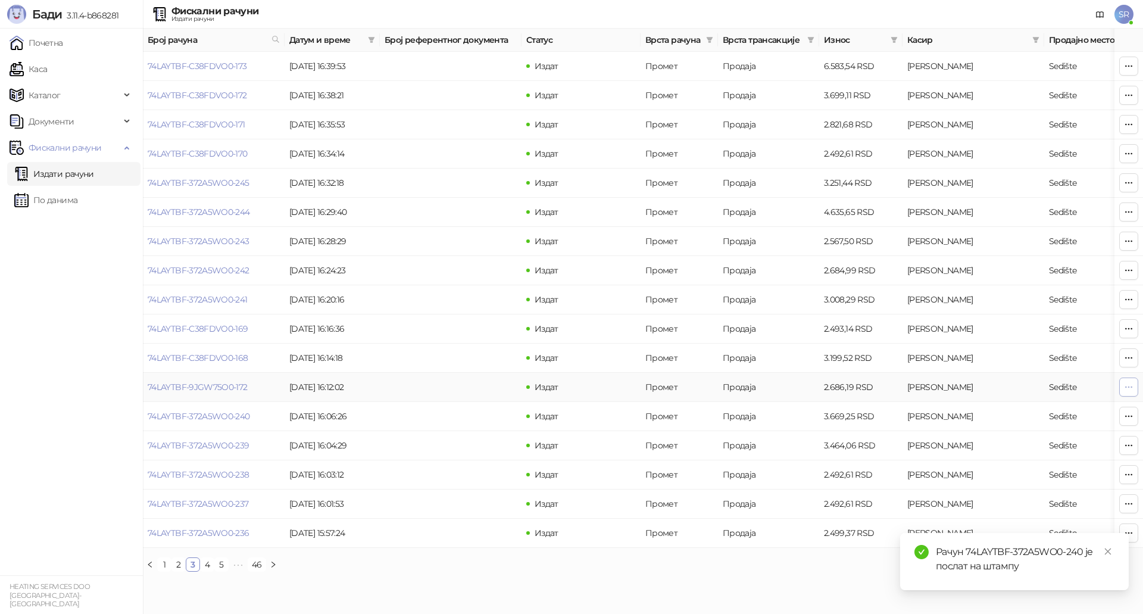
click at [1132, 385] on icon "button" at bounding box center [1129, 387] width 10 height 10
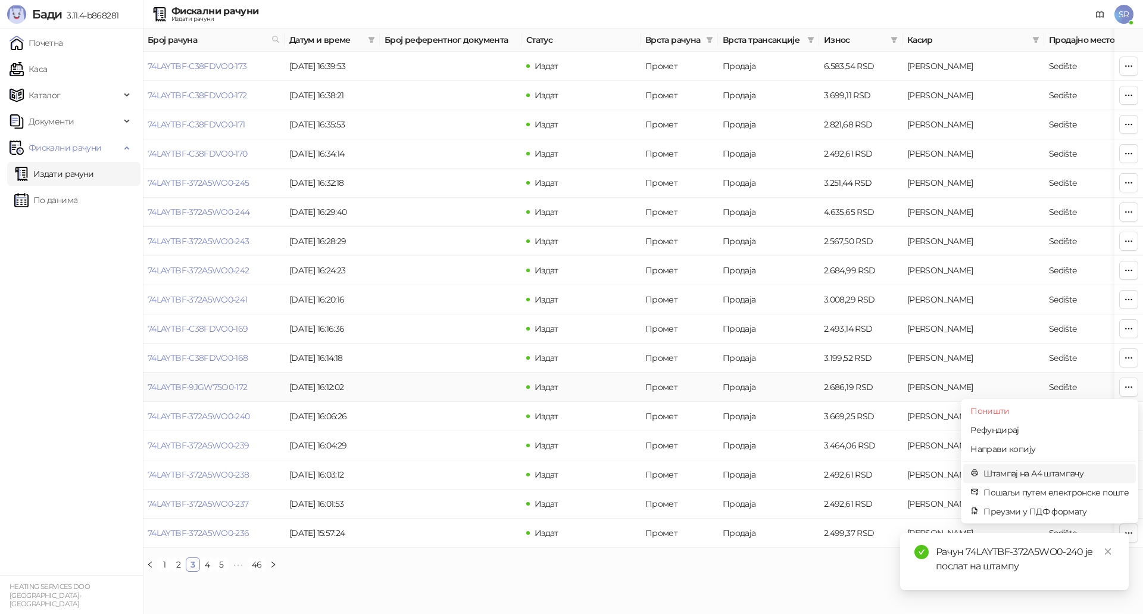
click at [1025, 476] on span "Штампај на А4 штампачу" at bounding box center [1055, 473] width 145 height 13
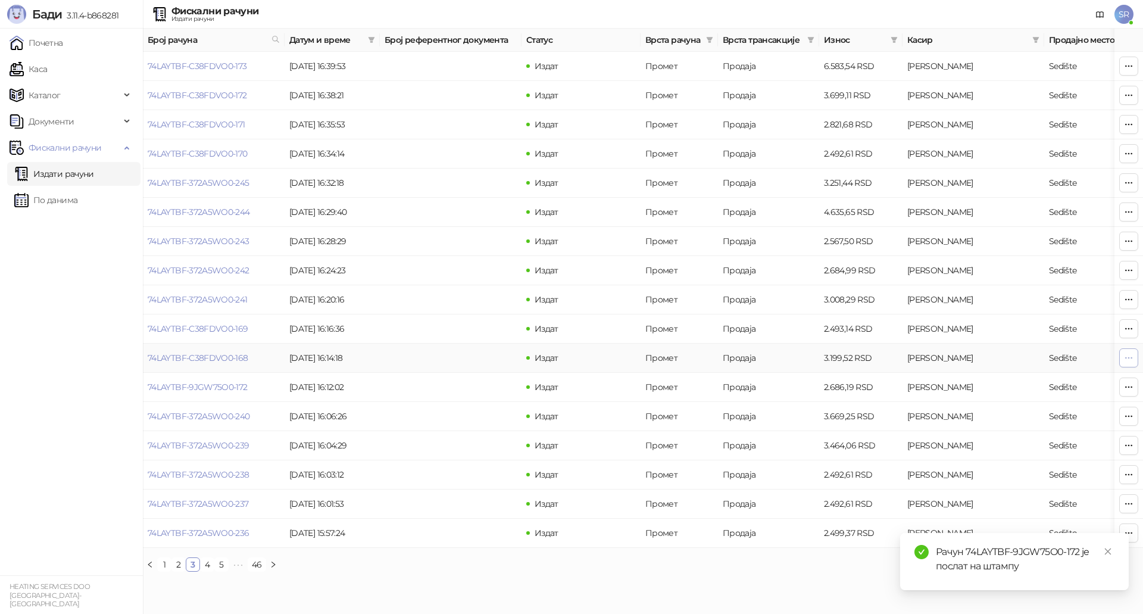
click at [1129, 360] on icon "button" at bounding box center [1129, 358] width 10 height 10
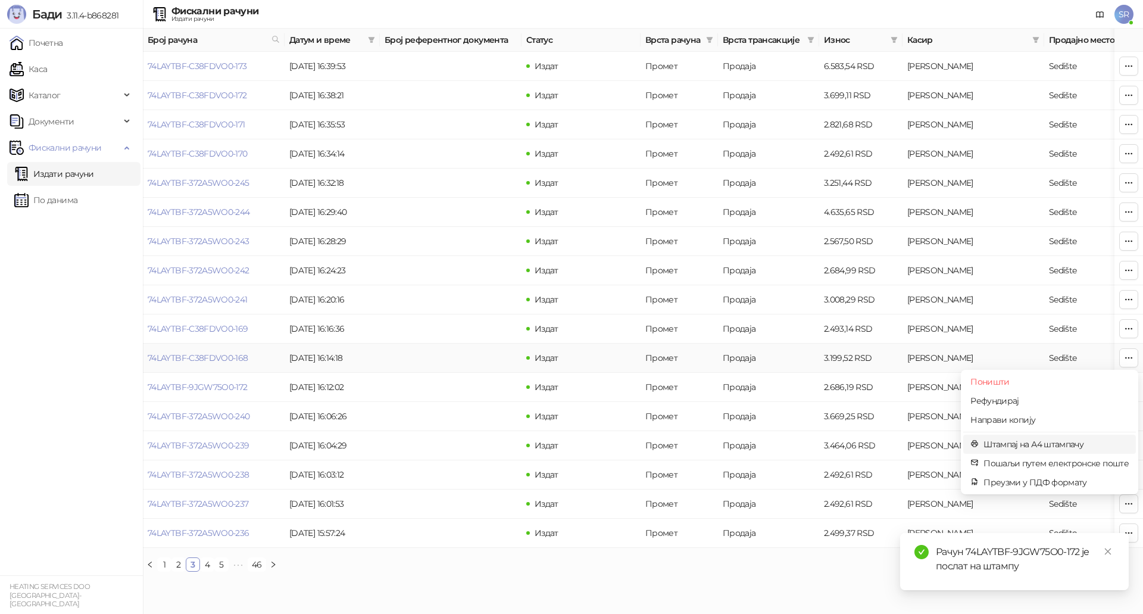
click at [1016, 445] on span "Штампај на А4 штампачу" at bounding box center [1055, 443] width 145 height 13
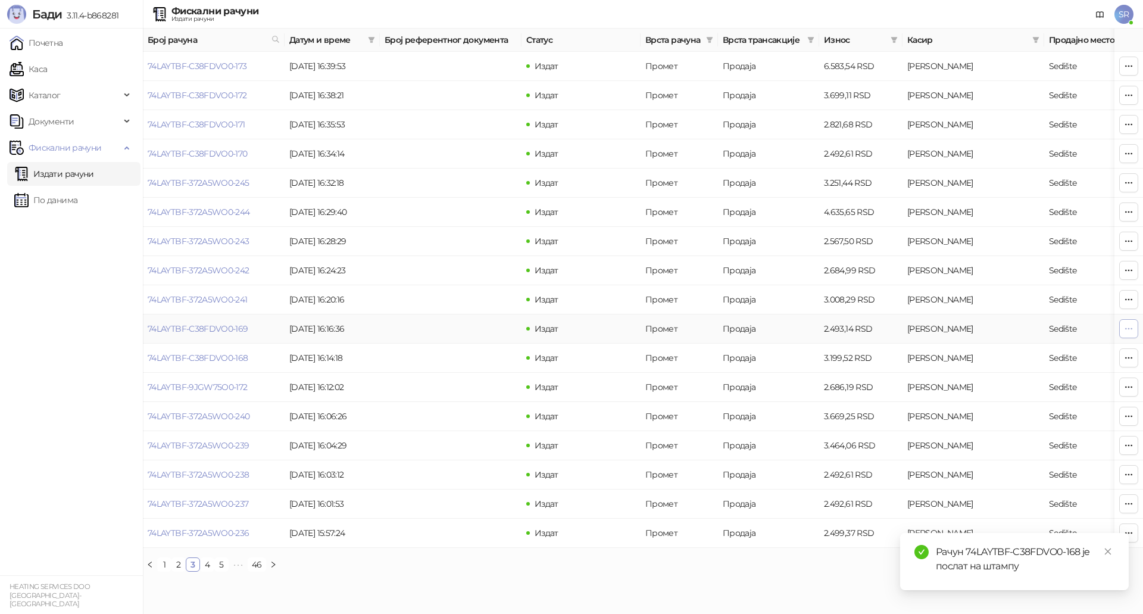
click at [1123, 329] on button "button" at bounding box center [1128, 328] width 19 height 19
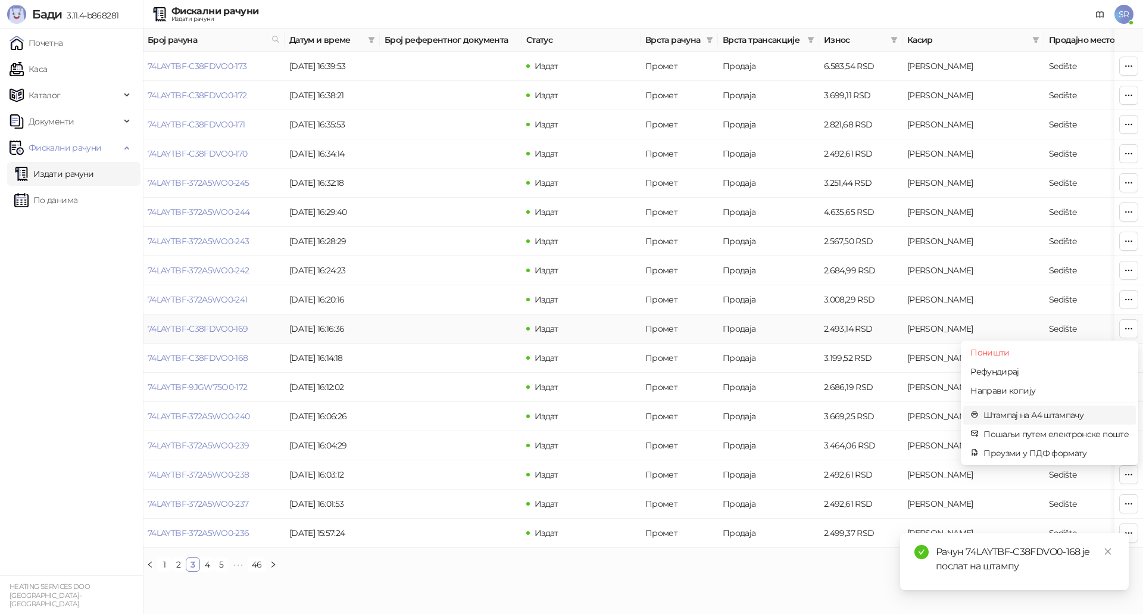
click at [1024, 410] on span "Штампај на А4 штампачу" at bounding box center [1055, 414] width 145 height 13
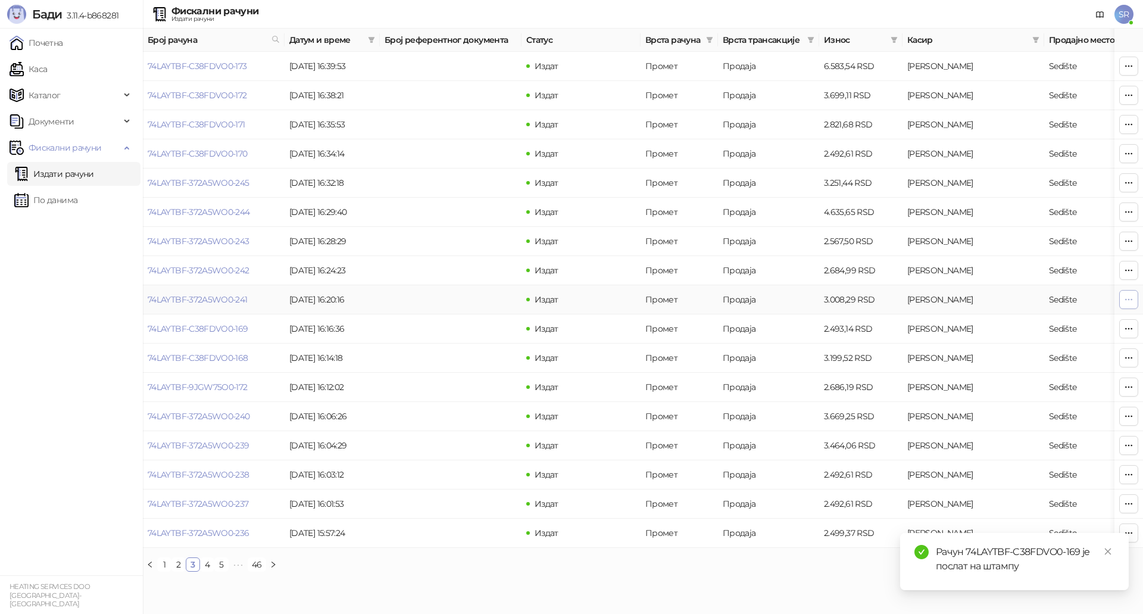
click at [1130, 295] on icon "button" at bounding box center [1129, 300] width 10 height 10
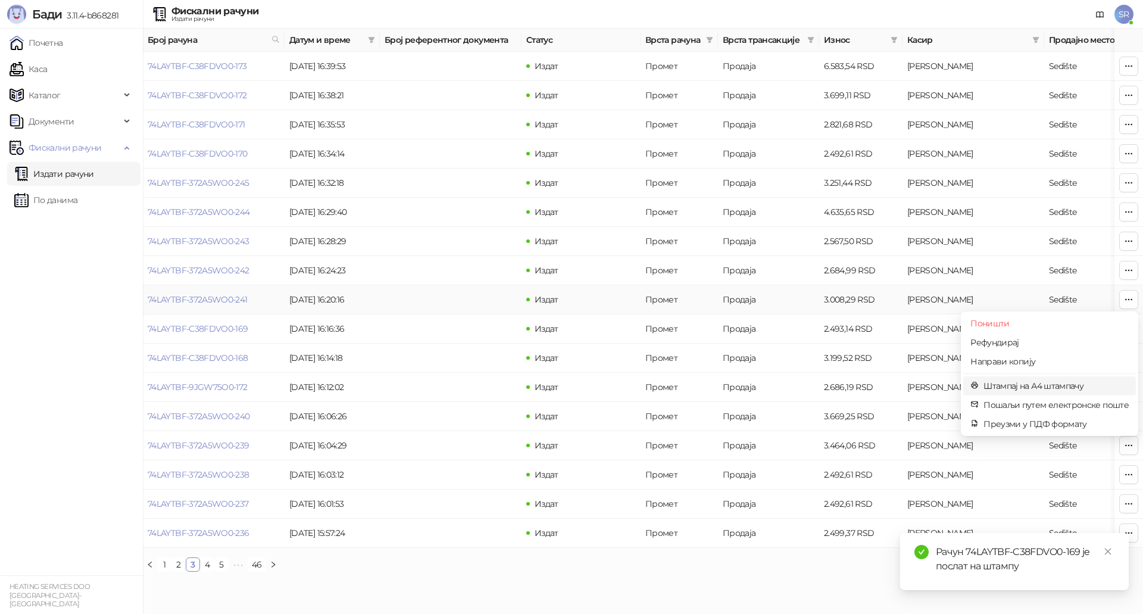
click at [1036, 384] on span "Штампај на А4 штампачу" at bounding box center [1055, 385] width 145 height 13
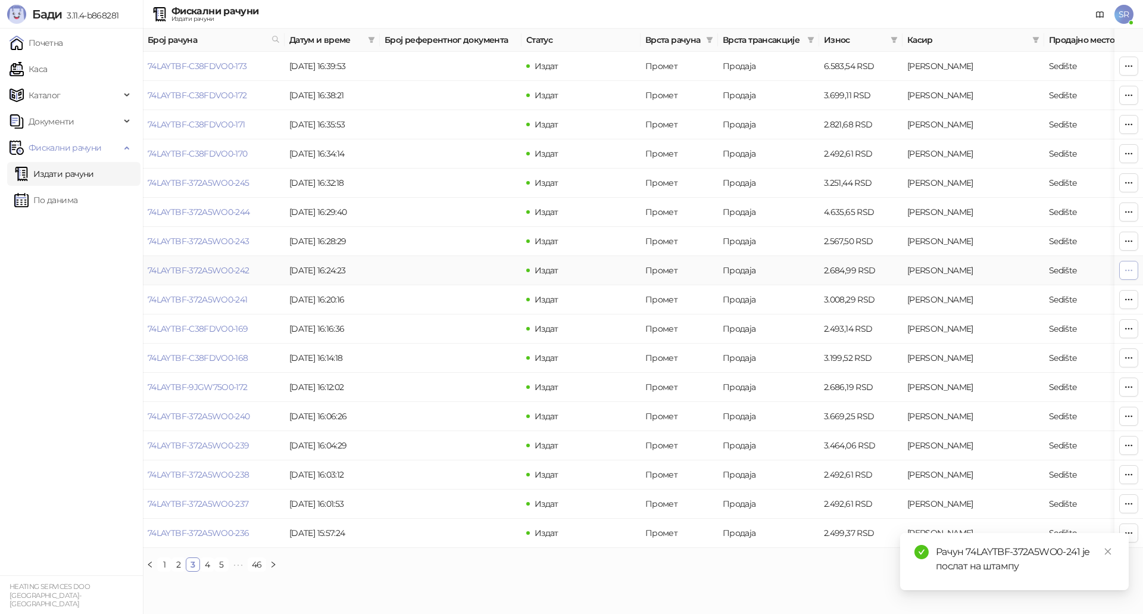
click at [1123, 272] on button "button" at bounding box center [1128, 270] width 19 height 19
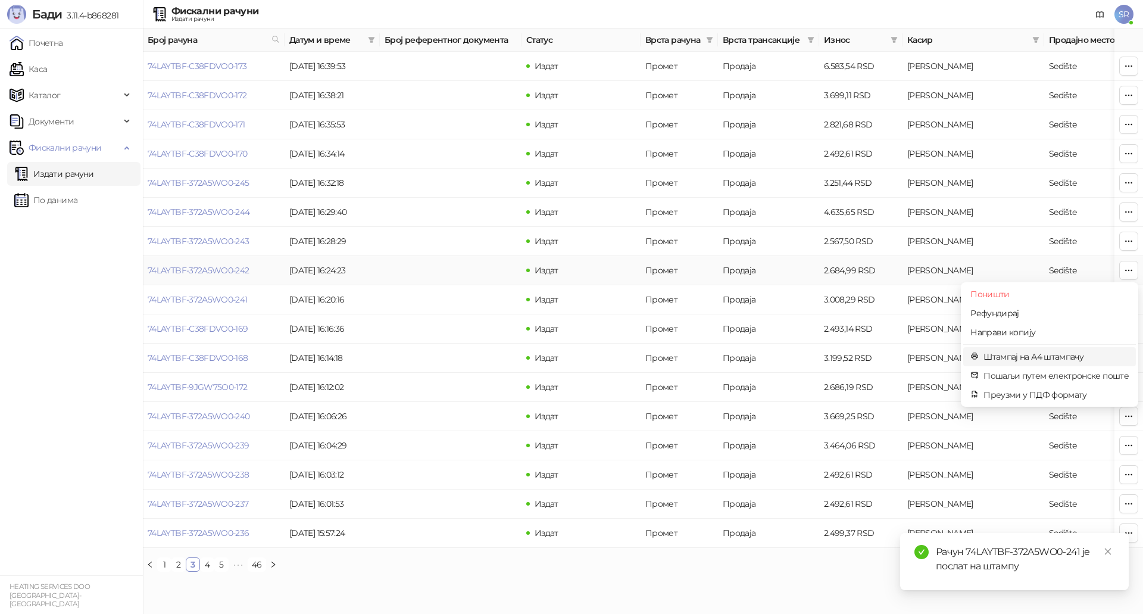
click at [1042, 357] on span "Штампај на А4 штампачу" at bounding box center [1055, 356] width 145 height 13
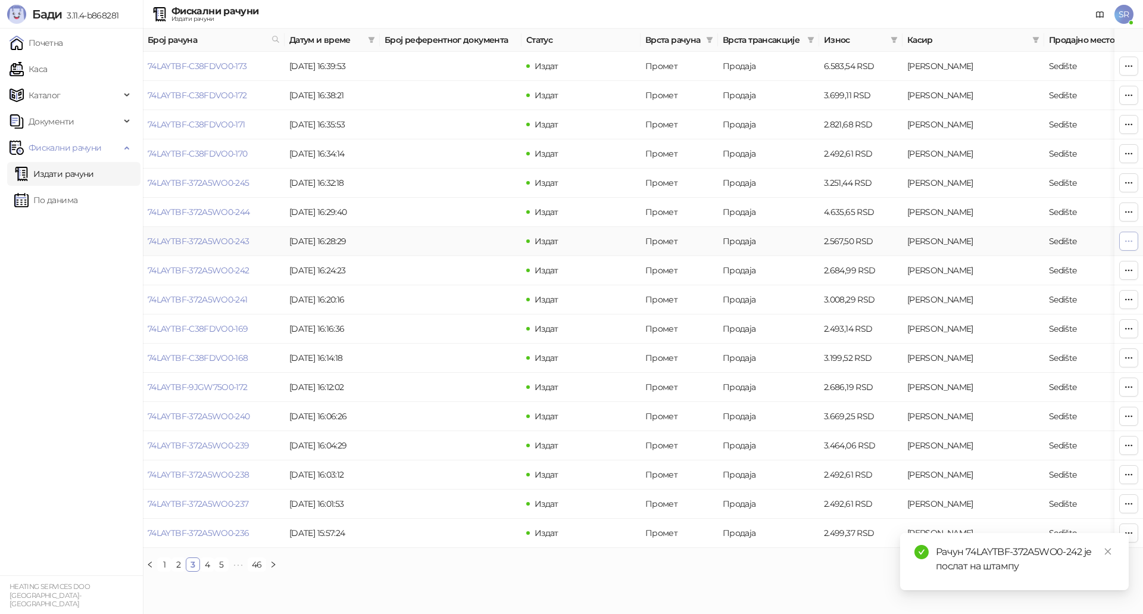
click at [1130, 244] on icon "button" at bounding box center [1129, 241] width 10 height 10
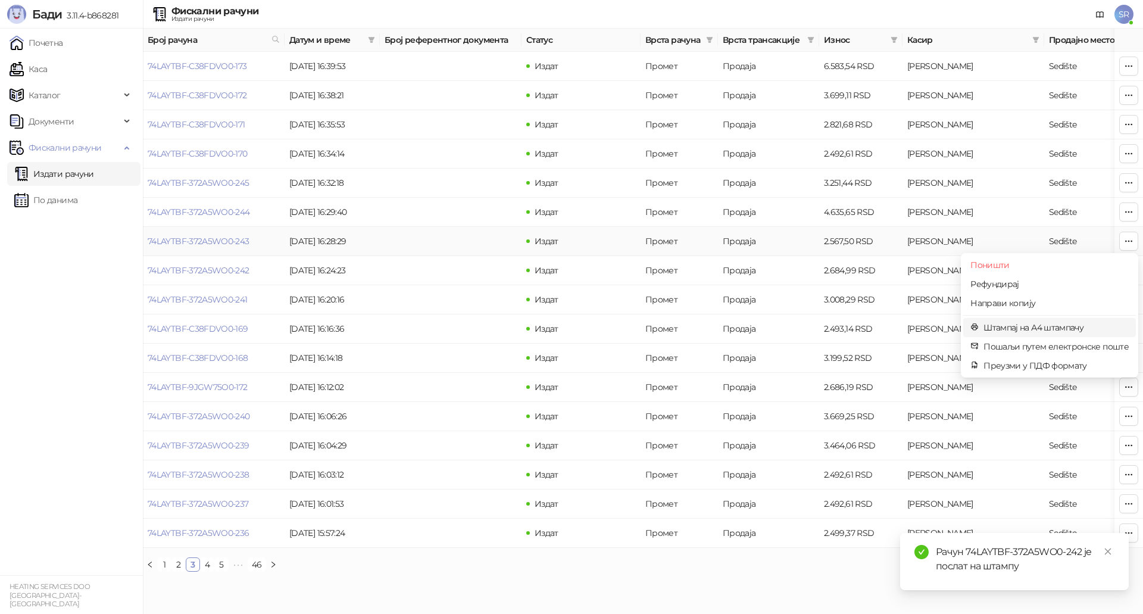
click at [1023, 324] on span "Штампај на А4 штампачу" at bounding box center [1055, 327] width 145 height 13
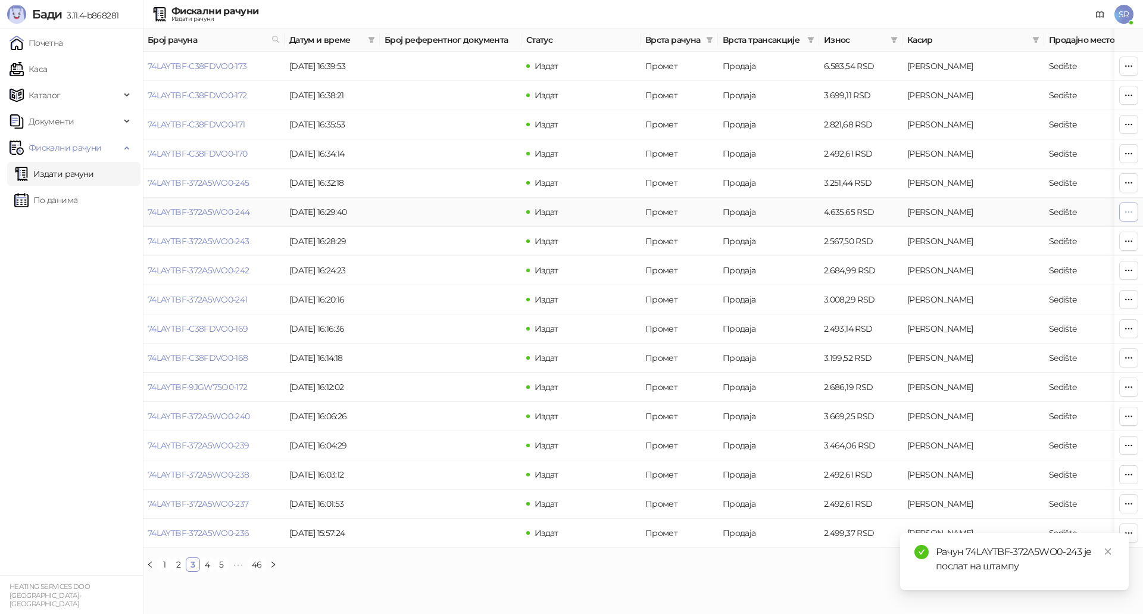
click at [1133, 210] on icon "button" at bounding box center [1129, 212] width 10 height 10
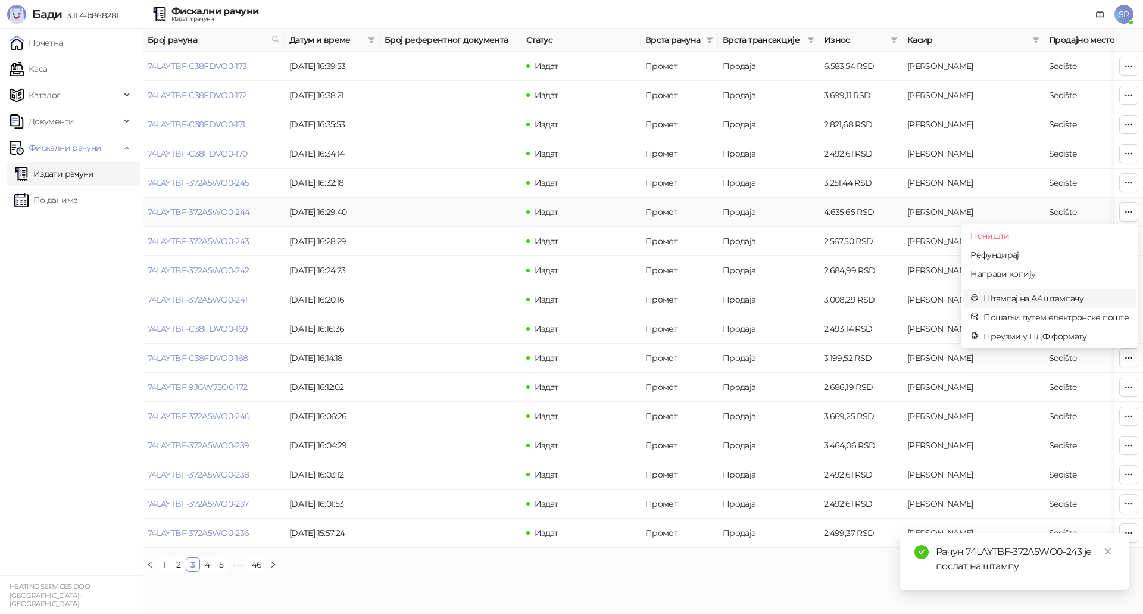
click at [1026, 294] on span "Штампај на А4 штампачу" at bounding box center [1055, 298] width 145 height 13
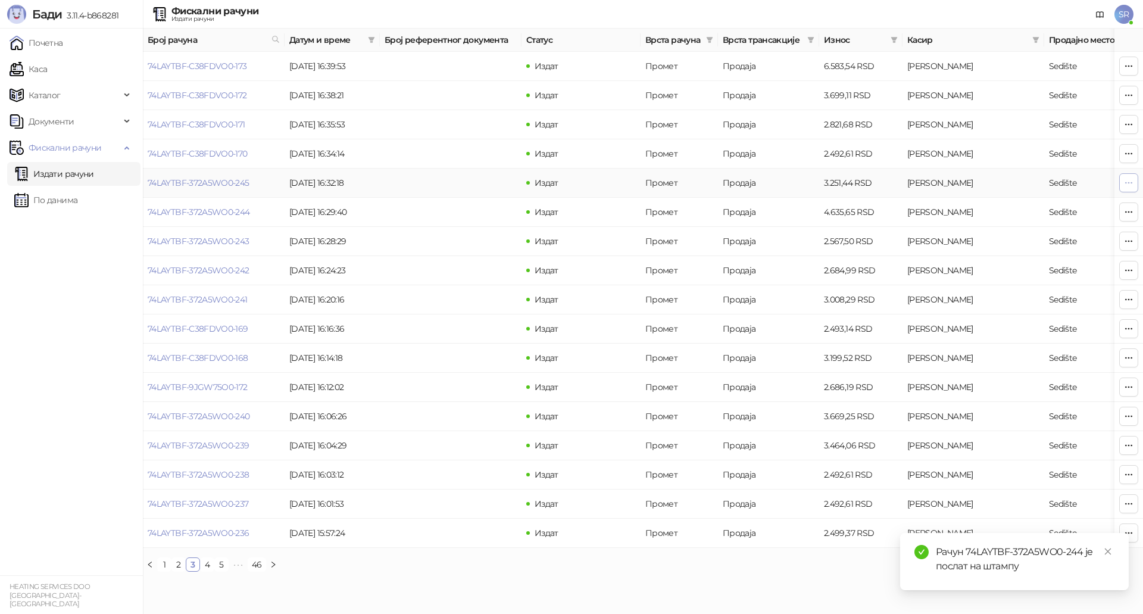
click at [1133, 185] on button "button" at bounding box center [1128, 182] width 19 height 19
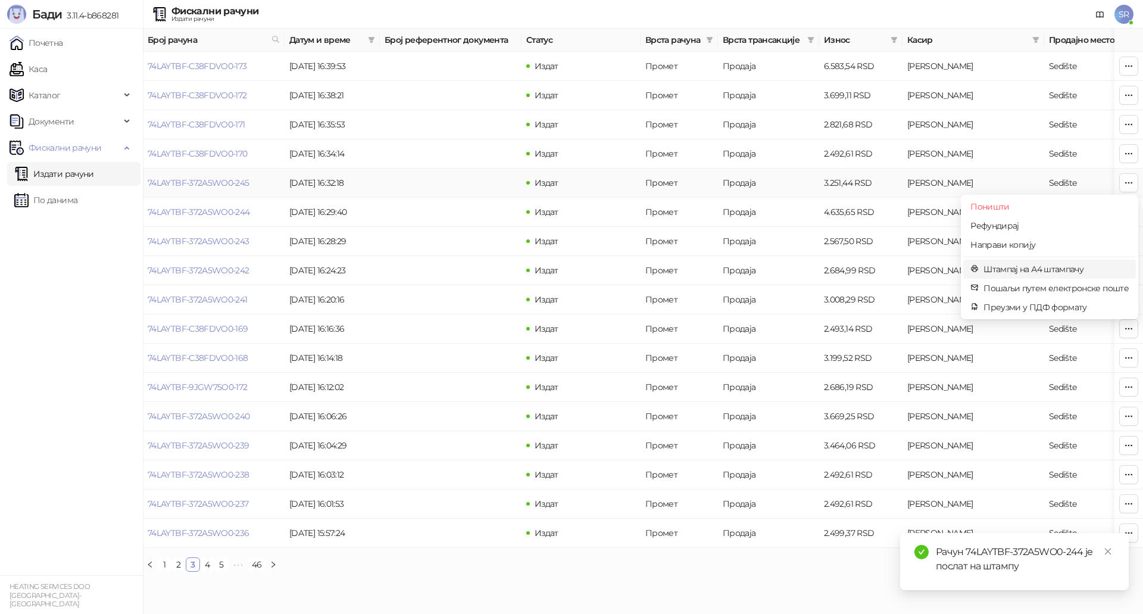
click at [1047, 265] on span "Штампај на А4 штампачу" at bounding box center [1055, 268] width 145 height 13
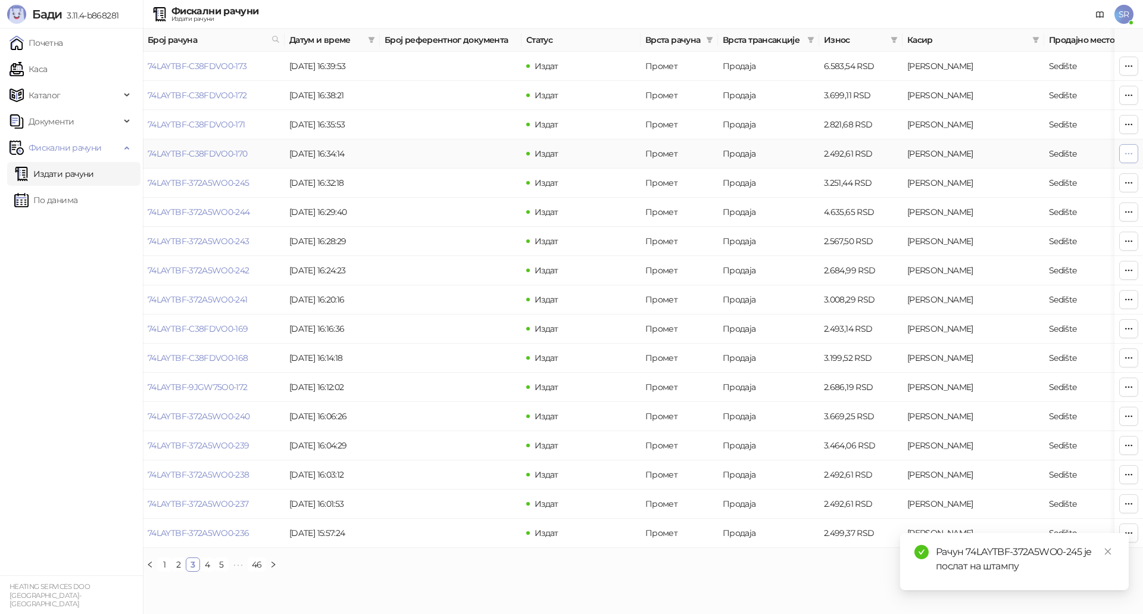
click at [1132, 157] on icon "button" at bounding box center [1129, 154] width 10 height 10
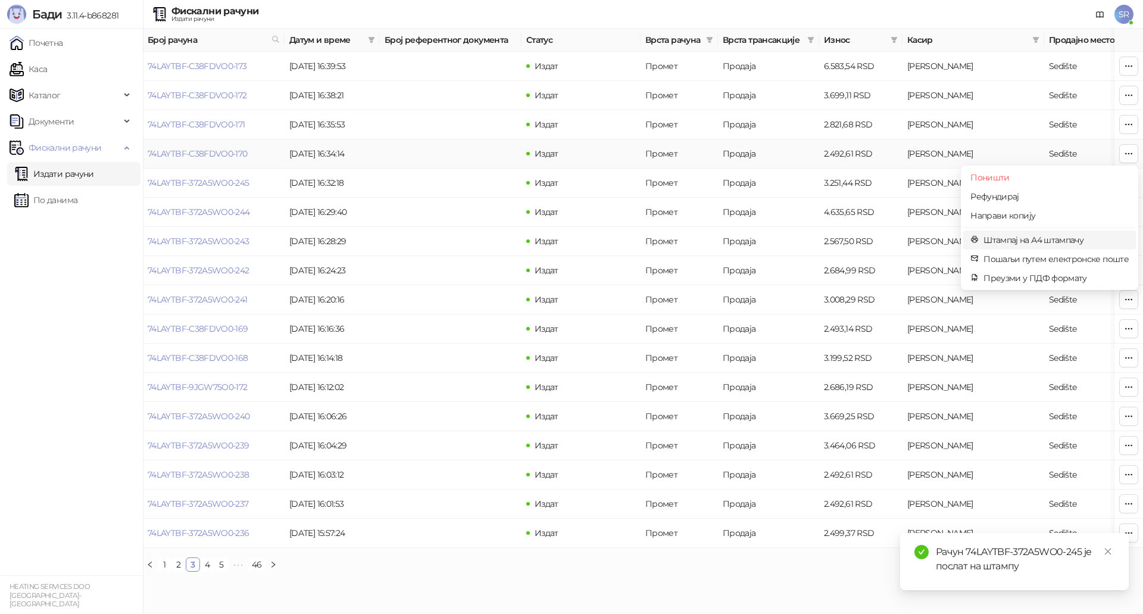
click at [1061, 236] on span "Штампај на А4 штампачу" at bounding box center [1055, 239] width 145 height 13
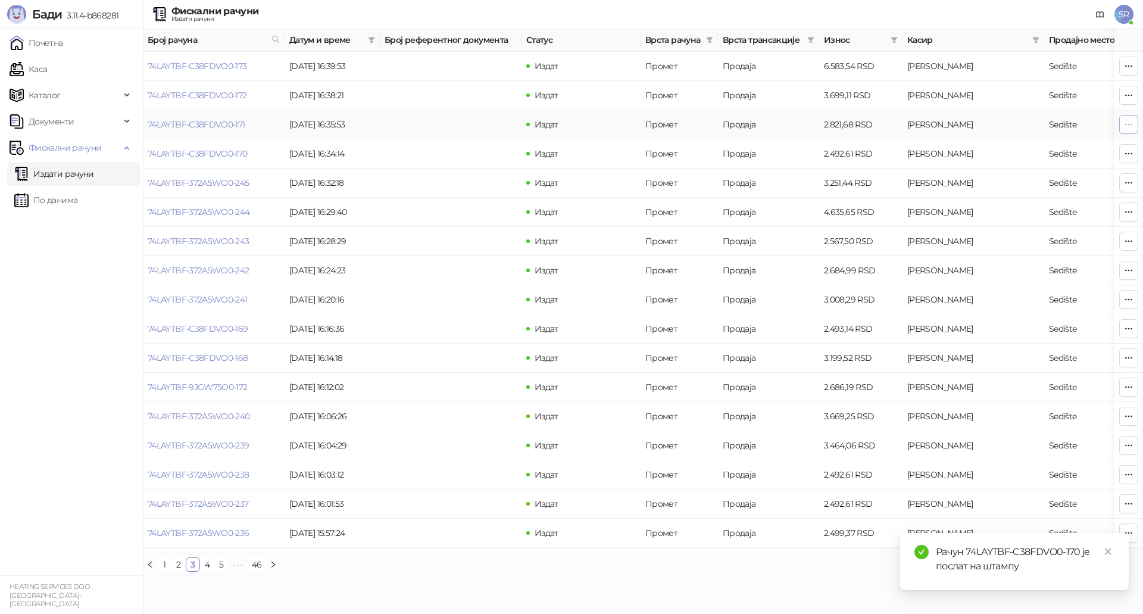
click at [1127, 128] on icon "button" at bounding box center [1129, 125] width 10 height 10
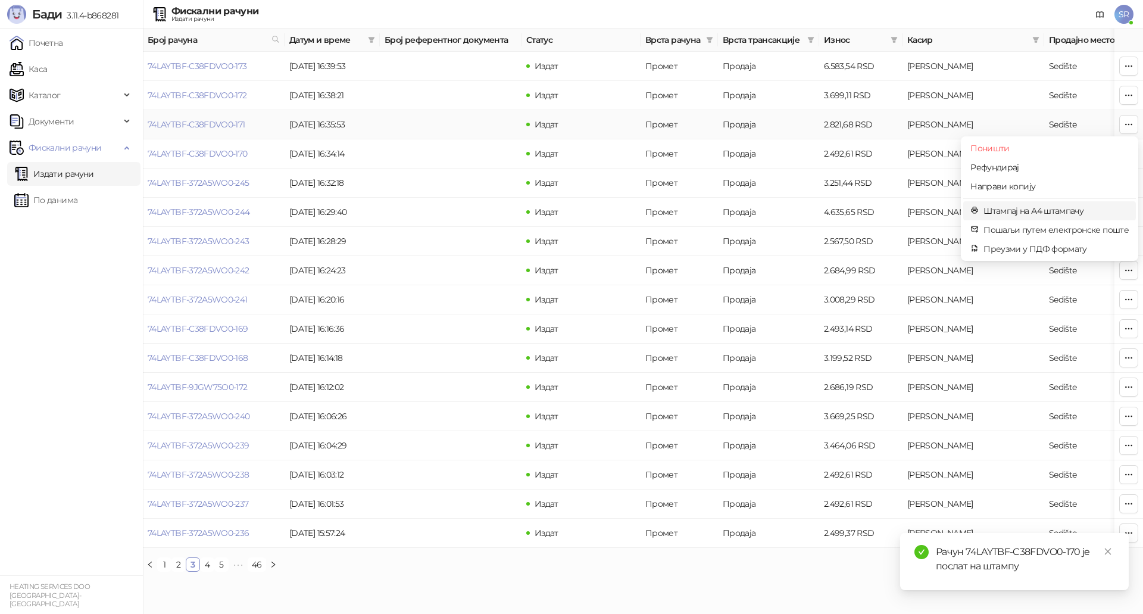
click at [1066, 211] on span "Штампај на А4 штампачу" at bounding box center [1055, 210] width 145 height 13
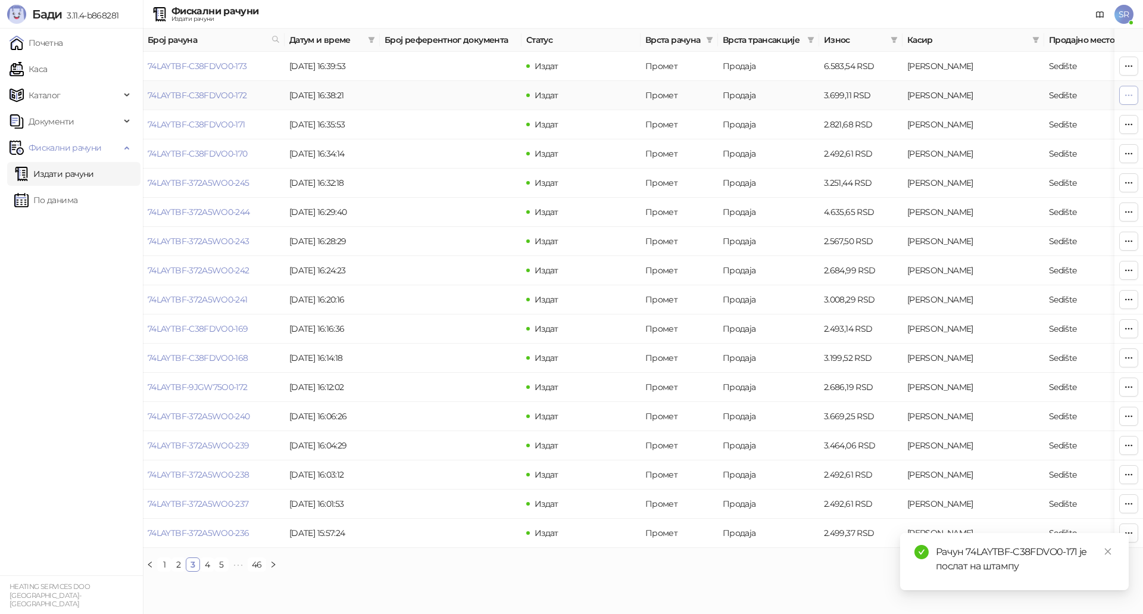
click at [1133, 101] on button "button" at bounding box center [1128, 95] width 19 height 19
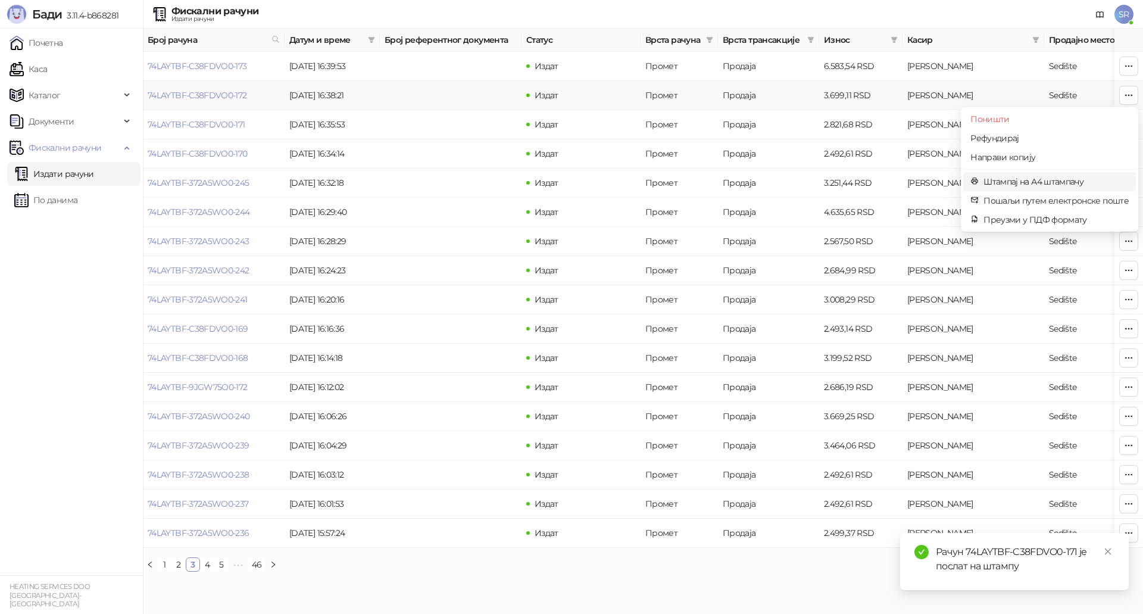
click at [1041, 180] on span "Штампај на А4 штампачу" at bounding box center [1055, 181] width 145 height 13
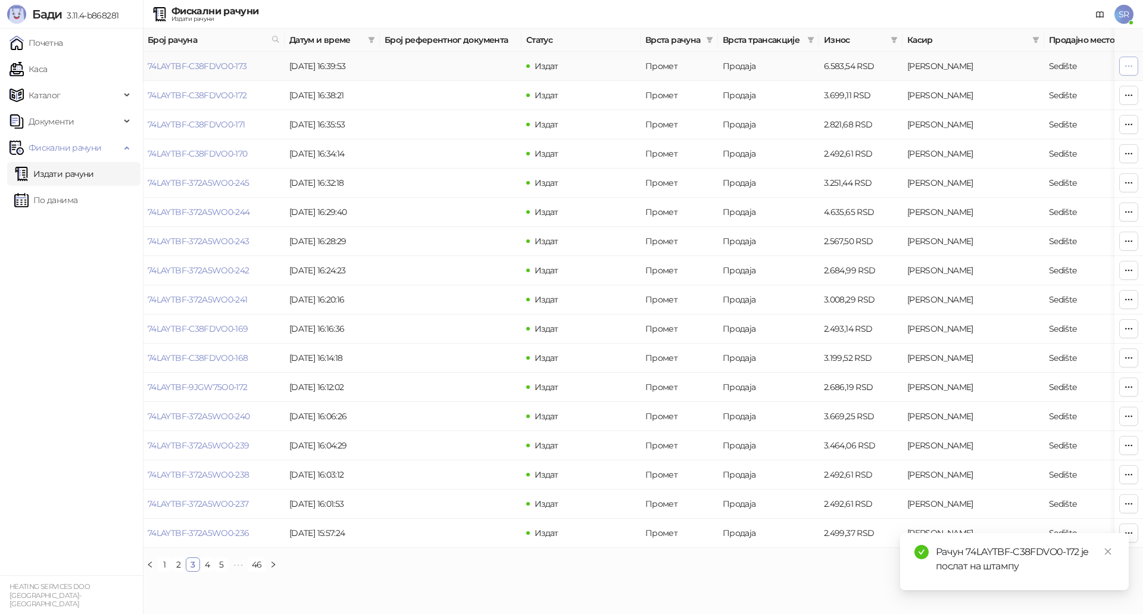
click at [1137, 66] on button "button" at bounding box center [1128, 66] width 19 height 19
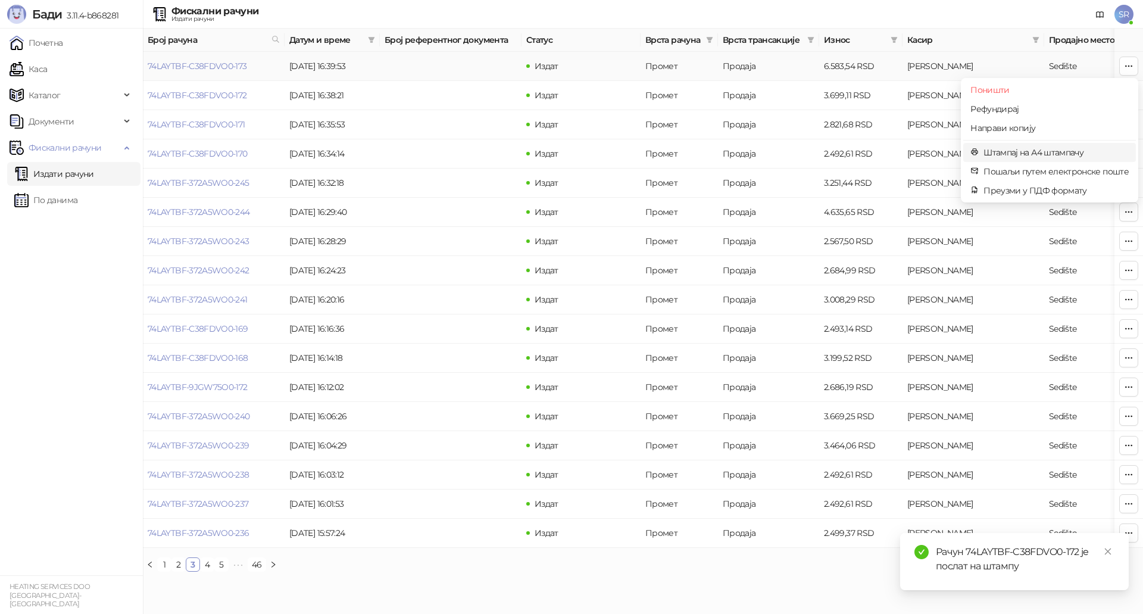
click at [1034, 157] on span "Штампај на А4 штампачу" at bounding box center [1055, 152] width 145 height 13
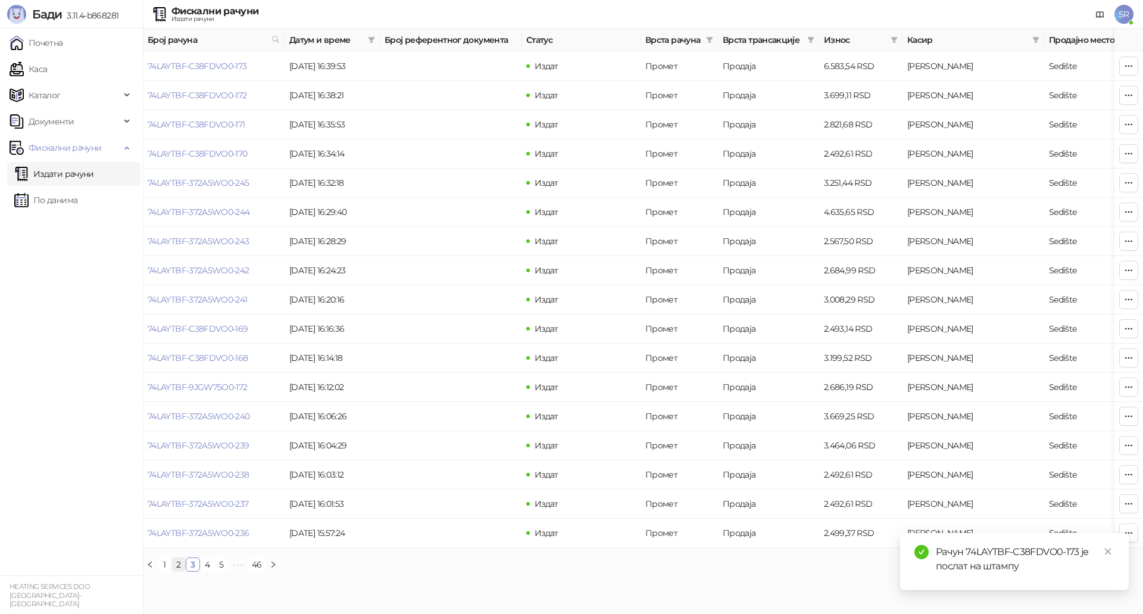
click at [179, 571] on link "2" at bounding box center [178, 564] width 13 height 13
click at [1107, 548] on icon "close" at bounding box center [1108, 551] width 8 height 8
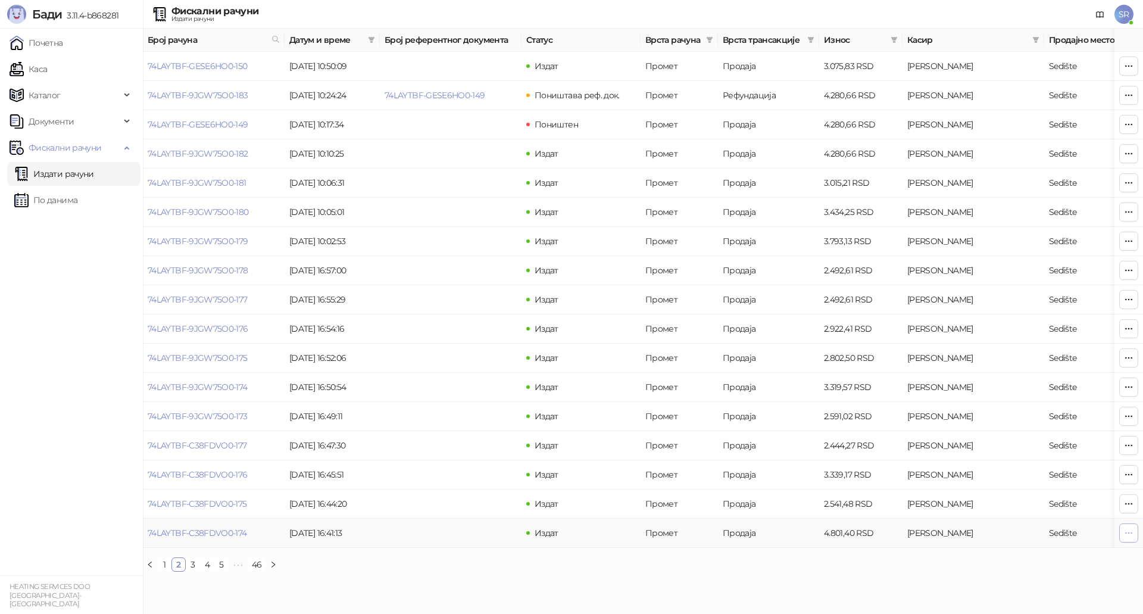
click at [1128, 536] on icon "button" at bounding box center [1129, 533] width 10 height 10
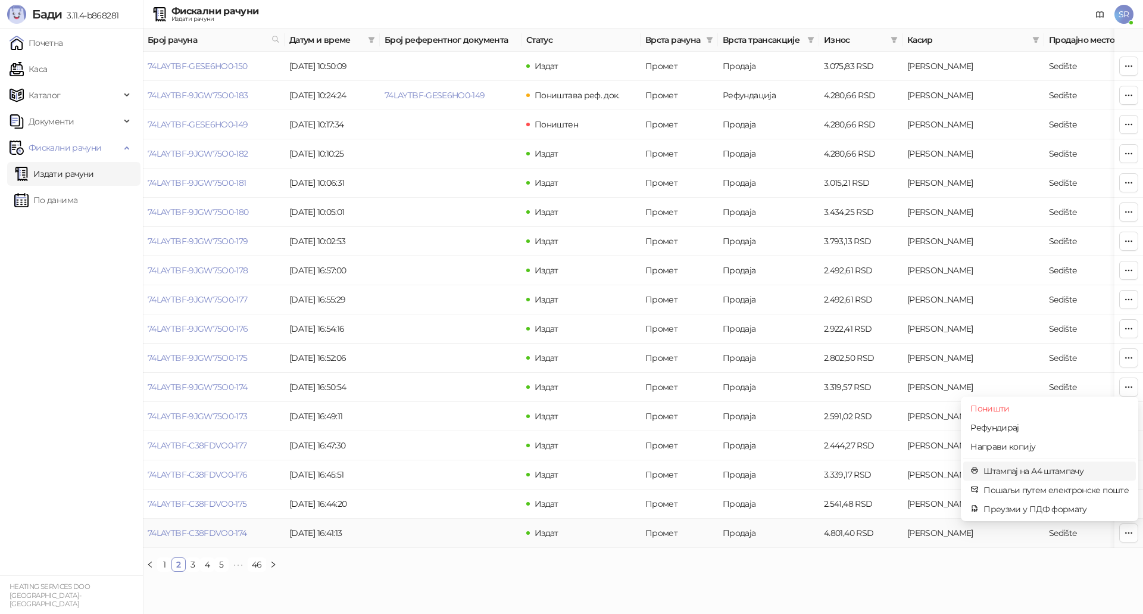
click at [1023, 465] on span "Штампај на А4 штампачу" at bounding box center [1055, 470] width 145 height 13
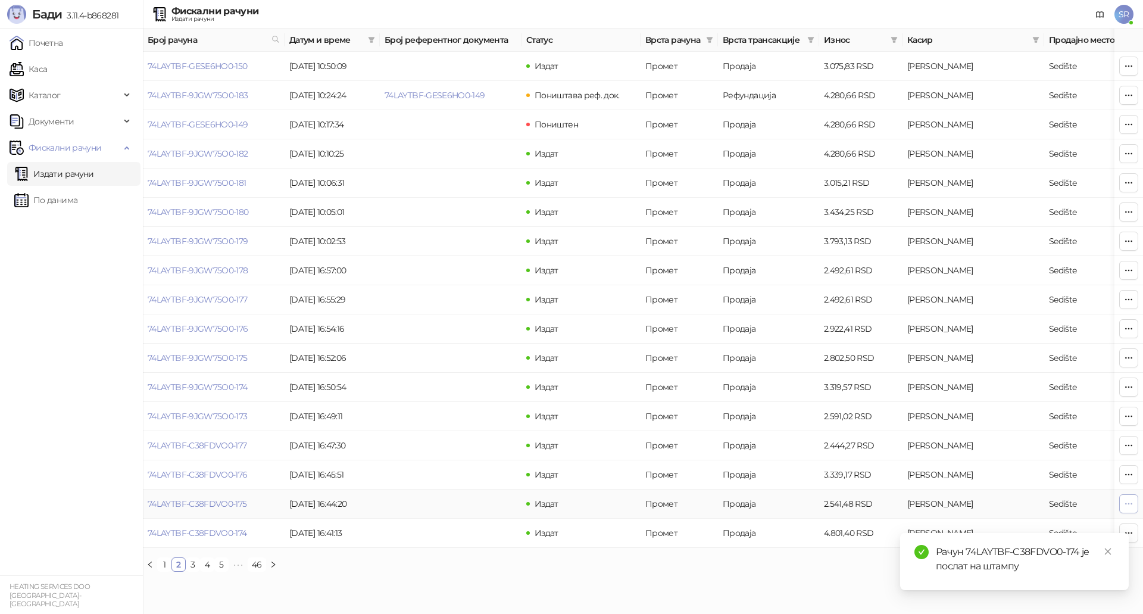
click at [1127, 505] on icon "button" at bounding box center [1129, 504] width 10 height 10
click at [1019, 443] on span "Штампај на А4 штампачу" at bounding box center [1055, 441] width 145 height 13
click at [1131, 480] on span "button" at bounding box center [1129, 473] width 10 height 11
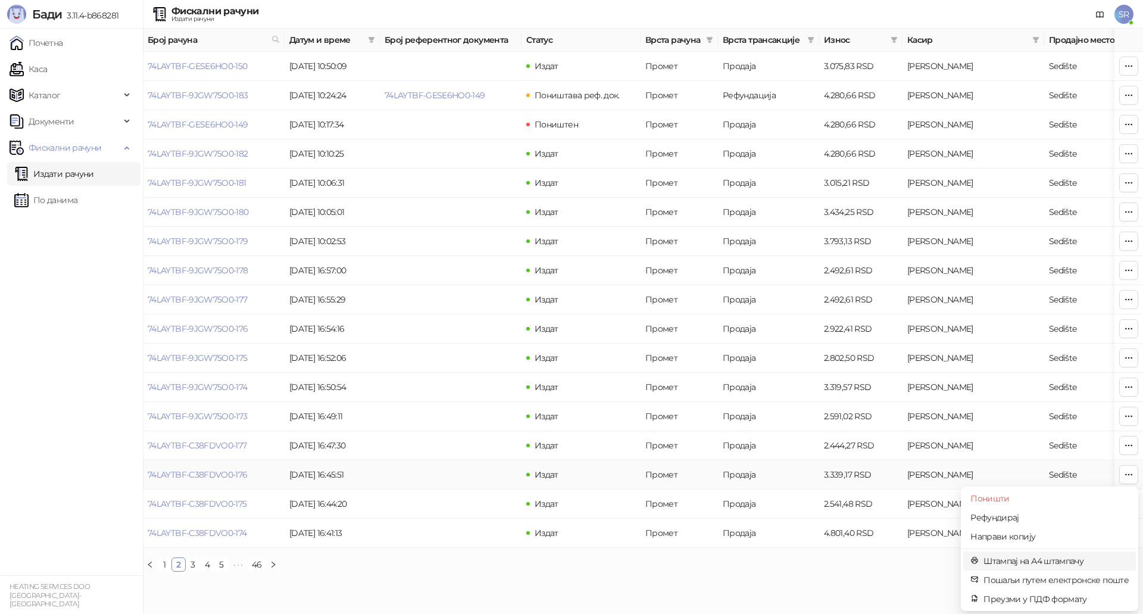
click at [1074, 564] on span "Штампај на А4 штампачу" at bounding box center [1055, 560] width 145 height 13
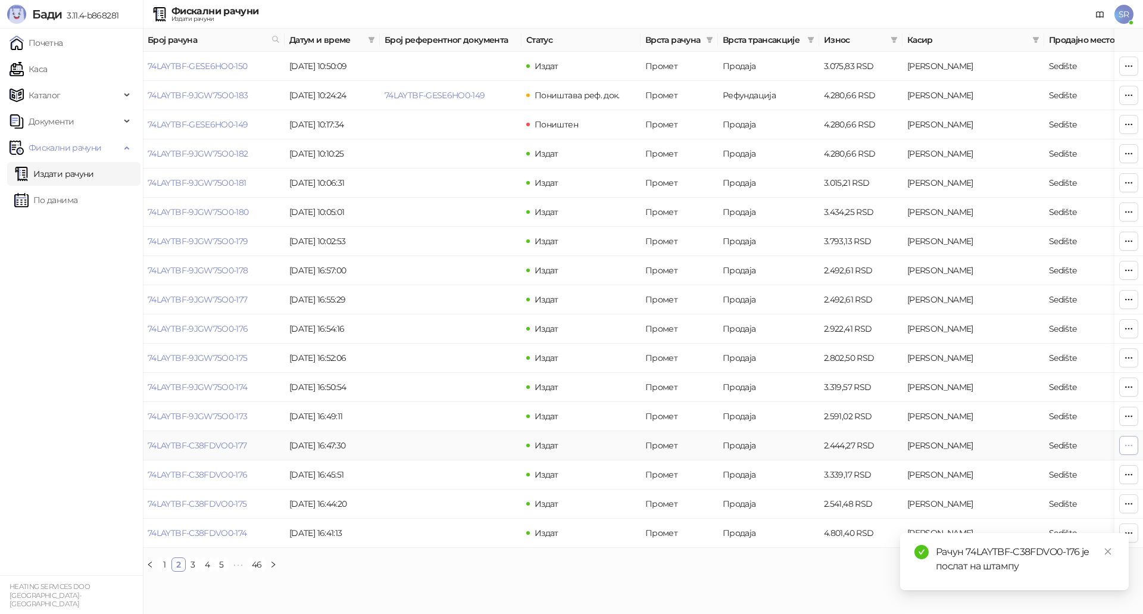
click at [1129, 442] on icon "button" at bounding box center [1129, 445] width 10 height 10
click at [1009, 530] on span "Штампај на А4 штампачу" at bounding box center [1055, 531] width 145 height 13
click at [1132, 420] on icon "button" at bounding box center [1129, 416] width 10 height 10
click at [1065, 505] on span "Штампај на А4 штампачу" at bounding box center [1055, 502] width 145 height 13
click at [1128, 386] on icon "button" at bounding box center [1129, 387] width 10 height 10
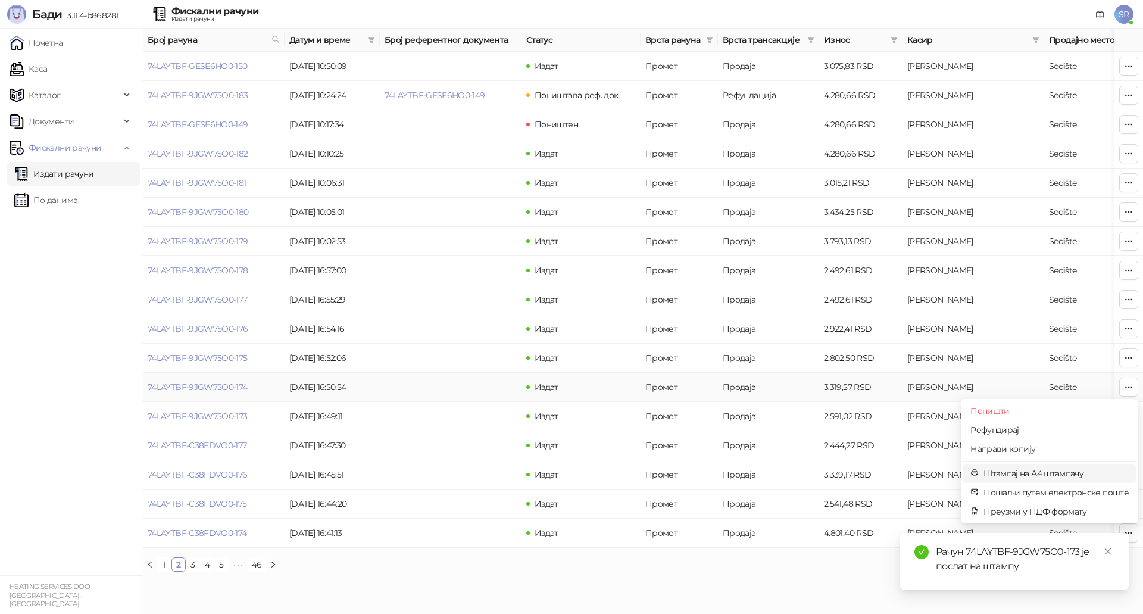
click at [1028, 475] on span "Штампај на А4 штампачу" at bounding box center [1055, 473] width 145 height 13
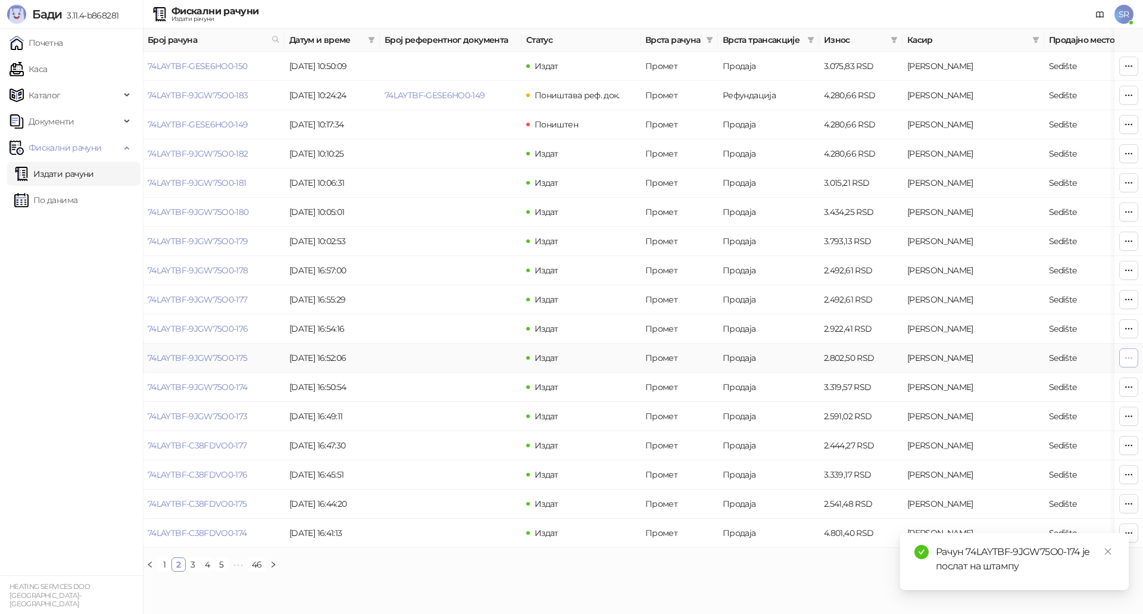
click at [1130, 358] on icon "button" at bounding box center [1129, 358] width 10 height 10
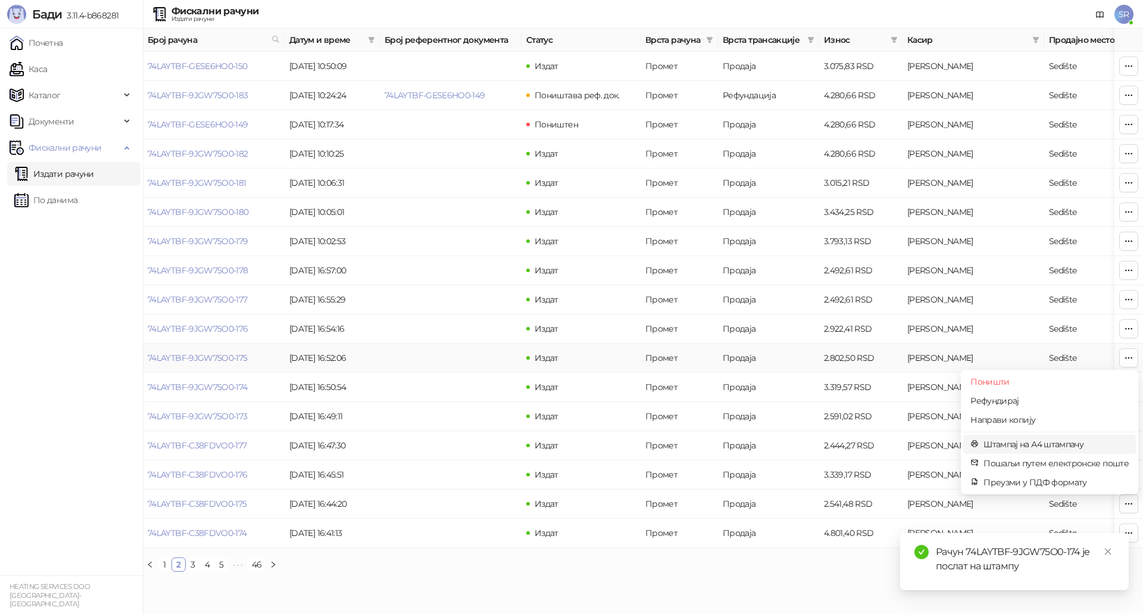
click at [1004, 440] on span "Штампај на А4 штампачу" at bounding box center [1055, 443] width 145 height 13
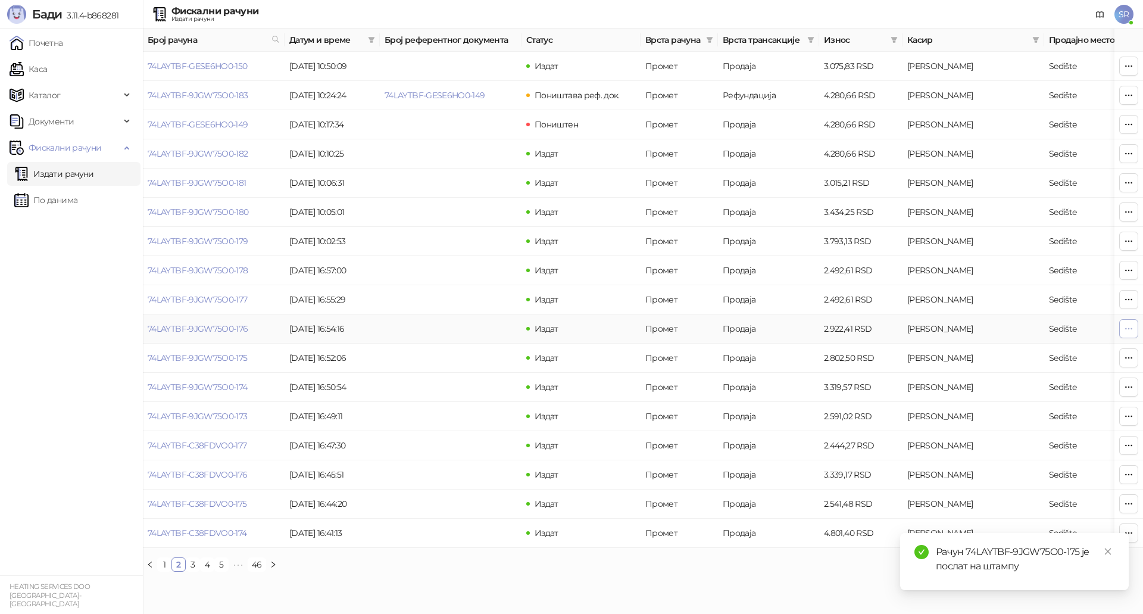
click at [1130, 324] on icon "button" at bounding box center [1129, 329] width 10 height 10
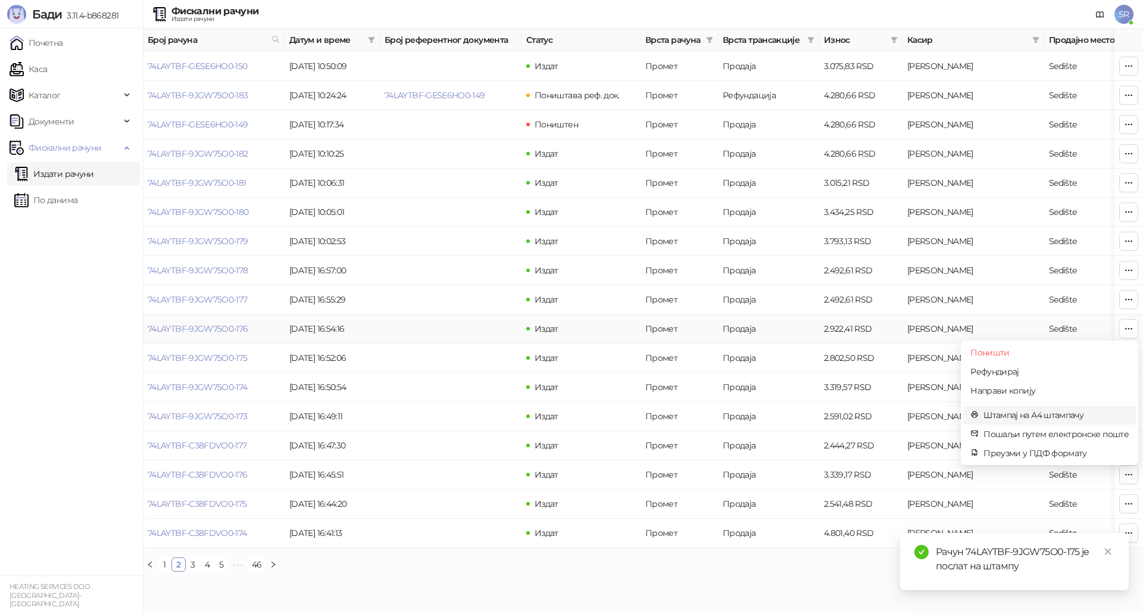
click at [1054, 415] on span "Штампај на А4 штампачу" at bounding box center [1055, 414] width 145 height 13
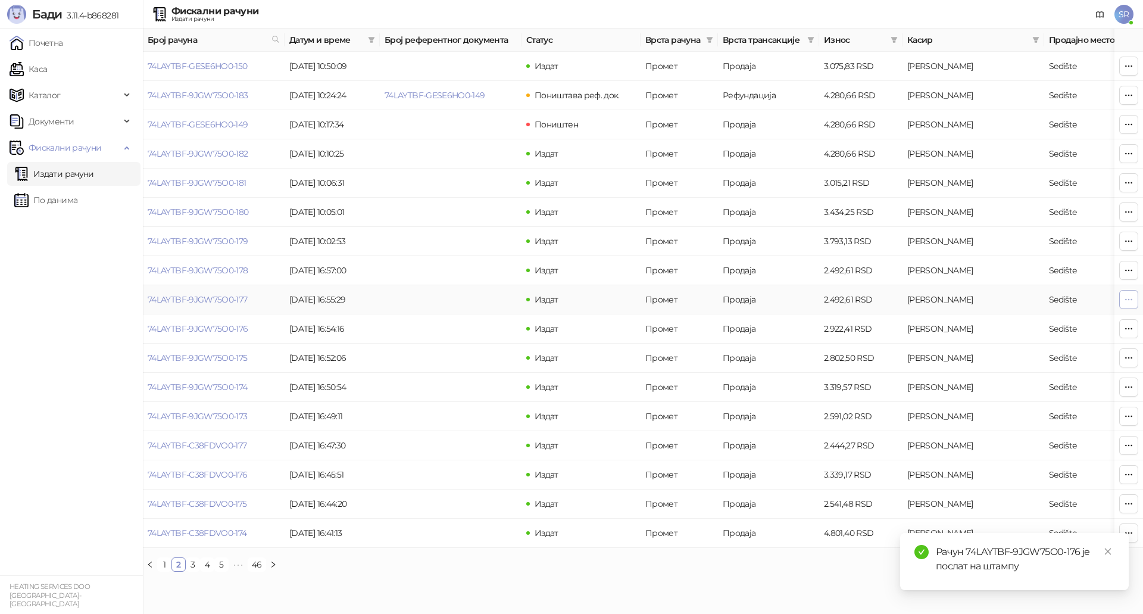
click at [1130, 302] on icon "button" at bounding box center [1129, 300] width 10 height 10
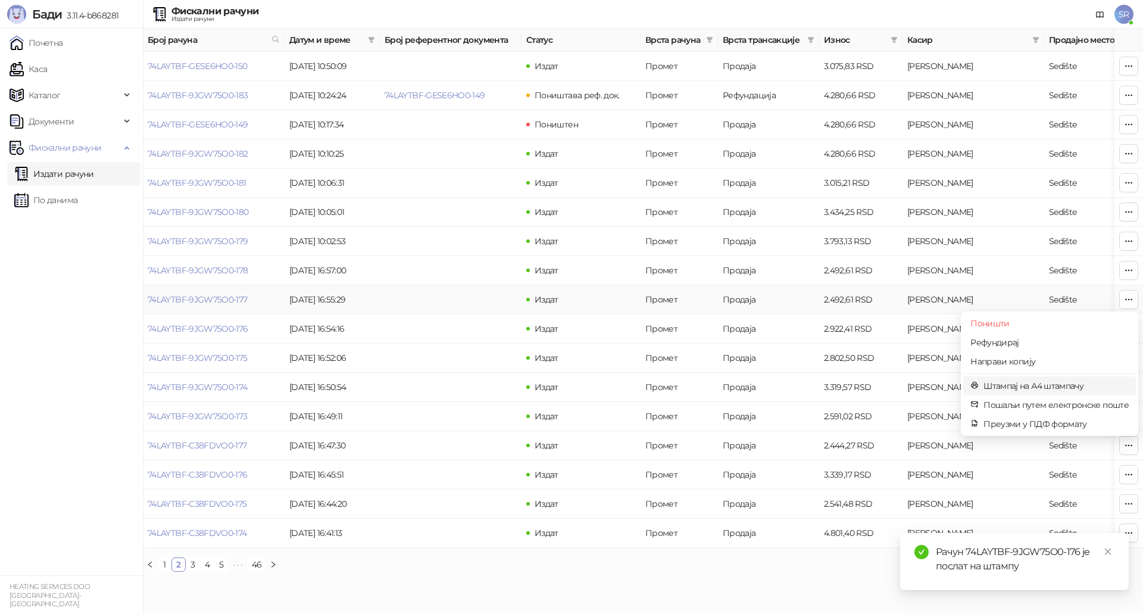
click at [1075, 382] on span "Штампај на А4 штампачу" at bounding box center [1055, 385] width 145 height 13
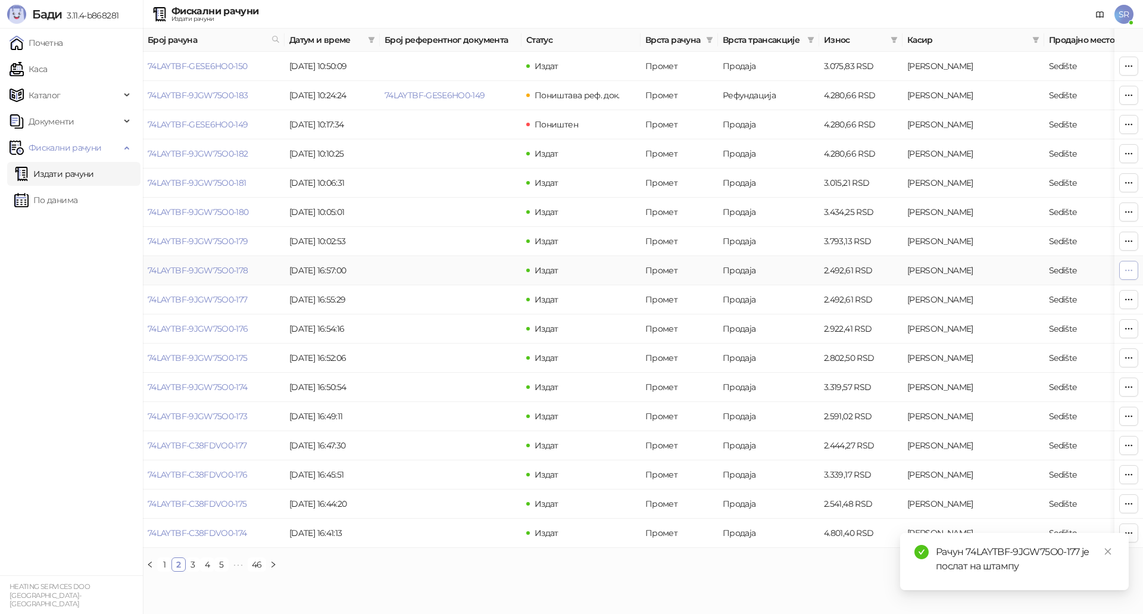
click at [1129, 268] on icon "button" at bounding box center [1129, 270] width 10 height 10
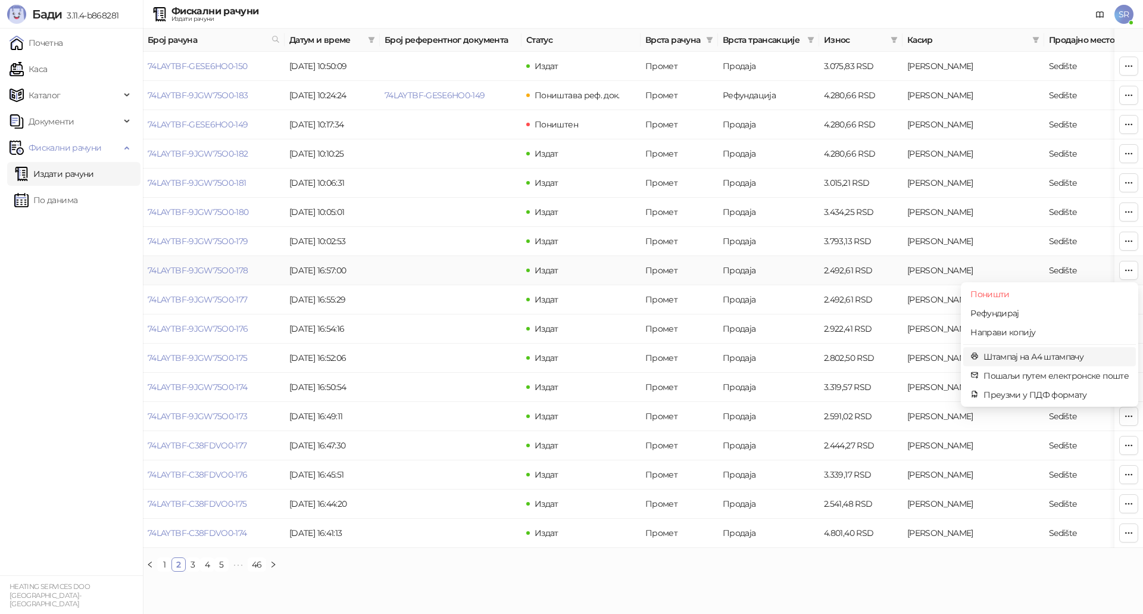
click at [1049, 355] on span "Штампај на А4 штампачу" at bounding box center [1055, 356] width 145 height 13
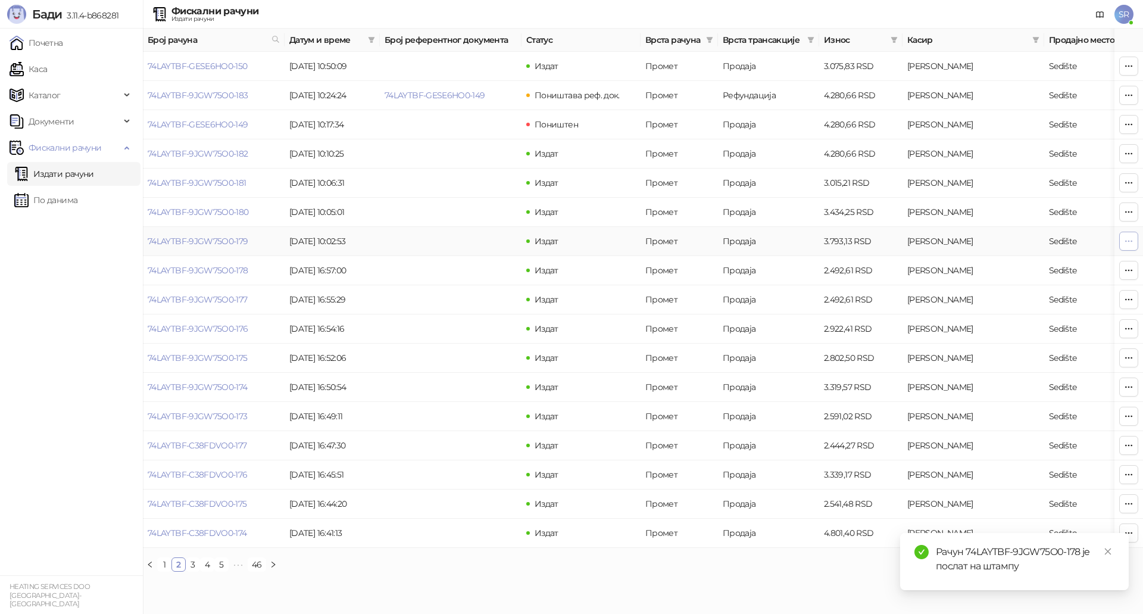
click at [1130, 240] on icon "button" at bounding box center [1129, 241] width 10 height 10
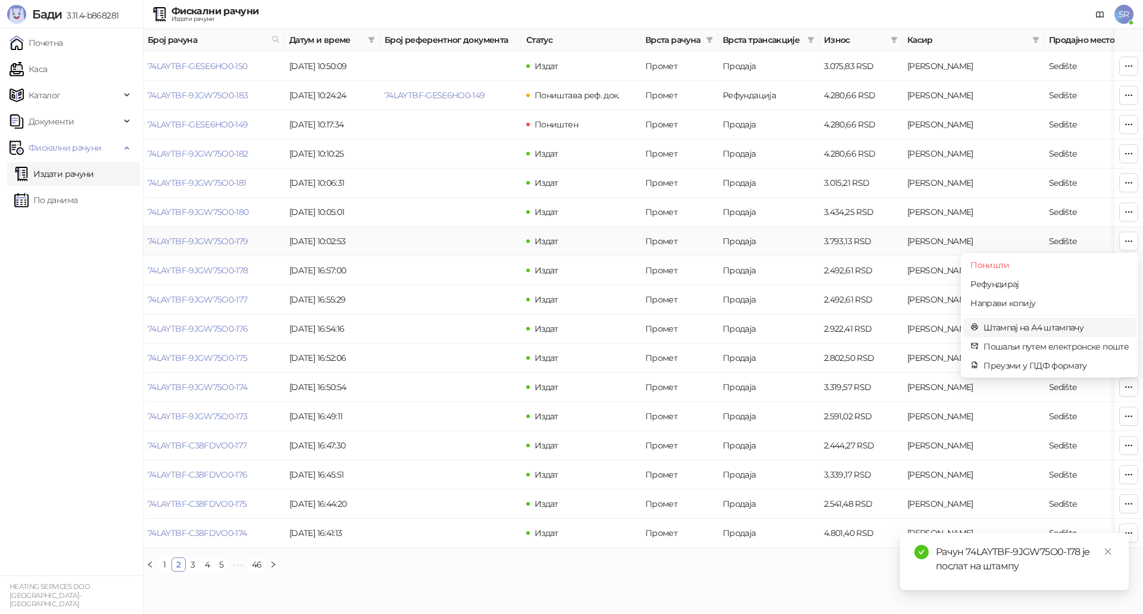
click at [1030, 321] on span "Штампај на А4 штампачу" at bounding box center [1055, 327] width 145 height 13
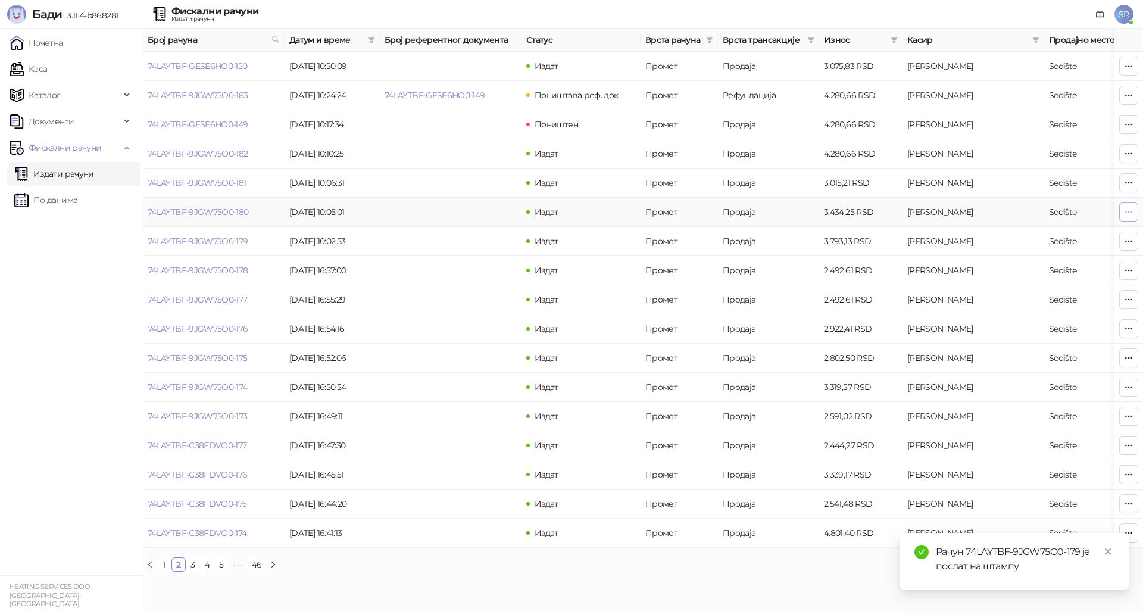
click at [1126, 215] on icon "button" at bounding box center [1129, 212] width 10 height 10
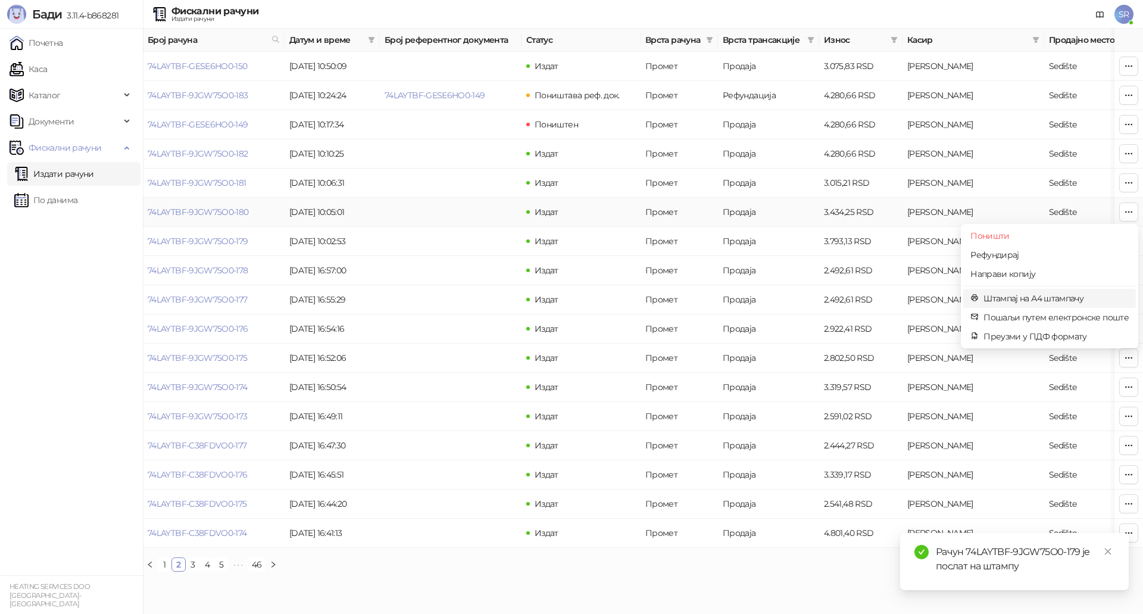
click at [1003, 295] on span "Штампај на А4 штампачу" at bounding box center [1055, 298] width 145 height 13
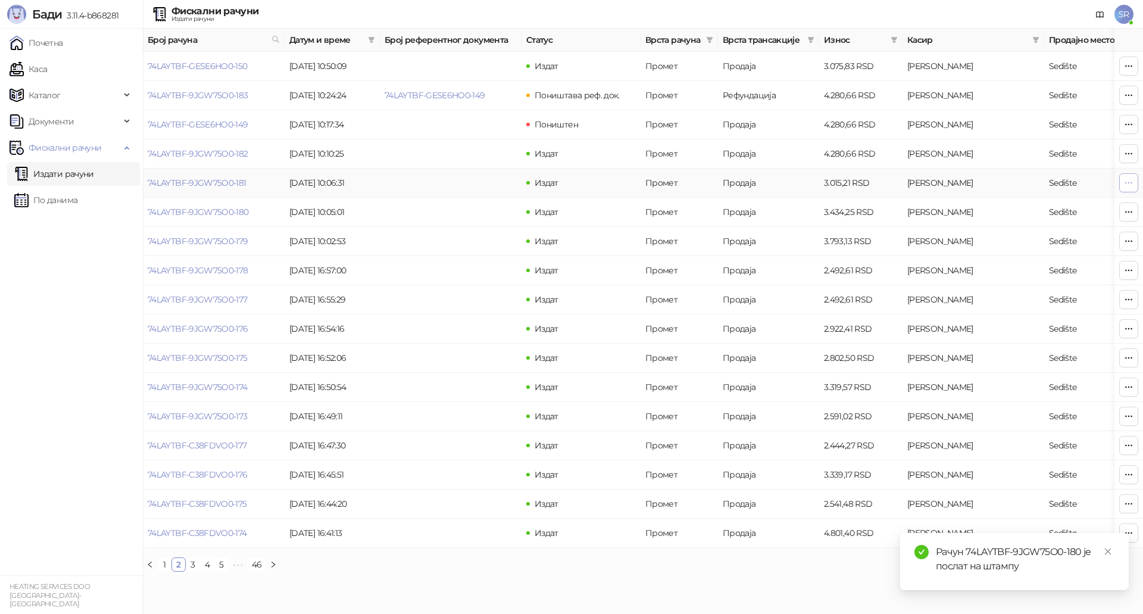
click at [1132, 184] on icon "button" at bounding box center [1129, 183] width 10 height 10
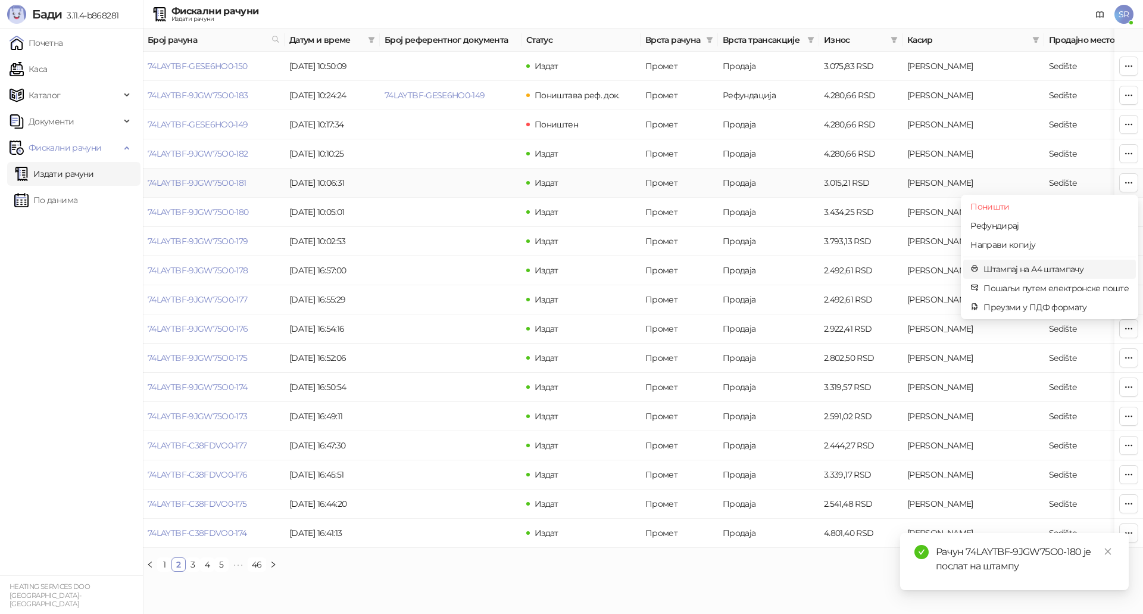
click at [1011, 270] on span "Штампај на А4 штампачу" at bounding box center [1055, 268] width 145 height 13
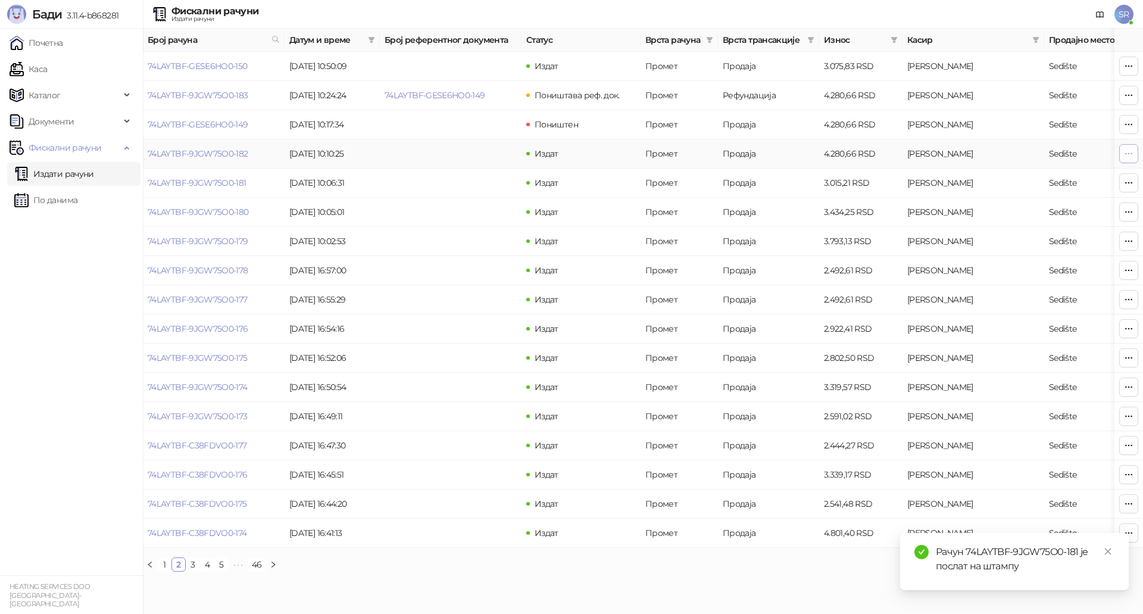
click at [1137, 154] on button "button" at bounding box center [1128, 153] width 19 height 19
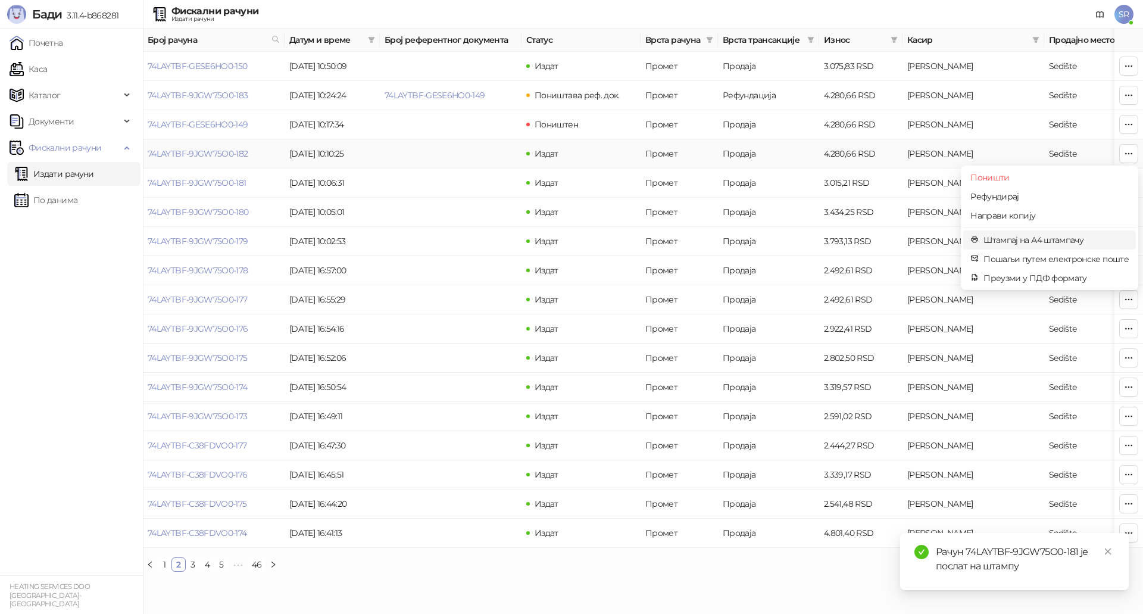
click at [1038, 240] on span "Штампај на А4 штампачу" at bounding box center [1055, 239] width 145 height 13
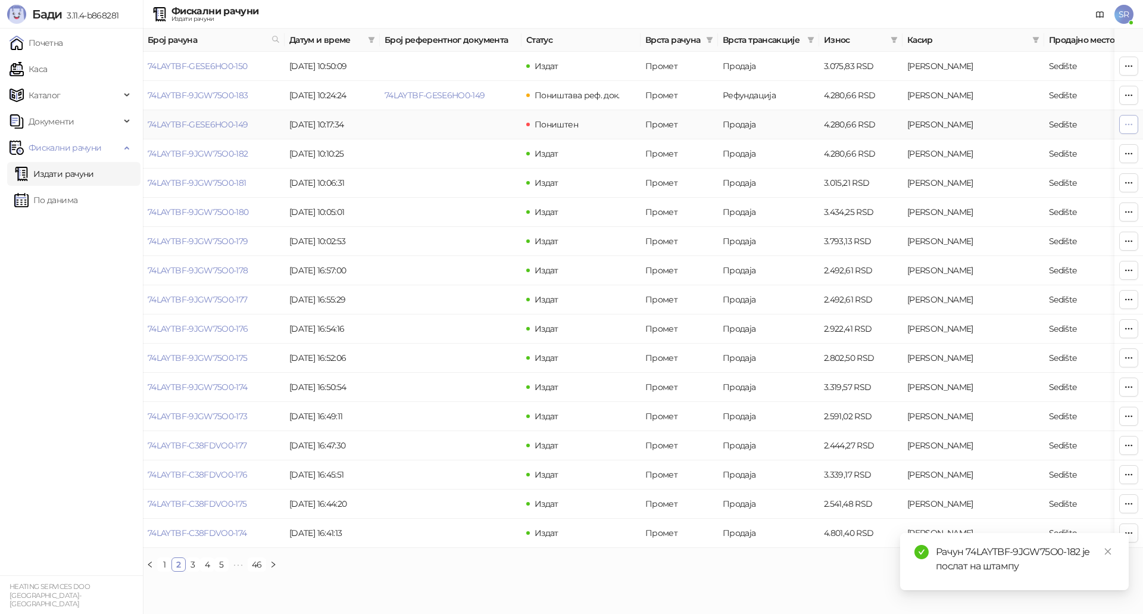
click at [1133, 123] on button "button" at bounding box center [1128, 124] width 19 height 19
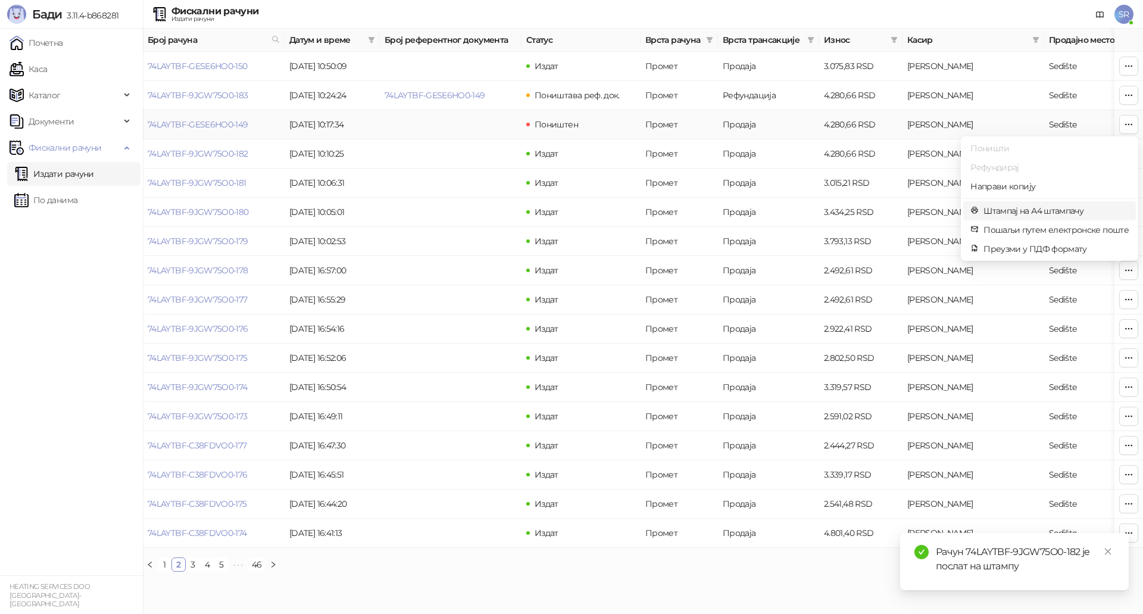
click at [1019, 211] on span "Штампај на А4 штампачу" at bounding box center [1055, 210] width 145 height 13
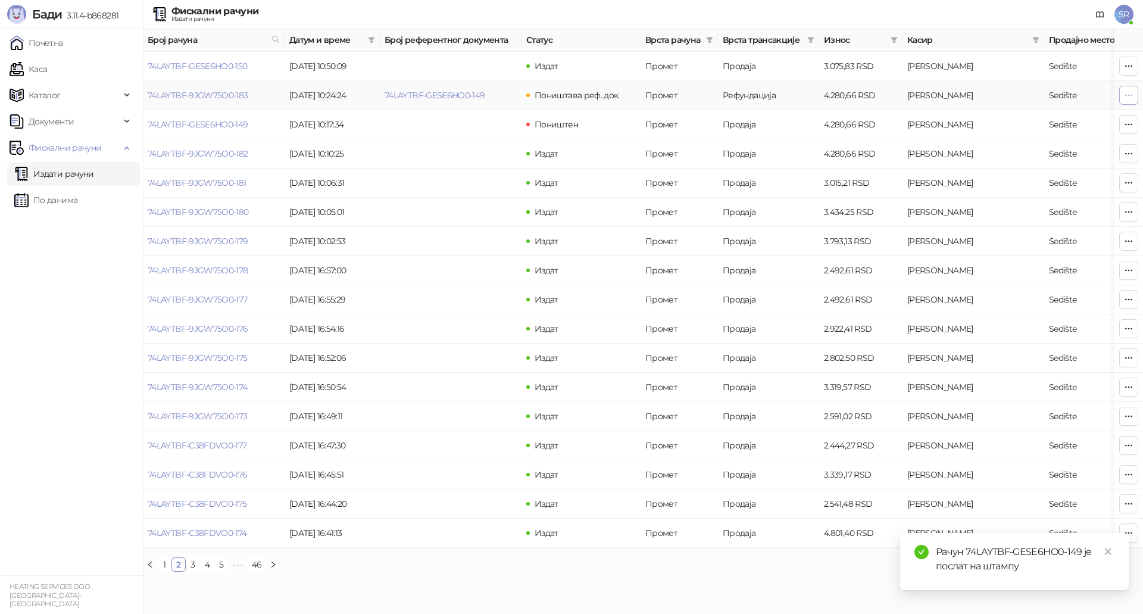
click at [1134, 94] on button "button" at bounding box center [1128, 95] width 19 height 19
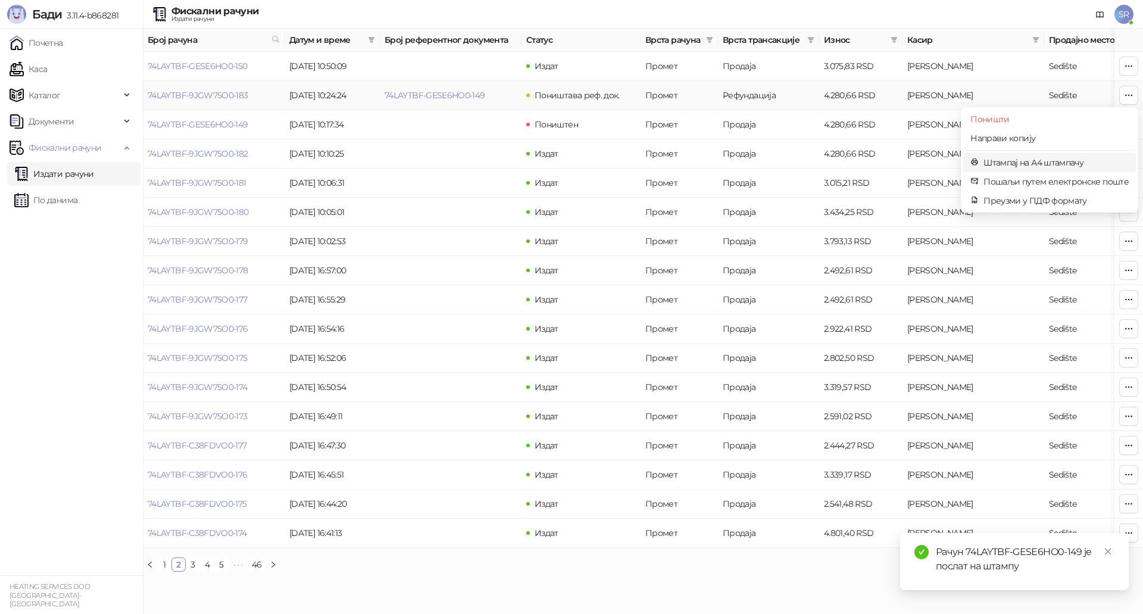
click at [1005, 160] on span "Штампај на А4 штампачу" at bounding box center [1055, 162] width 145 height 13
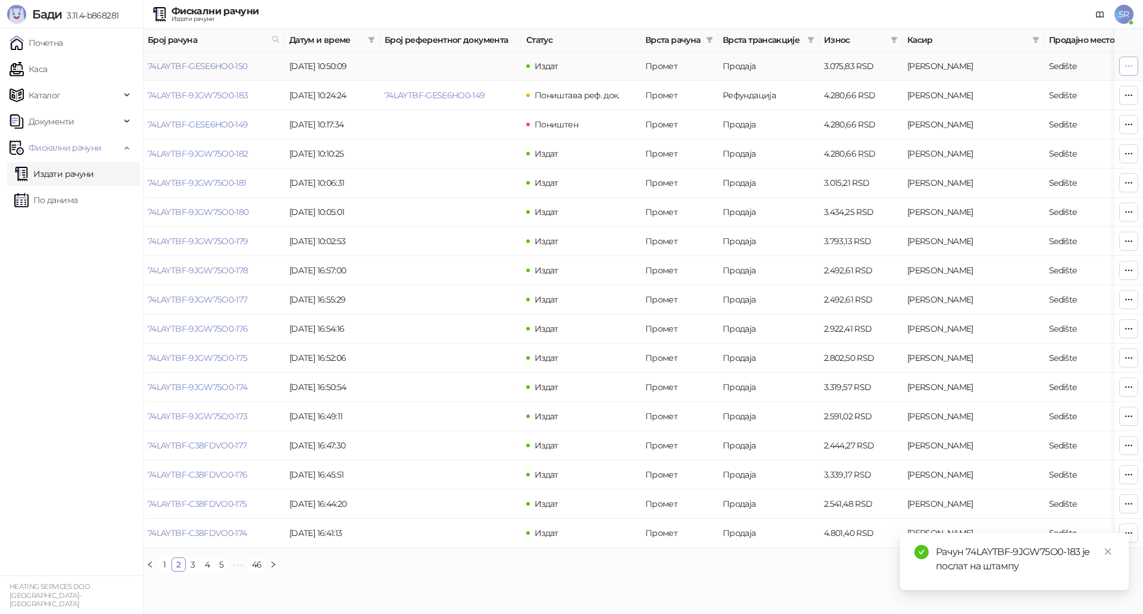
click at [1133, 67] on icon "button" at bounding box center [1129, 66] width 10 height 10
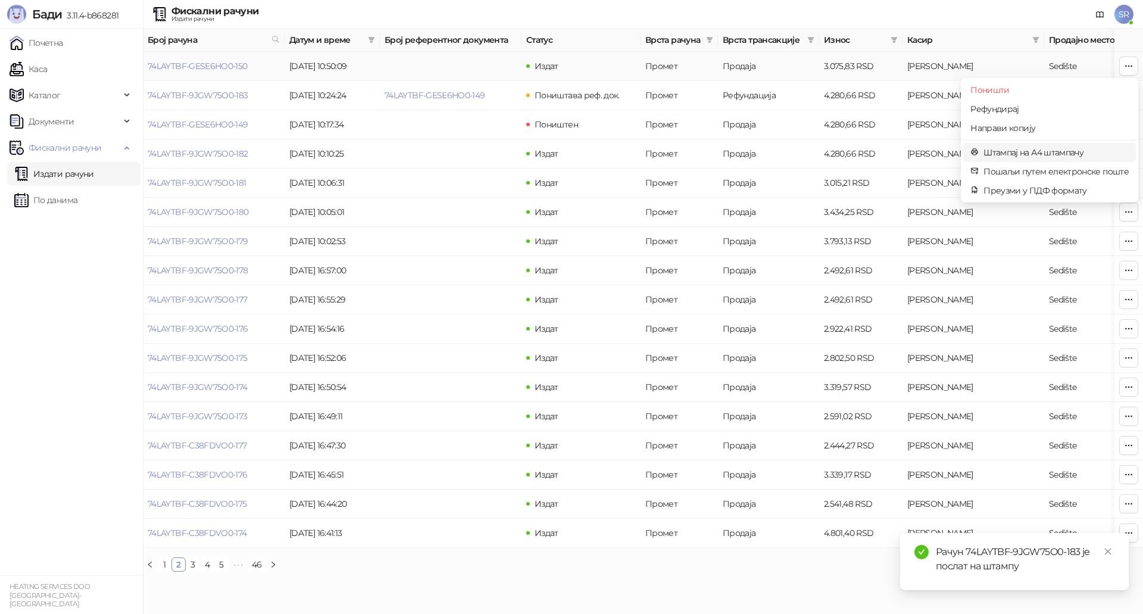
click at [1014, 155] on span "Штампај на А4 штампачу" at bounding box center [1055, 152] width 145 height 13
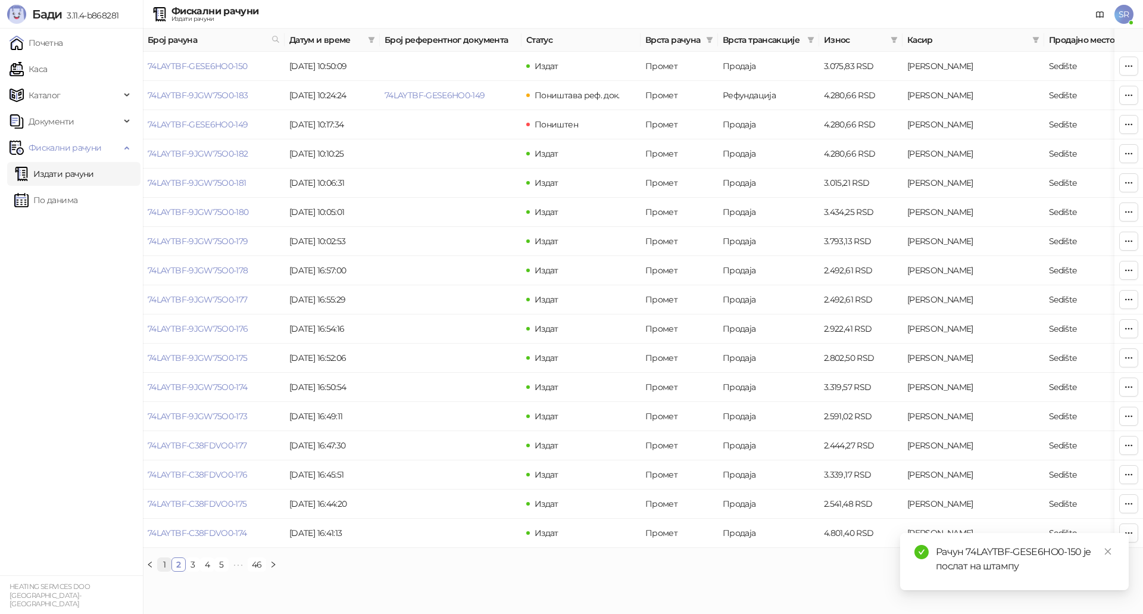
click at [164, 566] on li "1" at bounding box center [164, 564] width 14 height 14
click at [1111, 552] on icon "close" at bounding box center [1108, 551] width 8 height 8
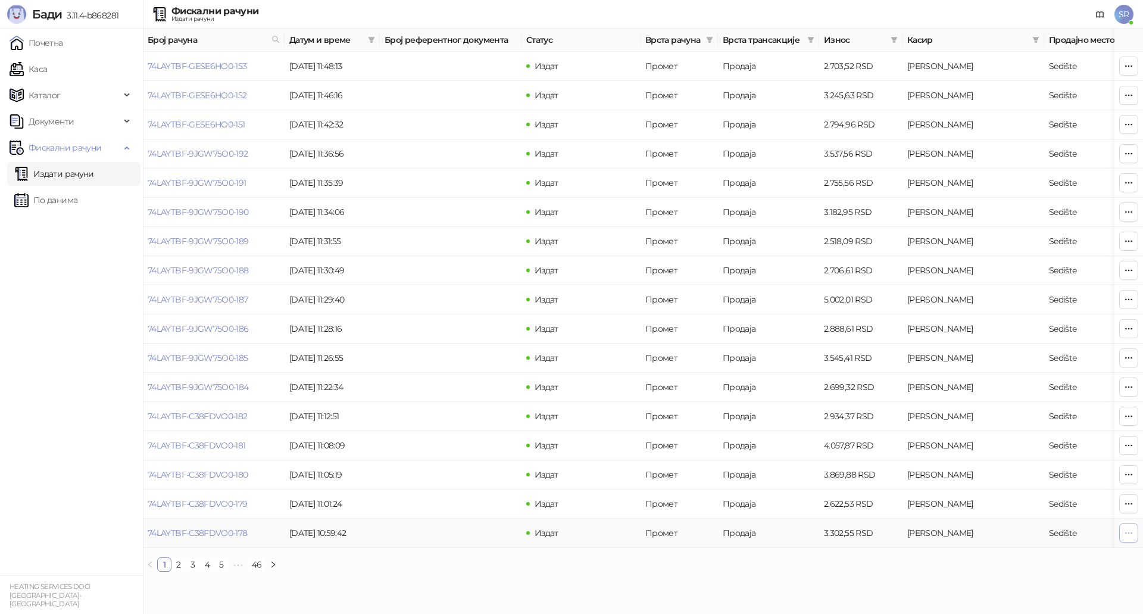
click at [1127, 532] on icon "button" at bounding box center [1129, 533] width 10 height 10
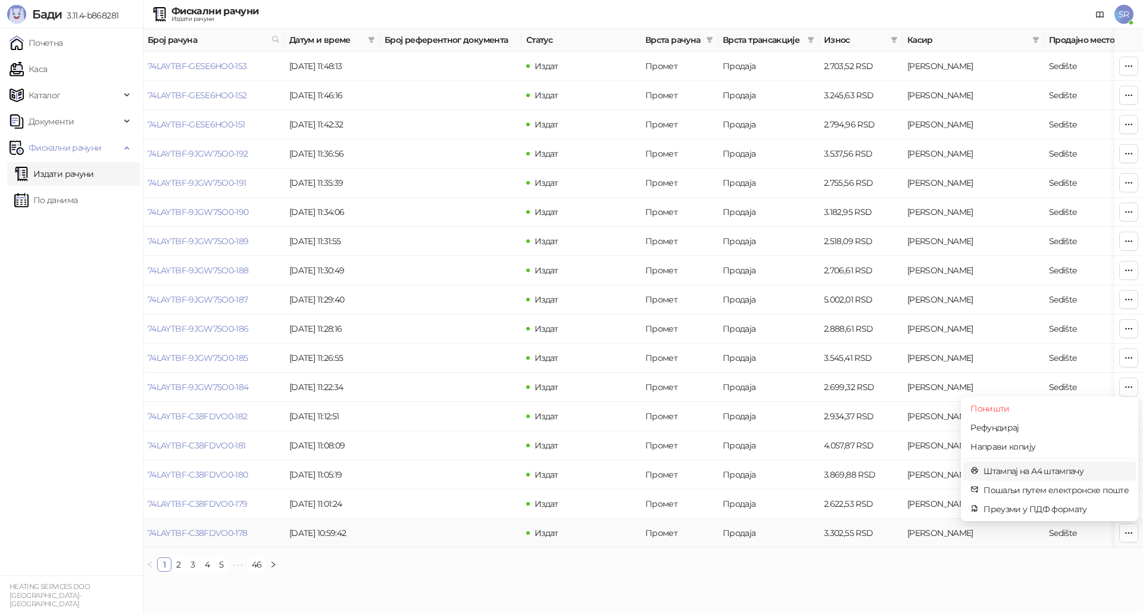
click at [1017, 467] on span "Штампај на А4 штампачу" at bounding box center [1055, 470] width 145 height 13
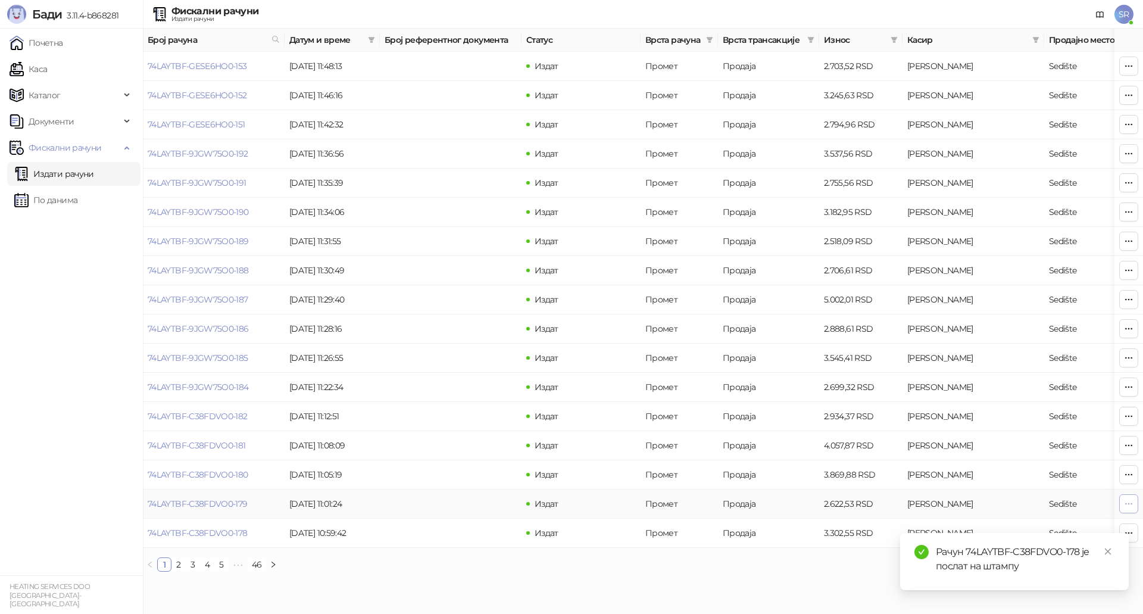
click at [1125, 504] on icon "button" at bounding box center [1129, 504] width 10 height 10
click at [1001, 439] on span "Штампај на А4 штампачу" at bounding box center [1055, 441] width 145 height 13
click at [1108, 558] on div "Рачун 74LAYTBF-C38FDVO0-179 је послат на штампу" at bounding box center [1025, 559] width 179 height 29
click at [1109, 551] on icon "close" at bounding box center [1108, 551] width 8 height 8
click at [1127, 477] on icon "button" at bounding box center [1129, 475] width 10 height 10
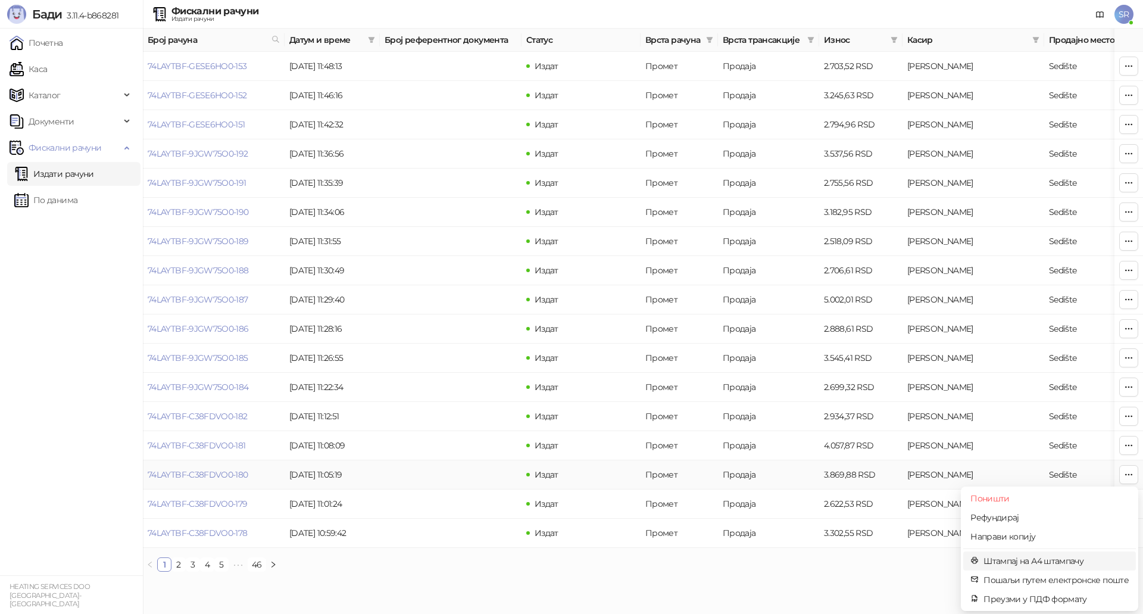
click at [1023, 562] on span "Штампај на А4 штампачу" at bounding box center [1055, 560] width 145 height 13
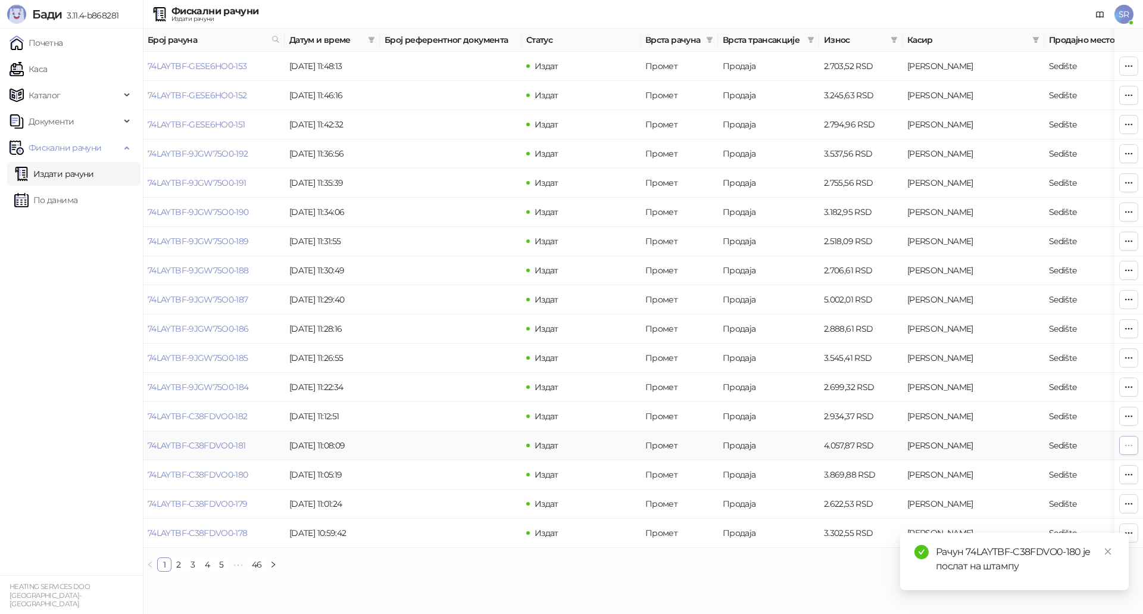
click at [1128, 445] on icon "button" at bounding box center [1129, 445] width 7 height 1
click at [1036, 527] on span "Штампај на А4 штампачу" at bounding box center [1055, 531] width 145 height 13
click at [1128, 415] on icon "button" at bounding box center [1129, 416] width 10 height 10
click at [1001, 499] on span "Штампај на А4 штампачу" at bounding box center [1055, 502] width 145 height 13
click at [1133, 386] on button "button" at bounding box center [1128, 386] width 19 height 19
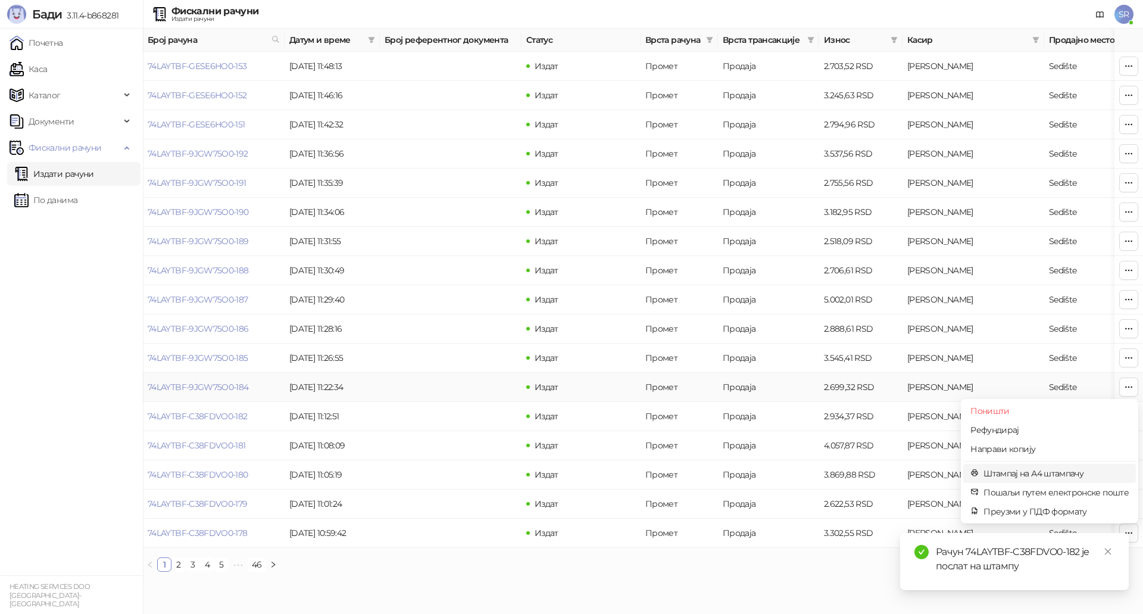
click at [1022, 470] on span "Штампај на А4 штампачу" at bounding box center [1055, 473] width 145 height 13
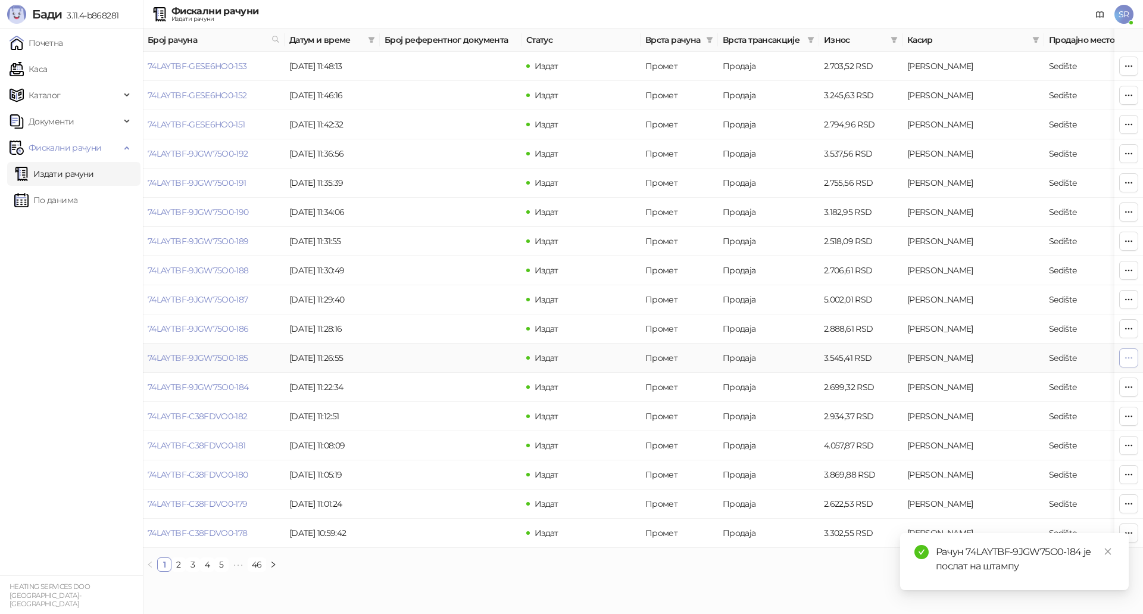
click at [1136, 356] on button "button" at bounding box center [1128, 357] width 19 height 19
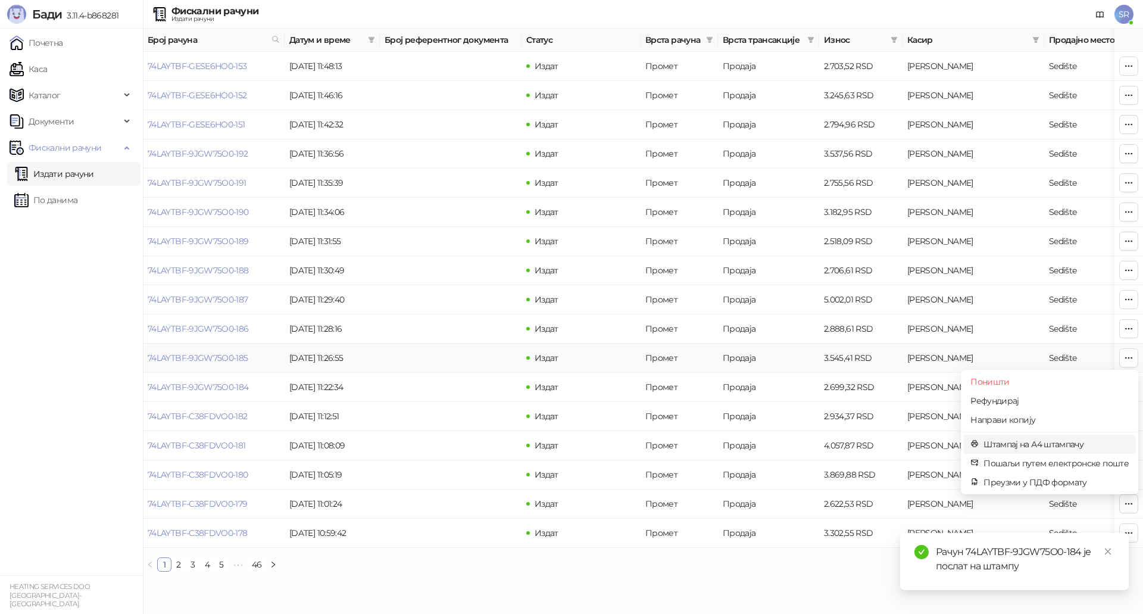
click at [1025, 443] on span "Штампај на А4 штампачу" at bounding box center [1055, 443] width 145 height 13
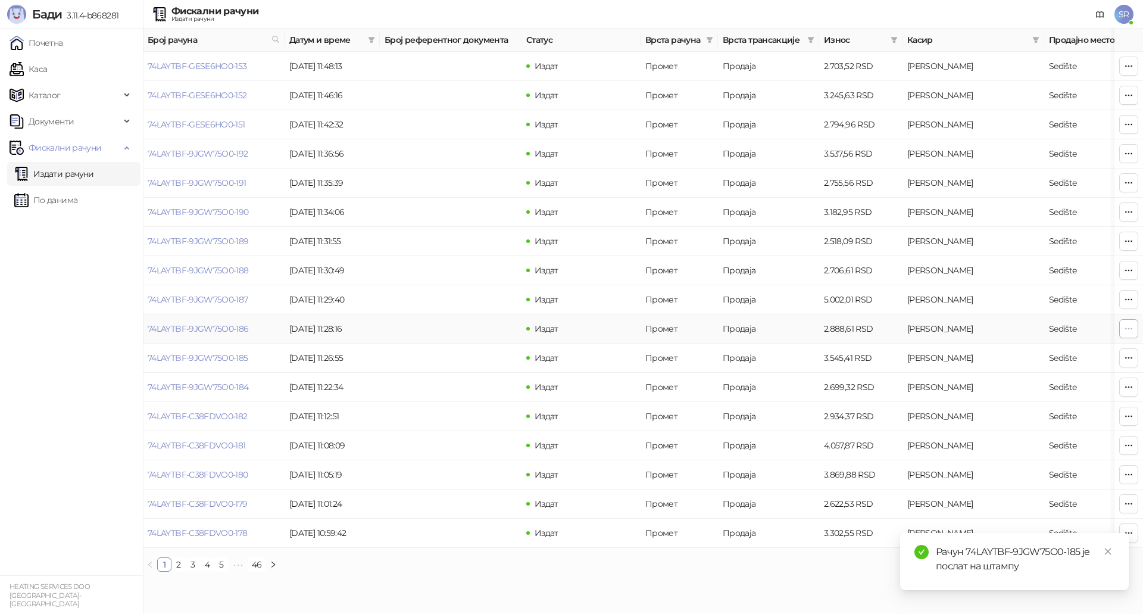
click at [1124, 325] on icon "button" at bounding box center [1129, 329] width 10 height 10
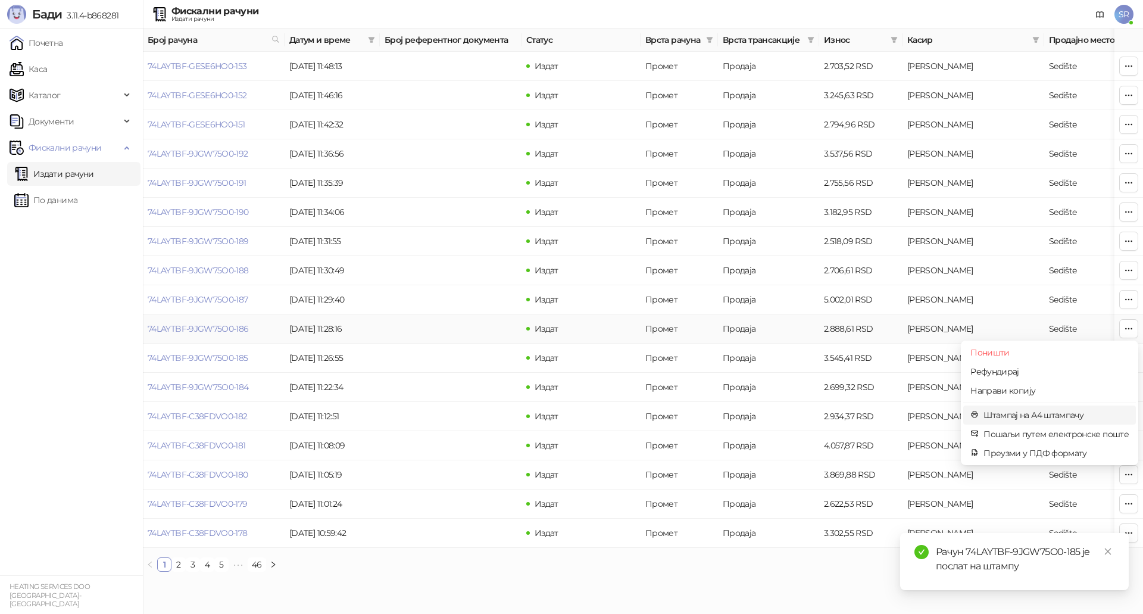
click at [993, 413] on span "Штампај на А4 штампачу" at bounding box center [1055, 414] width 145 height 13
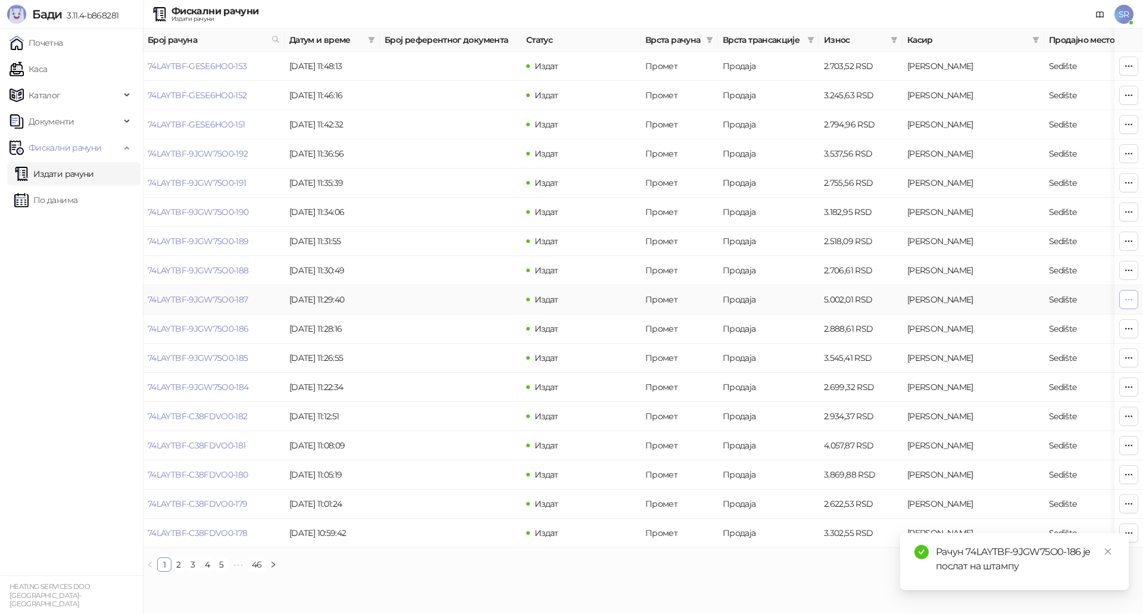
click at [1127, 299] on icon "button" at bounding box center [1129, 300] width 10 height 10
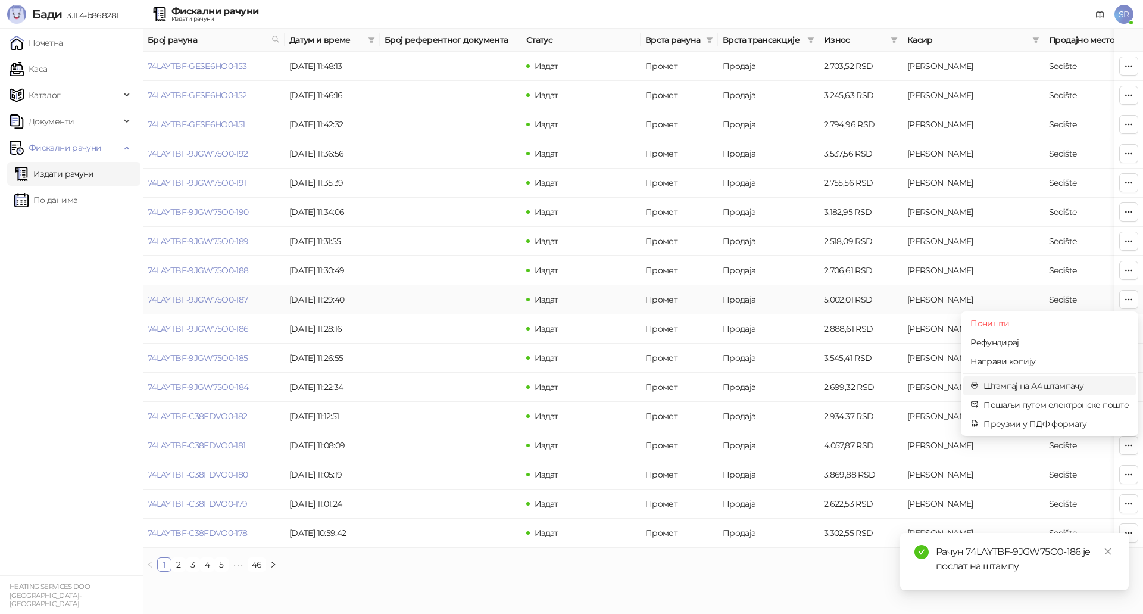
click at [1052, 385] on span "Штампај на А4 штампачу" at bounding box center [1055, 385] width 145 height 13
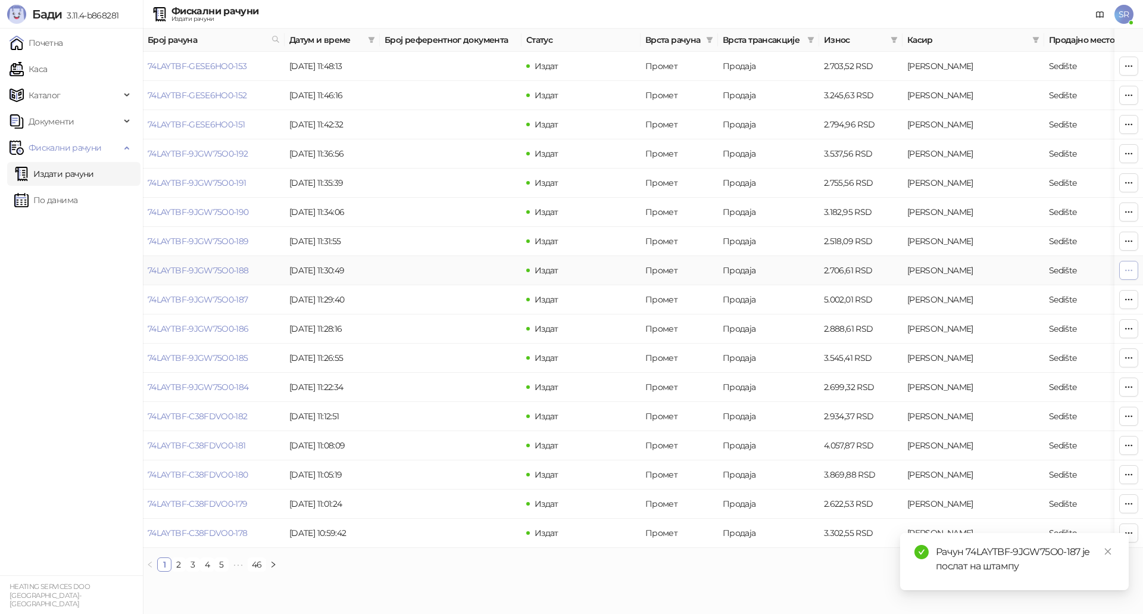
click at [1130, 271] on icon "button" at bounding box center [1129, 270] width 10 height 10
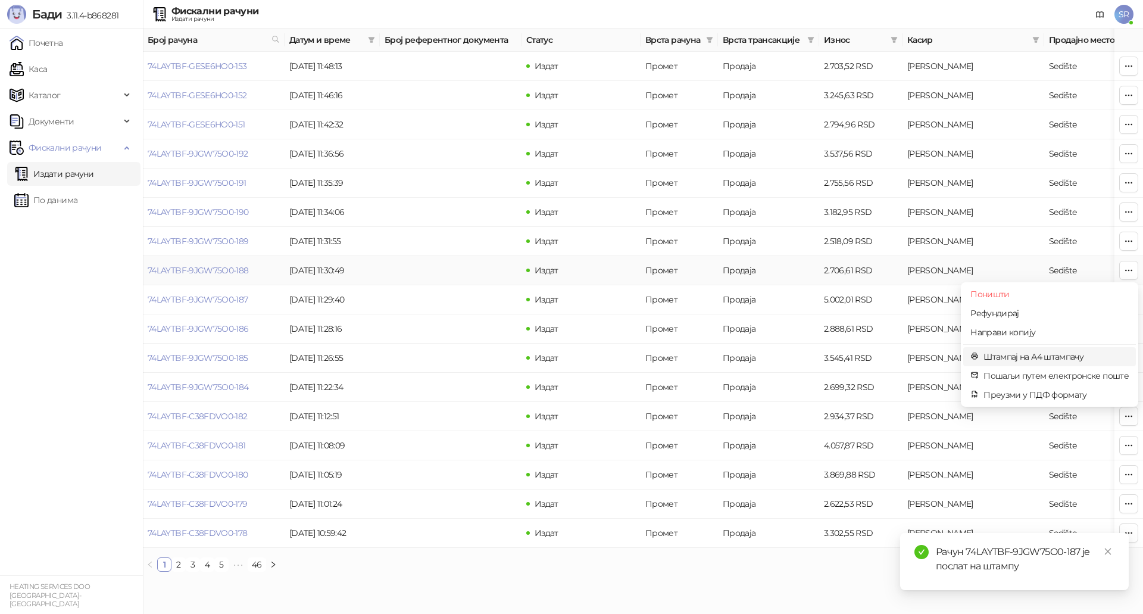
click at [1026, 360] on span "Штампај на А4 штампачу" at bounding box center [1055, 356] width 145 height 13
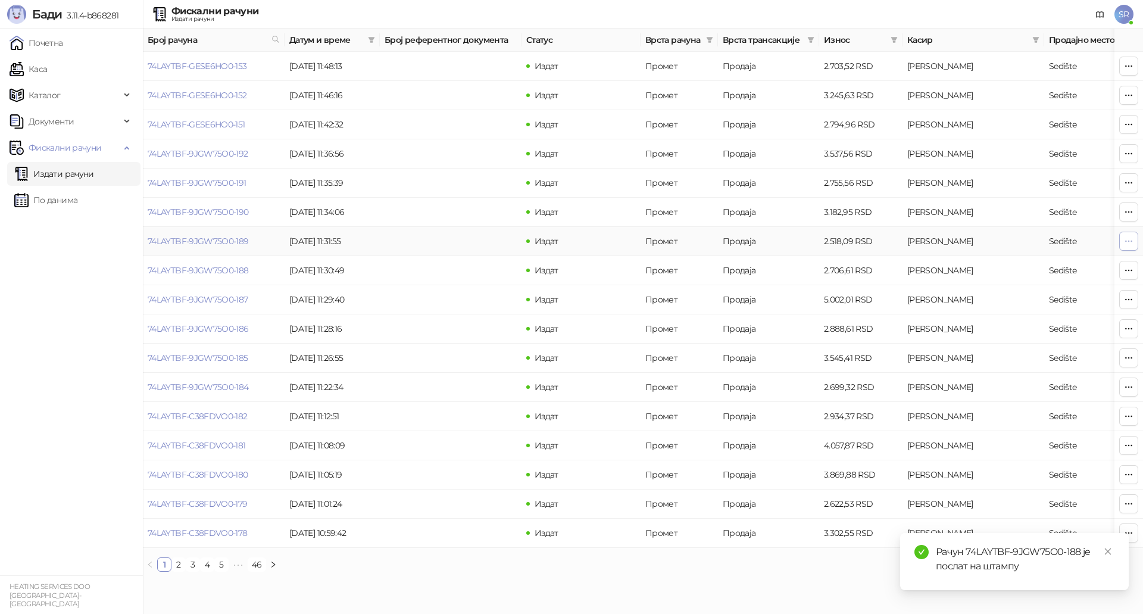
click at [1135, 243] on button "button" at bounding box center [1128, 241] width 19 height 19
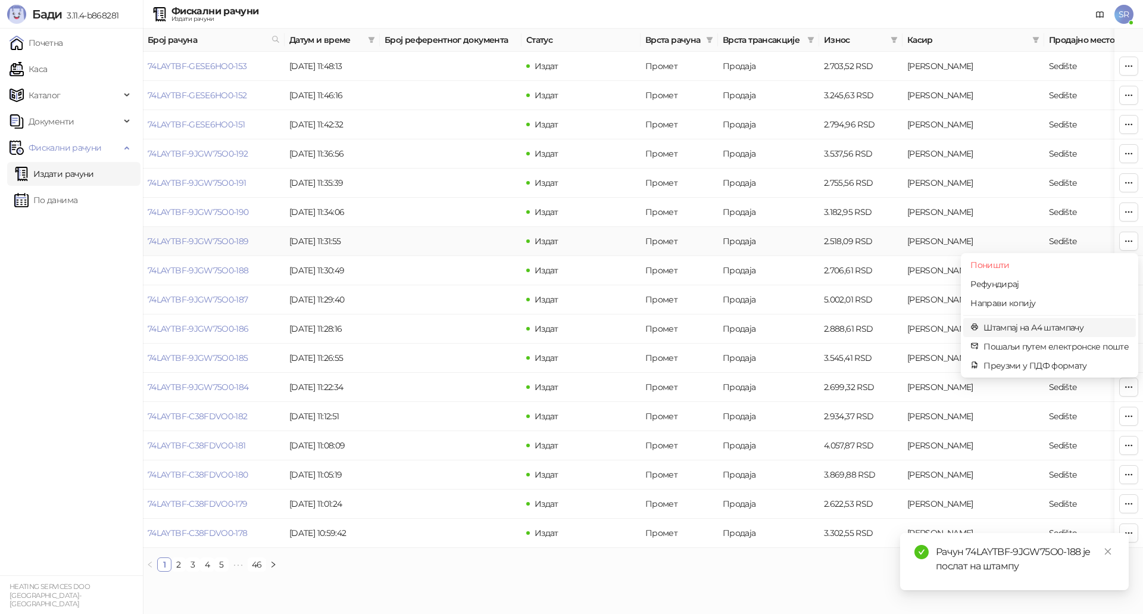
click at [1000, 323] on span "Штампај на А4 штампачу" at bounding box center [1055, 327] width 145 height 13
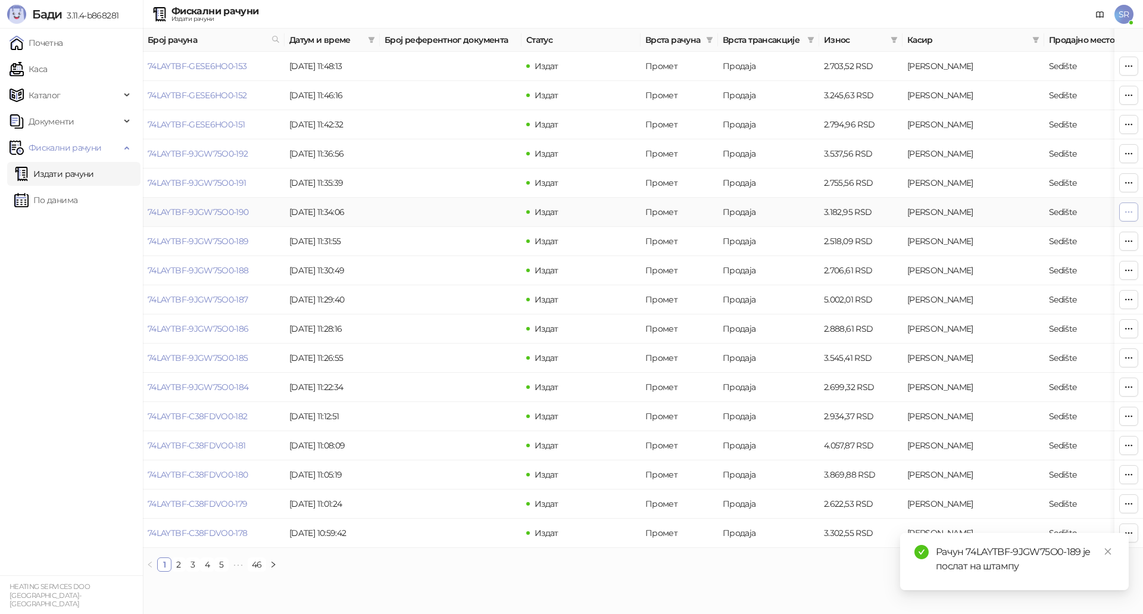
click at [1125, 216] on icon "button" at bounding box center [1129, 212] width 10 height 10
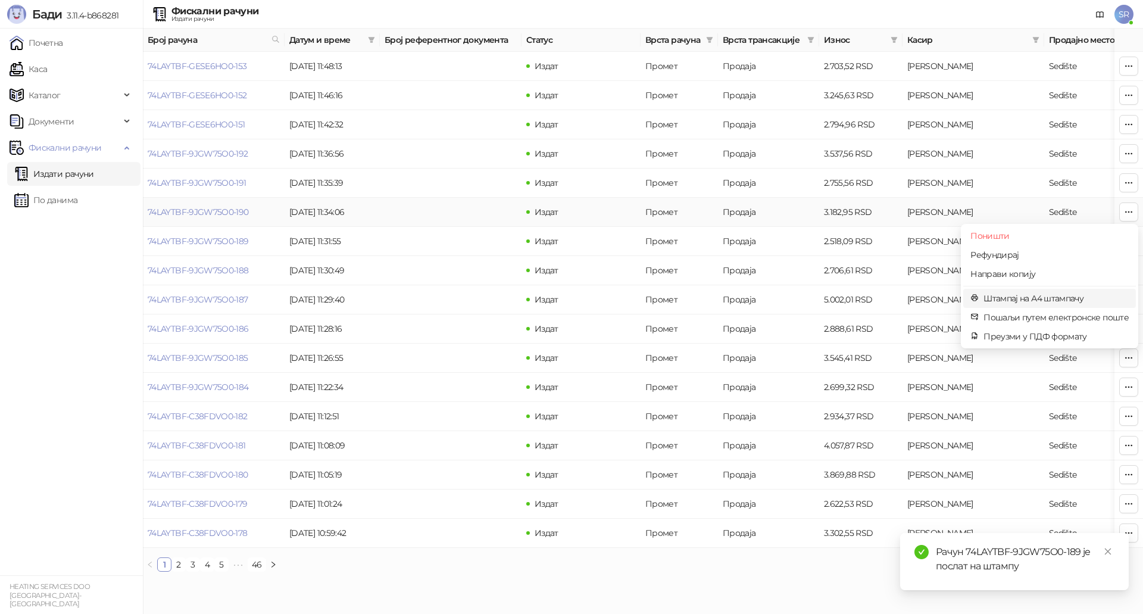
click at [1043, 300] on span "Штампај на А4 штампачу" at bounding box center [1055, 298] width 145 height 13
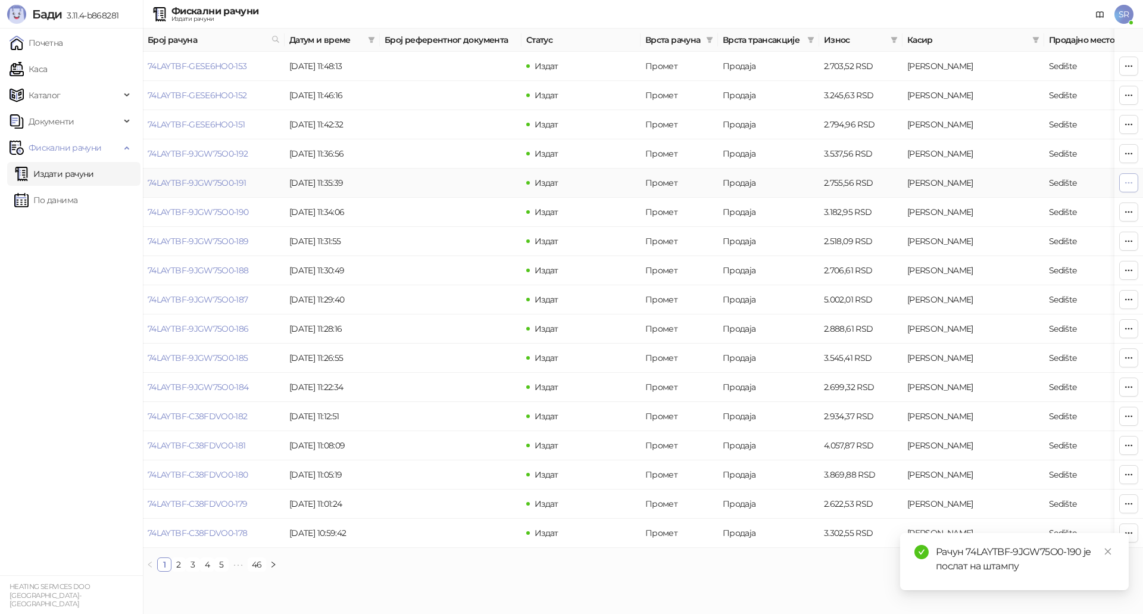
click at [1127, 185] on icon "button" at bounding box center [1129, 183] width 10 height 10
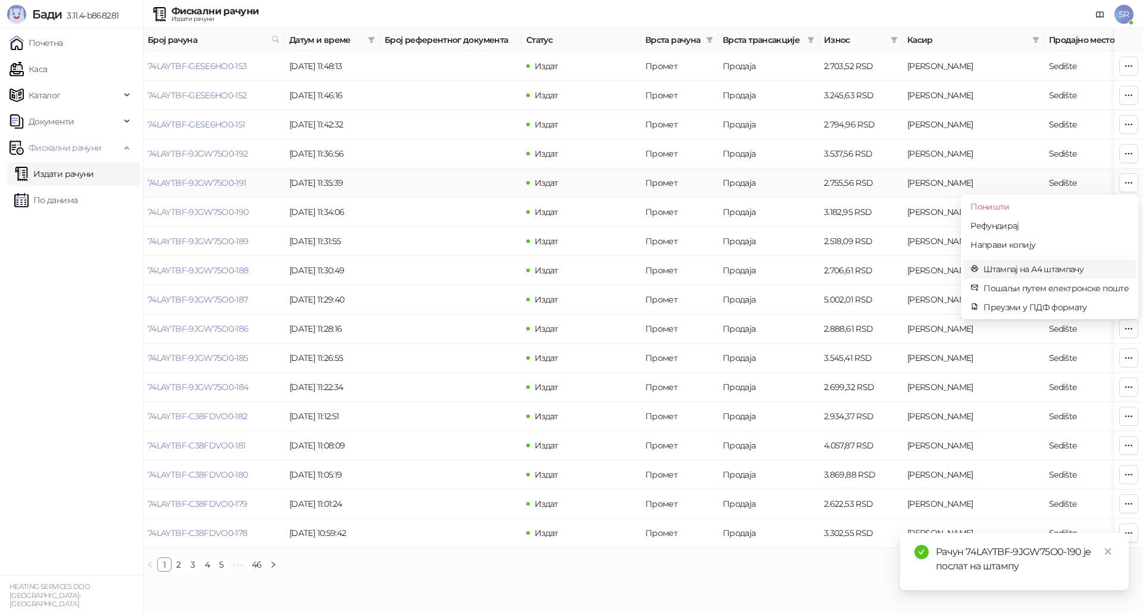
click at [1022, 269] on span "Штампај на А4 штампачу" at bounding box center [1055, 268] width 145 height 13
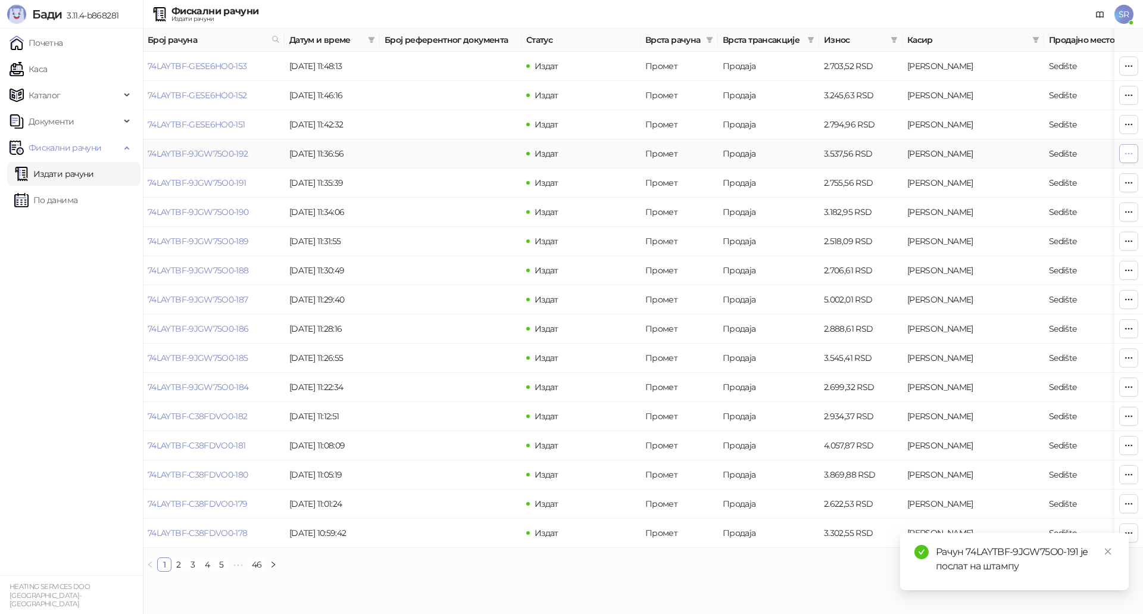
click at [1127, 161] on button "button" at bounding box center [1128, 153] width 19 height 19
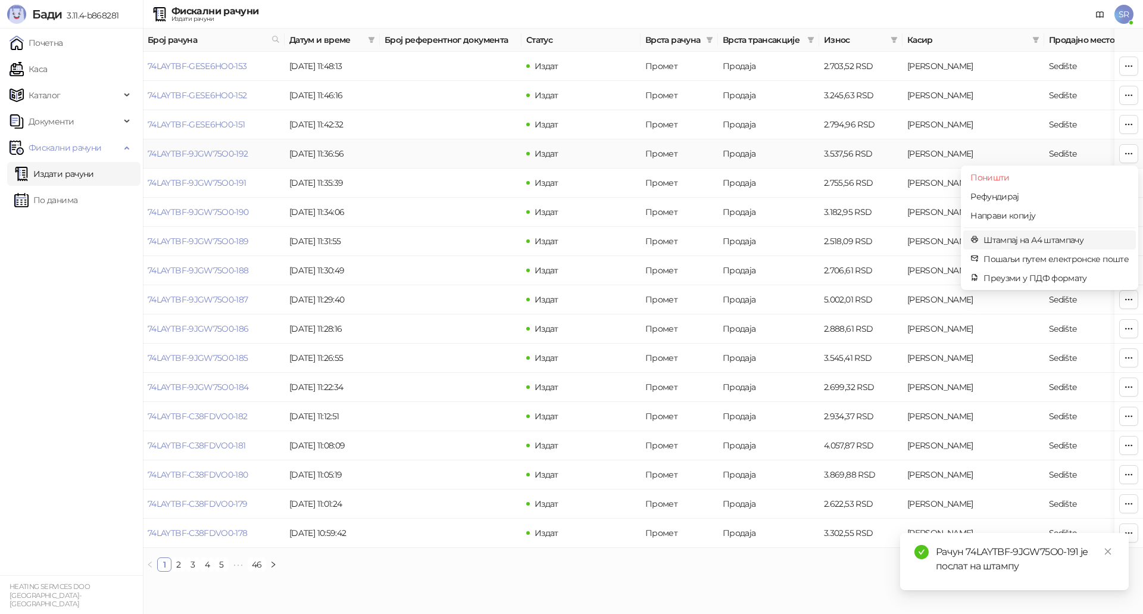
click at [1072, 237] on span "Штампај на А4 штампачу" at bounding box center [1055, 239] width 145 height 13
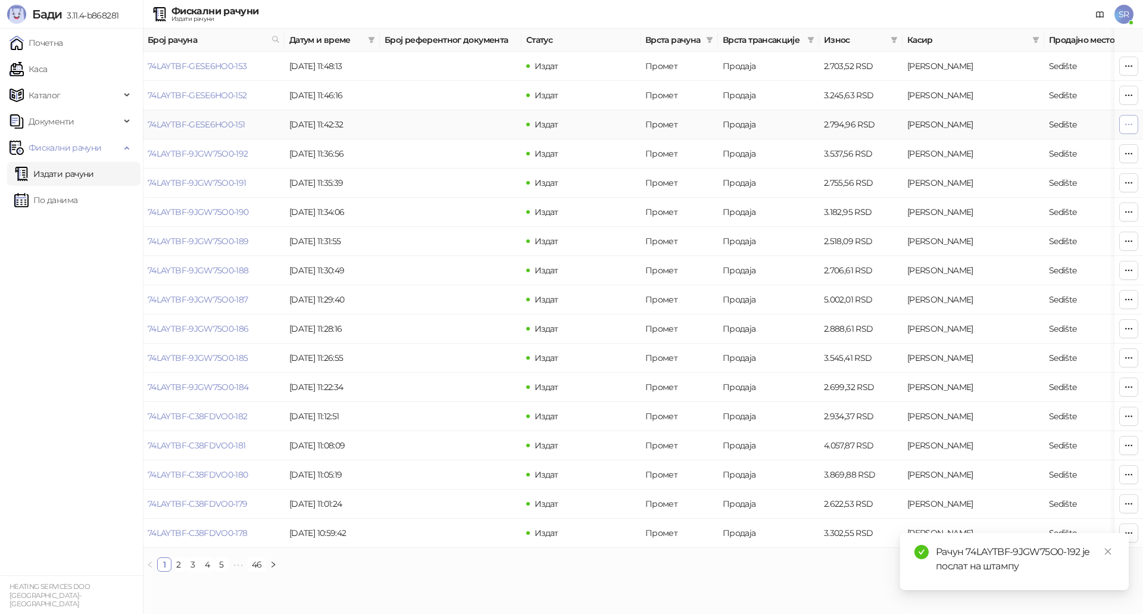
click at [1130, 126] on icon "button" at bounding box center [1129, 125] width 10 height 10
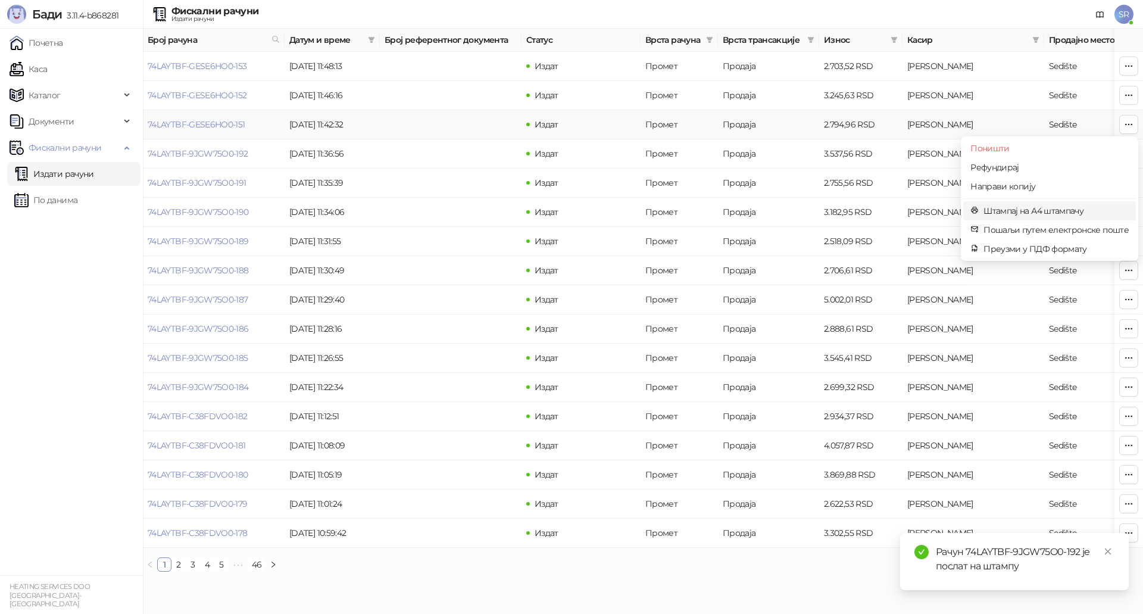
click at [1031, 209] on span "Штампај на А4 штампачу" at bounding box center [1055, 210] width 145 height 13
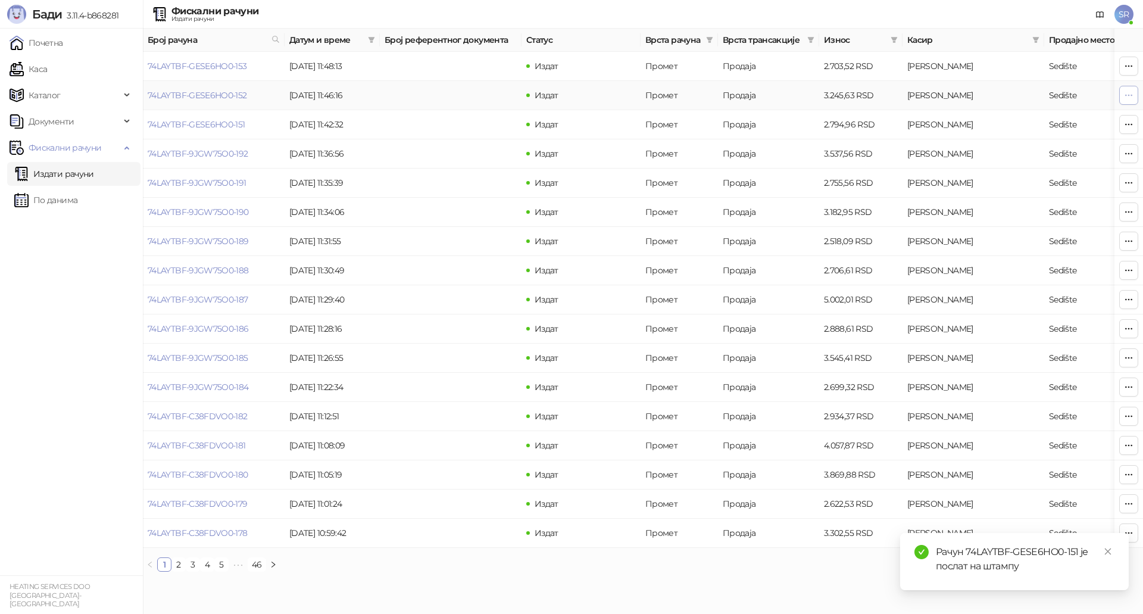
click at [1129, 99] on icon "button" at bounding box center [1129, 95] width 10 height 10
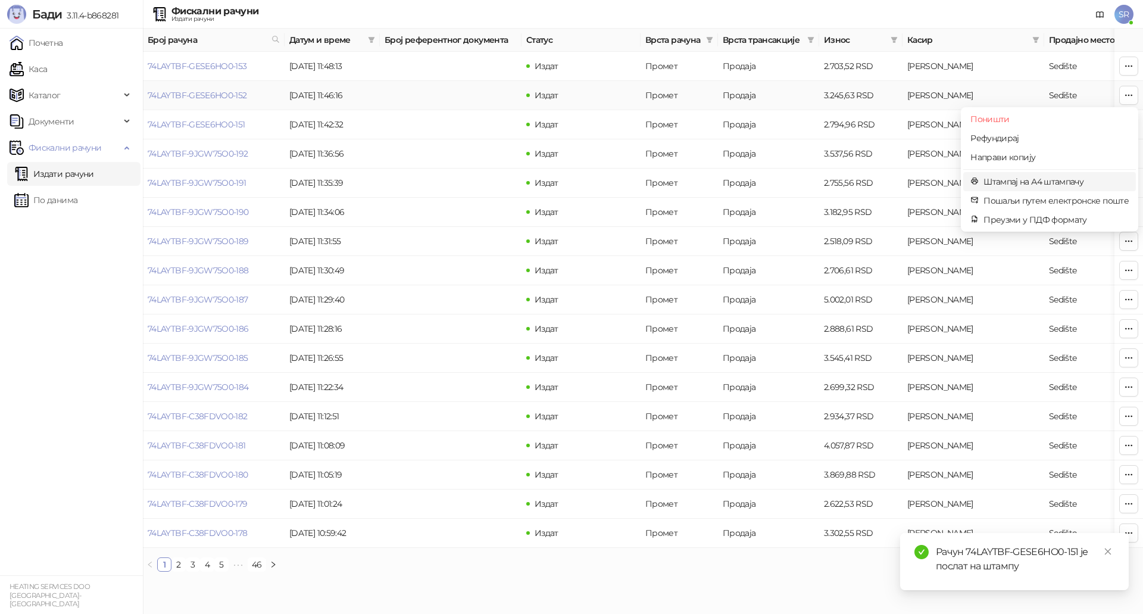
drag, startPoint x: 1067, startPoint y: 186, endPoint x: 788, endPoint y: 201, distance: 279.6
click at [1067, 186] on span "Штампај на А4 штампачу" at bounding box center [1055, 181] width 145 height 13
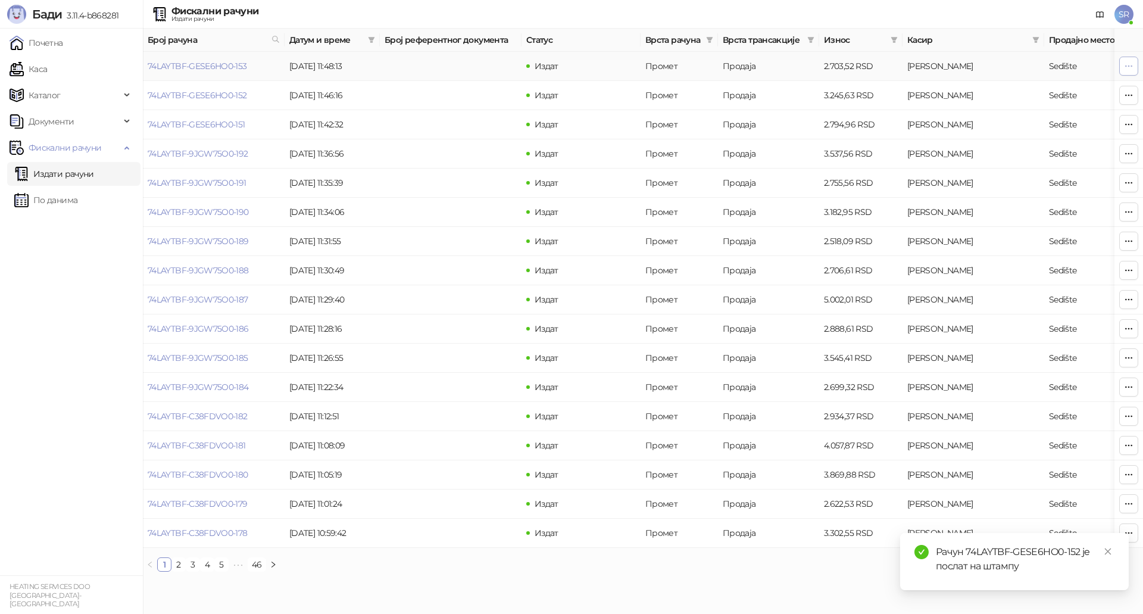
click at [1124, 66] on icon "button" at bounding box center [1129, 66] width 10 height 10
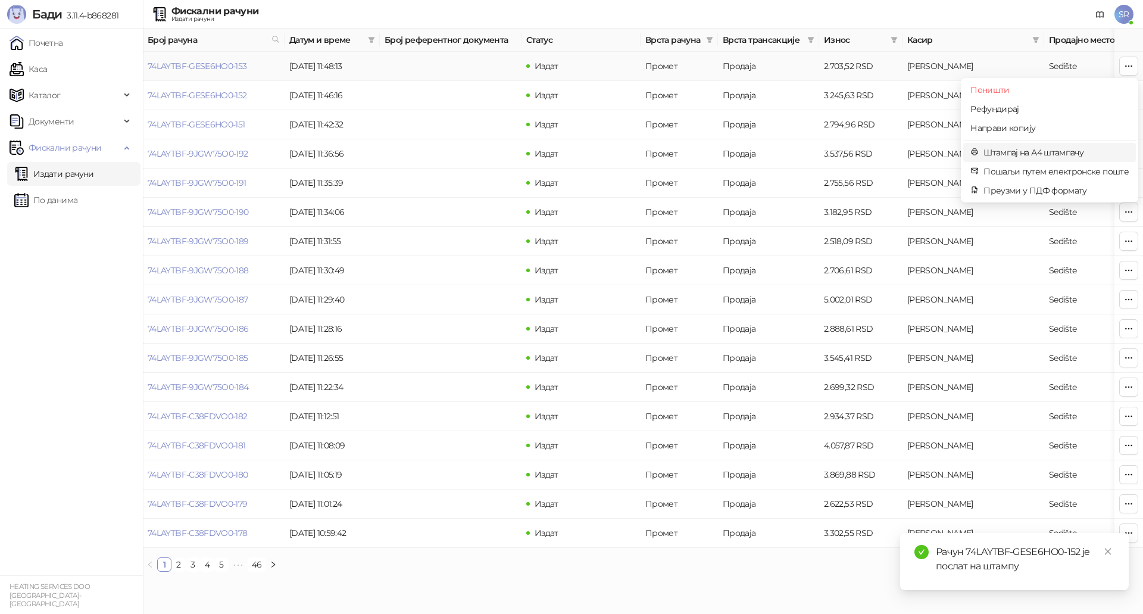
click at [1011, 149] on span "Штампај на А4 штампачу" at bounding box center [1055, 152] width 145 height 13
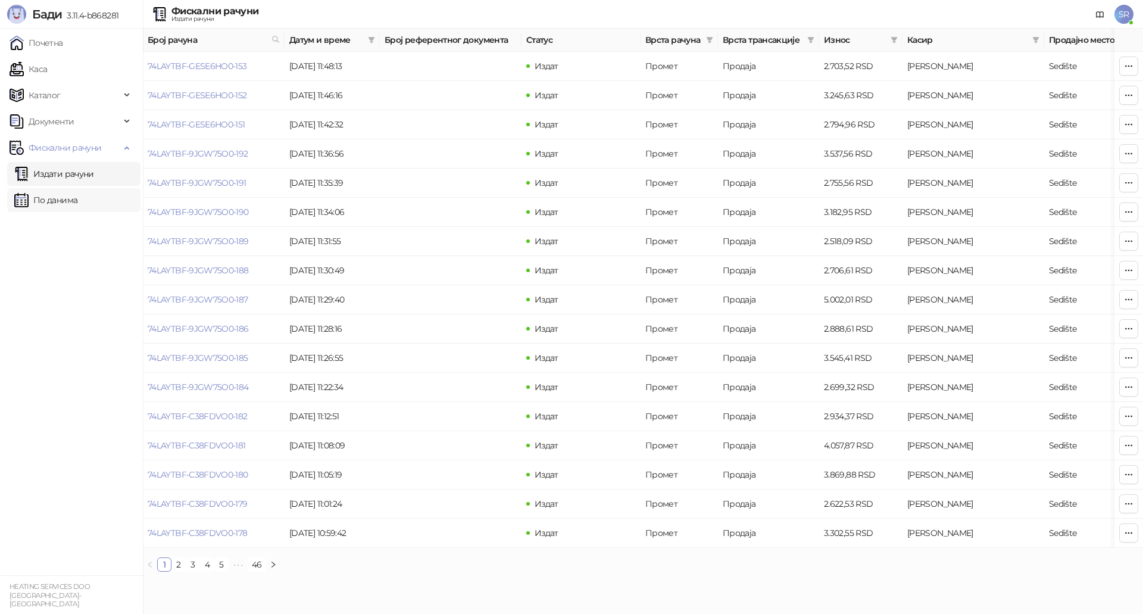
click at [61, 199] on link "По данима" at bounding box center [45, 200] width 63 height 24
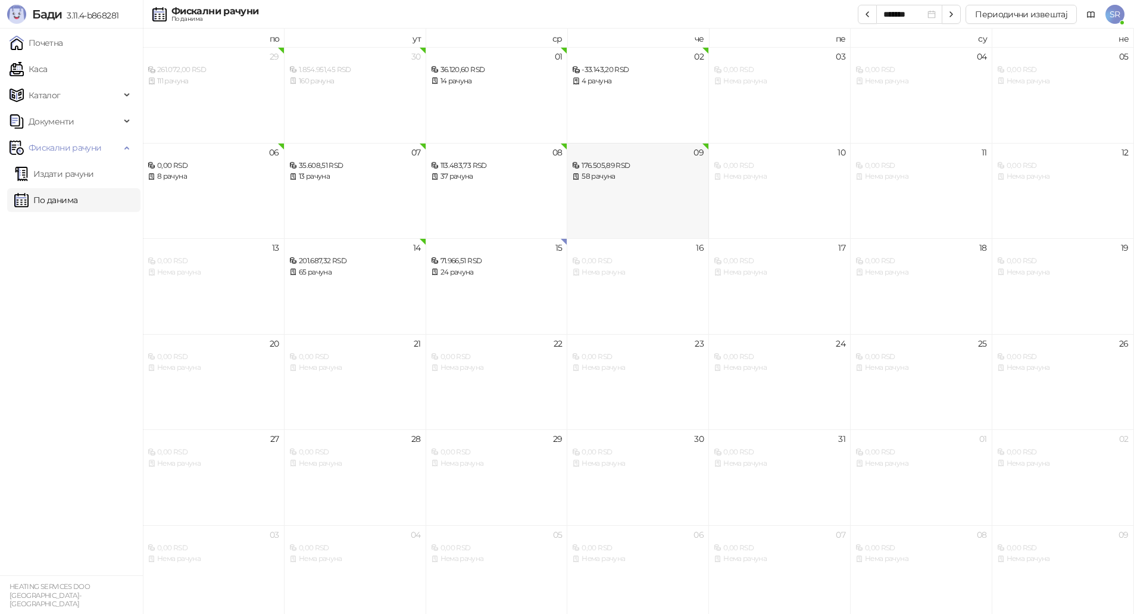
click at [655, 196] on div "09 176.505,89 RSD 58 рачуна" at bounding box center [638, 191] width 142 height 96
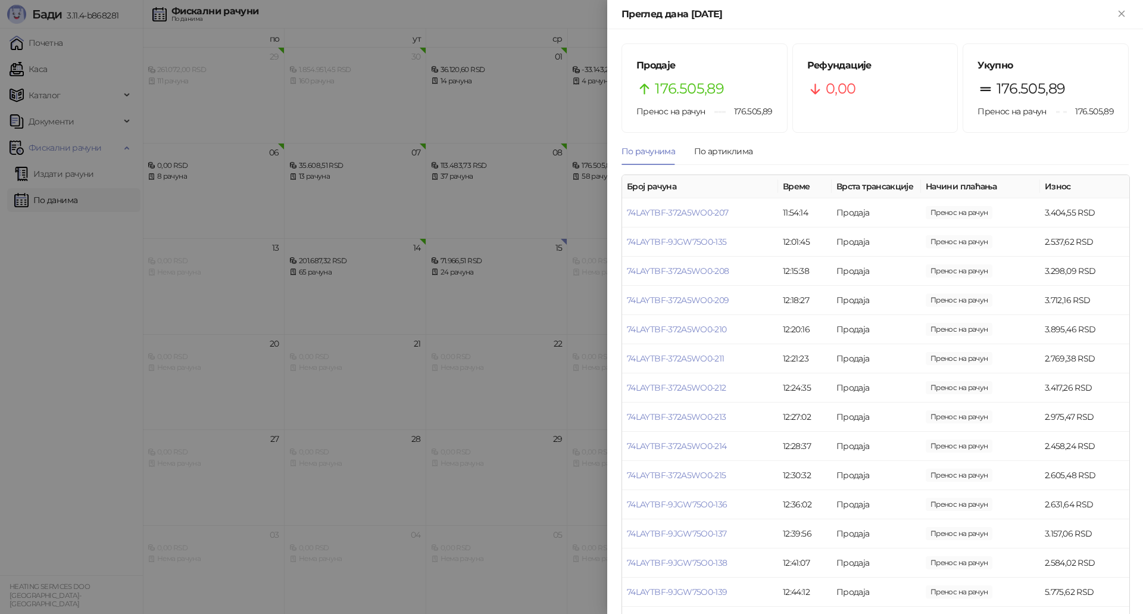
click at [590, 185] on div at bounding box center [571, 307] width 1143 height 614
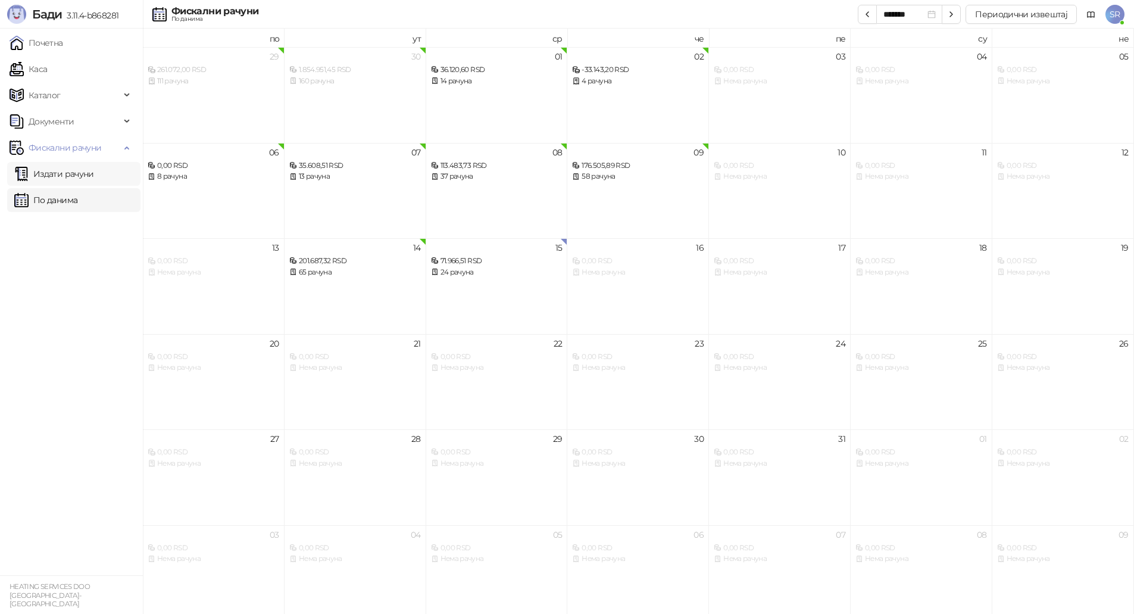
click at [94, 173] on link "Издати рачуни" at bounding box center [54, 174] width 80 height 24
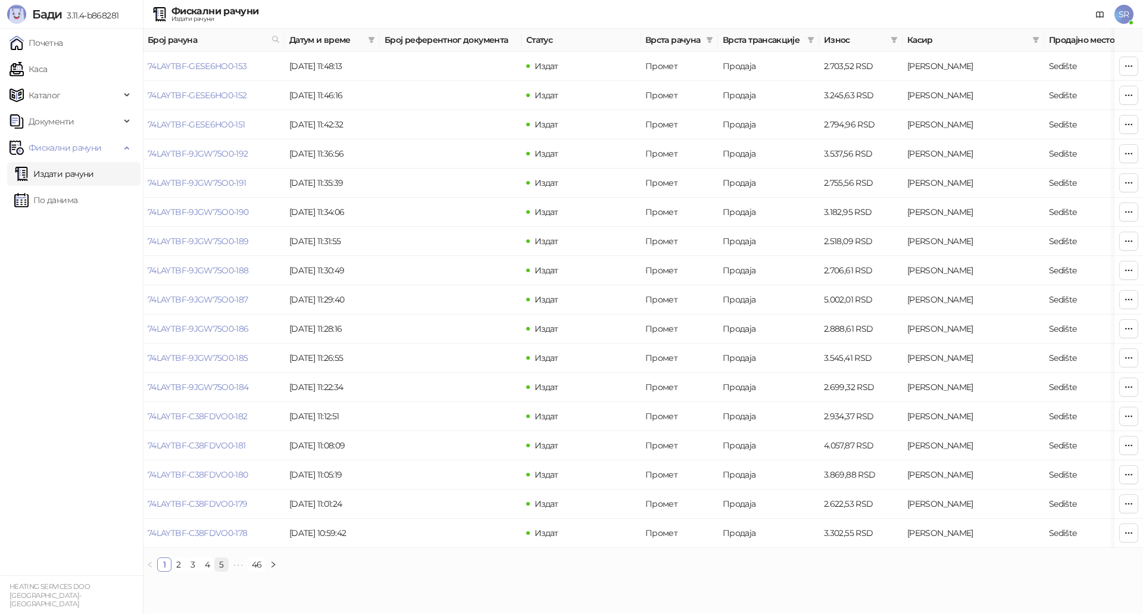
click at [226, 571] on link "5" at bounding box center [221, 564] width 13 height 13
click at [254, 570] on link "7" at bounding box center [254, 564] width 13 height 13
click at [270, 571] on span "•••" at bounding box center [271, 564] width 19 height 14
click at [202, 571] on link "10" at bounding box center [198, 564] width 15 height 13
click at [213, 571] on link "9" at bounding box center [211, 564] width 13 height 13
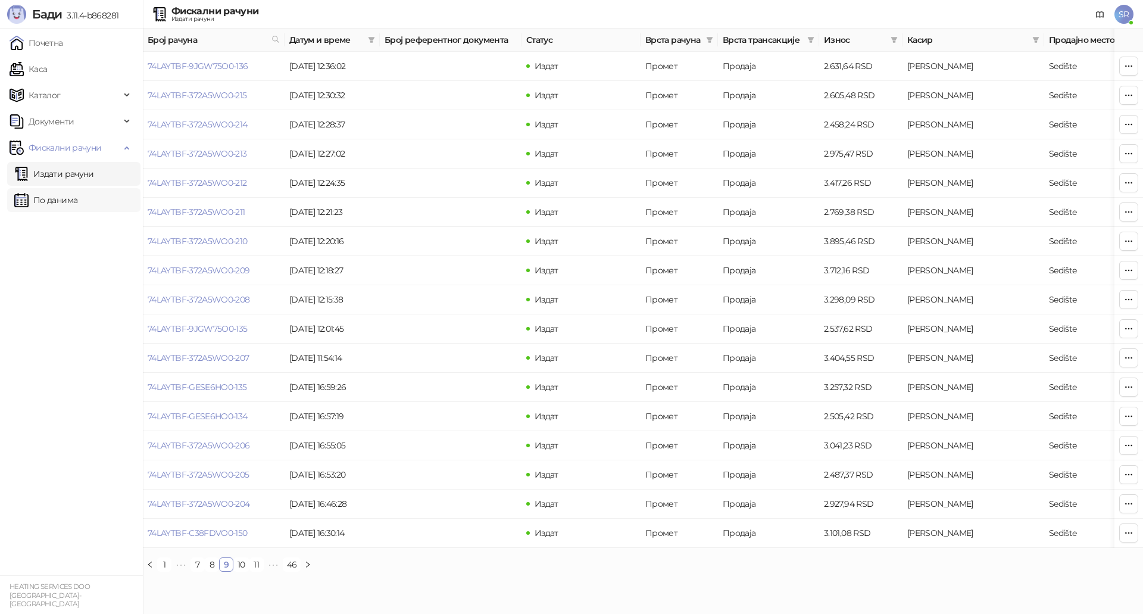
click at [54, 204] on link "По данима" at bounding box center [45, 200] width 63 height 24
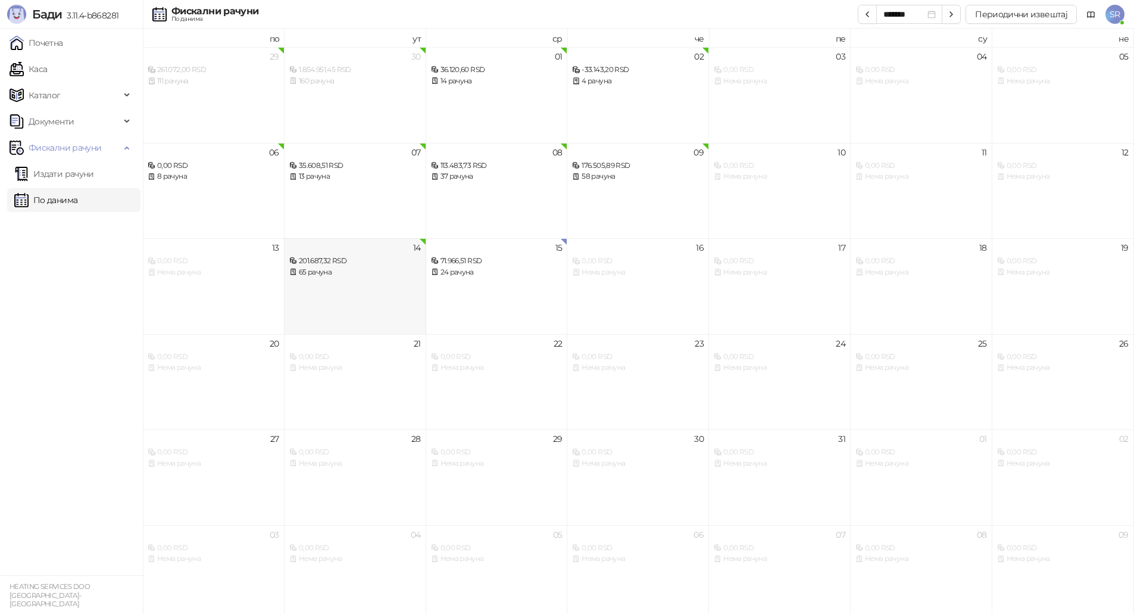
click at [320, 274] on div "65 рачуна" at bounding box center [355, 272] width 132 height 11
